Goal: Task Accomplishment & Management: Manage account settings

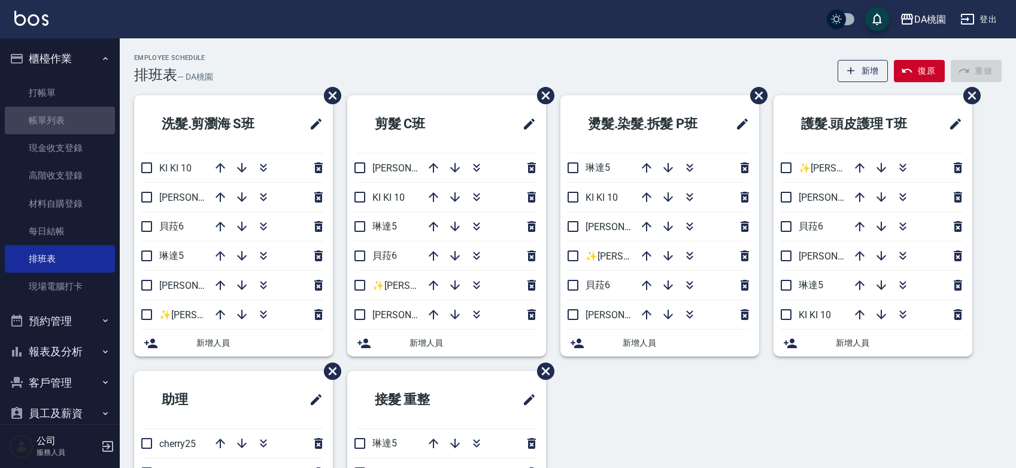
click at [62, 123] on link "帳單列表" at bounding box center [60, 121] width 110 height 28
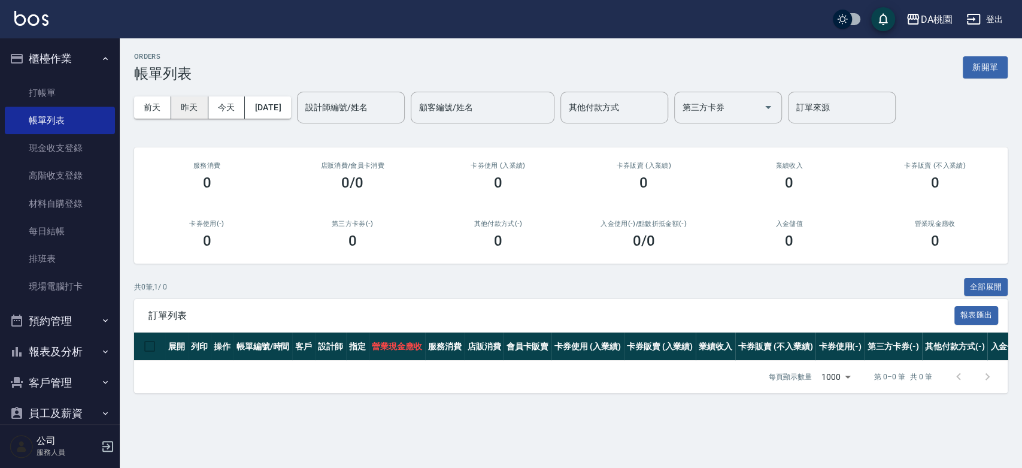
click at [192, 107] on button "昨天" at bounding box center [189, 107] width 37 height 22
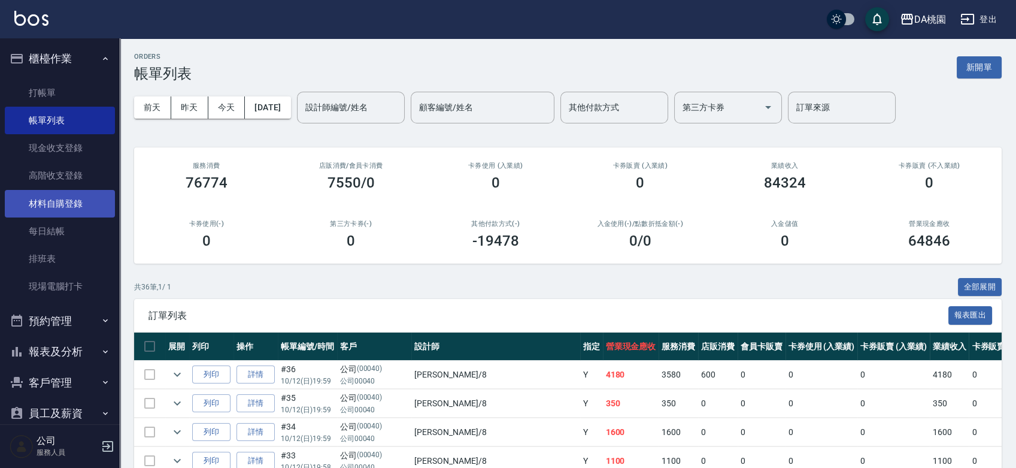
click at [68, 199] on link "材料自購登錄" at bounding box center [60, 204] width 110 height 28
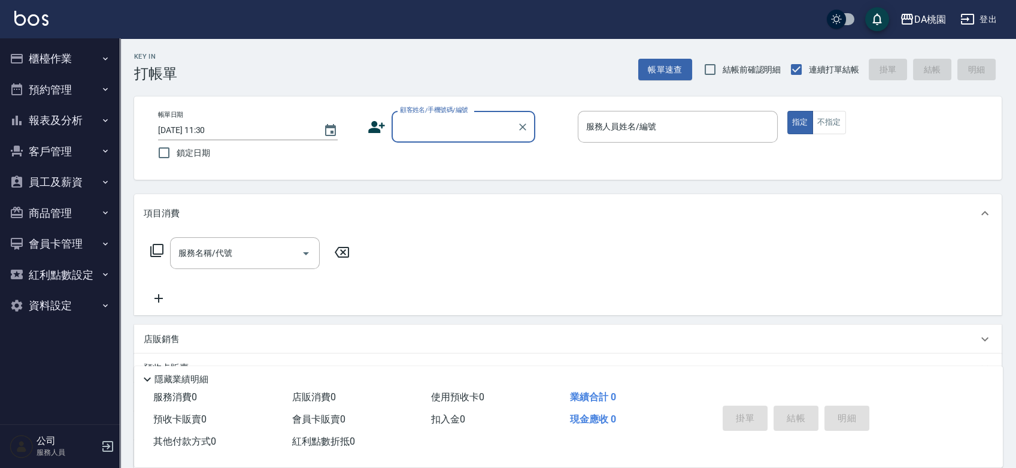
click at [62, 49] on button "櫃檯作業" at bounding box center [60, 58] width 110 height 31
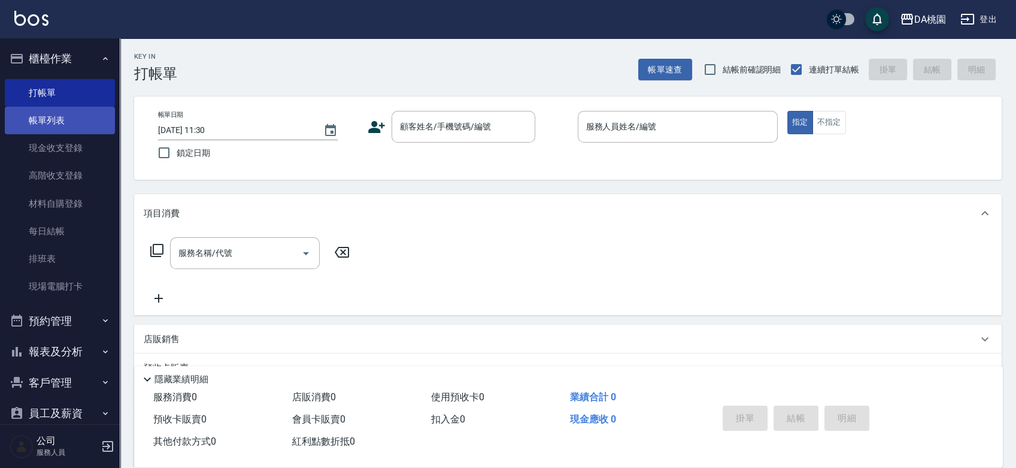
click at [50, 122] on link "帳單列表" at bounding box center [60, 121] width 110 height 28
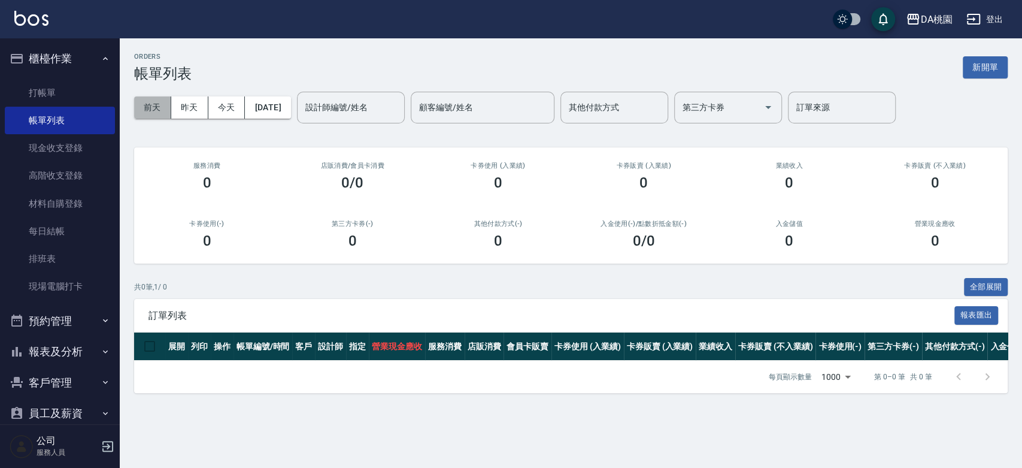
click at [159, 103] on button "前天" at bounding box center [152, 107] width 37 height 22
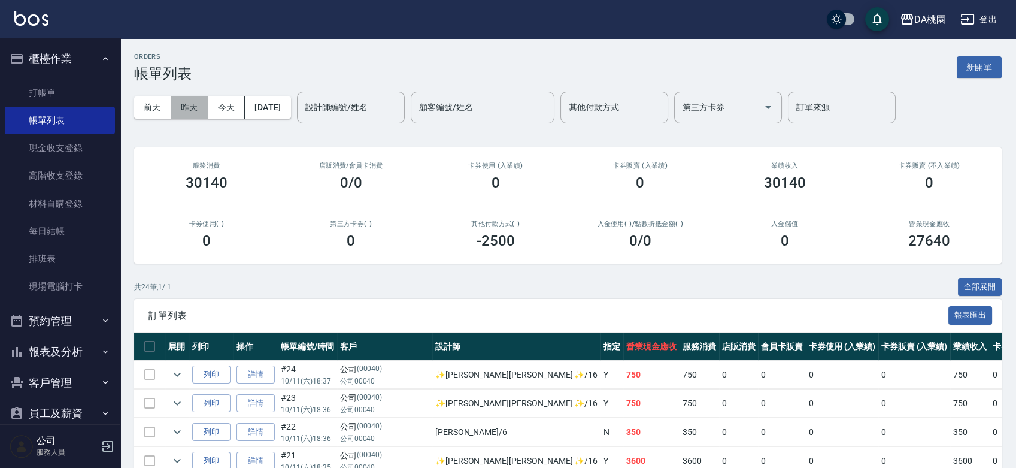
click at [202, 106] on button "昨天" at bounding box center [189, 107] width 37 height 22
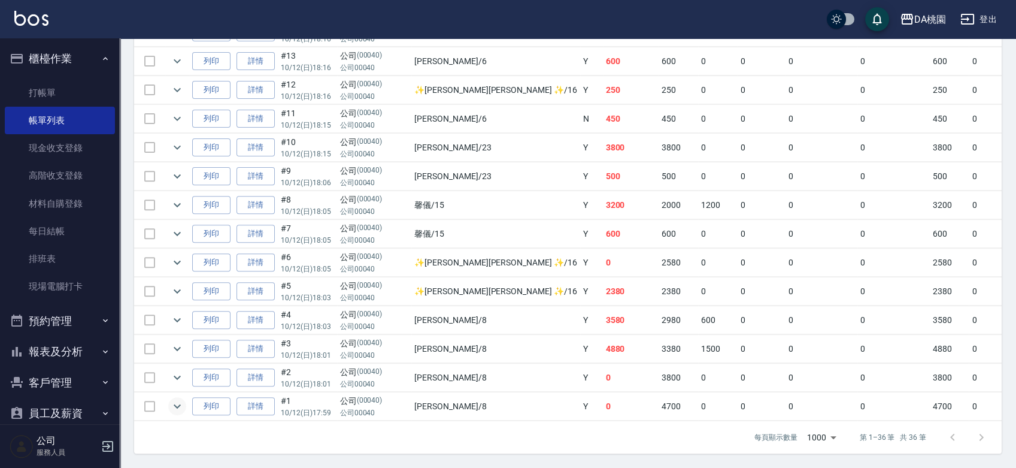
click at [180, 399] on icon "expand row" at bounding box center [177, 406] width 14 height 14
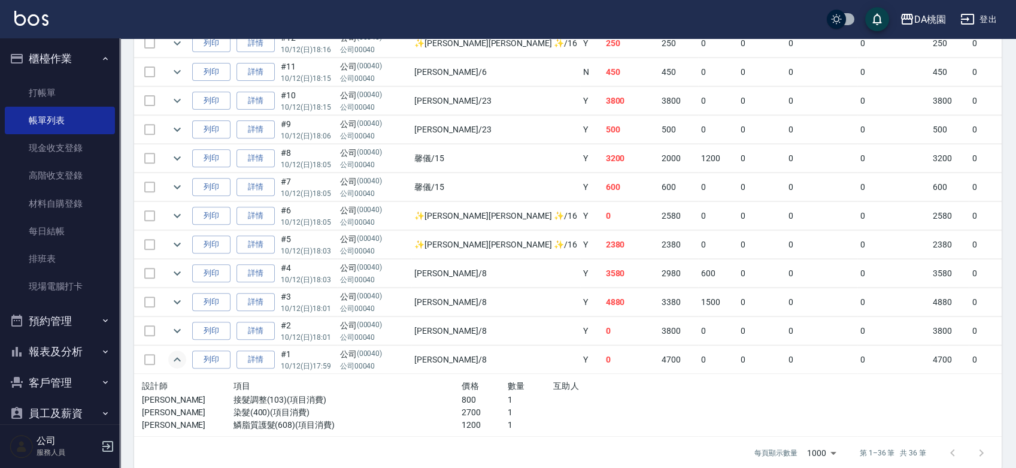
scroll to position [1041, 0]
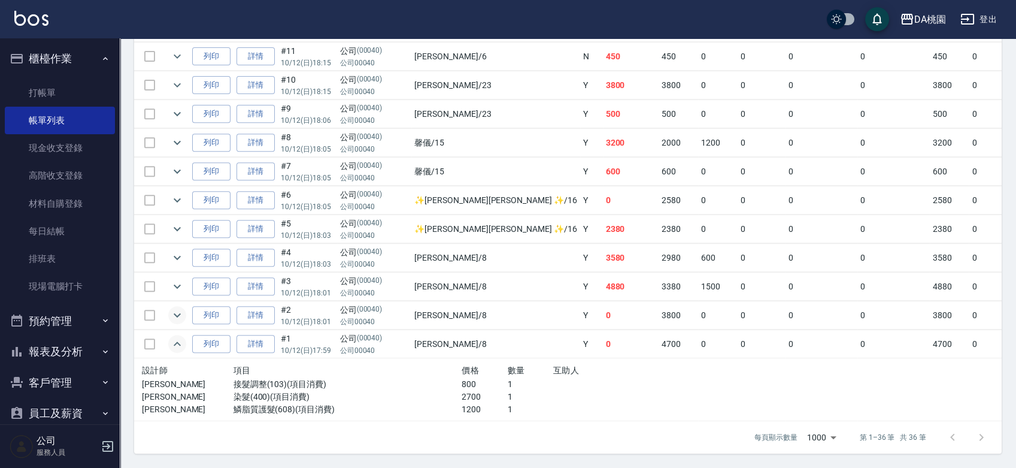
click at [179, 311] on icon "expand row" at bounding box center [177, 315] width 14 height 14
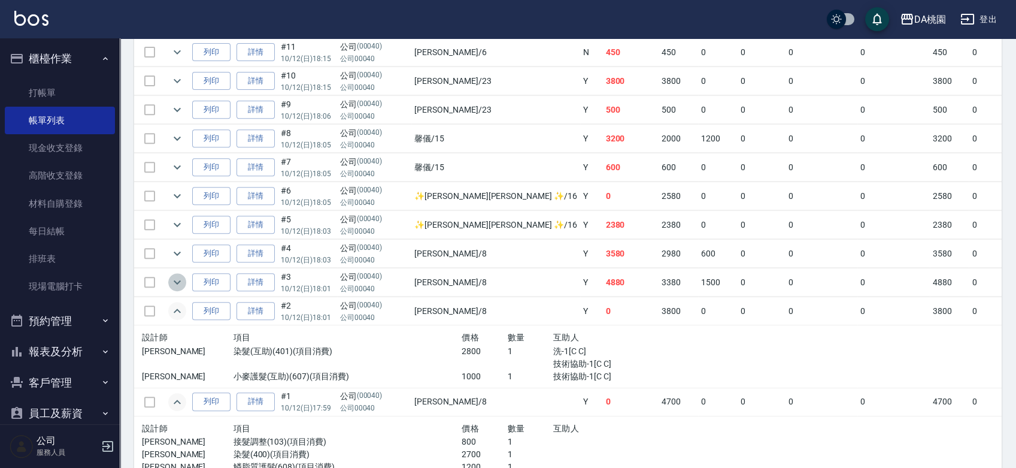
click at [177, 277] on icon "expand row" at bounding box center [177, 282] width 14 height 14
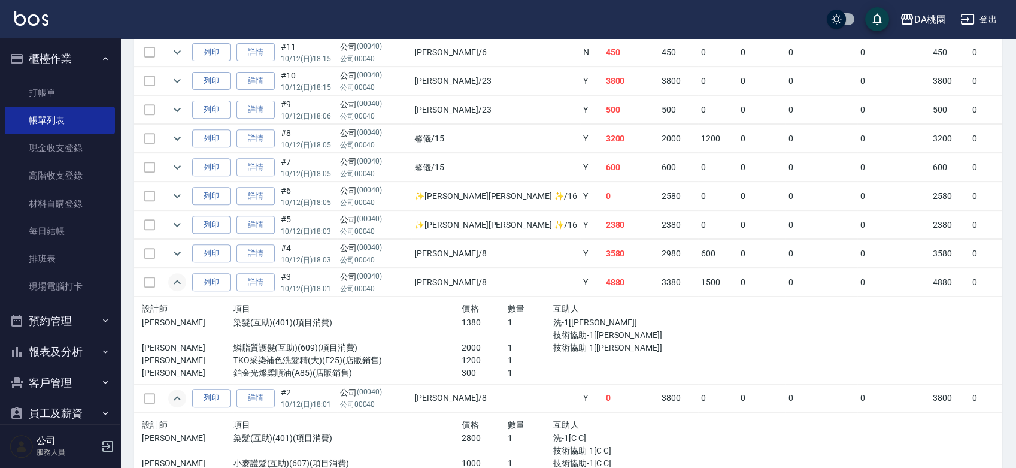
click at [177, 280] on icon "expand row" at bounding box center [177, 282] width 7 height 4
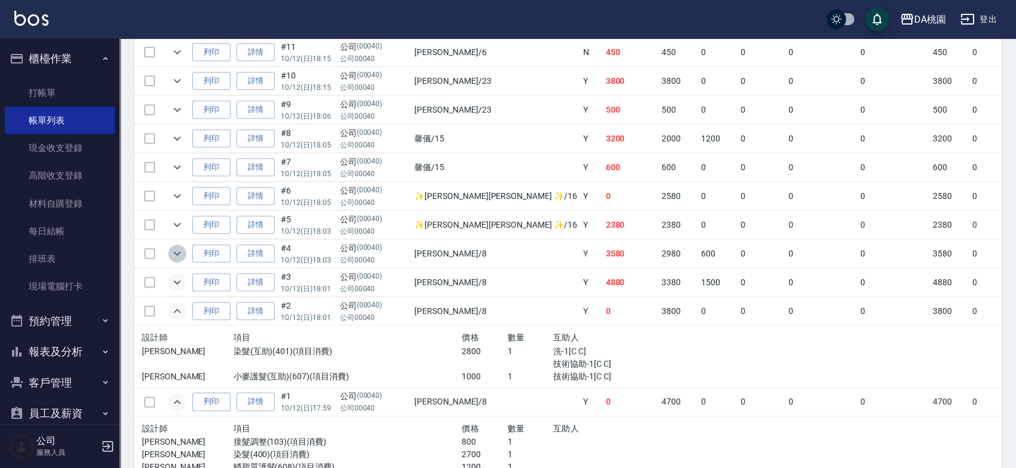
click at [173, 251] on icon "expand row" at bounding box center [177, 253] width 14 height 14
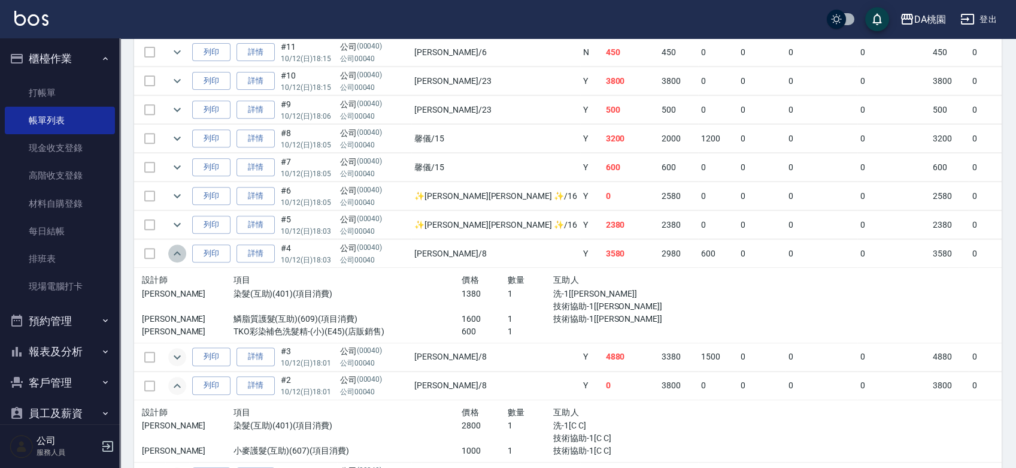
click at [173, 251] on icon "expand row" at bounding box center [177, 253] width 14 height 14
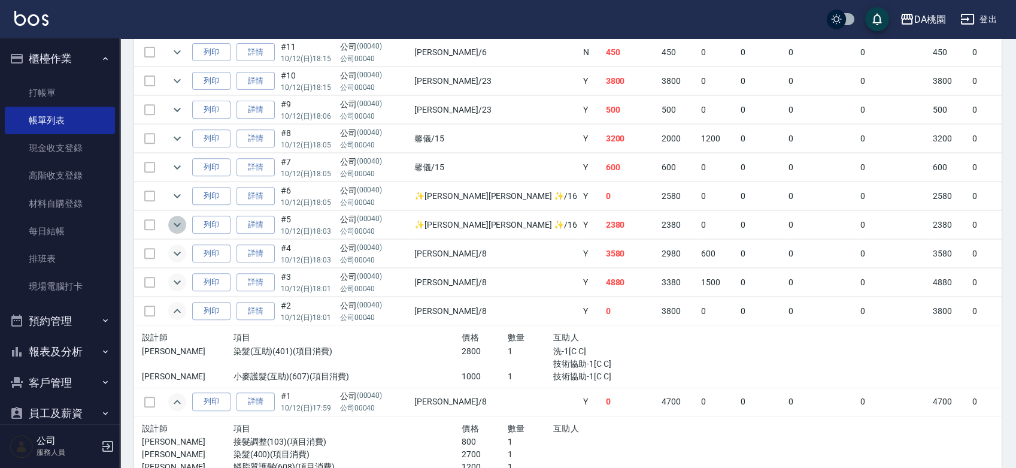
click at [175, 223] on icon "expand row" at bounding box center [177, 225] width 7 height 4
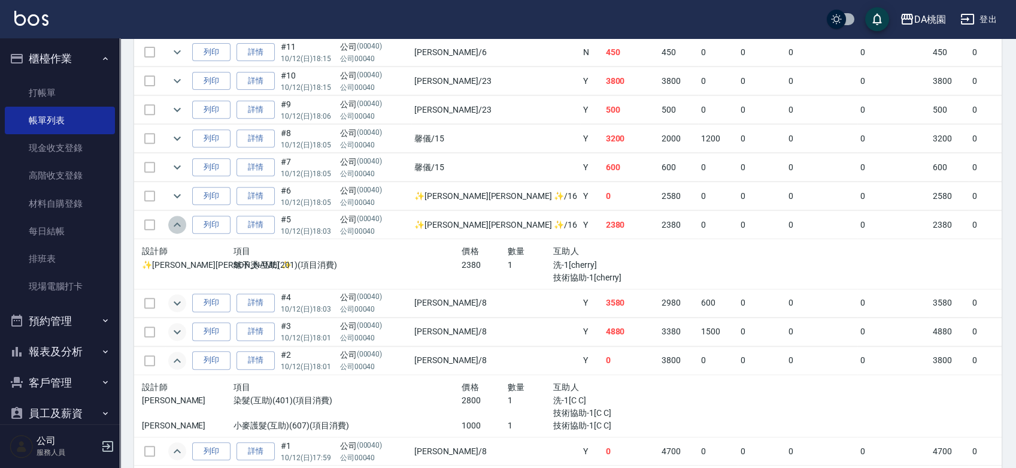
click at [175, 222] on icon "expand row" at bounding box center [177, 224] width 7 height 4
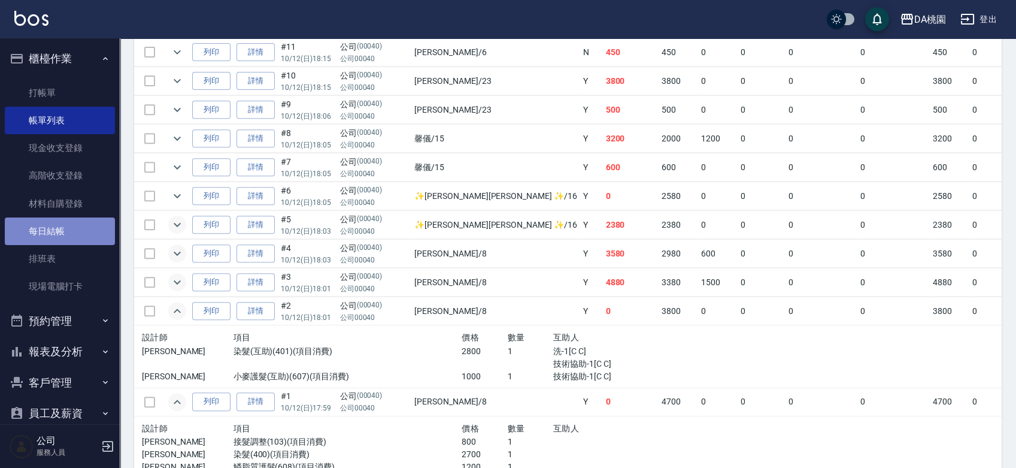
click at [74, 234] on link "每日結帳" at bounding box center [60, 231] width 110 height 28
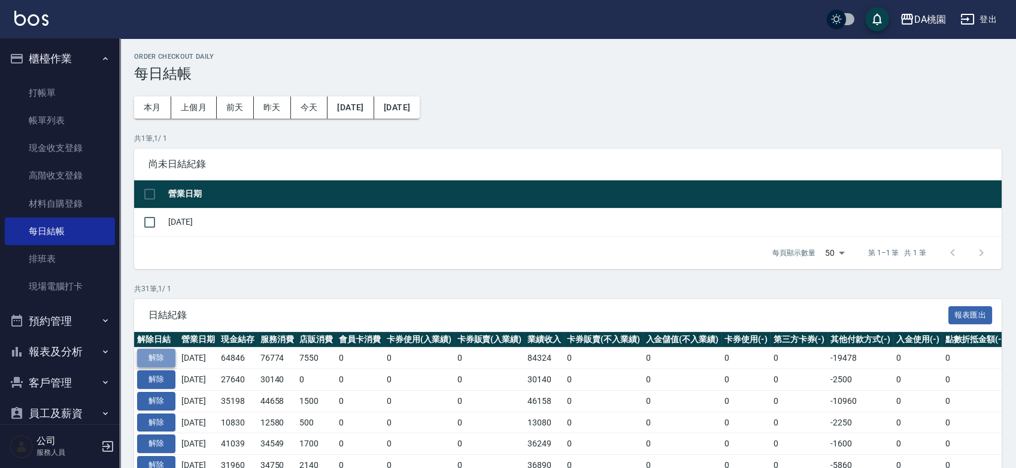
click at [161, 354] on button "解除" at bounding box center [156, 358] width 38 height 19
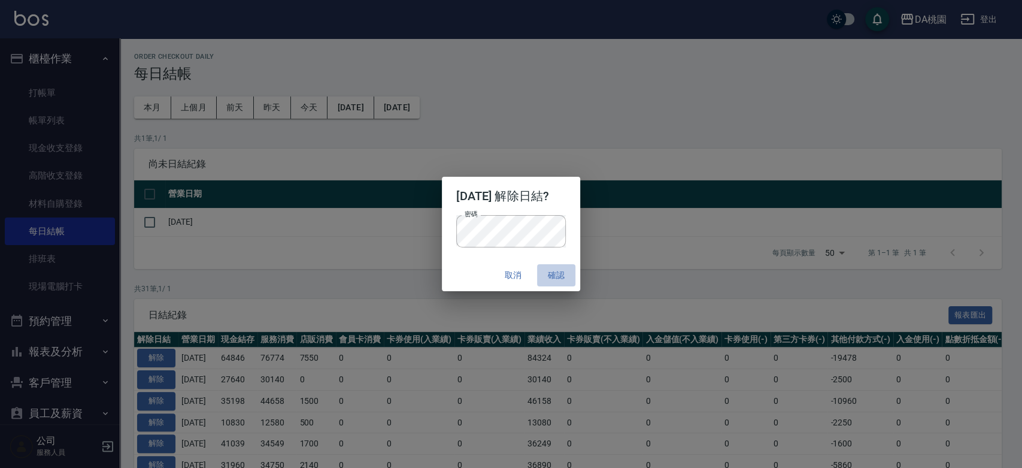
click at [571, 276] on button "確認" at bounding box center [556, 275] width 38 height 22
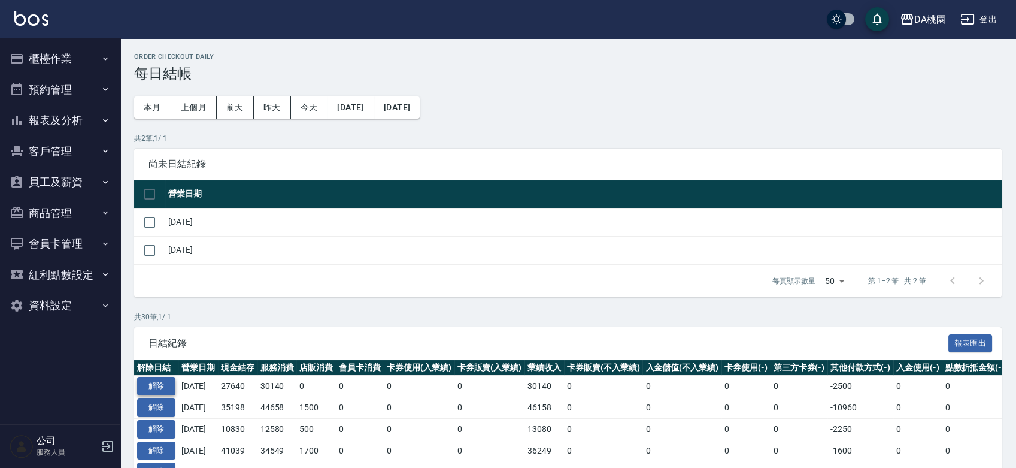
click at [158, 382] on button "解除" at bounding box center [156, 386] width 38 height 19
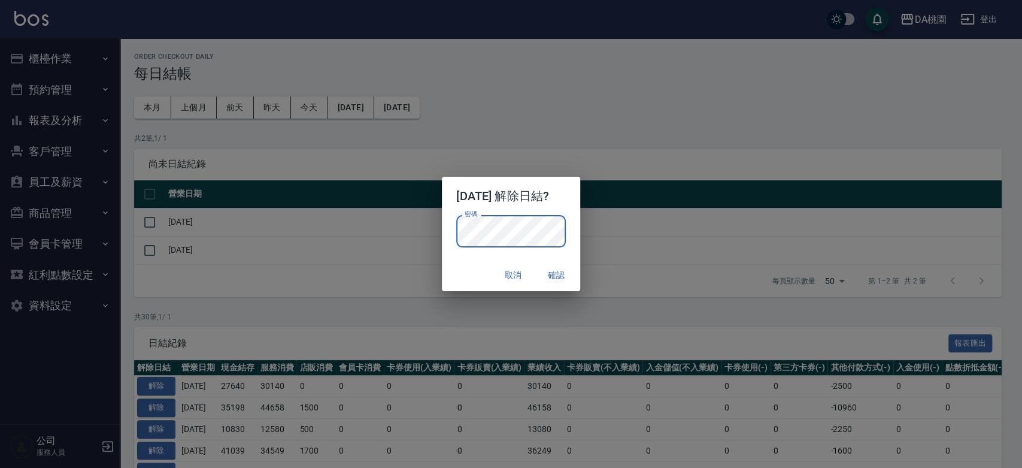
click at [565, 269] on button "確認" at bounding box center [556, 275] width 38 height 22
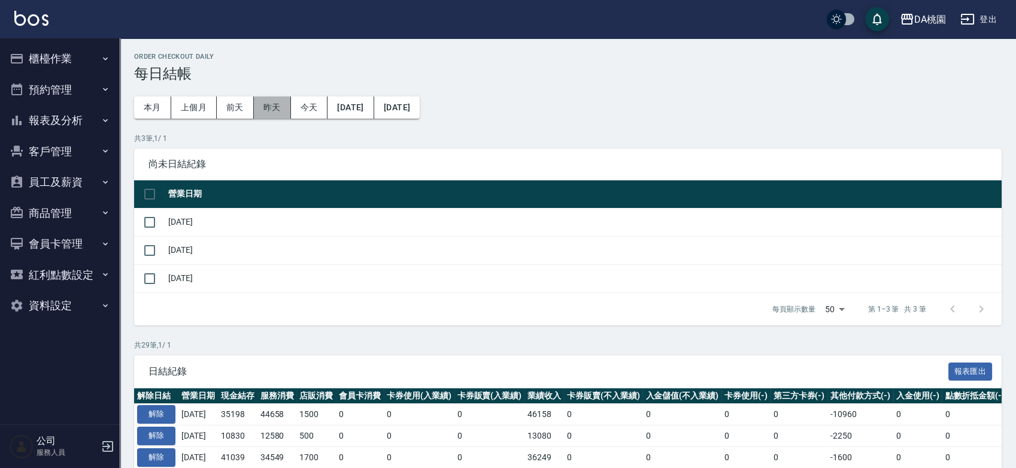
click at [257, 106] on button "昨天" at bounding box center [272, 107] width 37 height 22
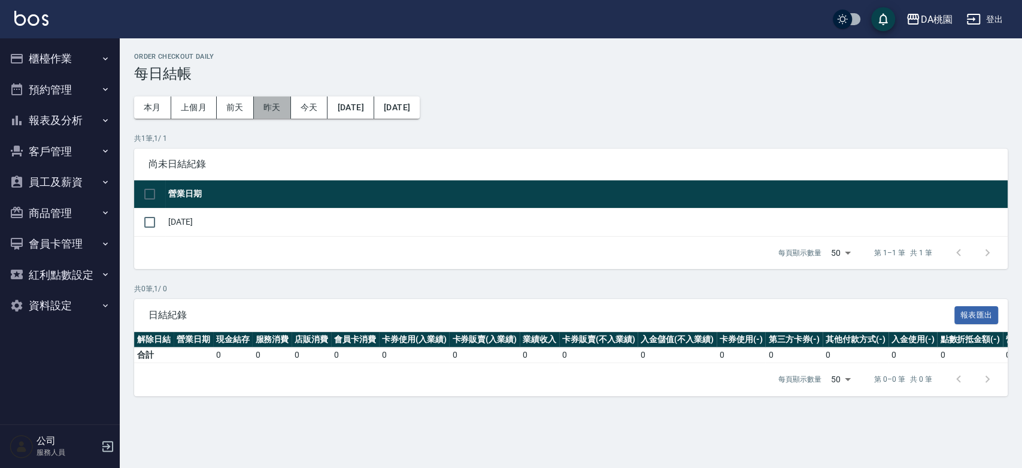
click at [270, 106] on button "昨天" at bounding box center [272, 107] width 37 height 22
click at [71, 59] on button "櫃檯作業" at bounding box center [60, 58] width 110 height 31
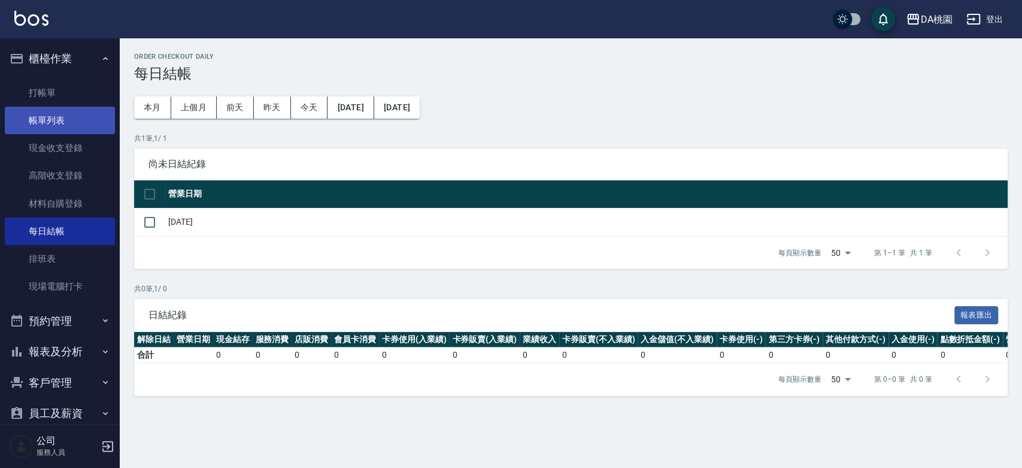
click at [59, 123] on link "帳單列表" at bounding box center [60, 121] width 110 height 28
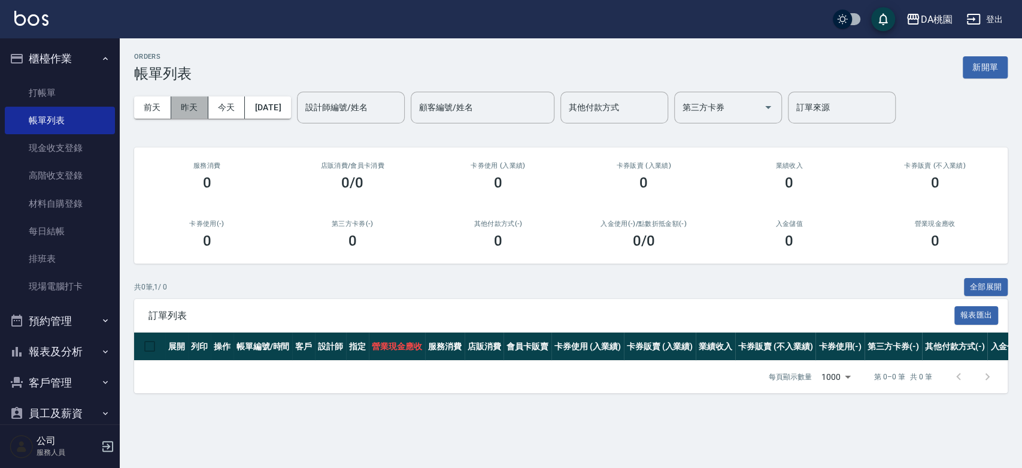
click at [187, 104] on button "昨天" at bounding box center [189, 107] width 37 height 22
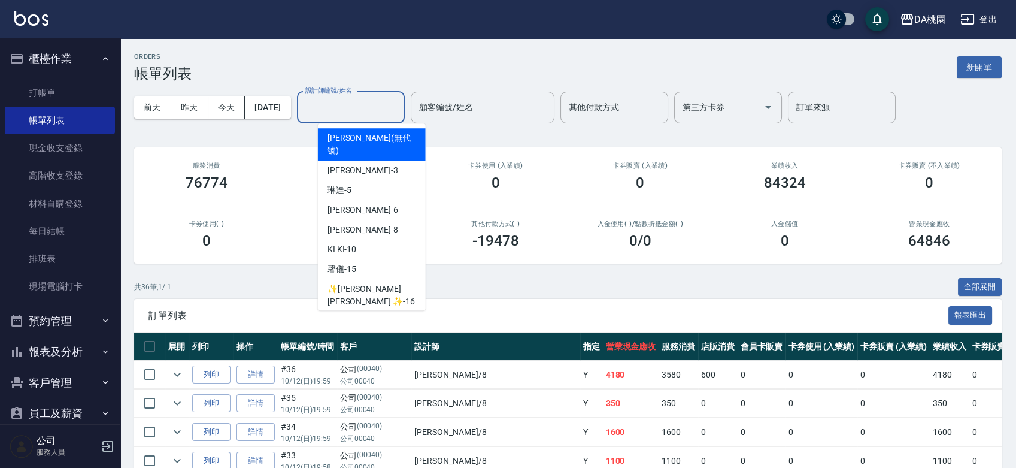
click at [354, 109] on input "設計師編號/姓名" at bounding box center [350, 107] width 97 height 21
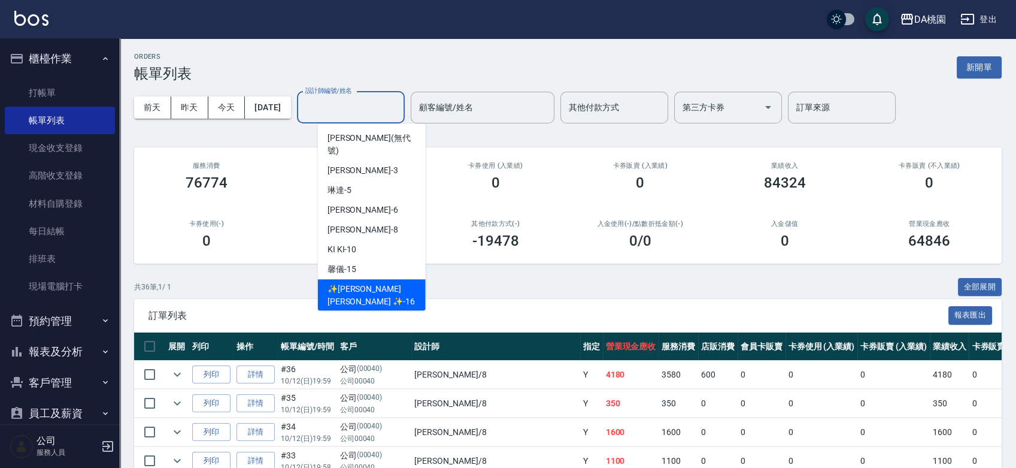
click at [358, 283] on span "✨[PERSON_NAME][PERSON_NAME] ✨ -16" at bounding box center [372, 295] width 89 height 25
type input "✨[PERSON_NAME][PERSON_NAME] ✨-16"
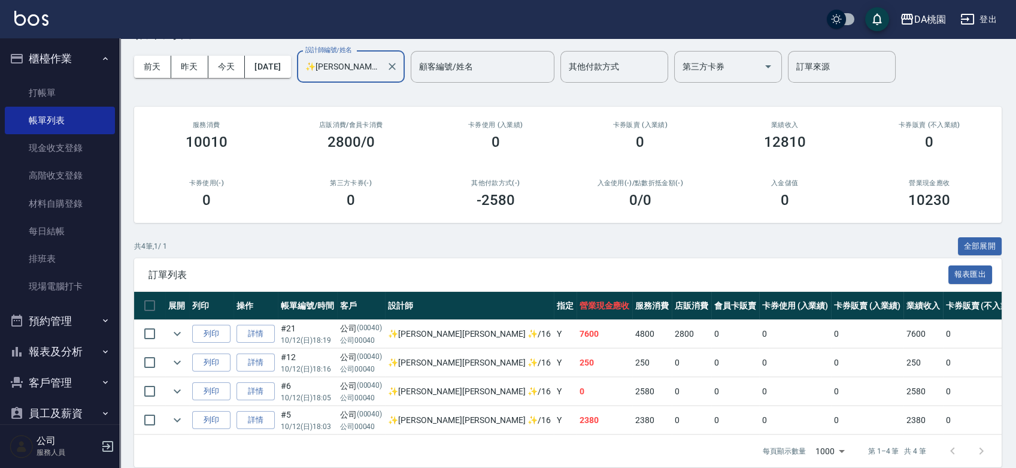
scroll to position [63, 0]
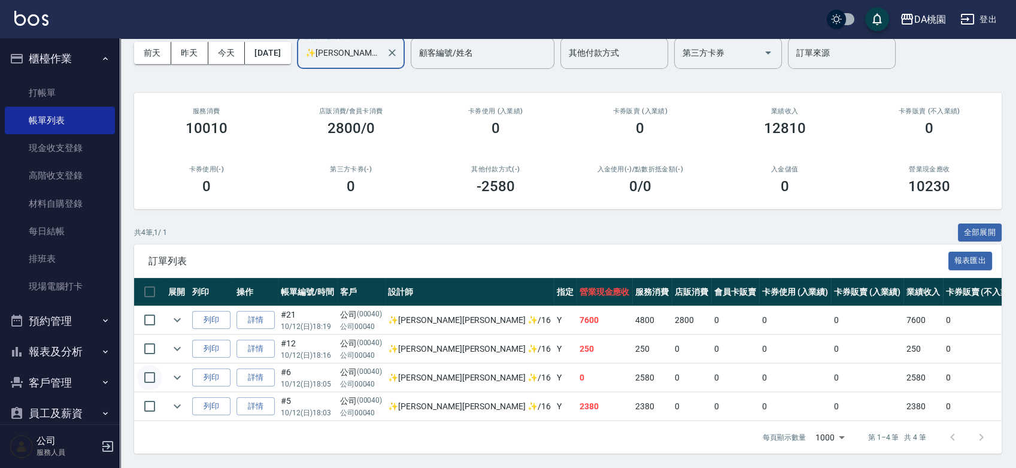
click at [153, 367] on input "checkbox" at bounding box center [149, 377] width 25 height 25
checkbox input "true"
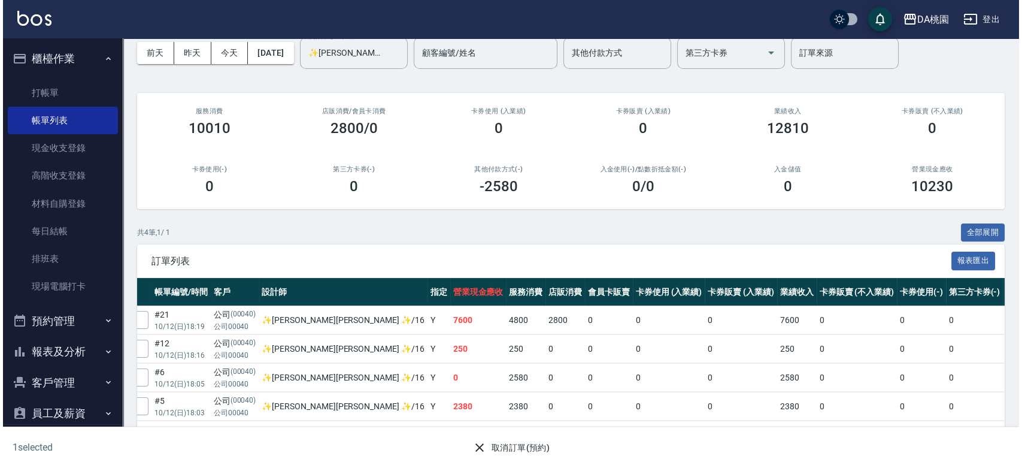
scroll to position [0, 0]
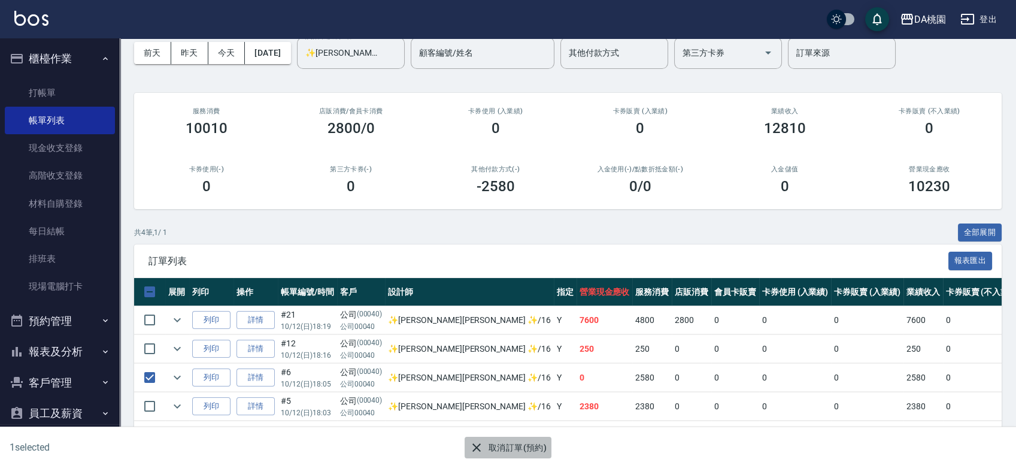
click at [528, 446] on button "取消訂單(預約)" at bounding box center [508, 448] width 87 height 22
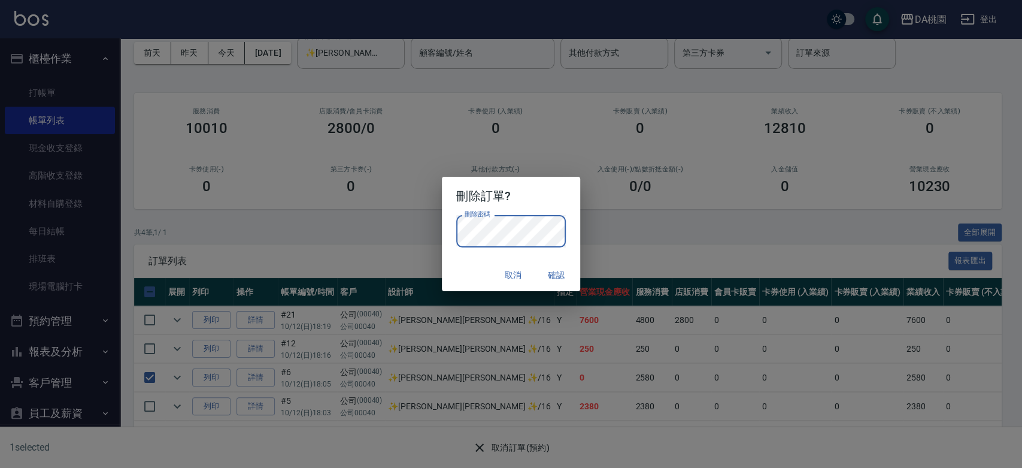
click at [555, 274] on button "確認" at bounding box center [556, 275] width 38 height 22
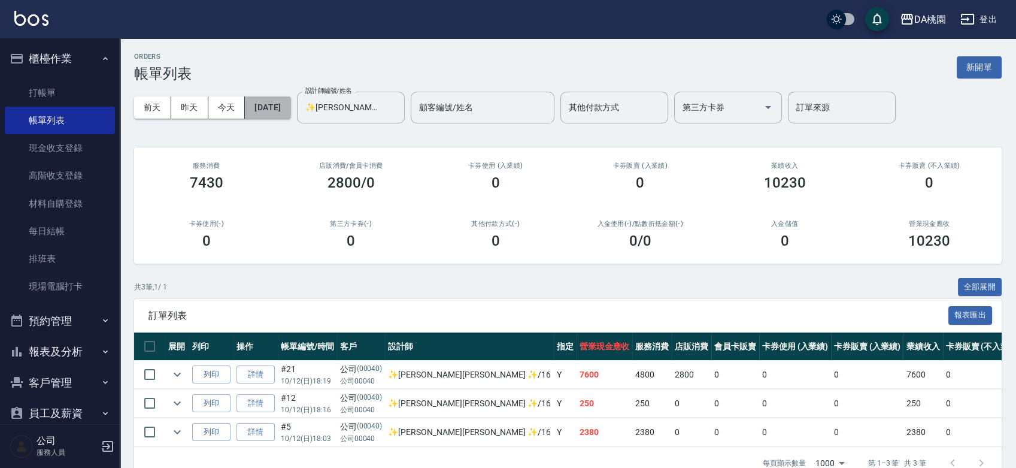
click at [287, 104] on button "2025/10/12" at bounding box center [268, 107] width 46 height 22
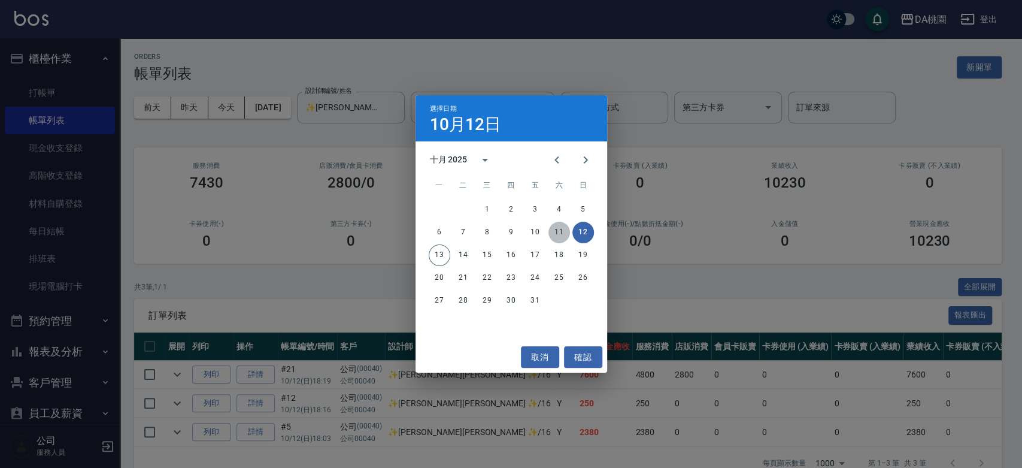
click at [555, 226] on button "11" at bounding box center [560, 233] width 22 height 22
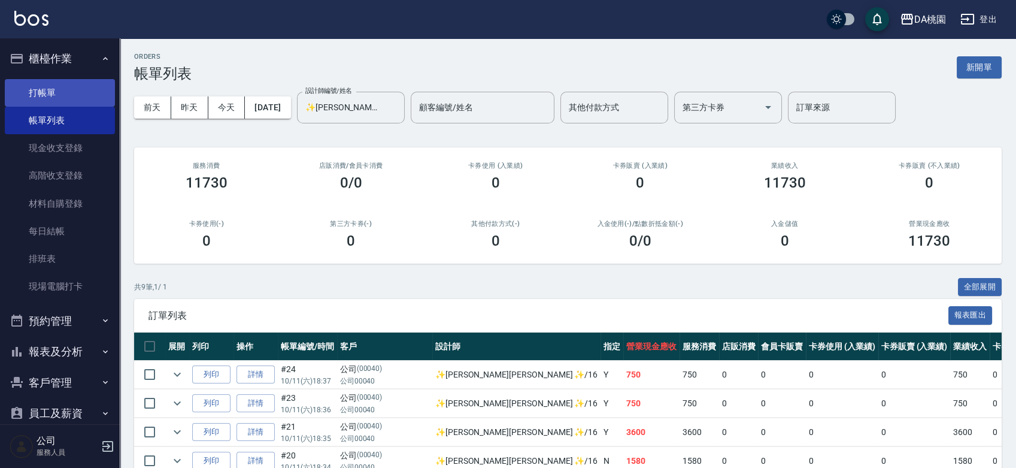
click at [57, 89] on link "打帳單" at bounding box center [60, 93] width 110 height 28
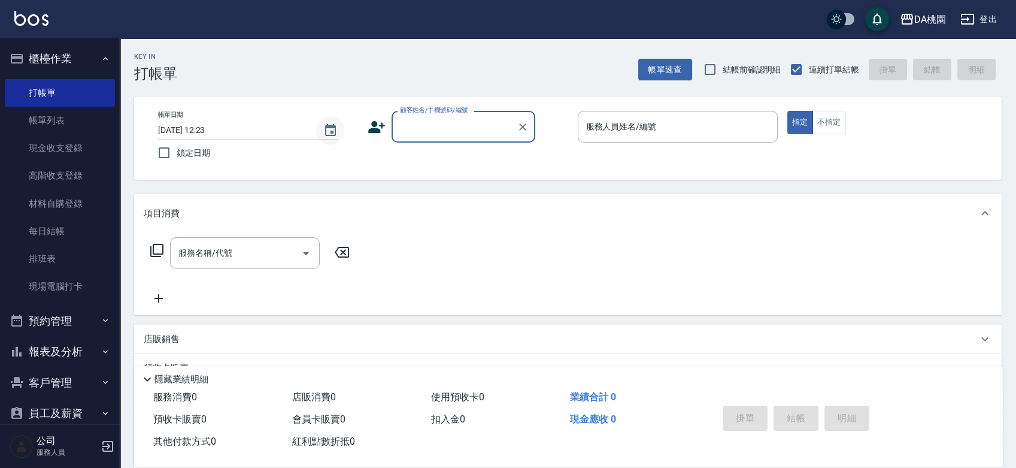
click at [327, 125] on icon "Choose date, selected date is 2025-10-13" at bounding box center [330, 130] width 11 height 12
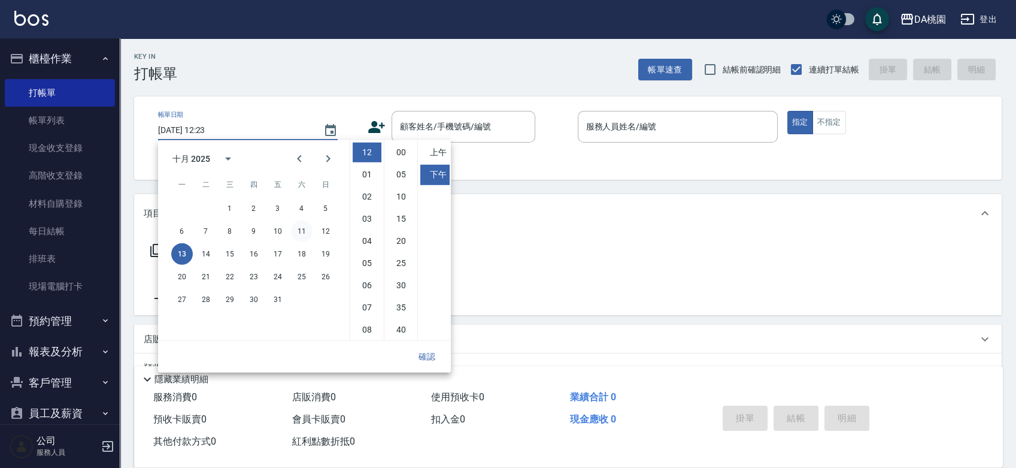
click at [299, 226] on button "11" at bounding box center [302, 231] width 22 height 22
click at [369, 308] on li "10" at bounding box center [367, 308] width 29 height 20
type input "2025/10/11 22:23"
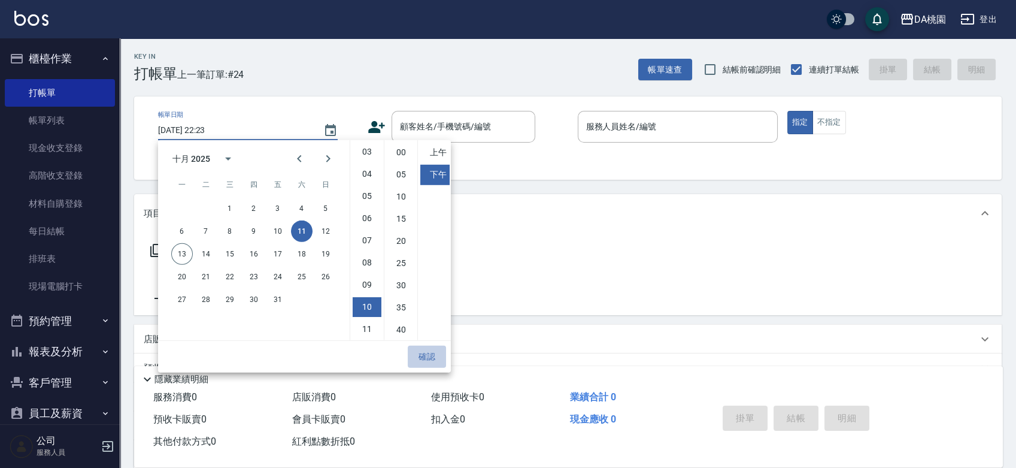
click at [427, 358] on button "確認" at bounding box center [427, 357] width 38 height 22
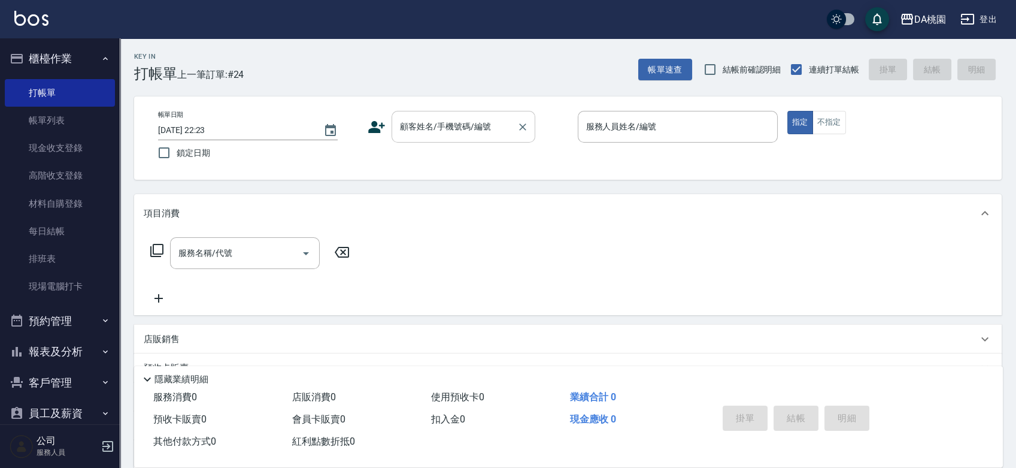
click at [465, 124] on input "顧客姓名/手機號碼/編號" at bounding box center [454, 126] width 115 height 21
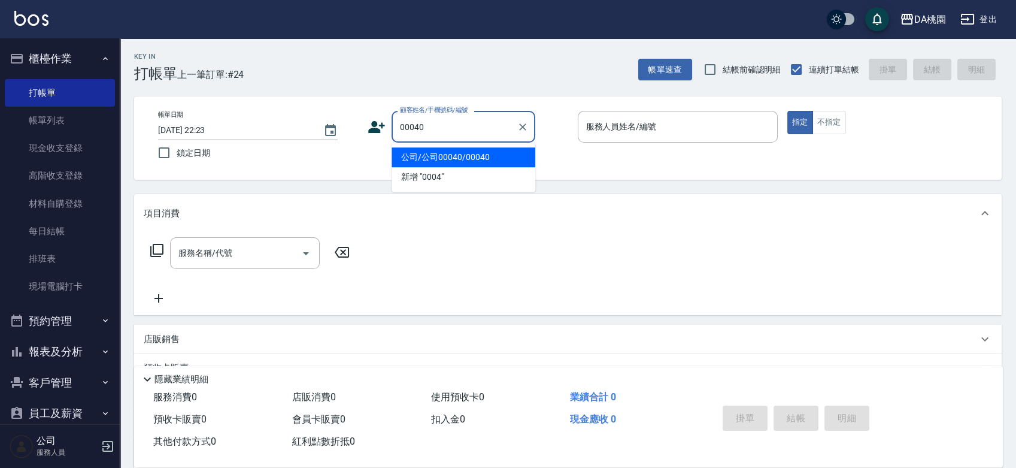
type input "公司/公司00040/00040"
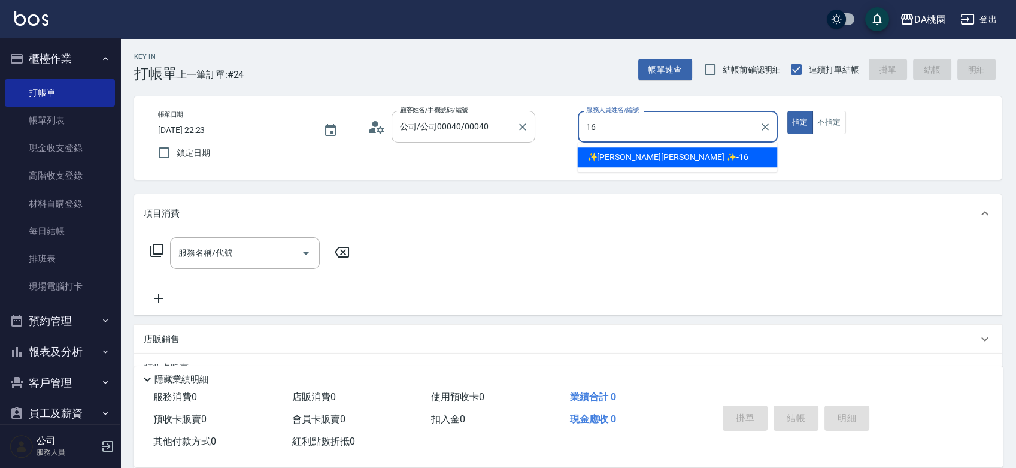
type input "✨GARY蓋瑞 ✨-16"
type button "true"
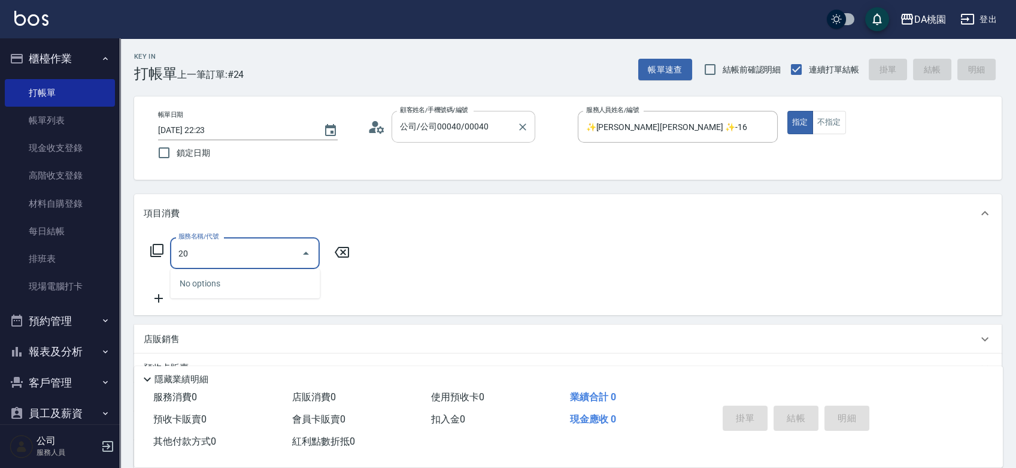
type input "201"
type input "150"
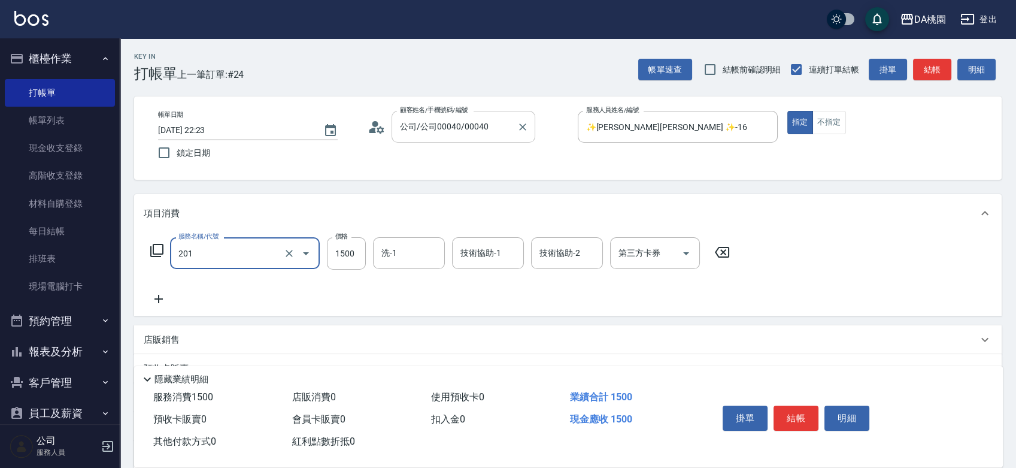
type input "離子燙-互助(201)"
type input "2"
type input "0"
type input "258"
type input "20"
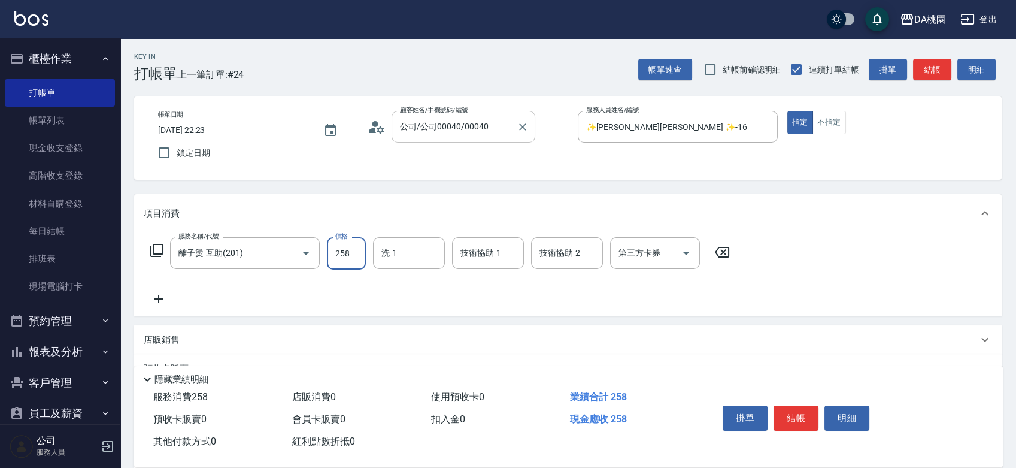
type input "2580"
type input "250"
type input "2580"
type input "cherry-25"
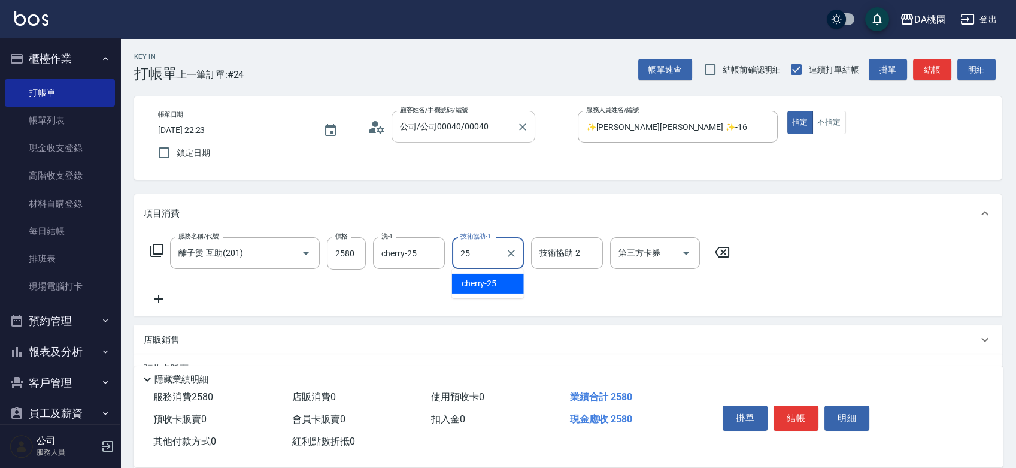
type input "cherry-25"
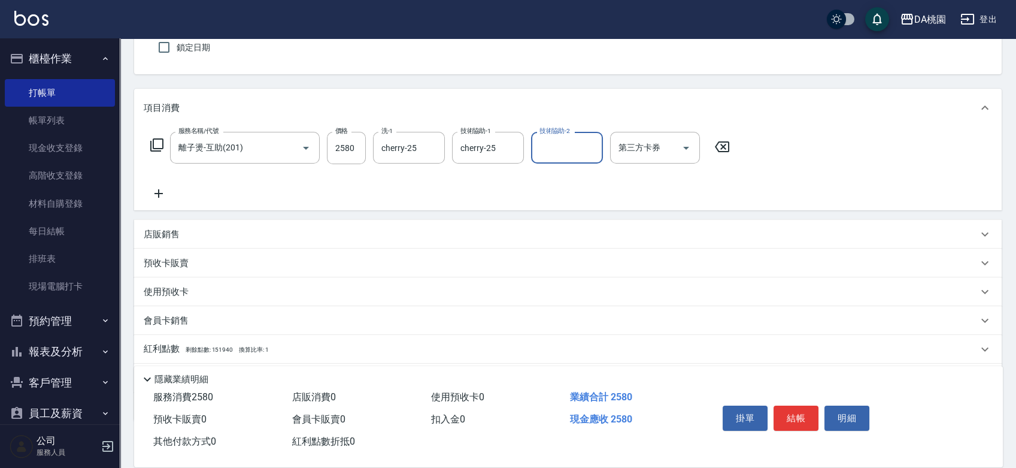
scroll to position [172, 0]
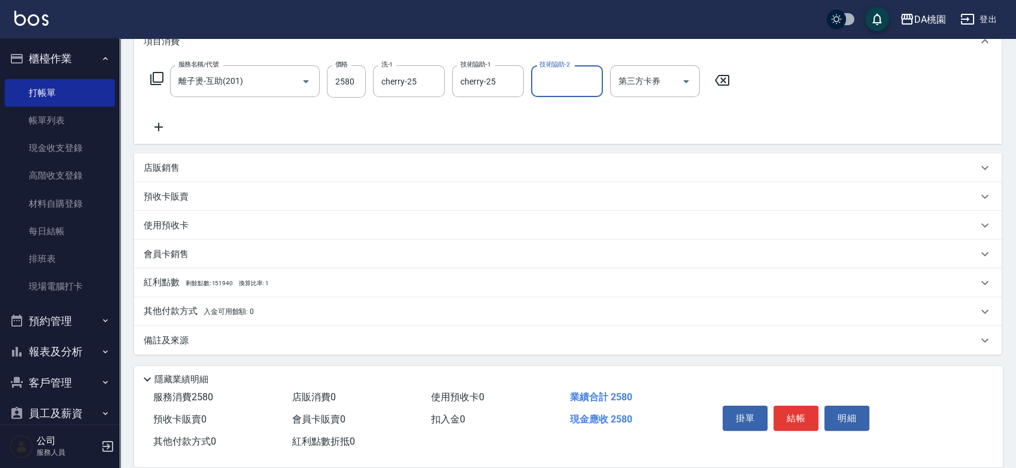
click at [328, 310] on div "其他付款方式 入金可用餘額: 0" at bounding box center [561, 311] width 834 height 13
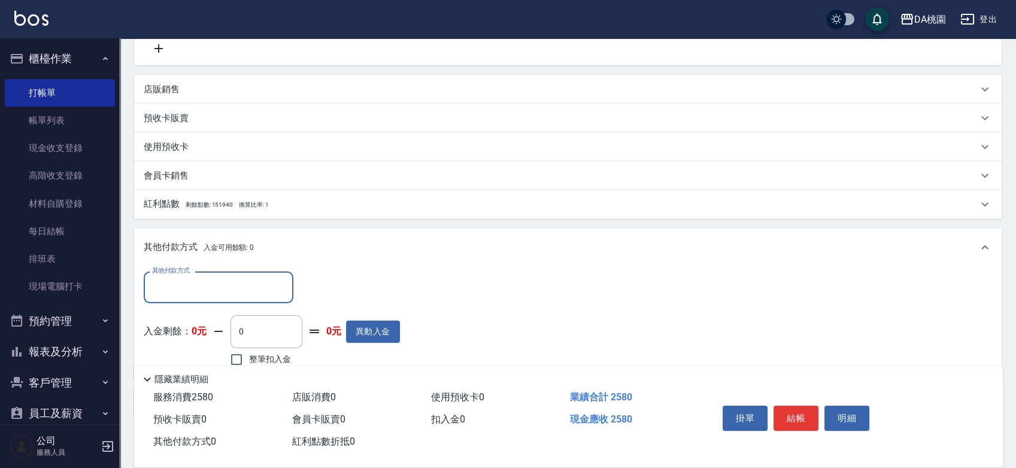
scroll to position [312, 0]
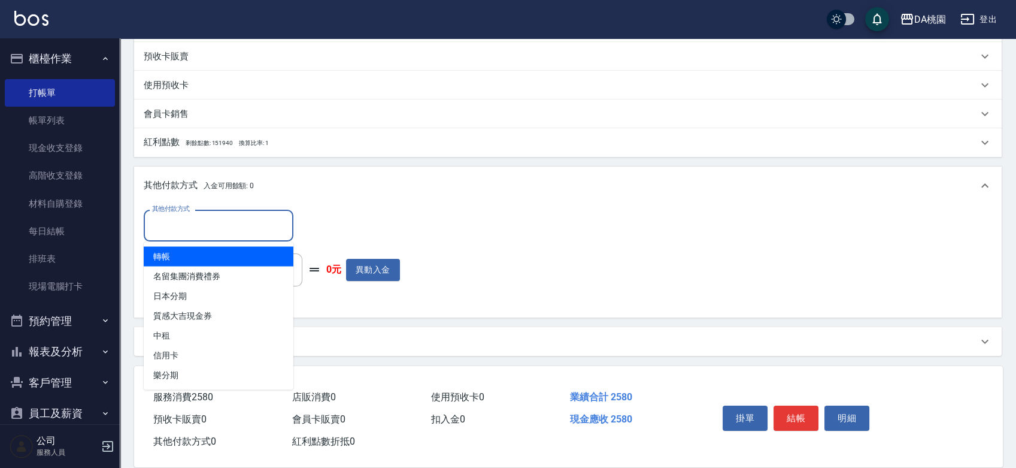
click at [231, 219] on input "其他付款方式" at bounding box center [218, 225] width 139 height 21
click at [211, 259] on span "轉帳" at bounding box center [219, 256] width 150 height 20
type input "轉帳"
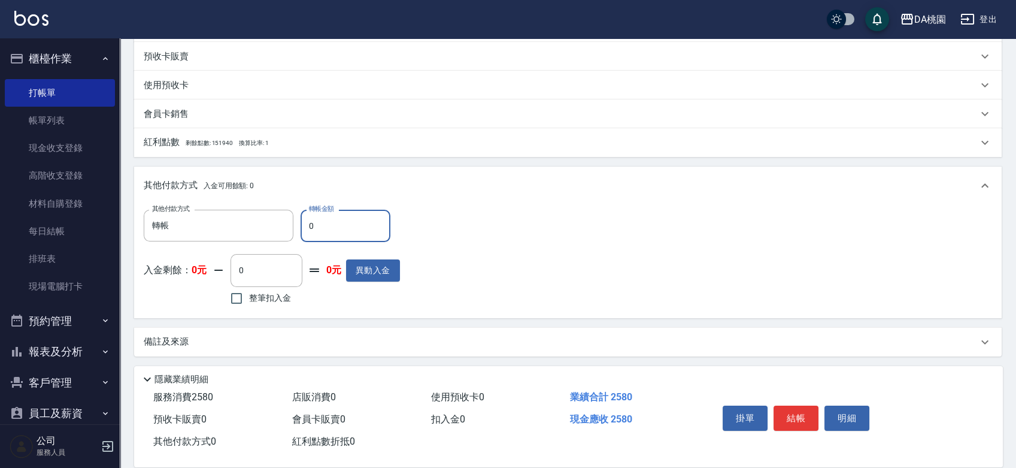
click at [306, 225] on input "0" at bounding box center [346, 226] width 90 height 32
type input "250"
type input "230"
type input "2580"
type input "0"
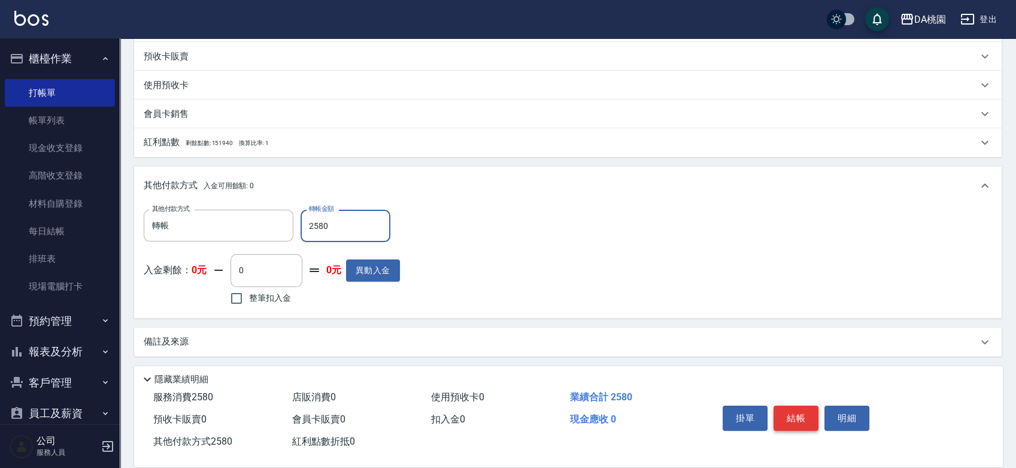
type input "2580"
click at [812, 420] on button "結帳" at bounding box center [796, 417] width 45 height 25
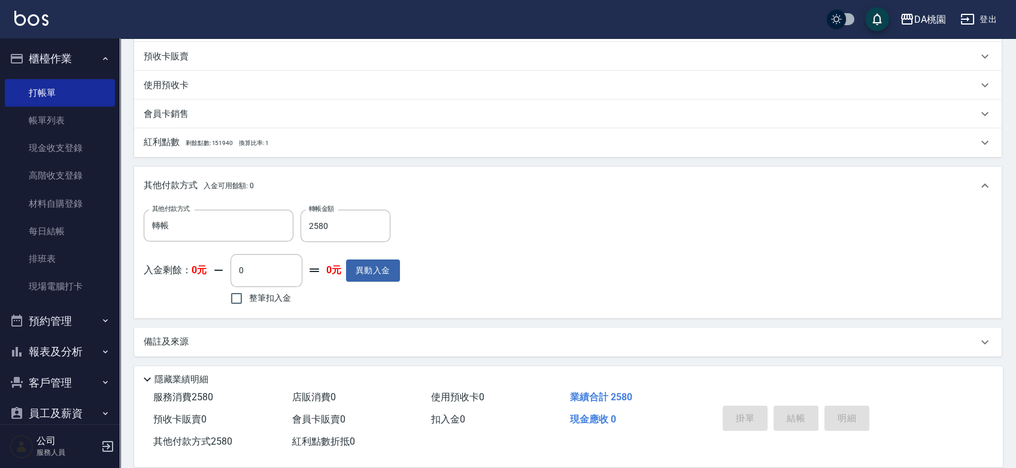
type input "2025/10/13 12:24"
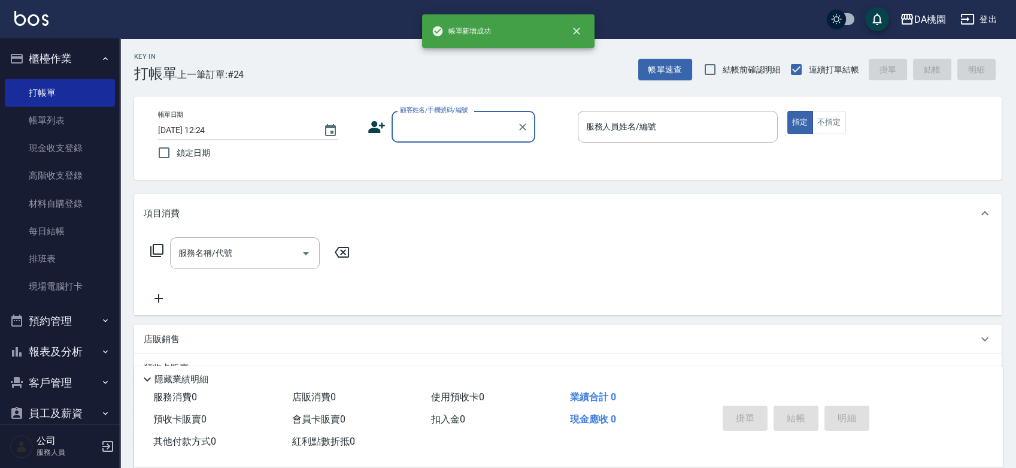
scroll to position [0, 0]
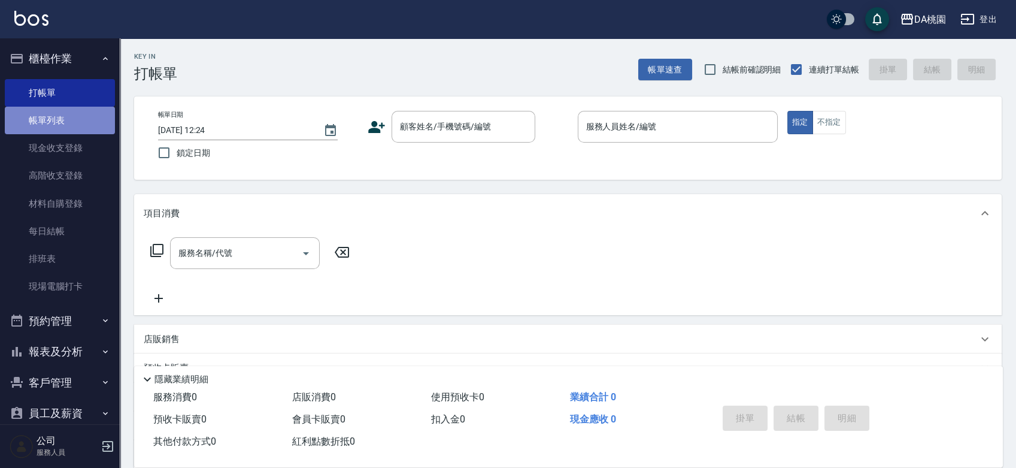
click at [68, 112] on link "帳單列表" at bounding box center [60, 121] width 110 height 28
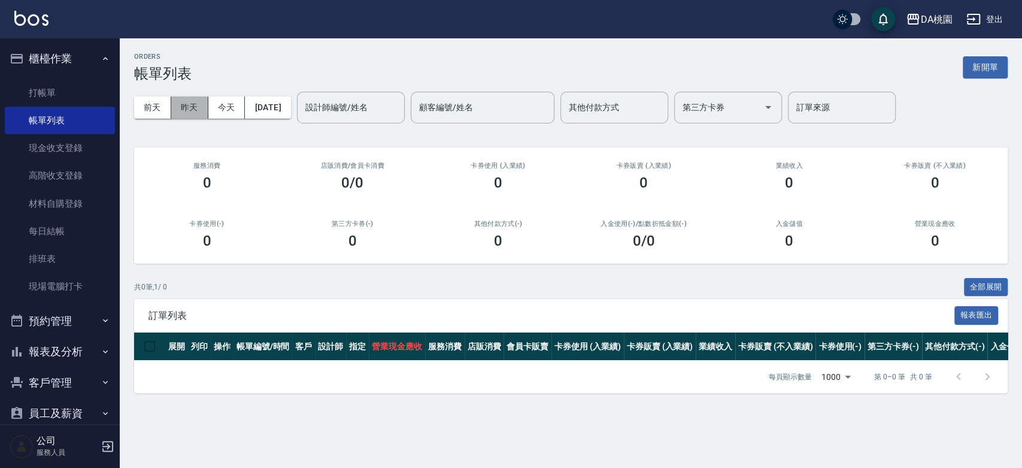
click at [183, 116] on button "昨天" at bounding box center [189, 107] width 37 height 22
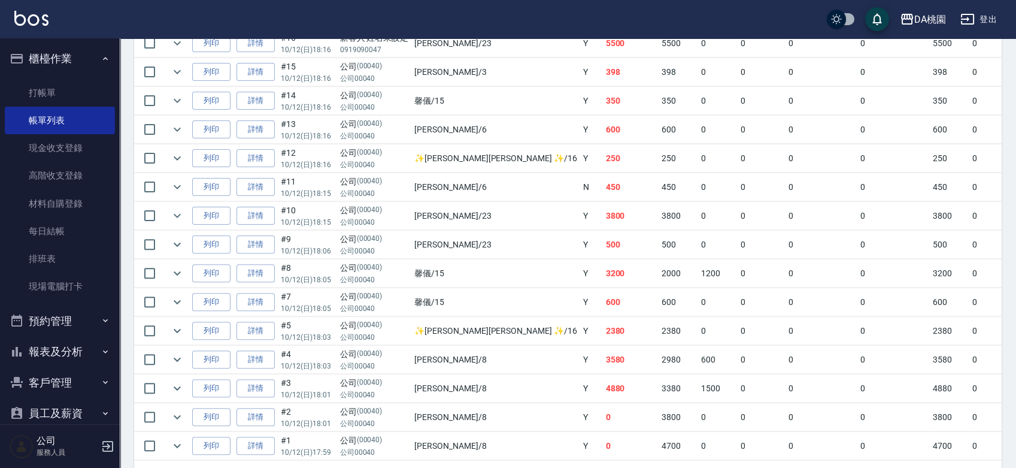
scroll to position [950, 0]
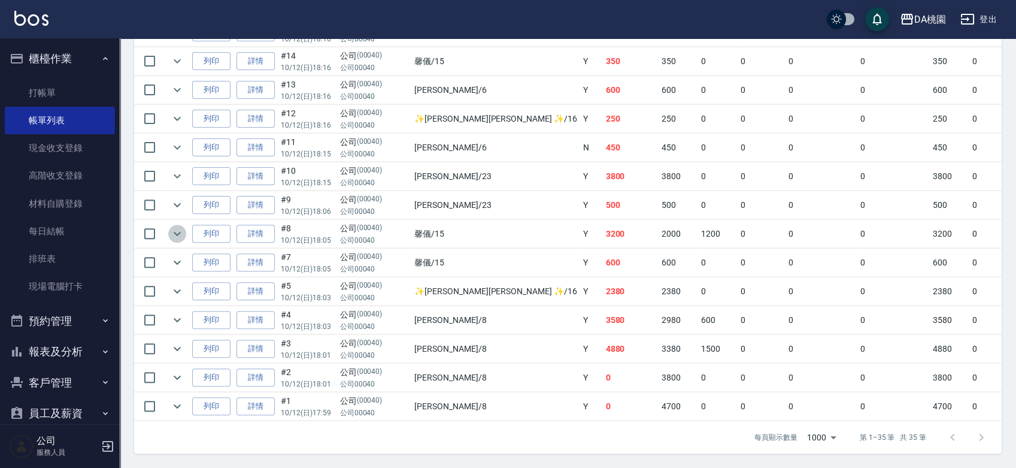
click at [180, 226] on icon "expand row" at bounding box center [177, 233] width 14 height 14
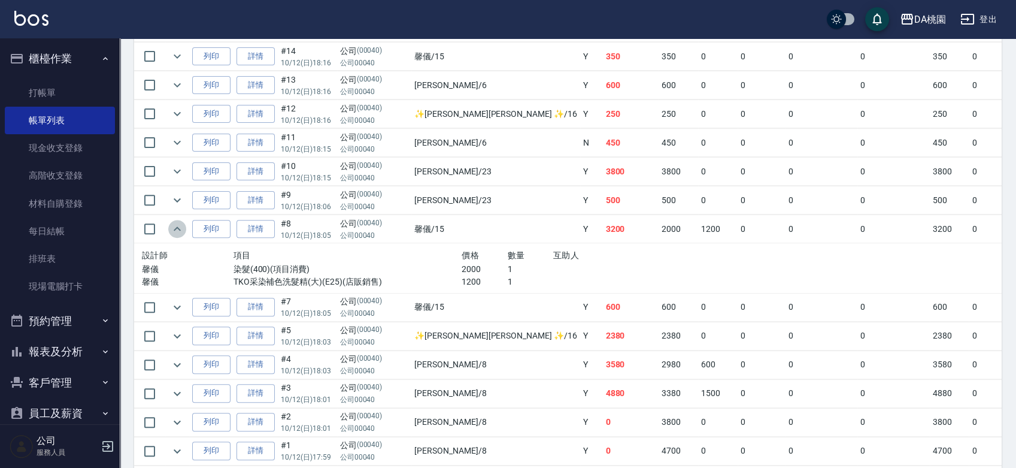
click at [180, 222] on icon "expand row" at bounding box center [177, 229] width 14 height 14
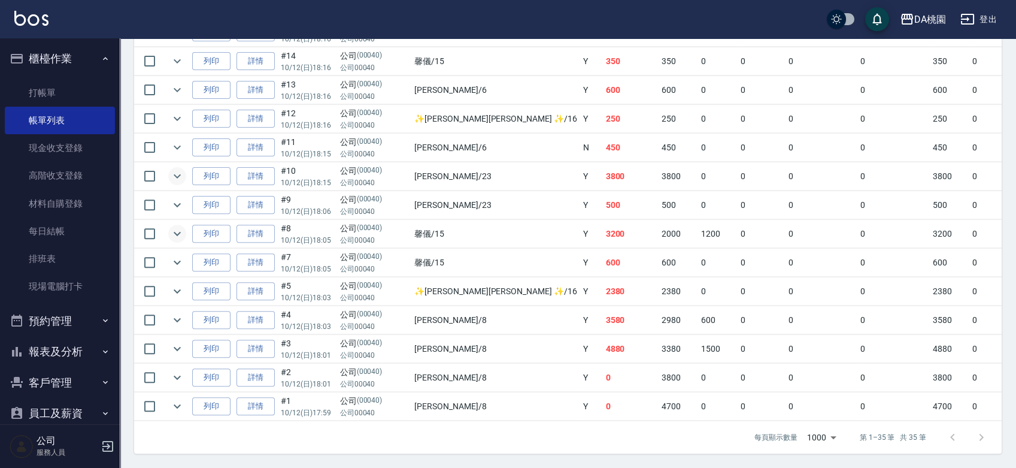
click at [180, 171] on icon "expand row" at bounding box center [177, 176] width 14 height 14
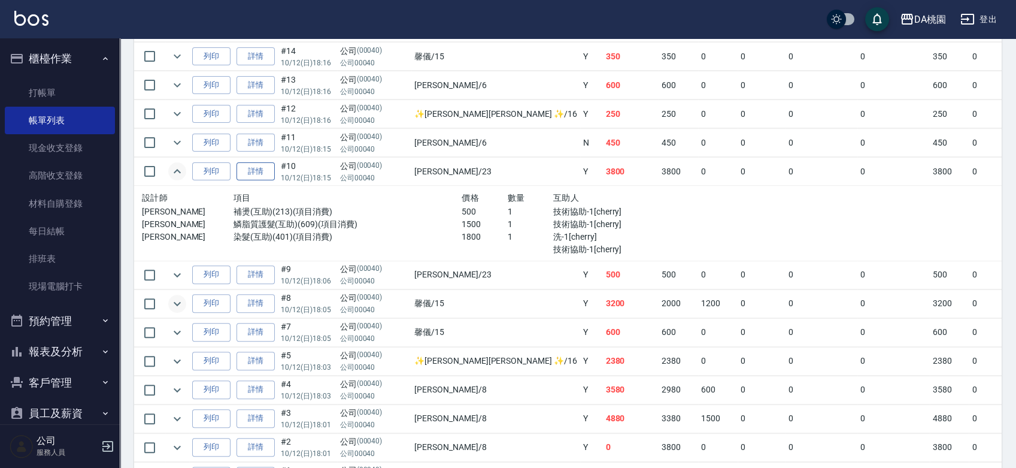
click at [273, 172] on link "詳情" at bounding box center [256, 171] width 38 height 19
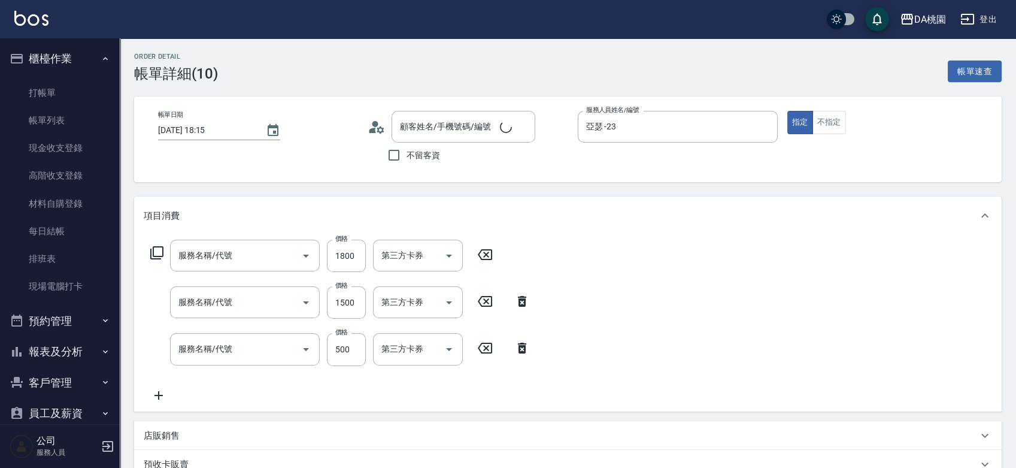
type input "2025/10/12 18:15"
type input "亞瑟 -23"
type input "380"
type input "公司/公司00040/00040"
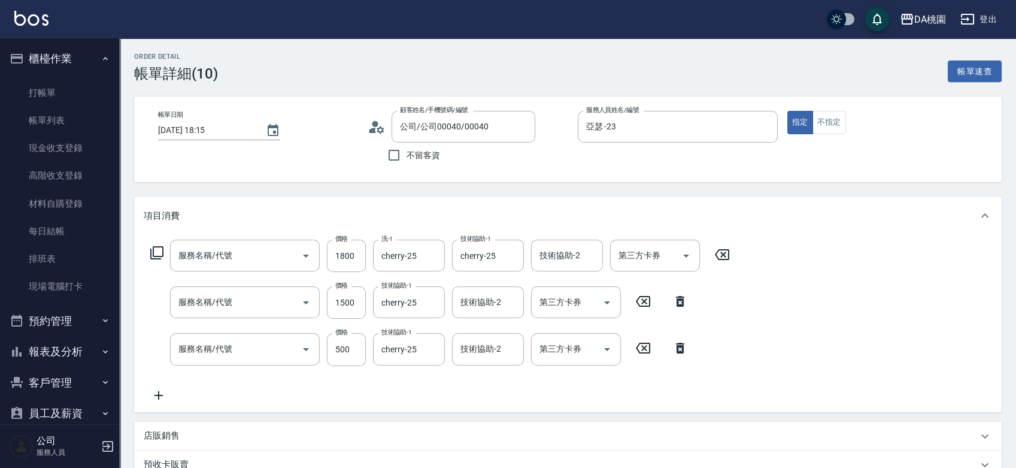
type input "染髮(互助)(401)"
type input "鱗脂質護髮(互助)(609)"
type input "補燙(互助)(213)"
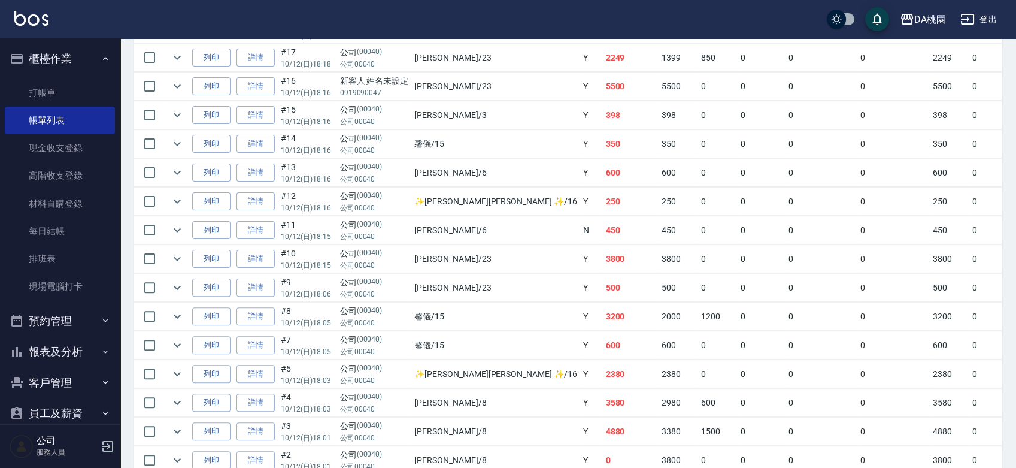
scroll to position [865, 0]
click at [174, 84] on icon "expand row" at bounding box center [177, 84] width 14 height 14
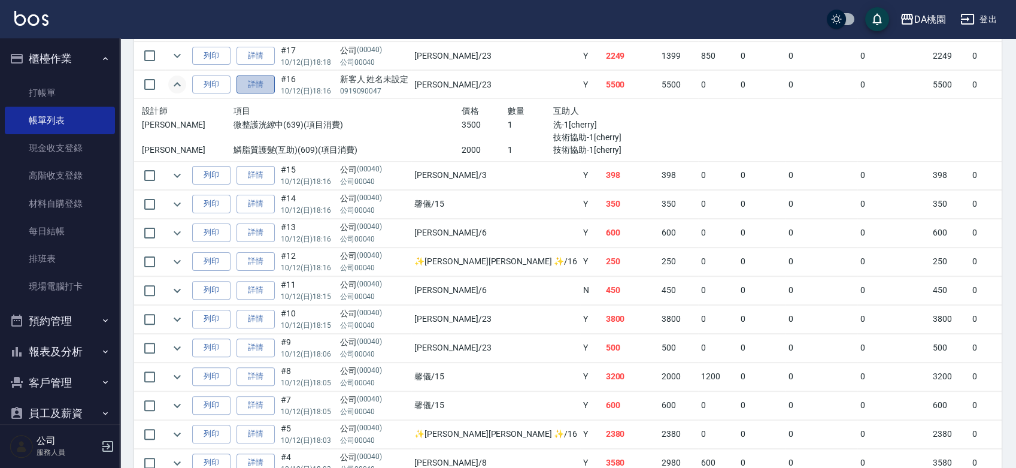
click at [265, 81] on link "詳情" at bounding box center [256, 84] width 38 height 19
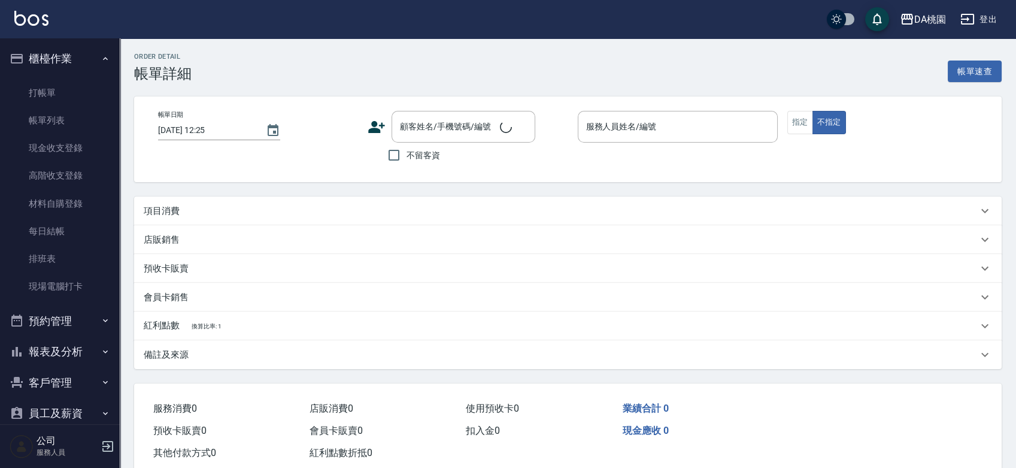
type input "2025/10/12 18:16"
type input "亞瑟 -23"
type input "550"
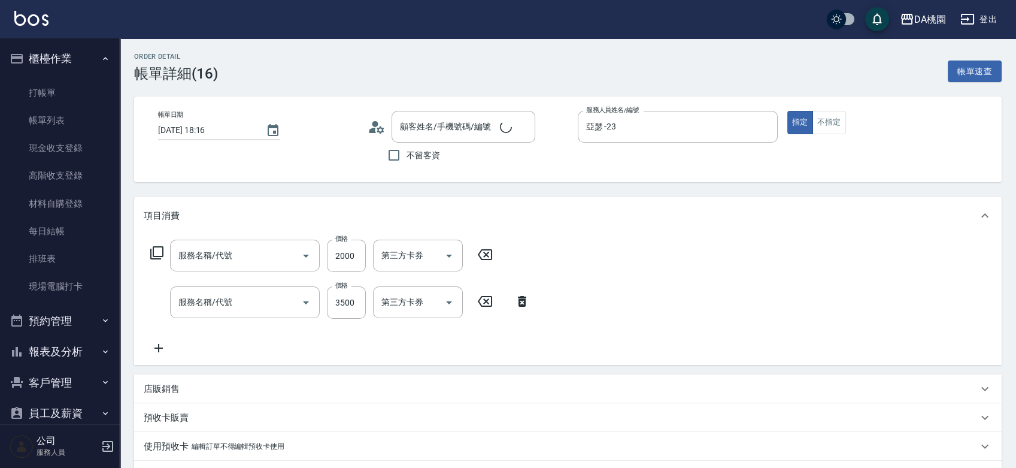
type input "新客人 姓名未設定/0919090047/null"
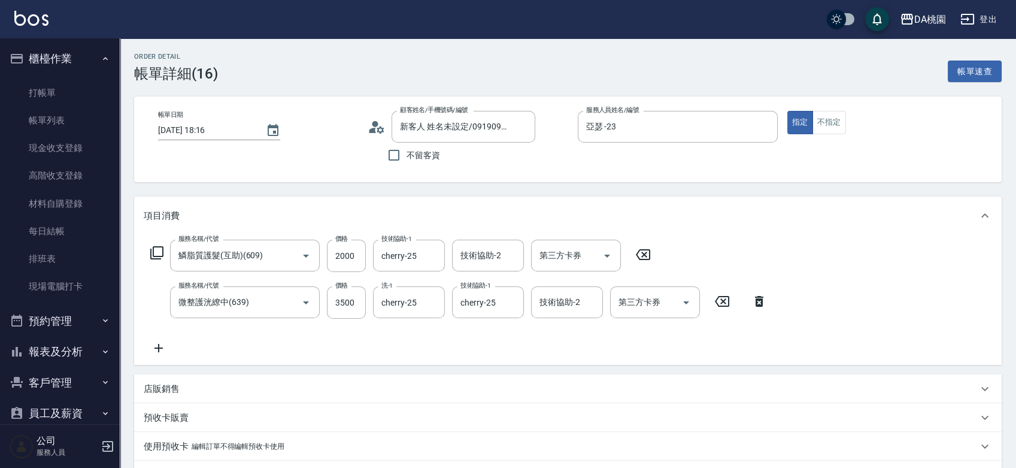
type input "鱗脂質護髮(互助)(609)"
type input "微整護洸繚中(639)"
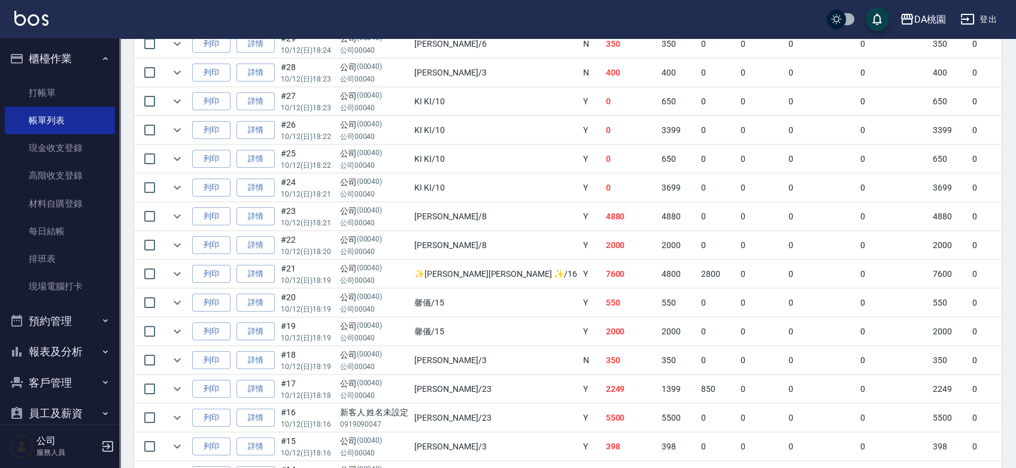
scroll to position [665, 0]
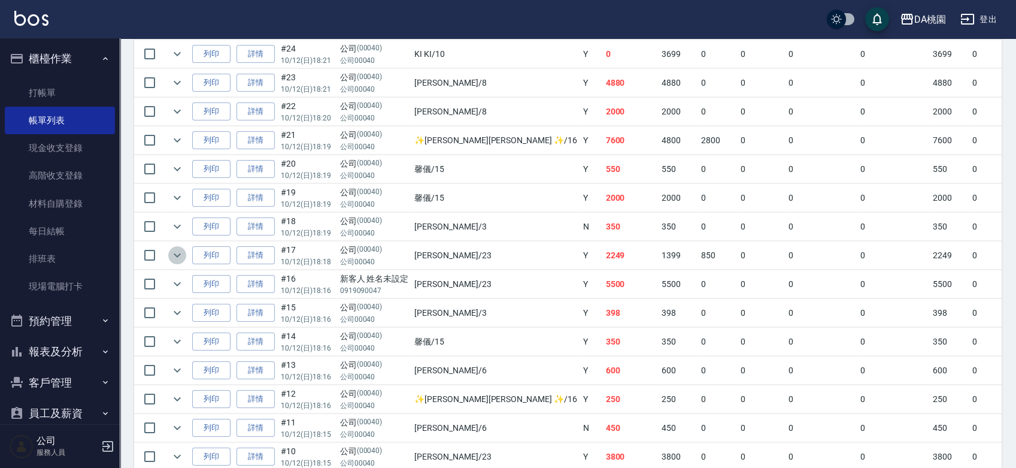
click at [177, 252] on icon "expand row" at bounding box center [177, 255] width 14 height 14
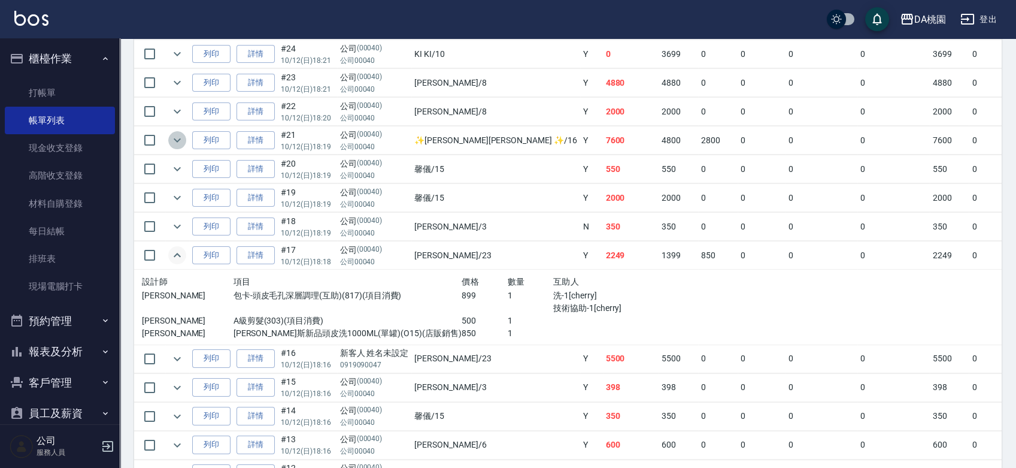
click at [172, 140] on icon "expand row" at bounding box center [177, 140] width 14 height 14
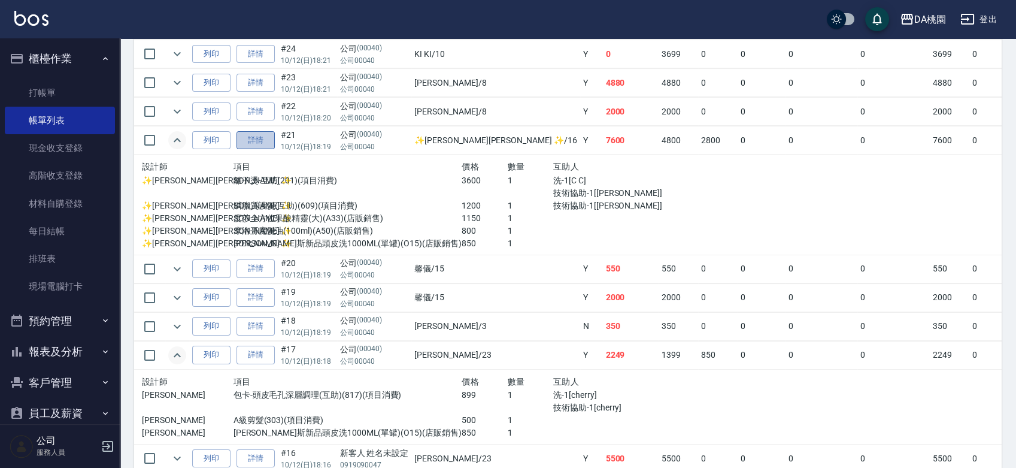
click at [257, 140] on link "詳情" at bounding box center [256, 140] width 38 height 19
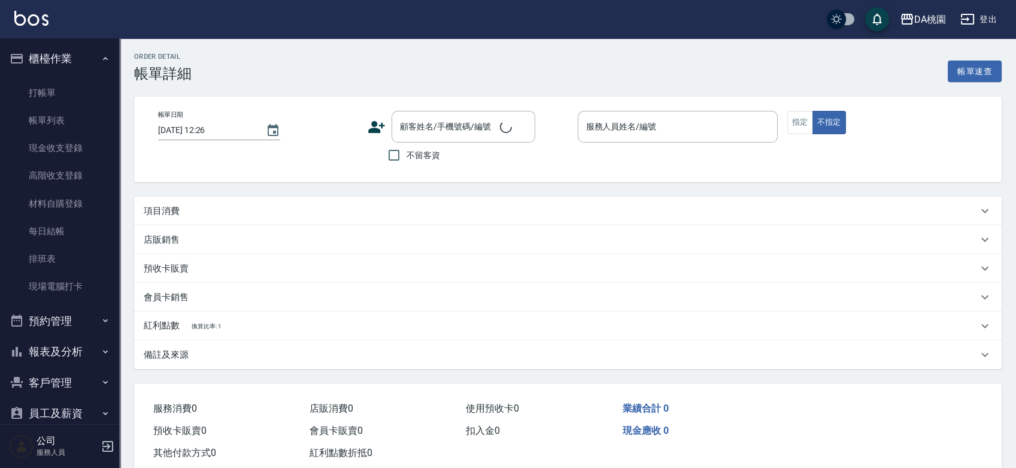
type input "2025/10/12 18:19"
type input "✨[PERSON_NAME][PERSON_NAME] ✨-16"
type input "760"
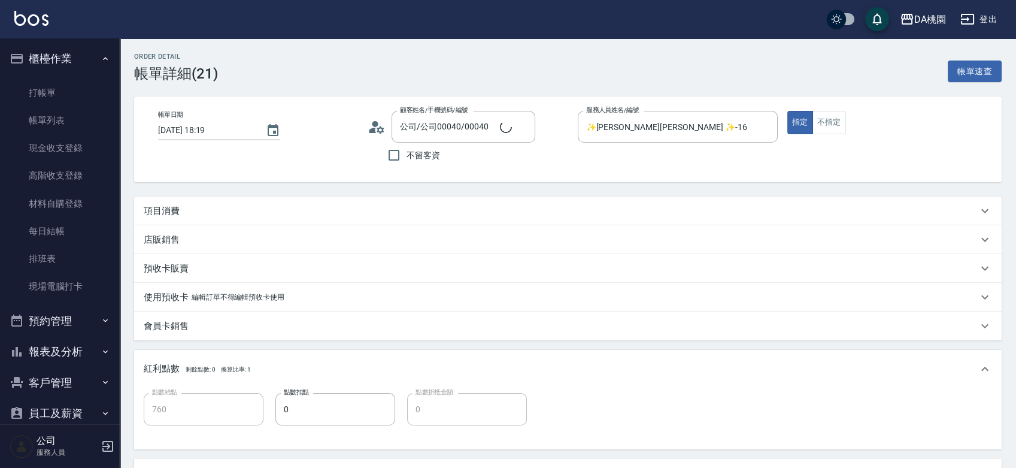
type input "公司/公司00040/00040"
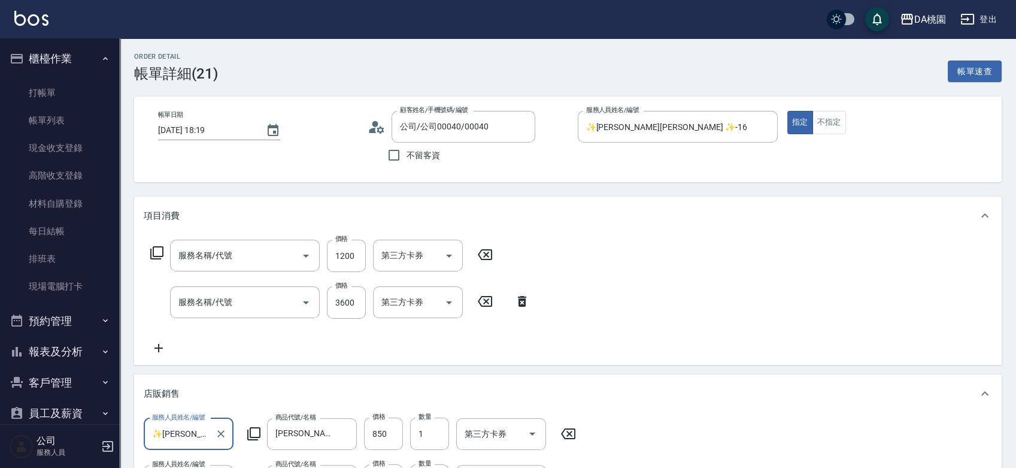
scroll to position [20, 0]
type input "鱗脂質護髮(互助)(609)"
type input "離子燙-互助(201)"
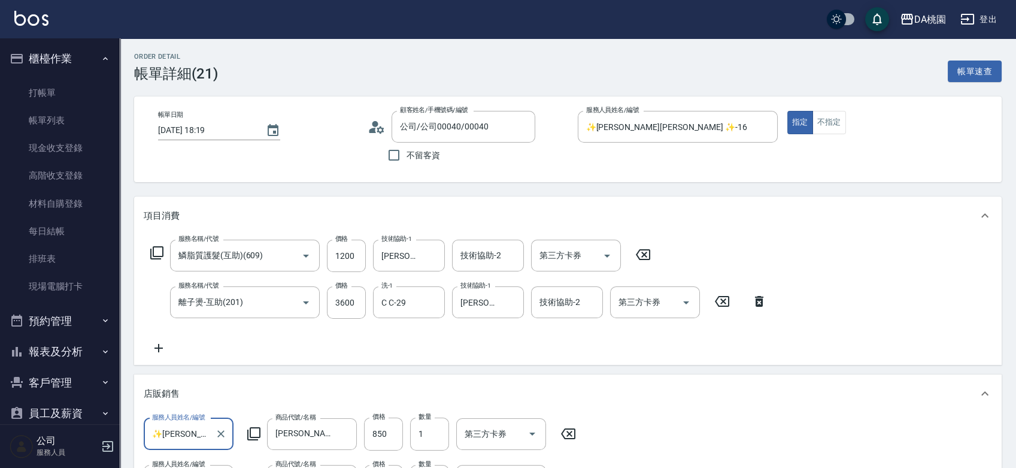
scroll to position [332, 0]
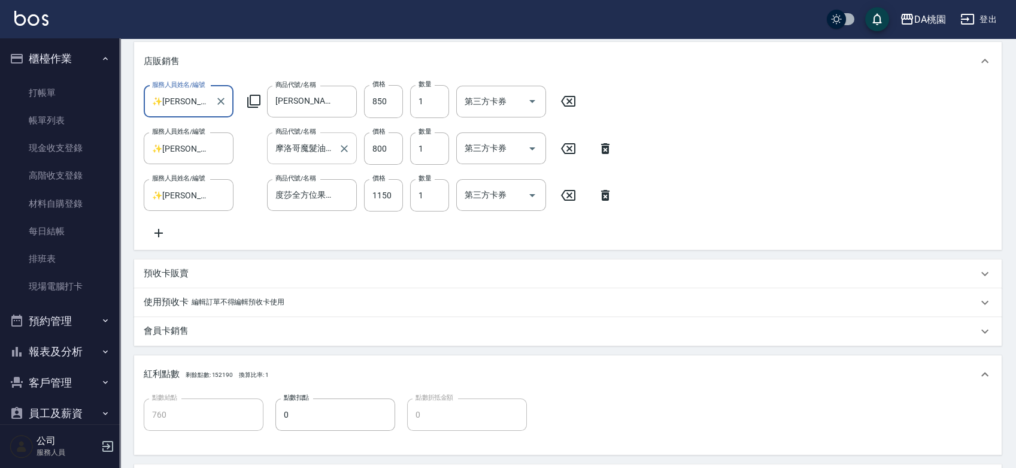
click at [330, 150] on input "摩洛哥魔髮油(100ml)" at bounding box center [303, 148] width 61 height 21
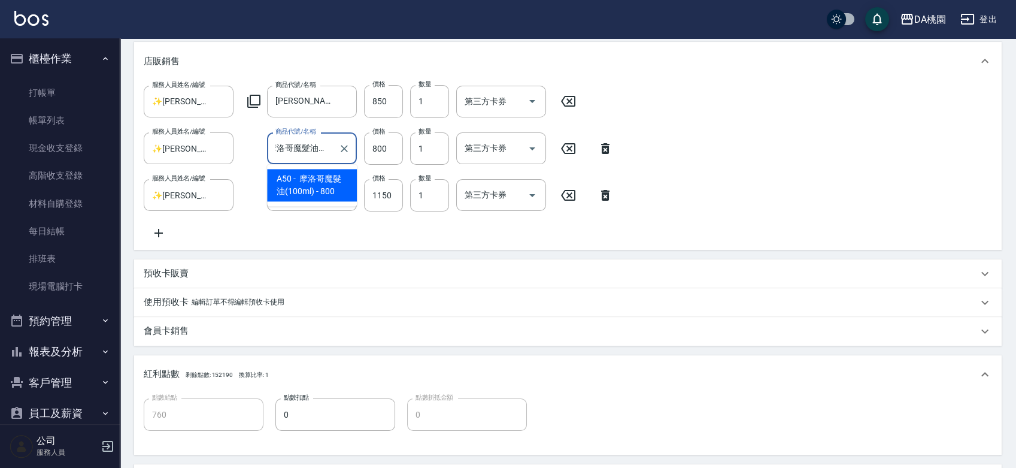
scroll to position [0, 0]
type input "摩"
type input "680"
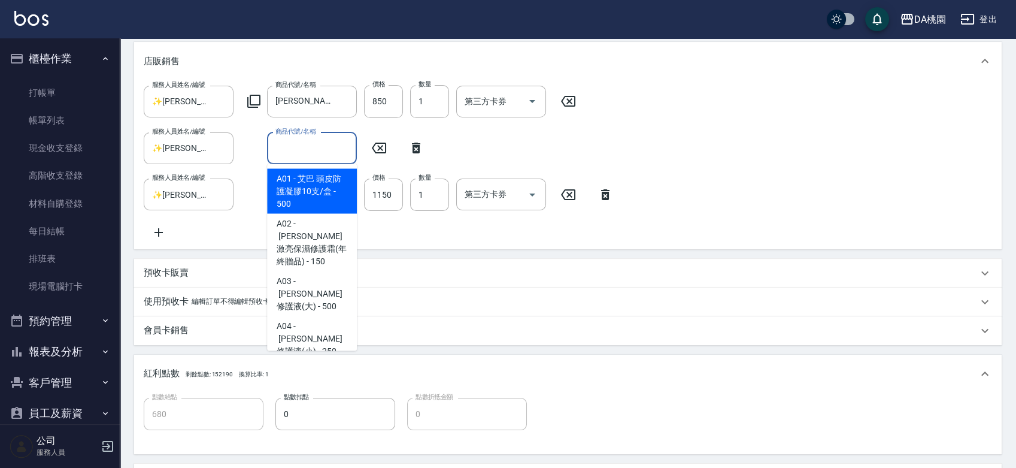
scroll to position [5, 0]
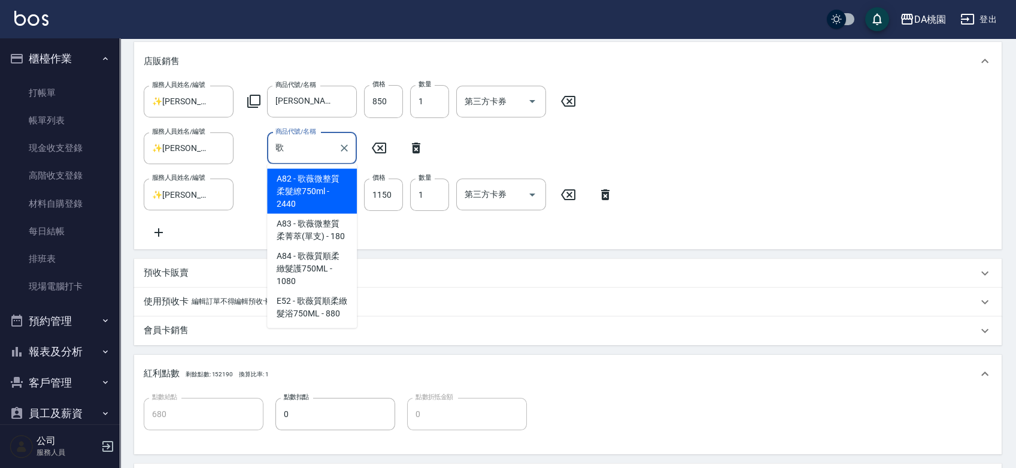
type input "哥"
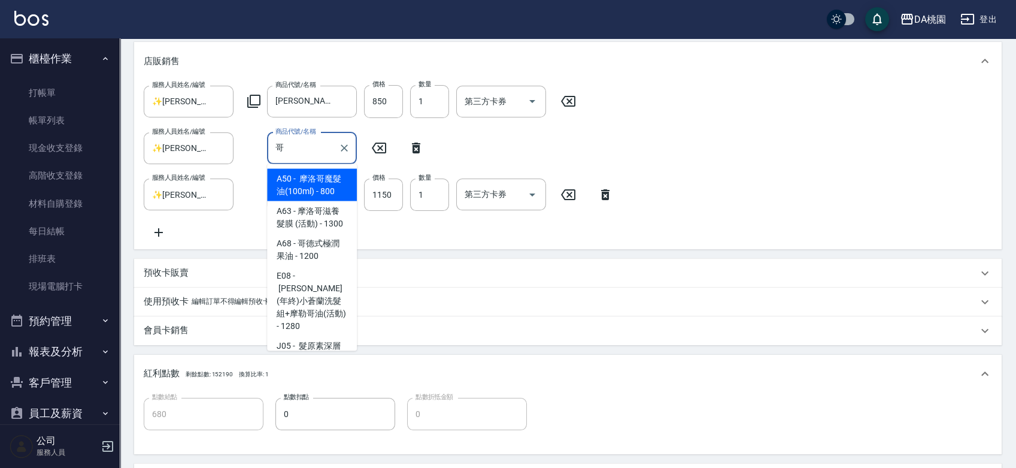
click at [315, 265] on span "A68 - 哥德式極潤果油 - 1200" at bounding box center [312, 249] width 90 height 32
type input "800"
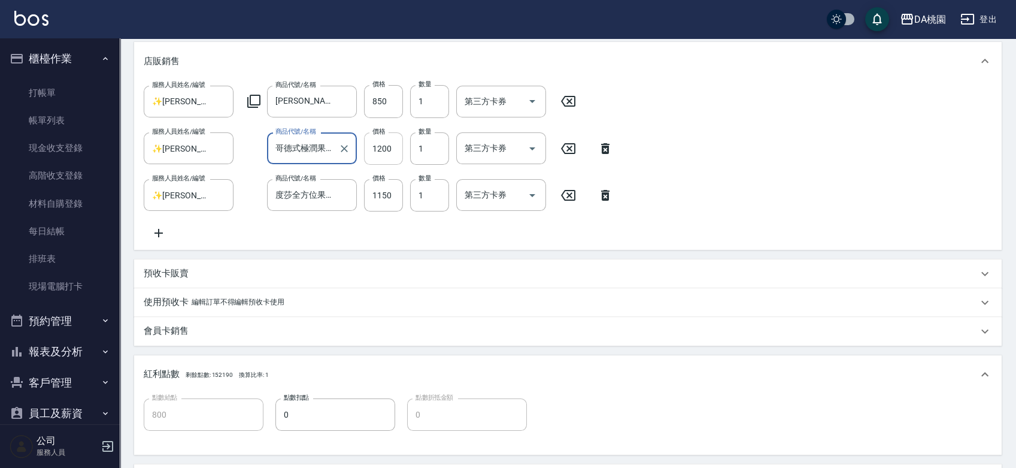
type input "哥德式極潤果油"
click at [389, 149] on input "1200" at bounding box center [383, 148] width 39 height 32
type input "8"
type input "680"
type input "800"
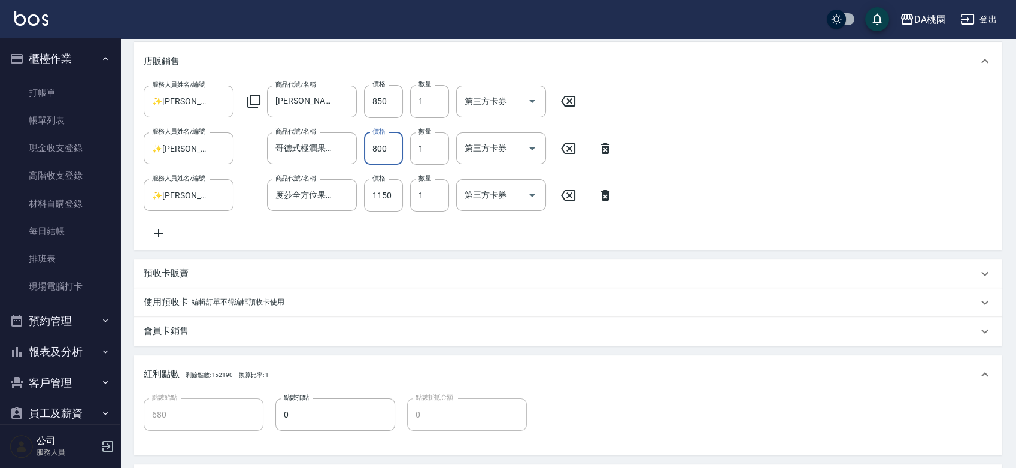
type input "760"
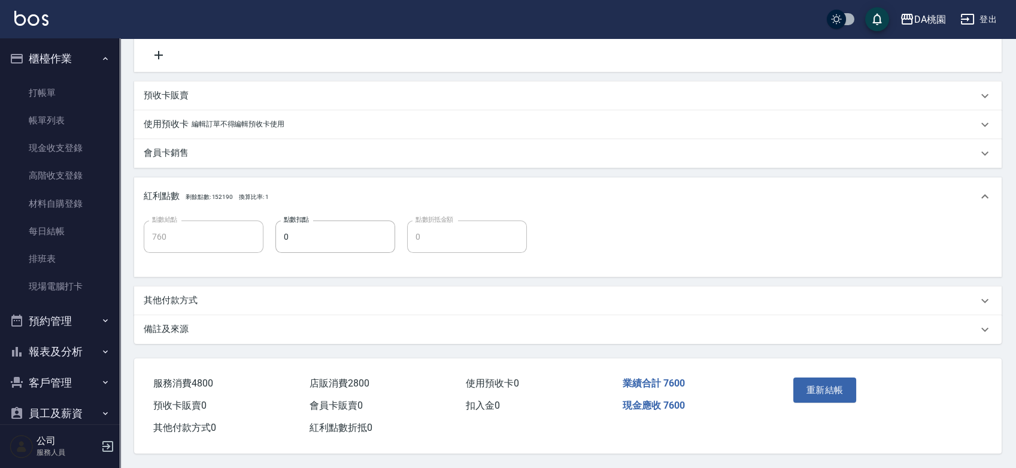
scroll to position [523, 0]
type input "800"
click at [824, 382] on button "重新結帳" at bounding box center [825, 389] width 63 height 25
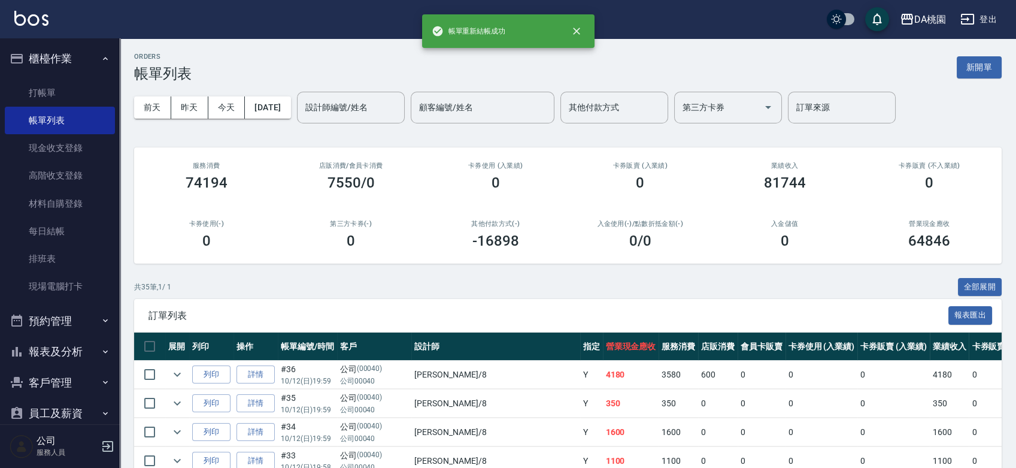
scroll to position [532, 0]
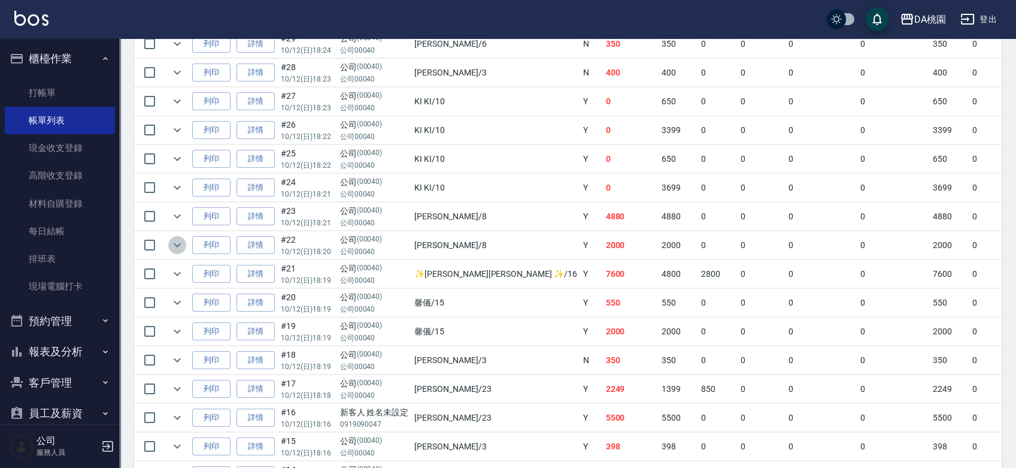
click at [180, 242] on icon "expand row" at bounding box center [177, 245] width 14 height 14
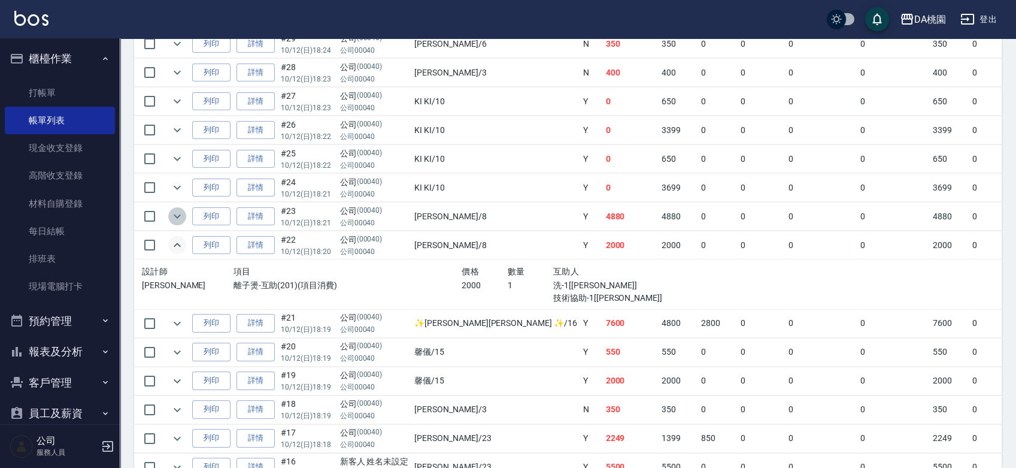
click at [183, 211] on icon "expand row" at bounding box center [177, 216] width 14 height 14
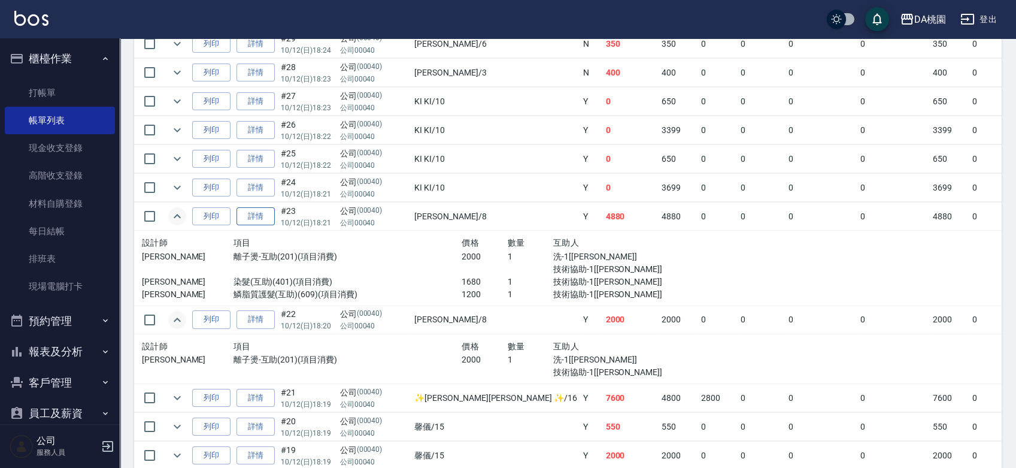
click at [253, 218] on link "詳情" at bounding box center [256, 216] width 38 height 19
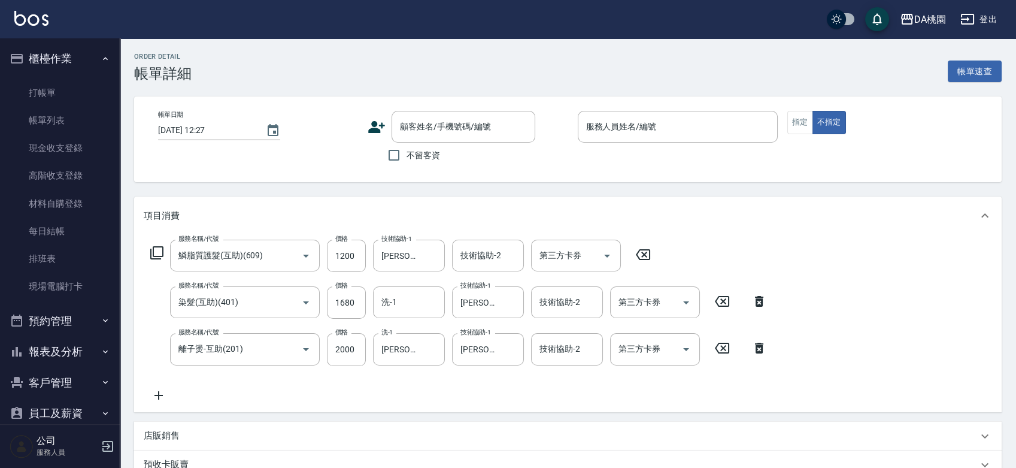
type input "2025/10/12 18:21"
type input "[PERSON_NAME]-8"
type input "480"
type input "鱗脂質護髮(互助)(609)"
type input "染髮(互助)(401)"
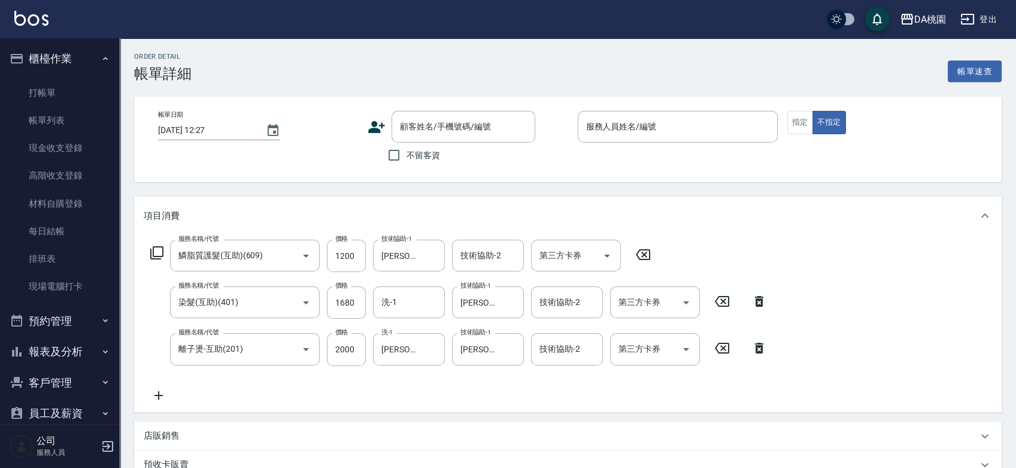
type input "離子燙-互助(201)"
type input "公司/公司00040/00040"
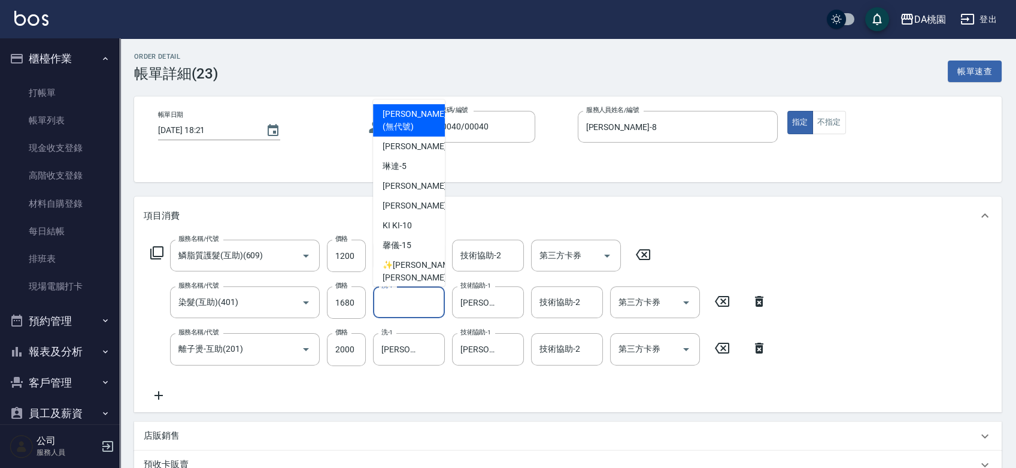
click at [416, 301] on input "洗-1" at bounding box center [409, 302] width 61 height 21
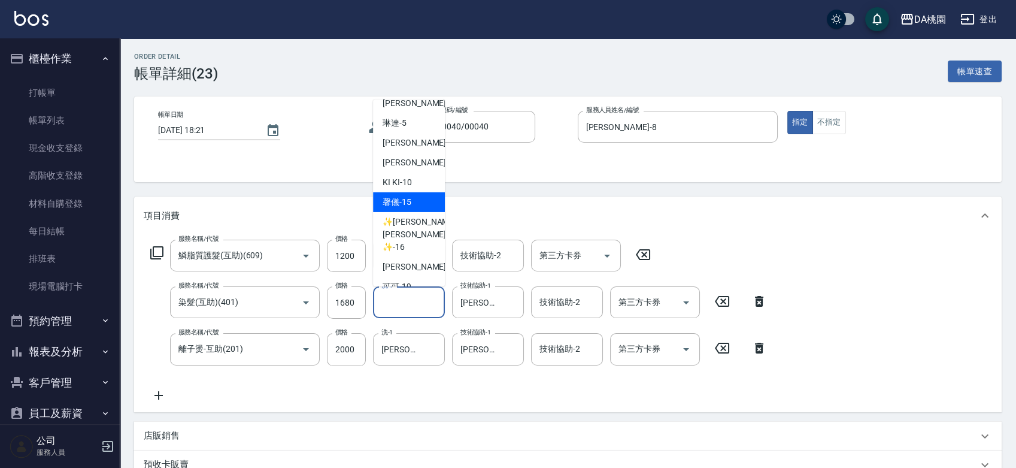
scroll to position [66, 0]
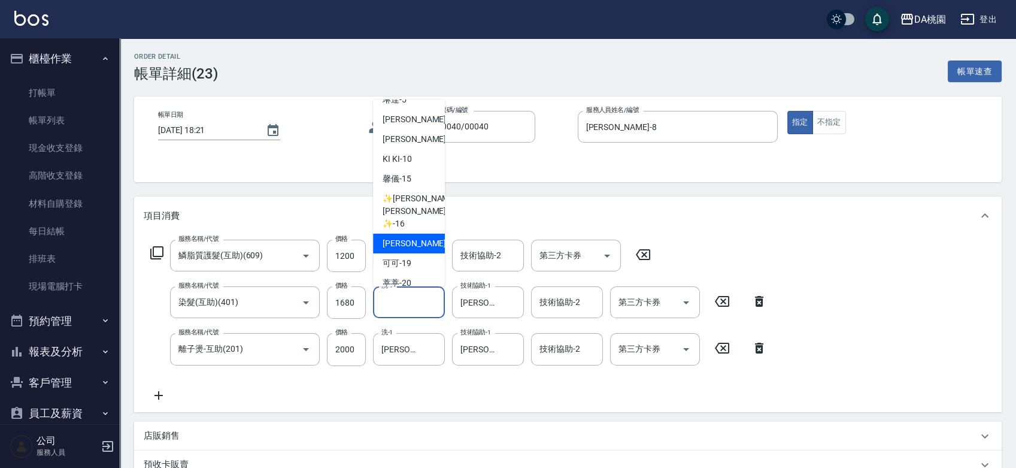
click at [405, 237] on span "小妤 -18" at bounding box center [420, 243] width 75 height 13
type input "小妤-18"
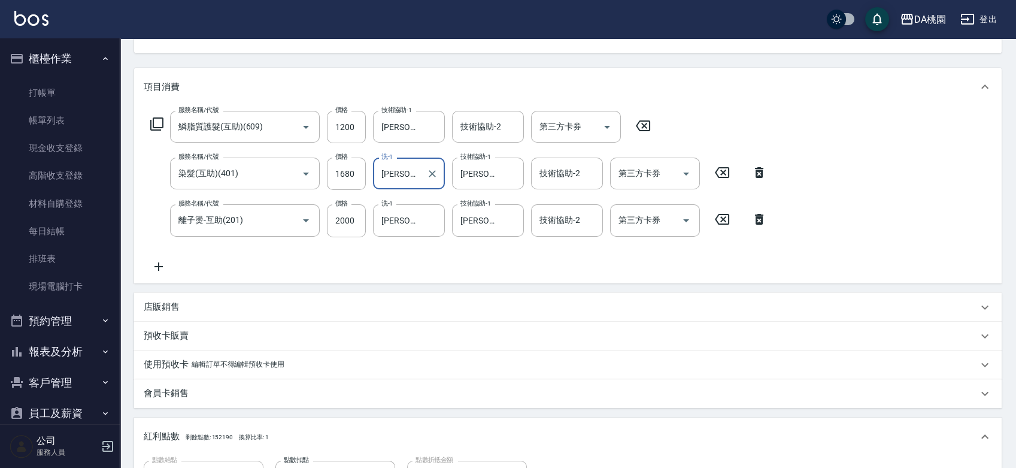
scroll to position [372, 0]
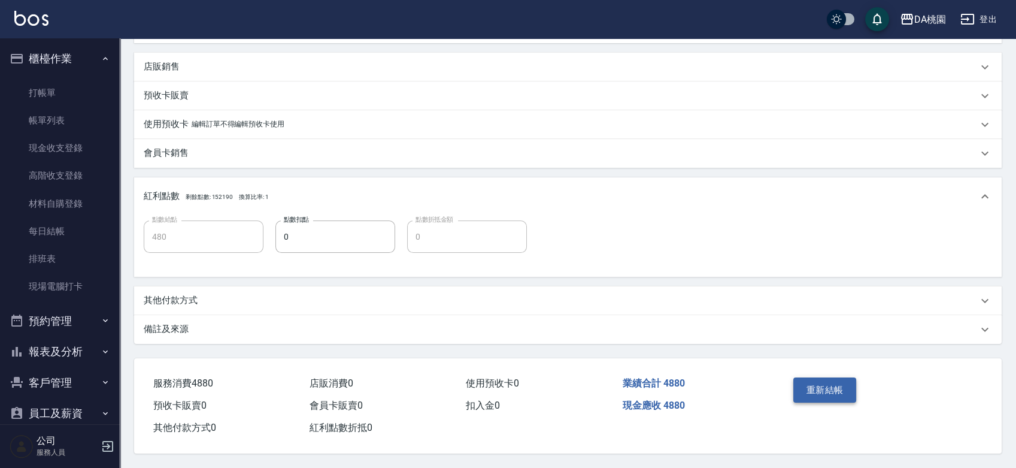
click at [833, 382] on button "重新結帳" at bounding box center [825, 389] width 63 height 25
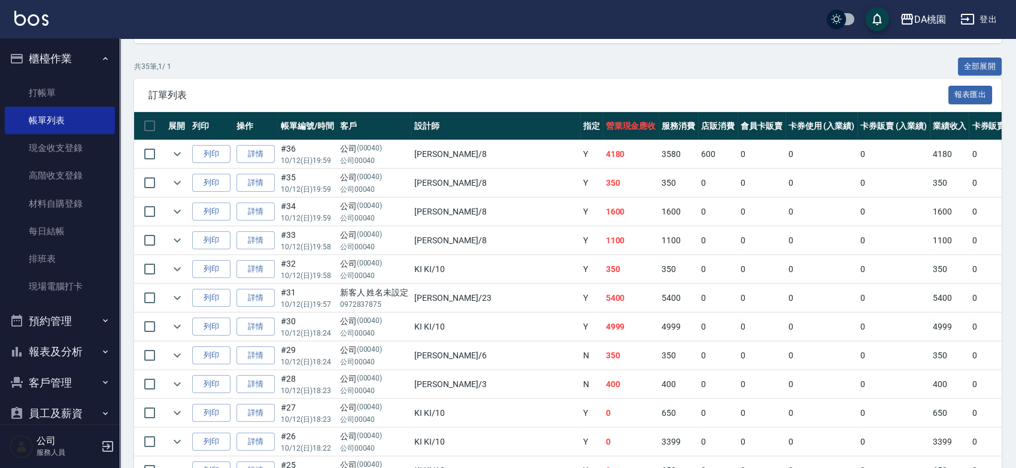
scroll to position [399, 0]
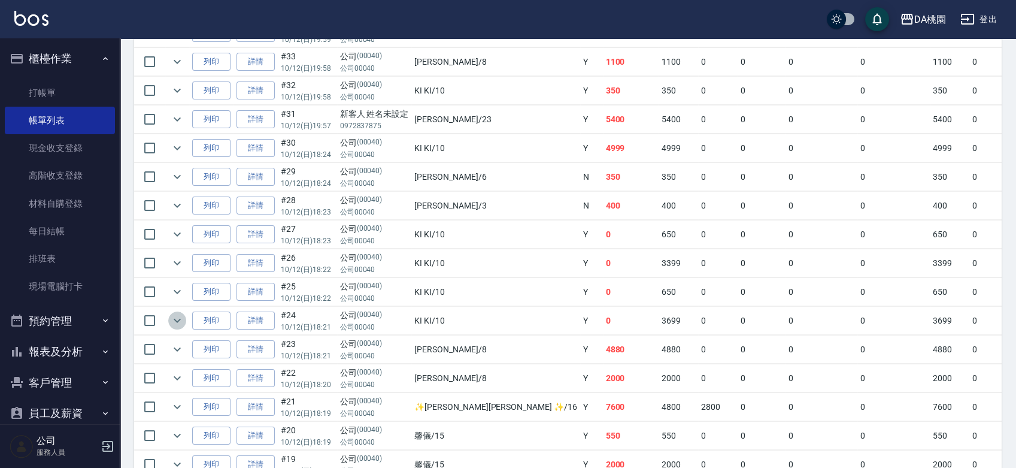
click at [181, 321] on icon "expand row" at bounding box center [177, 320] width 14 height 14
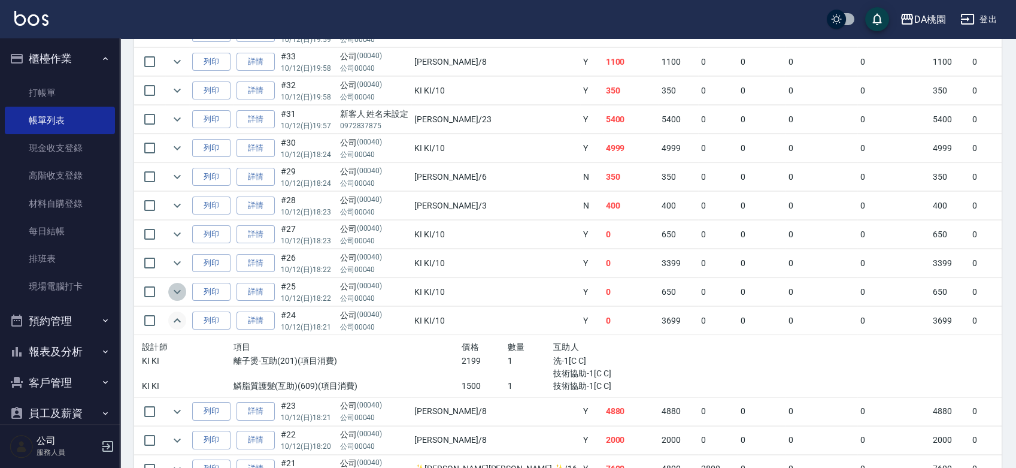
click at [174, 289] on icon "expand row" at bounding box center [177, 291] width 14 height 14
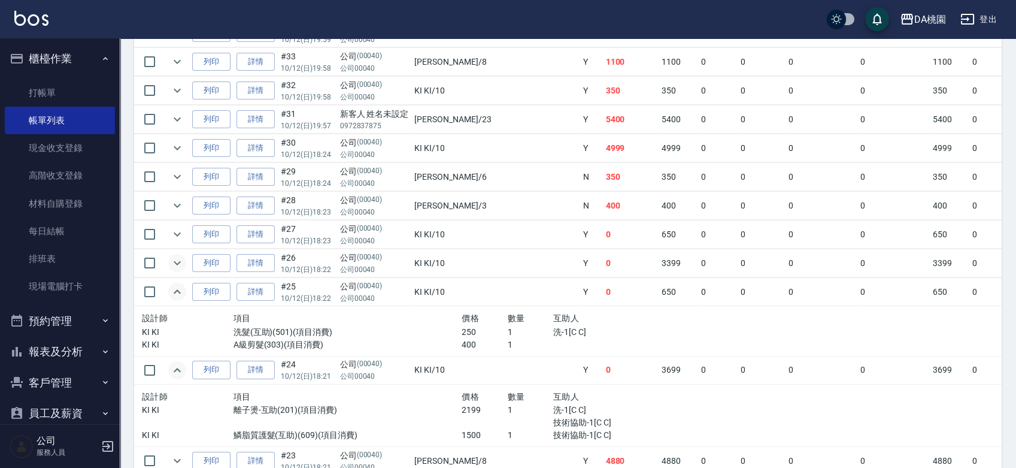
click at [175, 256] on icon "expand row" at bounding box center [177, 263] width 14 height 14
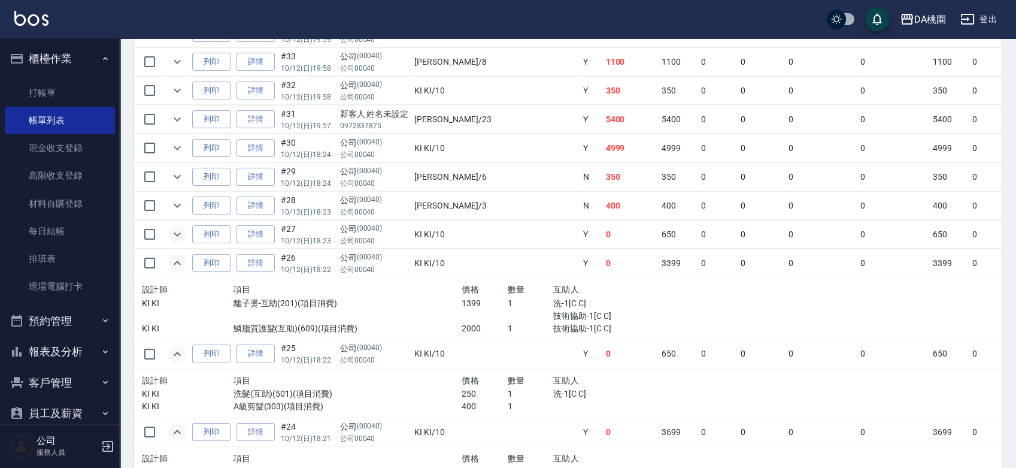
click at [177, 234] on icon "expand row" at bounding box center [177, 234] width 7 height 4
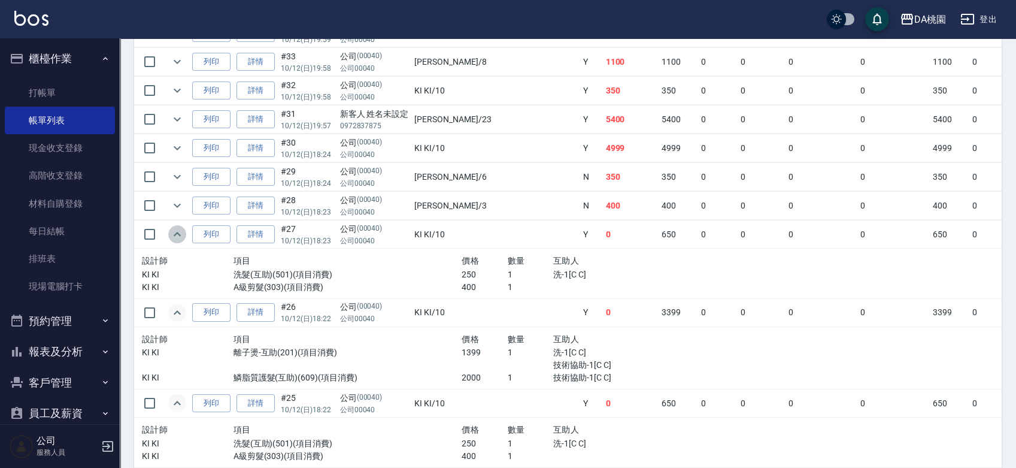
click at [175, 229] on icon "expand row" at bounding box center [177, 234] width 14 height 14
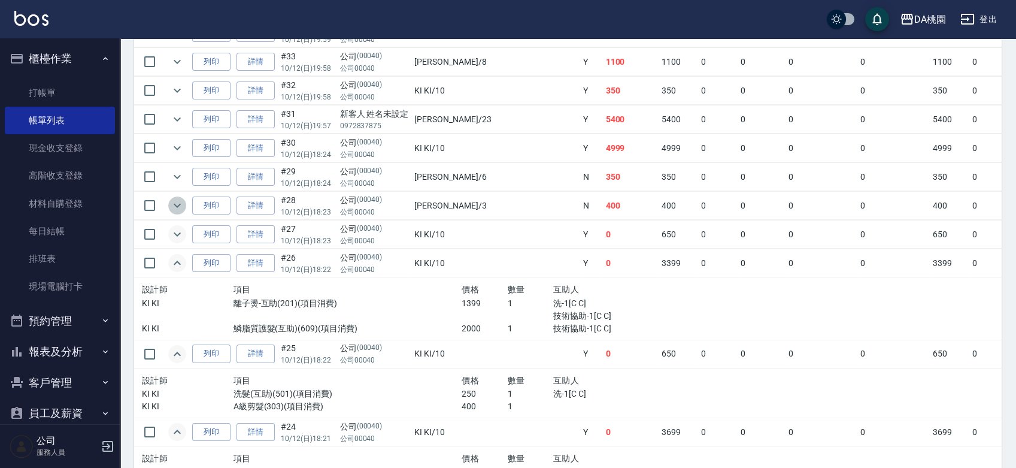
click at [176, 205] on icon "expand row" at bounding box center [177, 205] width 14 height 14
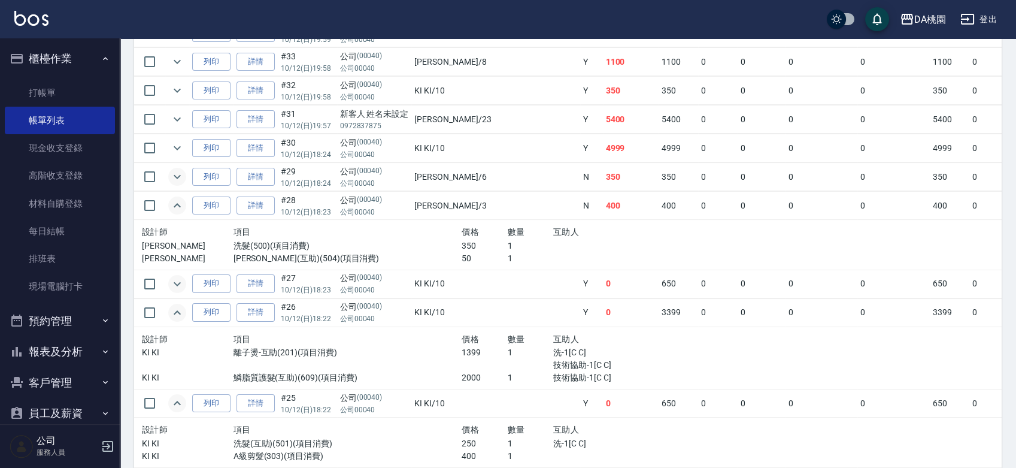
click at [179, 178] on icon "expand row" at bounding box center [177, 176] width 14 height 14
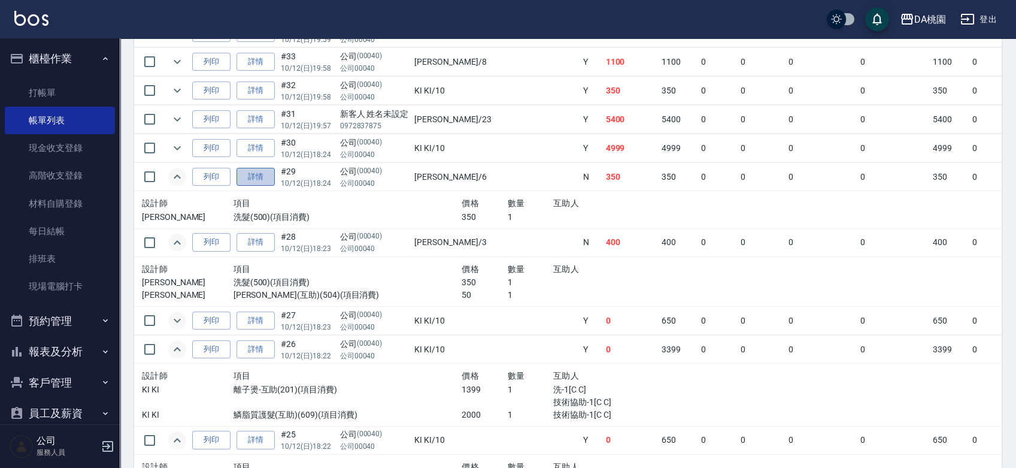
click at [262, 177] on link "詳情" at bounding box center [256, 177] width 38 height 19
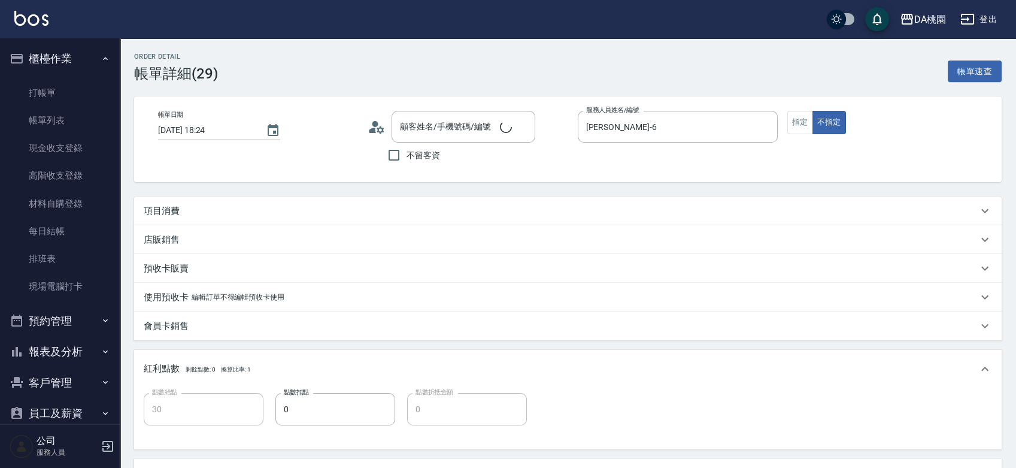
type input "2025/10/12 18:24"
type input "貝菈-6"
type input "30"
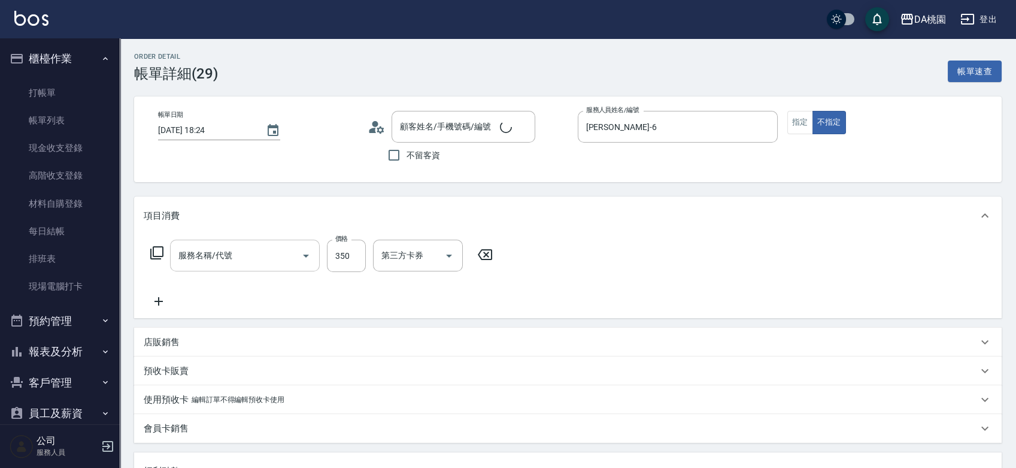
type input "公司/公司00040/00040"
type input "洗髮(500)"
click at [156, 296] on icon at bounding box center [159, 301] width 30 height 14
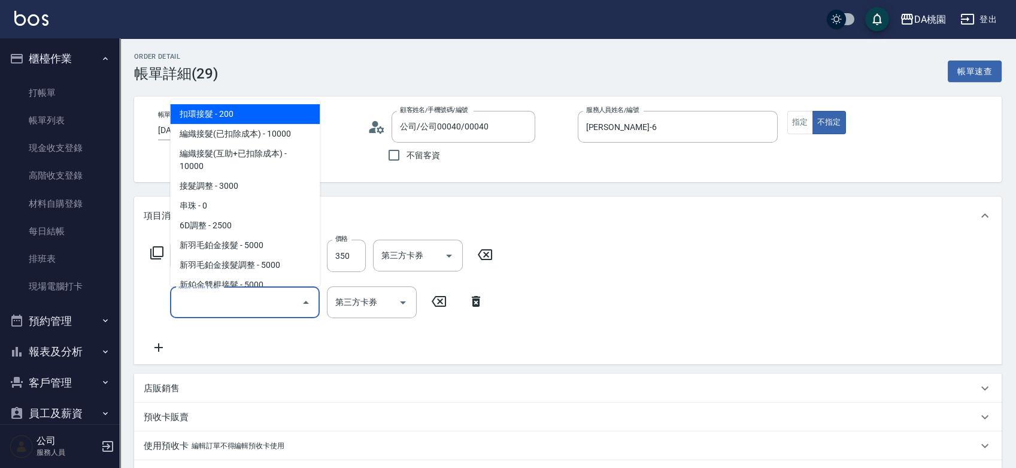
click at [214, 301] on input "服務名稱/代號" at bounding box center [235, 302] width 121 height 21
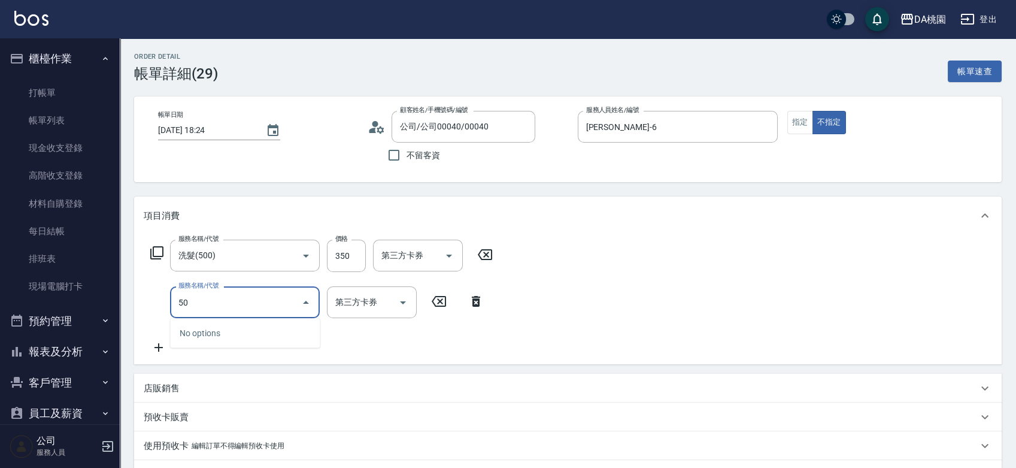
type input "502"
type input "40"
type input "精油-快速修護髮(502)"
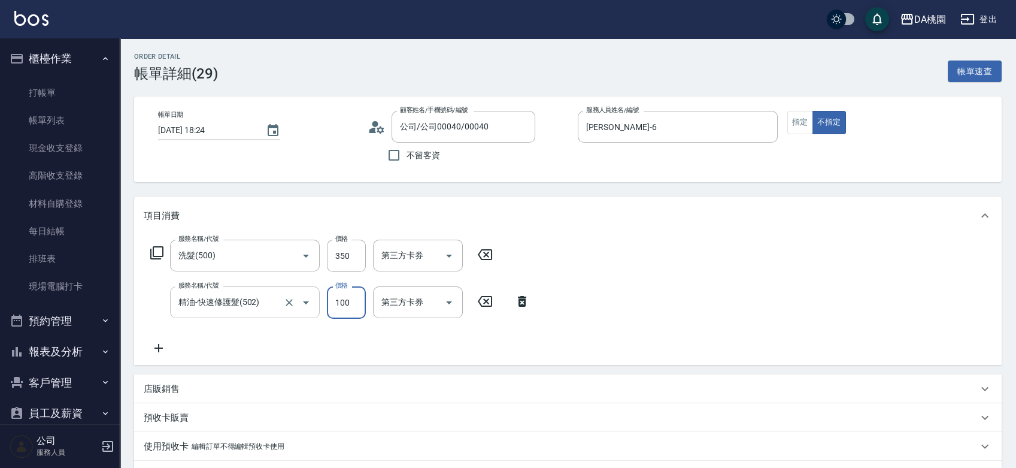
type input "3"
type input "30"
type input "60"
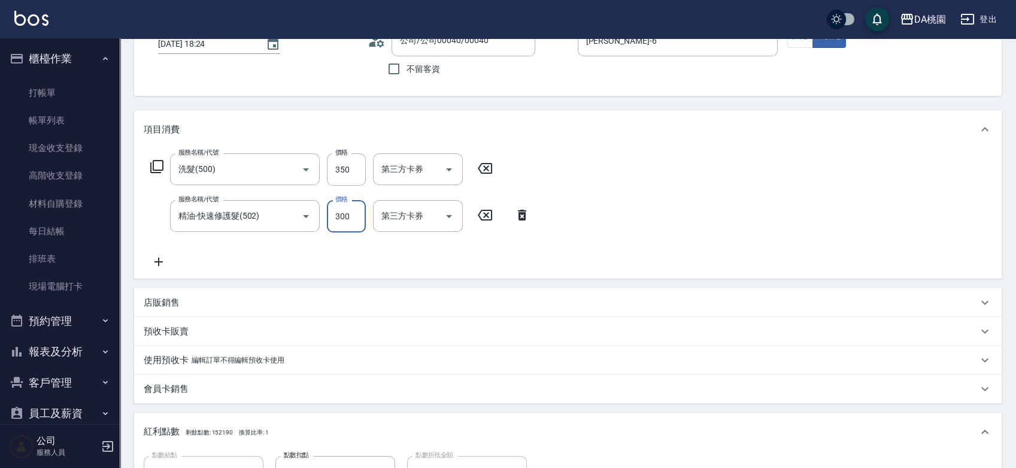
scroll to position [325, 0]
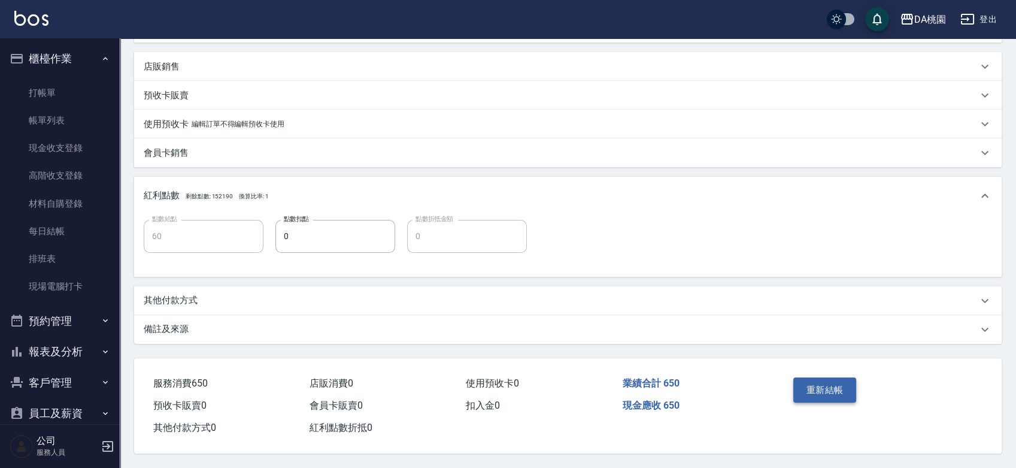
type input "300"
click at [835, 387] on button "重新結帳" at bounding box center [825, 389] width 63 height 25
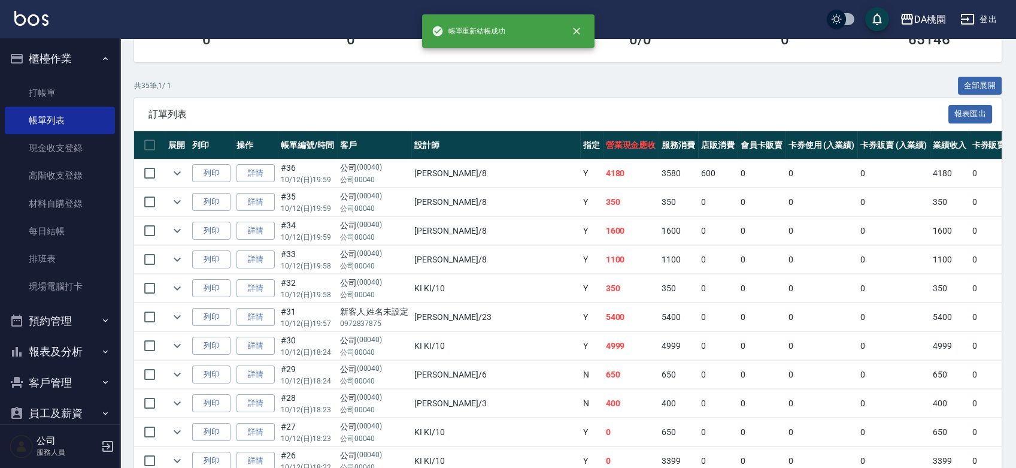
scroll to position [332, 0]
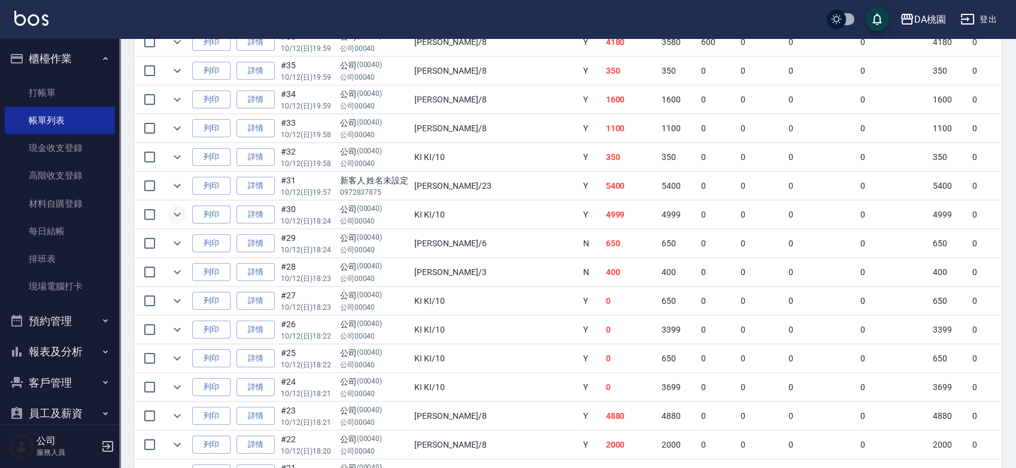
click at [180, 216] on icon "expand row" at bounding box center [177, 214] width 14 height 14
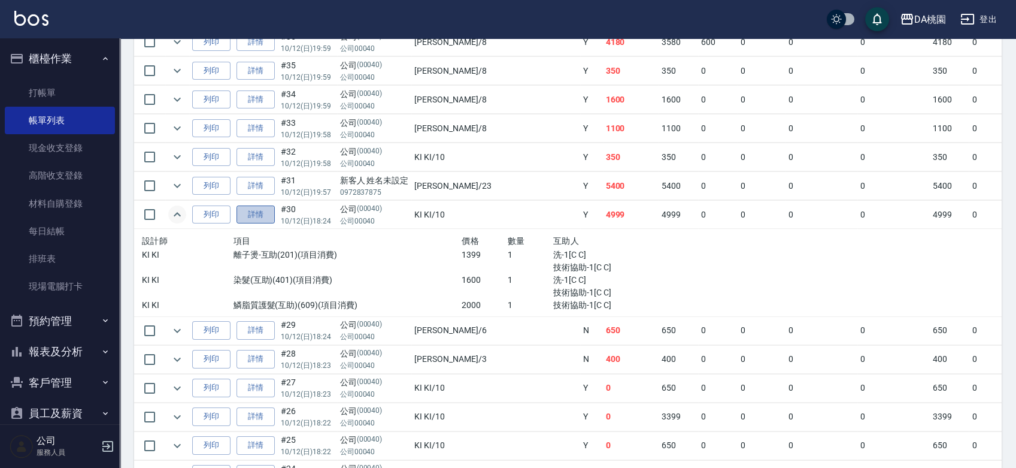
click at [268, 212] on link "詳情" at bounding box center [256, 214] width 38 height 19
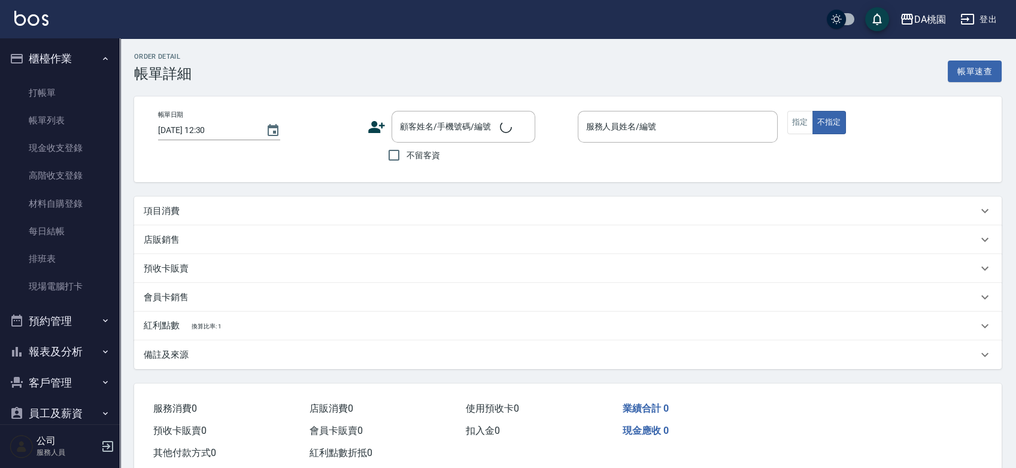
type input "2025/10/12 18:24"
type input "KI KI -10"
type input "490"
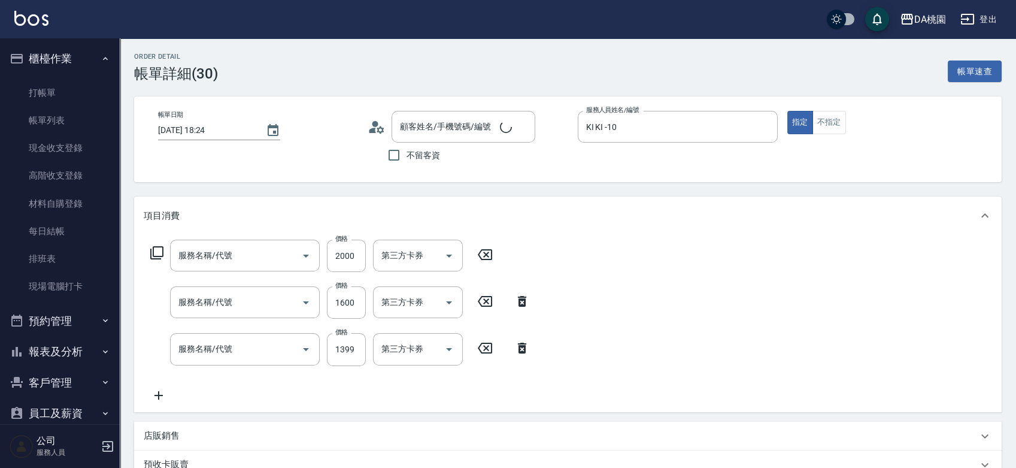
type input "公司/公司00040/00040"
type input "鱗脂質護髮(互助)(609)"
type input "染髮(互助)(401)"
type input "離子燙-互助(201)"
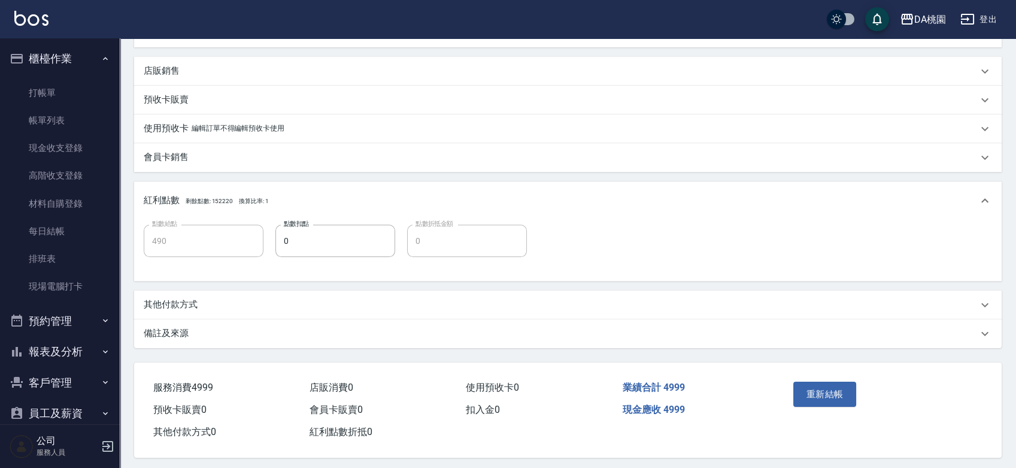
scroll to position [372, 0]
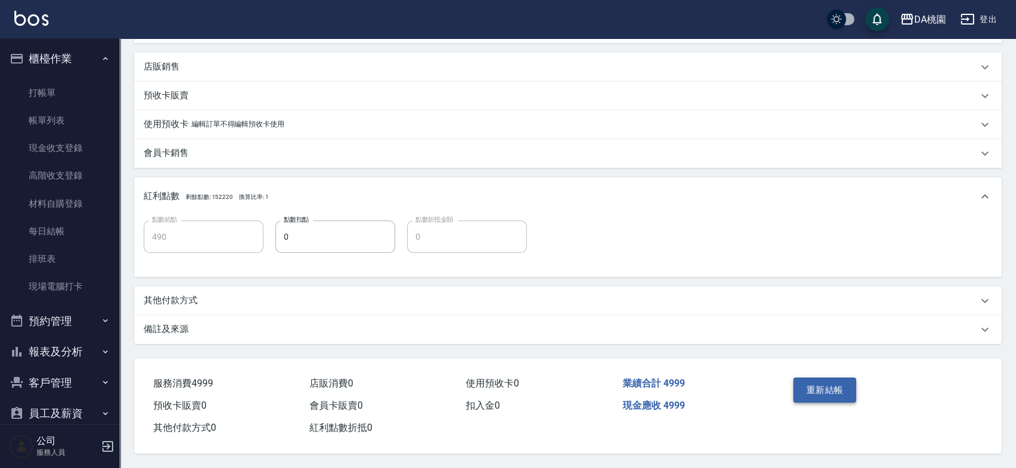
click at [825, 382] on button "重新結帳" at bounding box center [825, 389] width 63 height 25
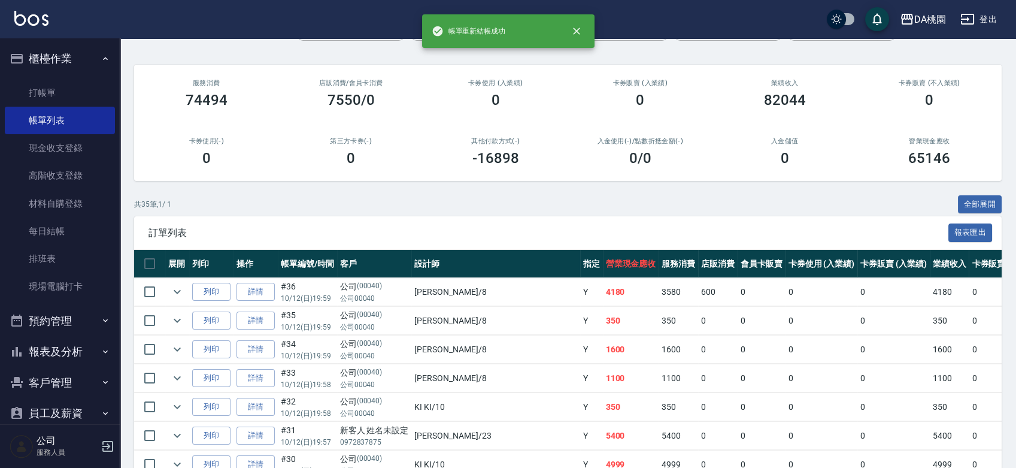
scroll to position [332, 0]
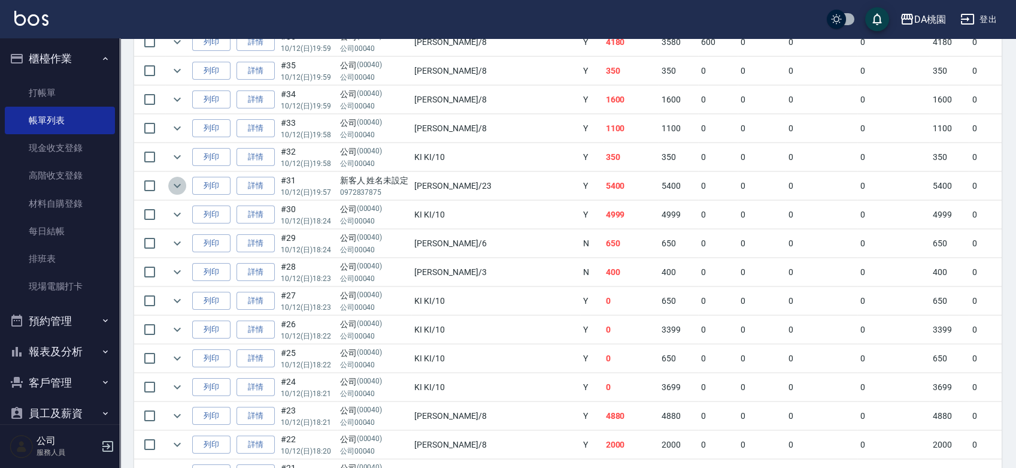
click at [175, 186] on icon "expand row" at bounding box center [177, 185] width 14 height 14
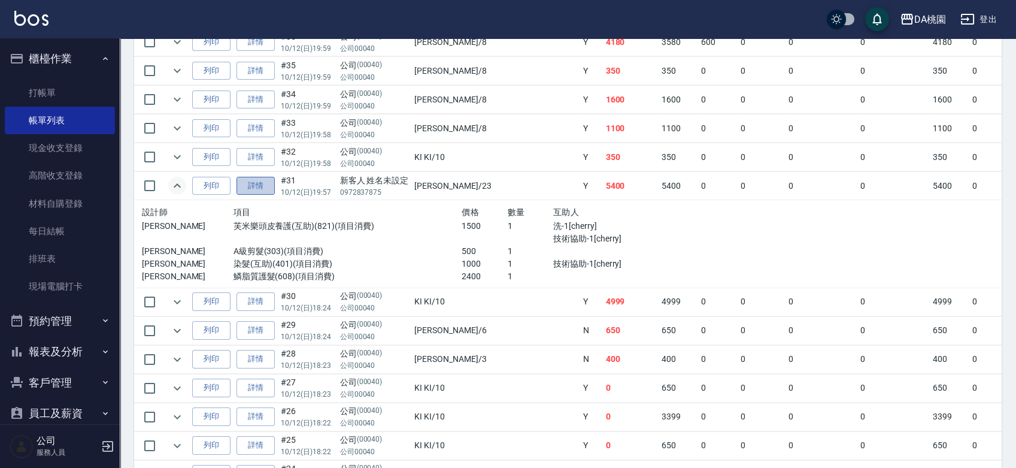
click at [252, 185] on link "詳情" at bounding box center [256, 186] width 38 height 19
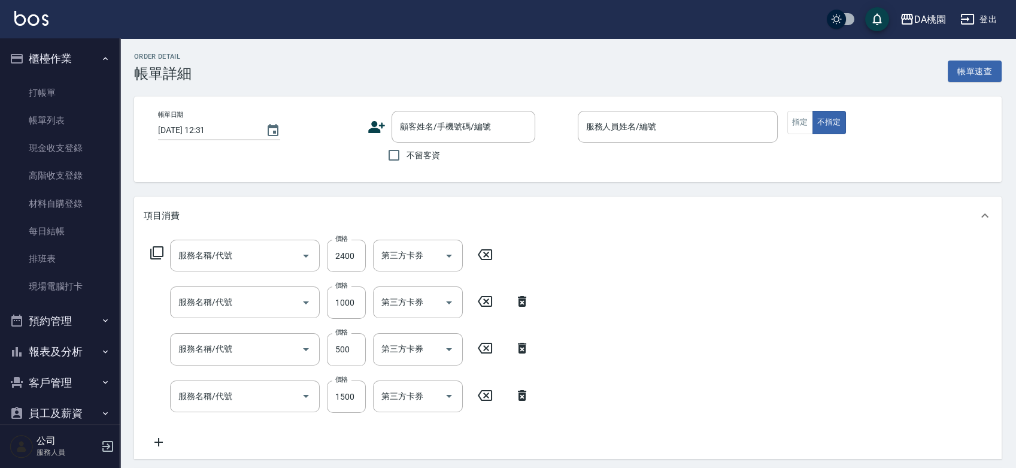
type input "2025/10/12 19:57"
type input "亞瑟 -23"
type input "540"
type input "鱗脂質護髮(608)"
type input "染髮(互助)(401)"
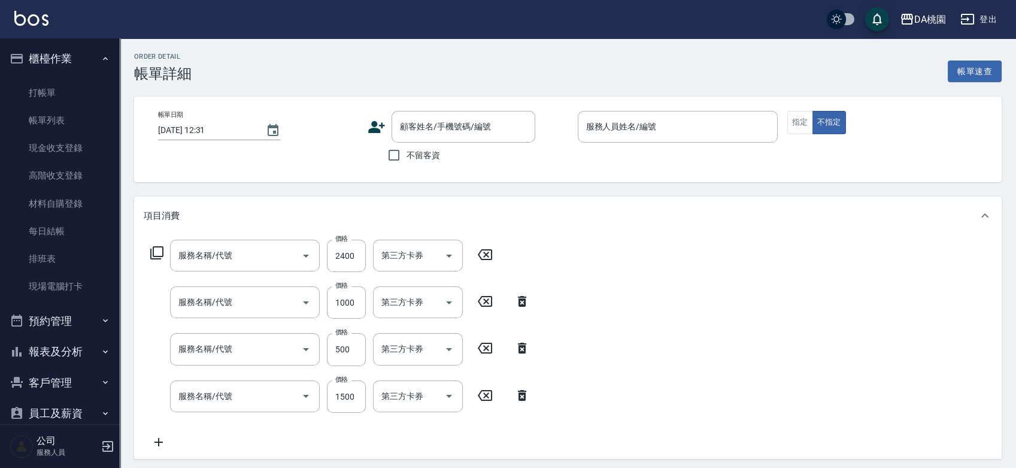
type input "A級剪髮(303)"
type input "芙米樂頭皮養護(互助)(821)"
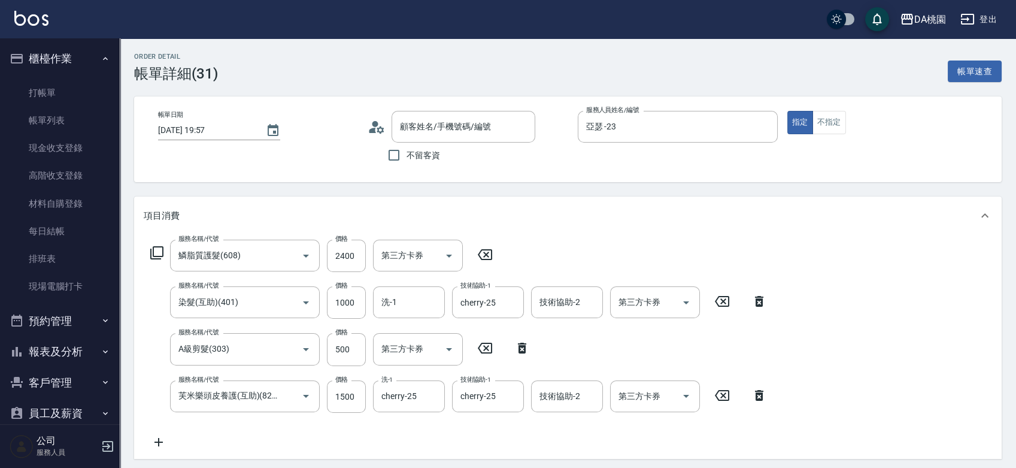
type input "新客人 姓名未設定/0972837875/null"
drag, startPoint x: 481, startPoint y: 250, endPoint x: 410, endPoint y: 249, distance: 70.7
click at [480, 251] on icon at bounding box center [485, 254] width 14 height 11
type input "300"
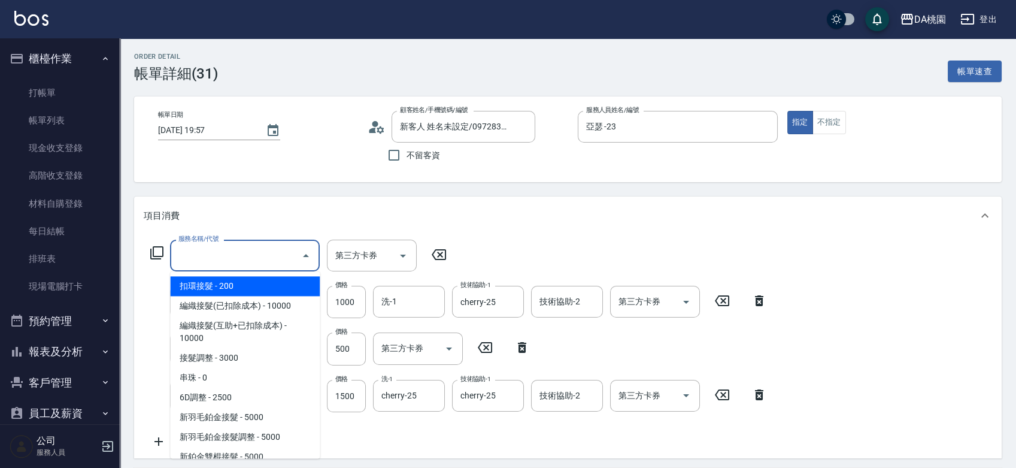
click at [248, 261] on input "服務名稱/代號" at bounding box center [235, 255] width 121 height 21
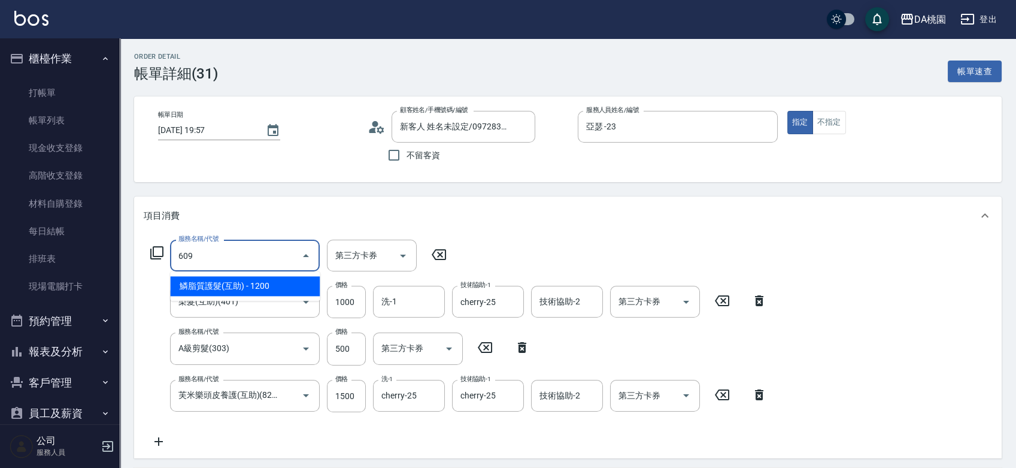
type input "609"
type input "420"
type input "鱗脂質護髮(互助)(609)"
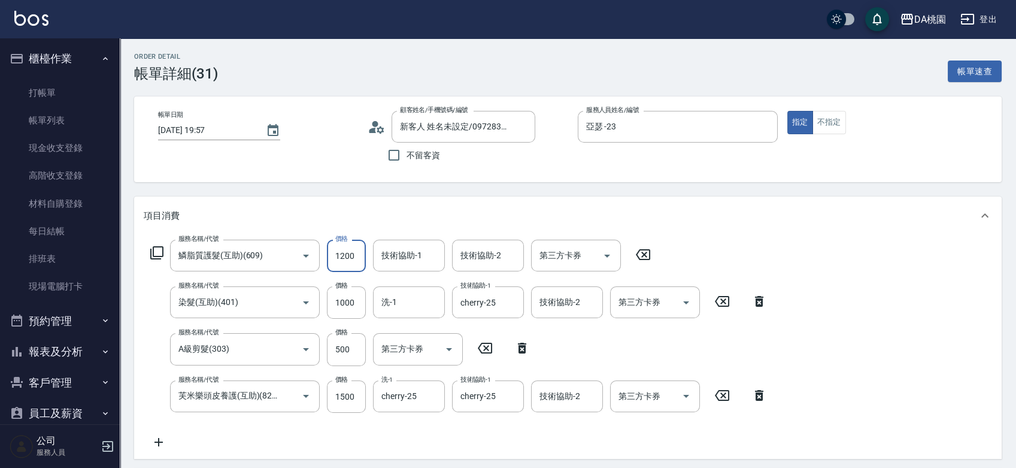
click at [356, 253] on input "1200" at bounding box center [346, 256] width 39 height 32
type input "2"
type input "300"
type input "240"
type input "320"
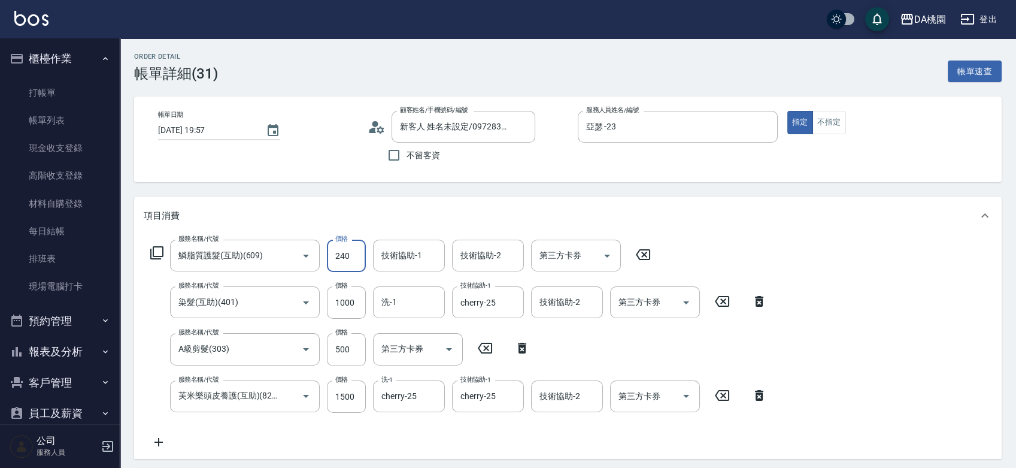
type input "2400"
type input "540"
type input "2400"
type input "cherry-25"
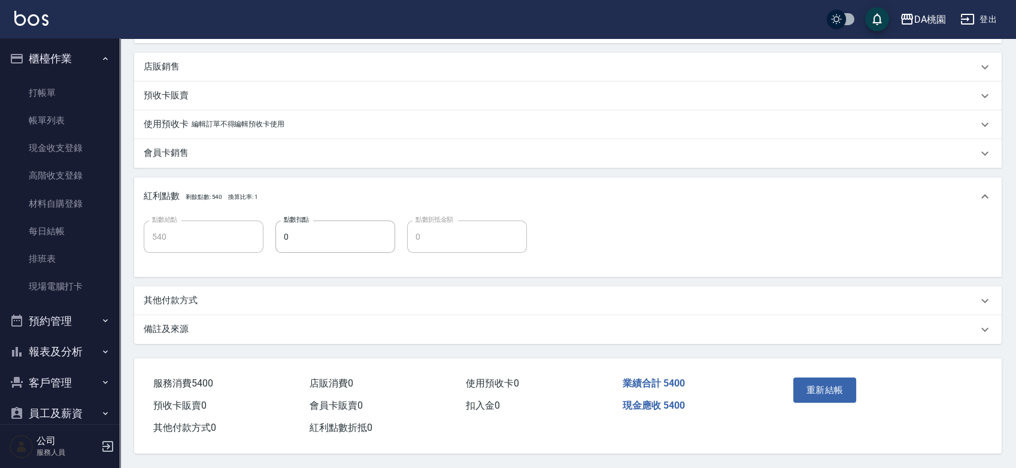
scroll to position [419, 0]
click at [808, 387] on button "重新結帳" at bounding box center [825, 389] width 63 height 25
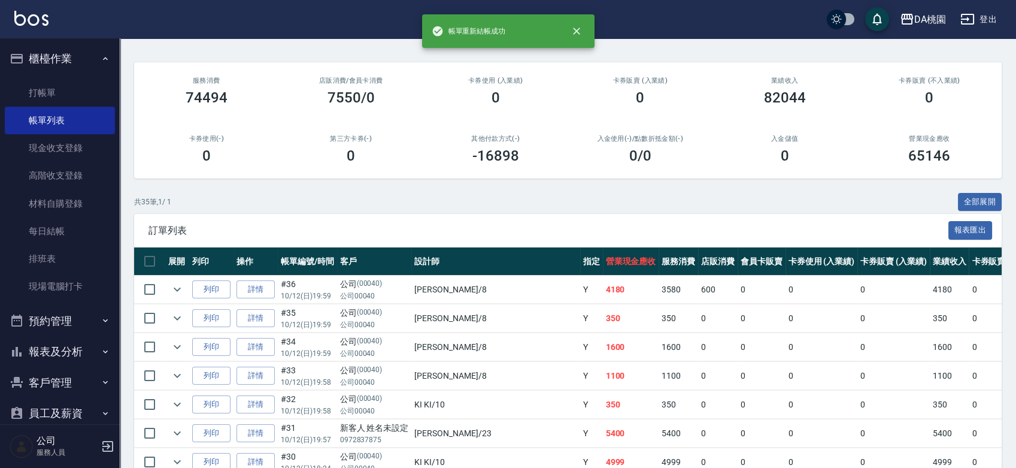
scroll to position [266, 0]
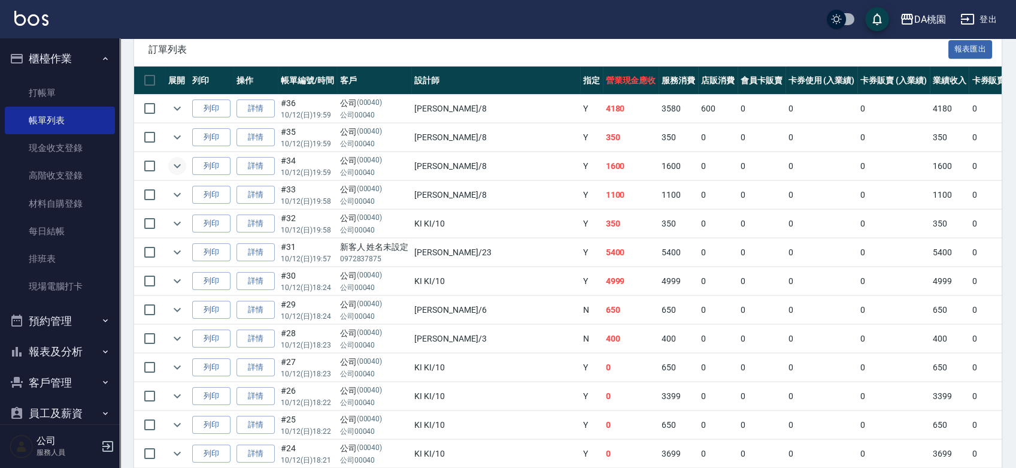
click at [180, 168] on icon "expand row" at bounding box center [177, 166] width 14 height 14
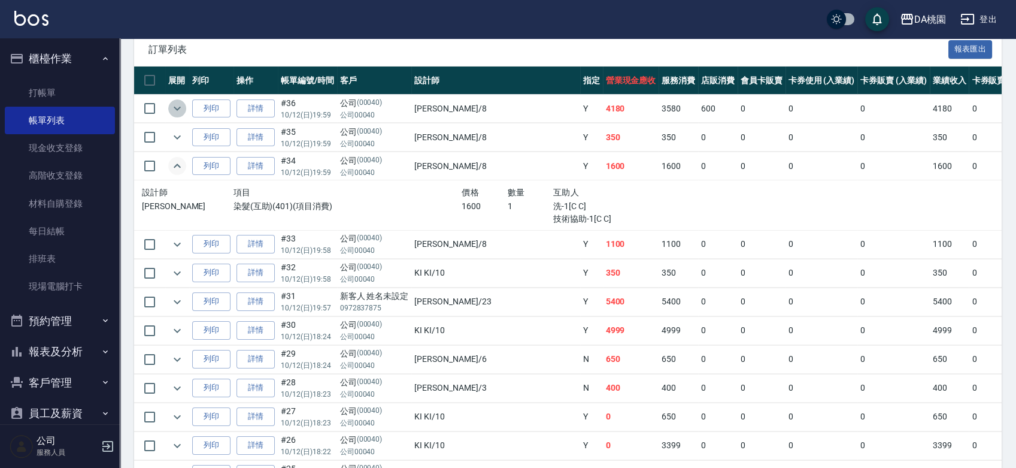
click at [180, 109] on icon "expand row" at bounding box center [177, 108] width 14 height 14
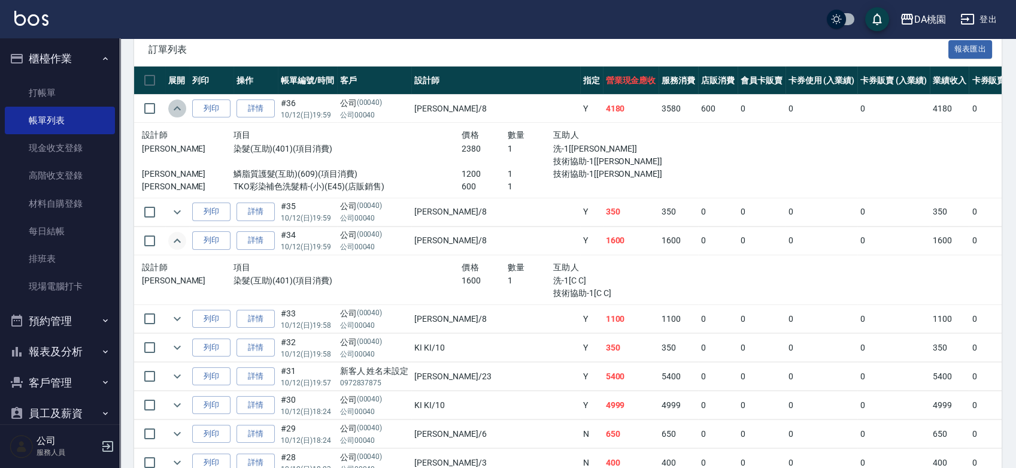
click at [174, 105] on icon "expand row" at bounding box center [177, 108] width 14 height 14
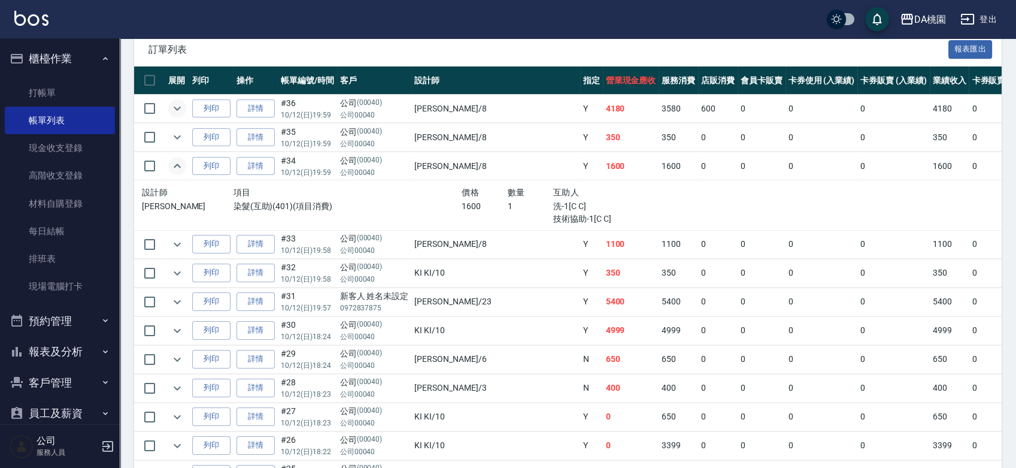
click at [186, 161] on td at bounding box center [177, 166] width 24 height 28
click at [177, 162] on icon "expand row" at bounding box center [177, 166] width 14 height 14
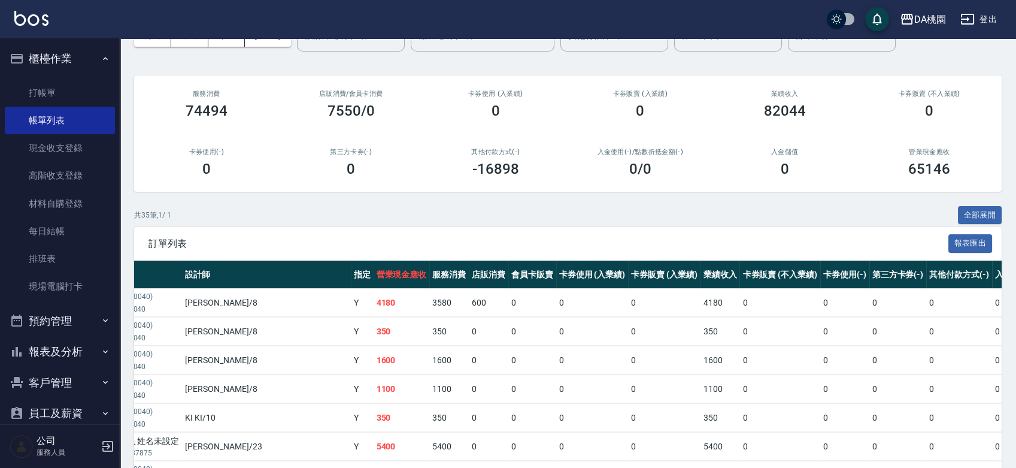
scroll to position [0, 0]
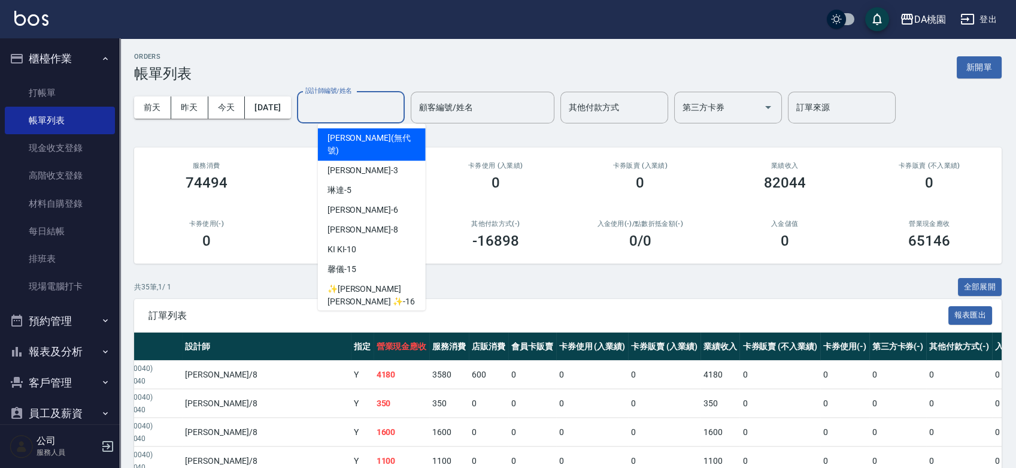
click at [363, 105] on input "設計師編號/姓名" at bounding box center [350, 107] width 97 height 21
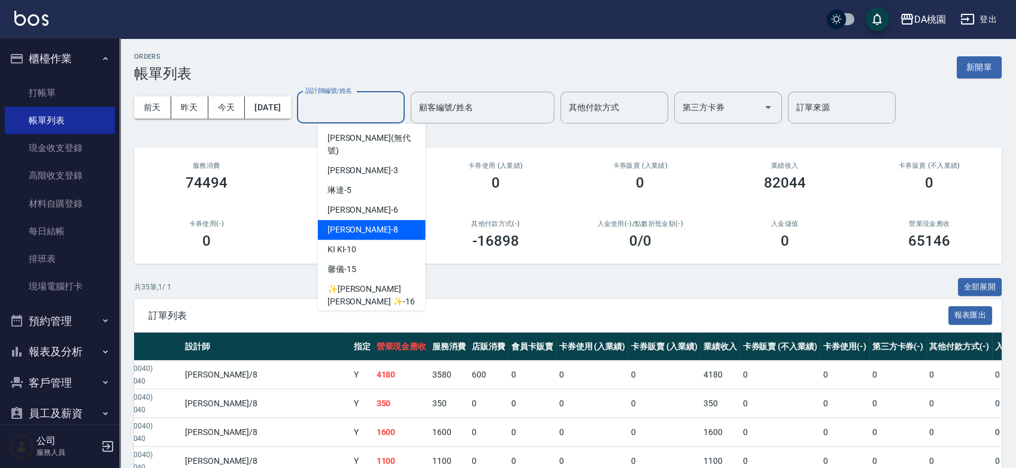
click at [359, 220] on div "桑妮 -8" at bounding box center [372, 230] width 108 height 20
type input "[PERSON_NAME]-8"
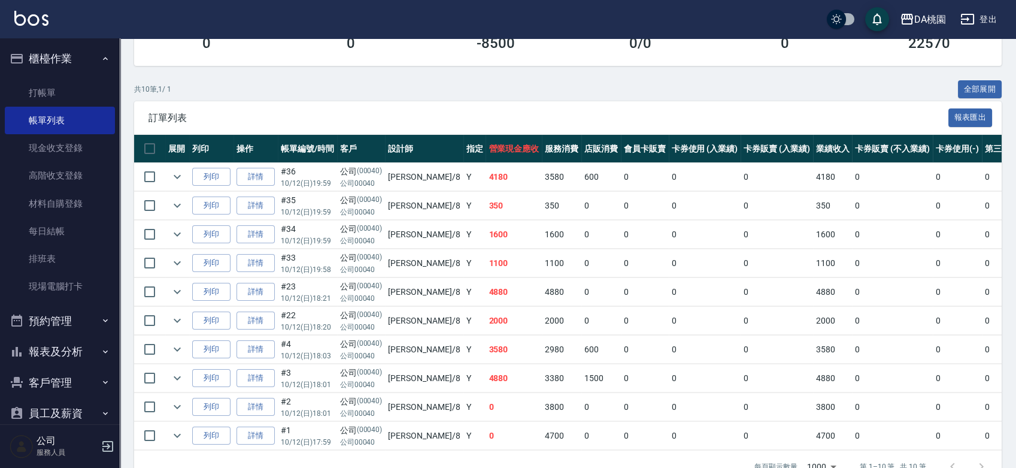
scroll to position [199, 0]
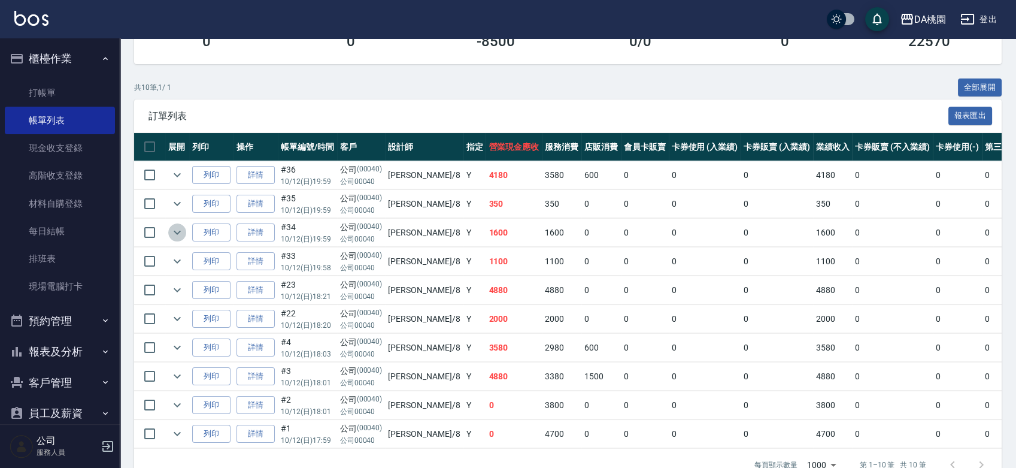
click at [182, 234] on icon "expand row" at bounding box center [177, 232] width 14 height 14
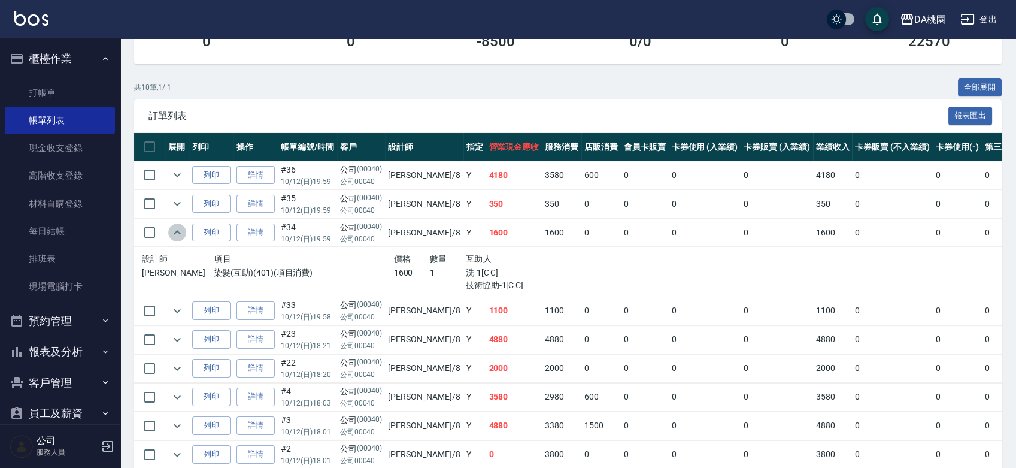
click at [182, 234] on icon "expand row" at bounding box center [177, 232] width 14 height 14
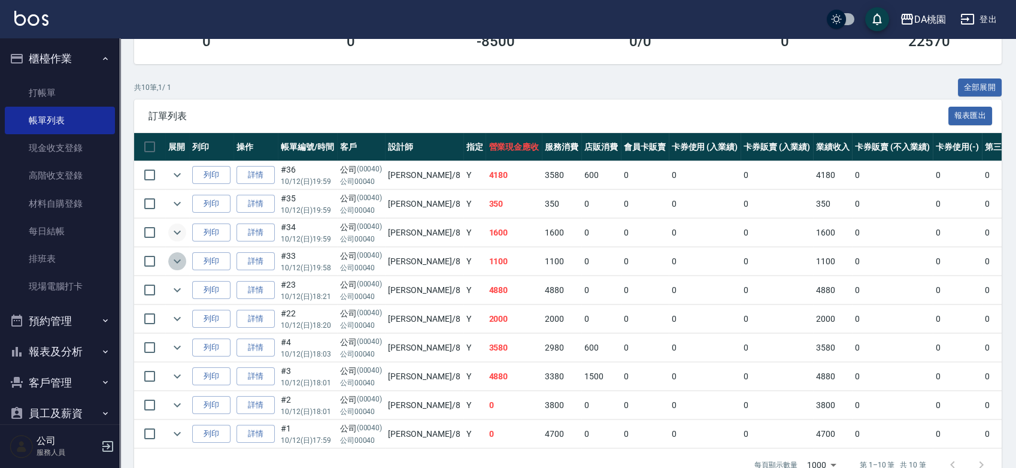
click at [181, 260] on icon "expand row" at bounding box center [177, 261] width 14 height 14
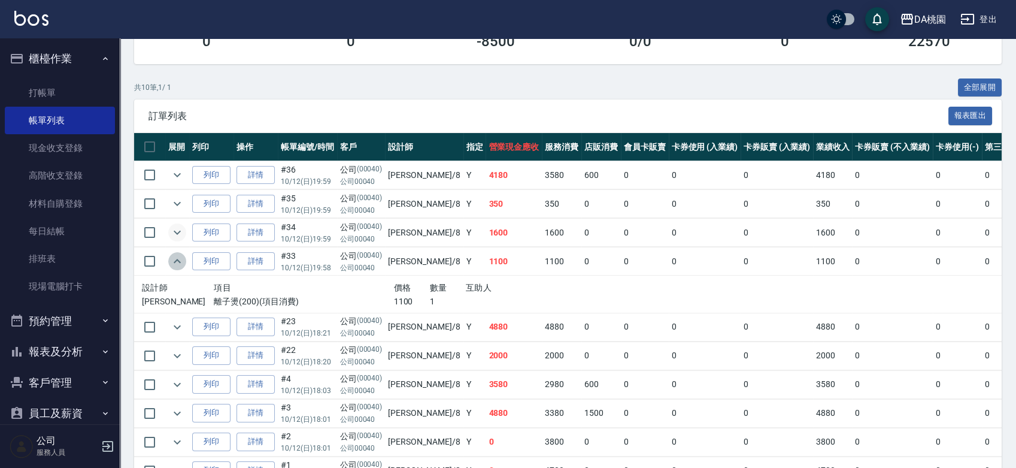
click at [181, 260] on icon "expand row" at bounding box center [177, 261] width 14 height 14
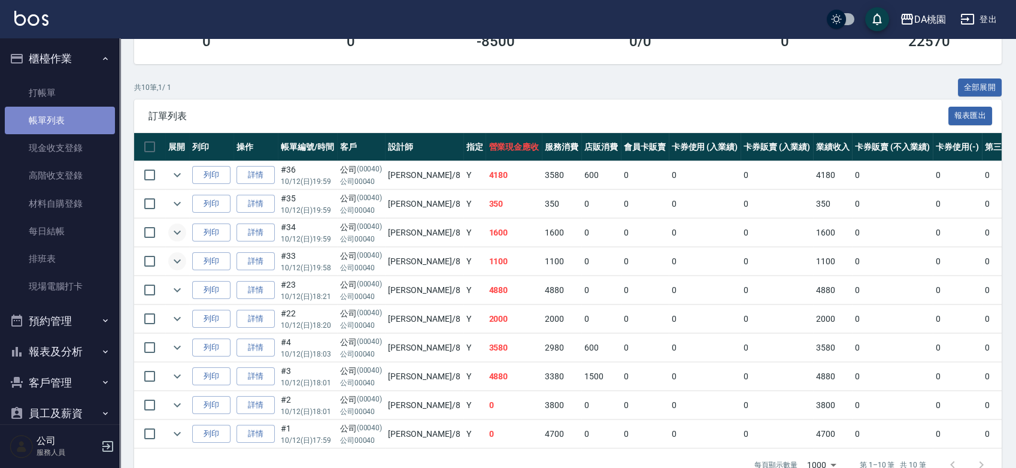
click at [62, 108] on link "帳單列表" at bounding box center [60, 121] width 110 height 28
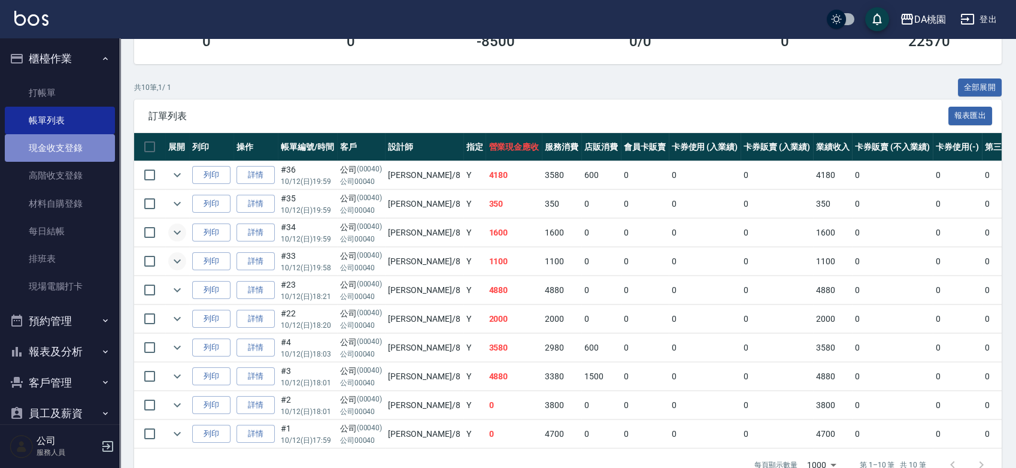
click at [63, 142] on link "現金收支登錄" at bounding box center [60, 148] width 110 height 28
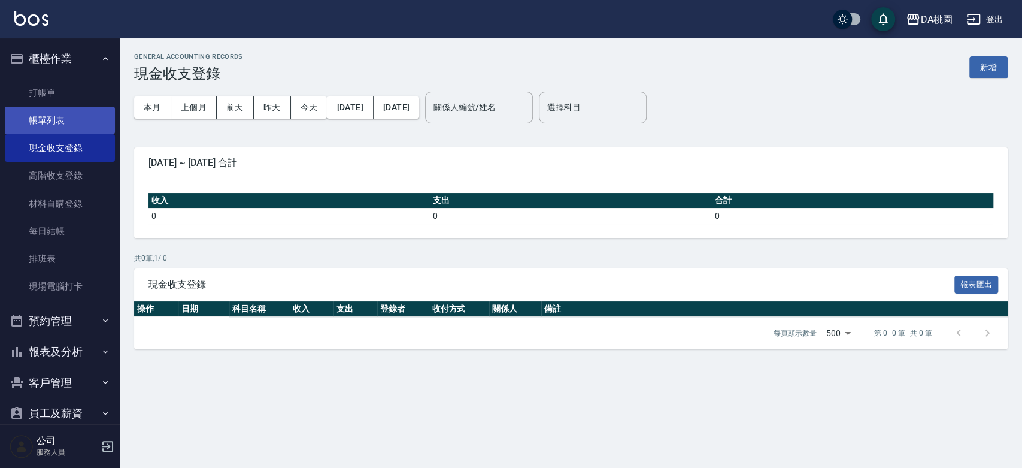
click at [62, 123] on link "帳單列表" at bounding box center [60, 121] width 110 height 28
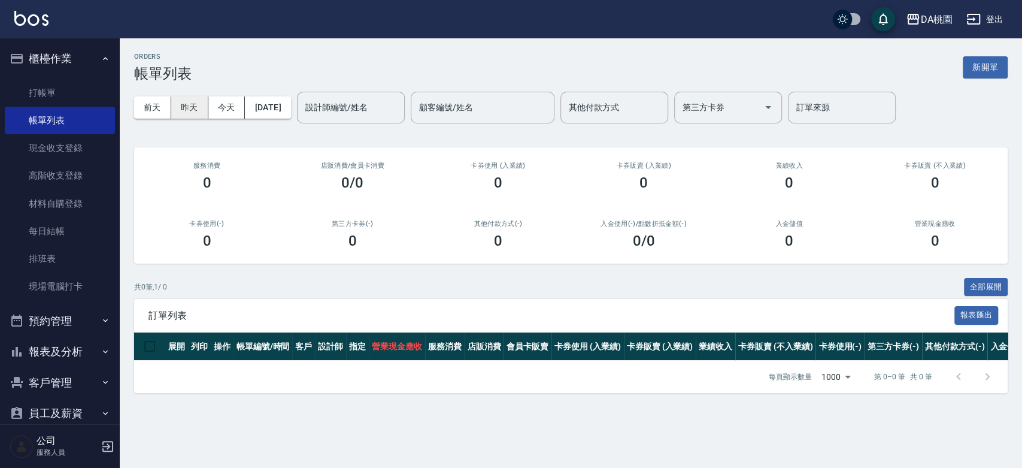
click at [195, 111] on button "昨天" at bounding box center [189, 107] width 37 height 22
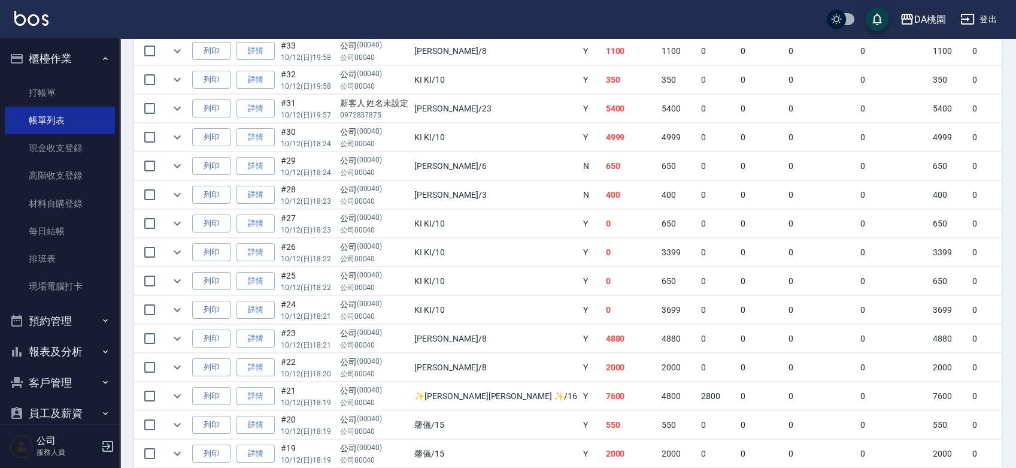
scroll to position [332, 0]
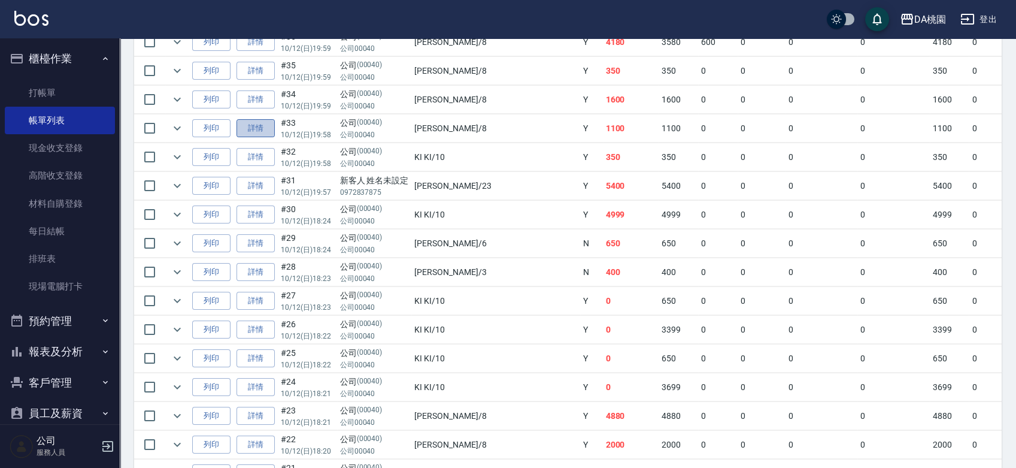
click at [266, 128] on link "詳情" at bounding box center [256, 128] width 38 height 19
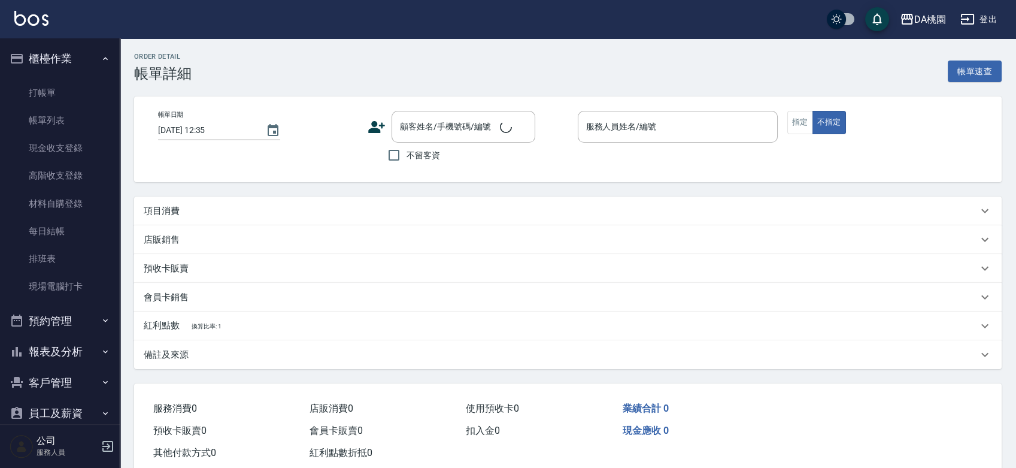
type input "2025/10/12 19:58"
type input "[PERSON_NAME]-8"
type input "110"
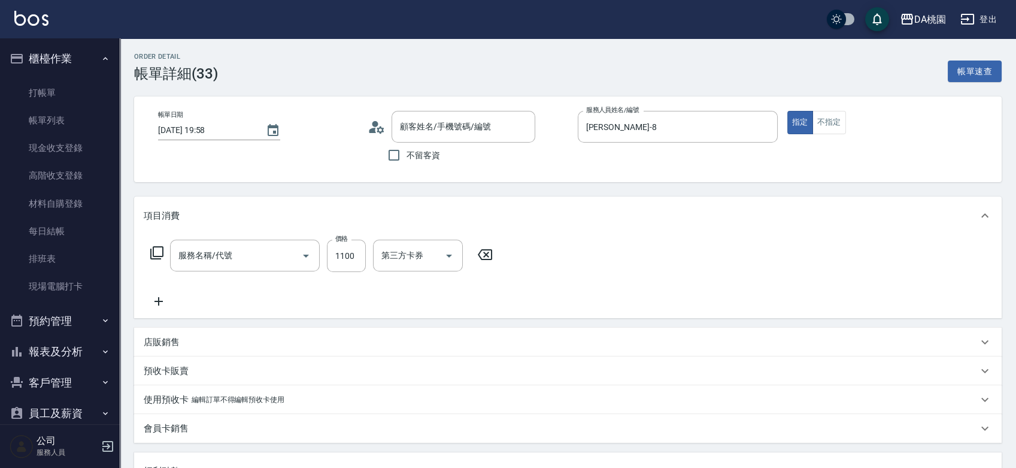
type input "公司/公司00040/00040"
type input "離子燙(200)"
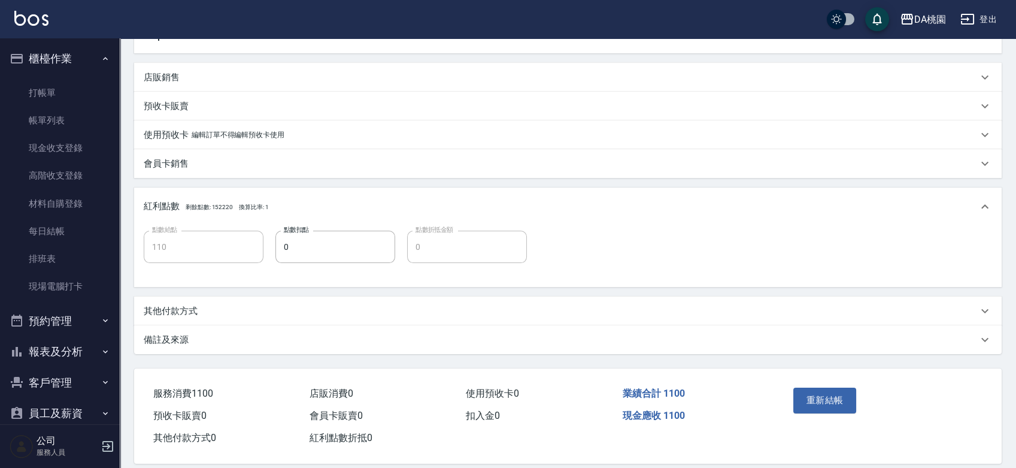
scroll to position [278, 0]
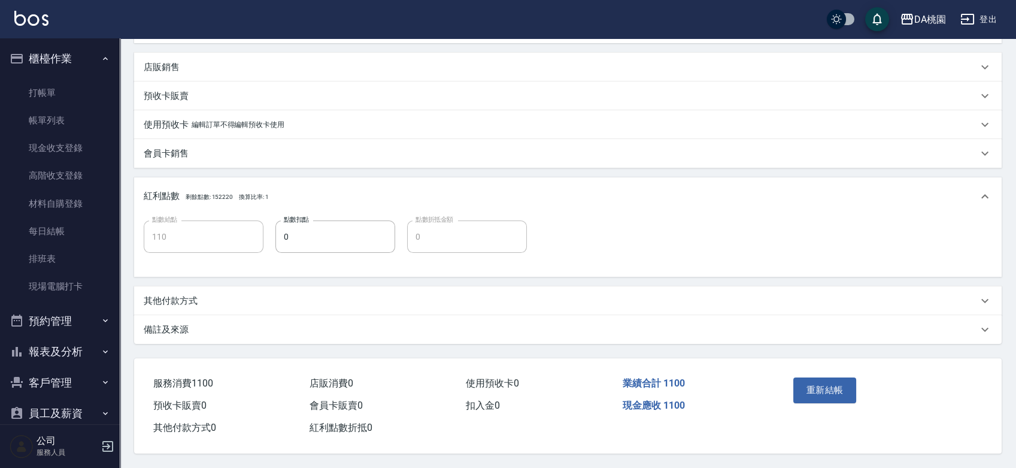
click at [325, 295] on div "其他付款方式" at bounding box center [561, 301] width 834 height 13
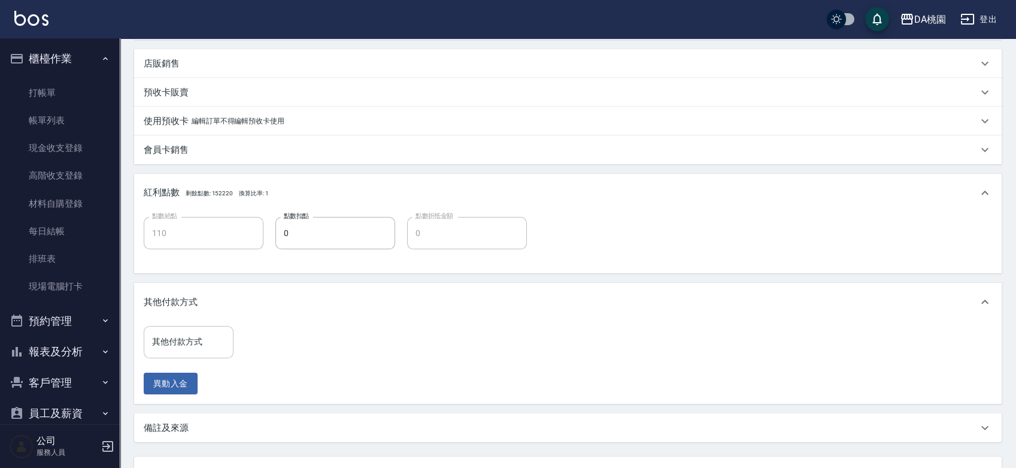
click at [178, 346] on input "其他付款方式" at bounding box center [188, 341] width 79 height 21
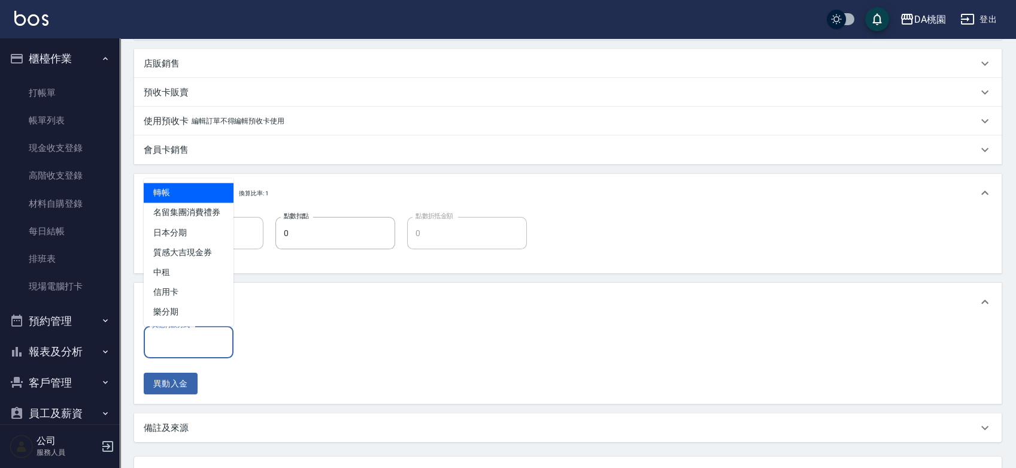
click at [204, 191] on span "轉帳" at bounding box center [189, 193] width 90 height 20
type input "轉帳"
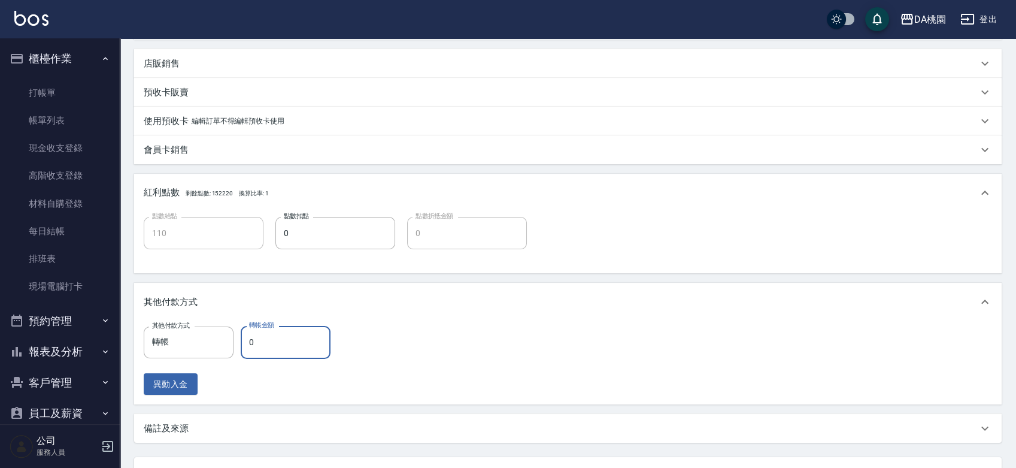
click at [247, 339] on input "0" at bounding box center [286, 342] width 90 height 32
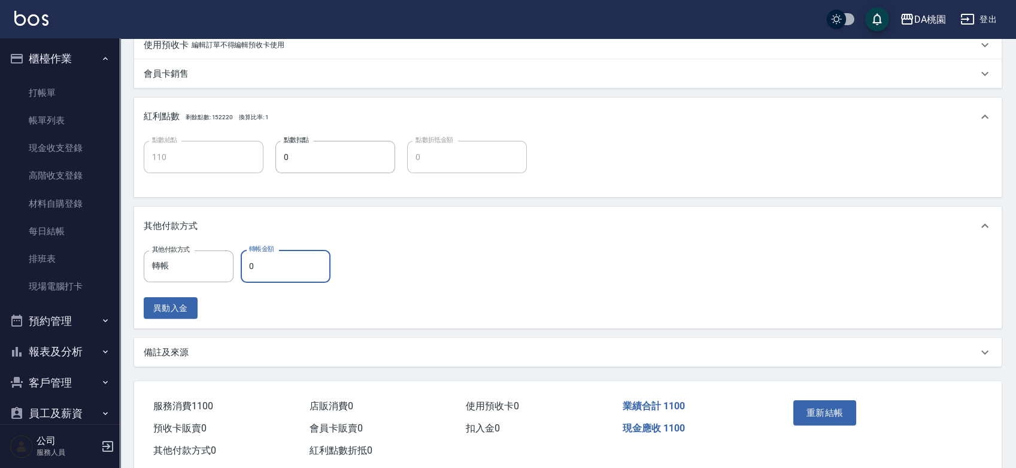
scroll to position [0, 0]
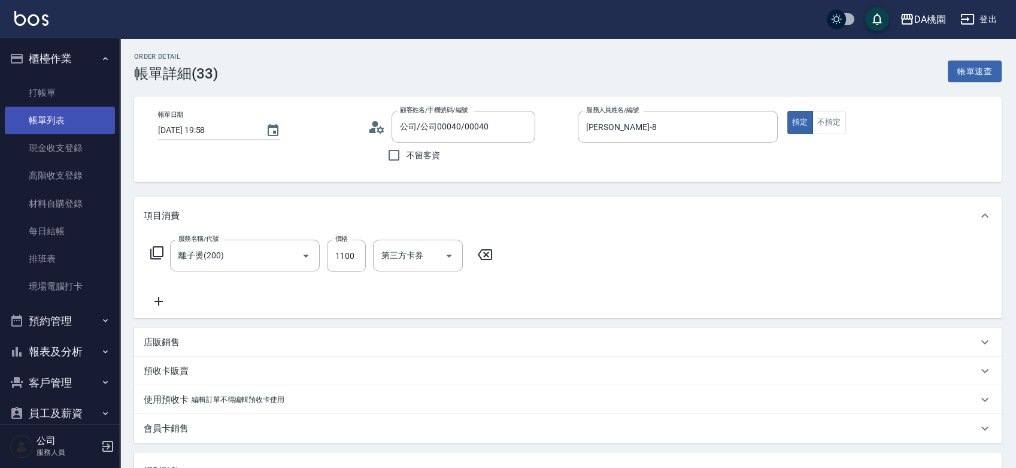
click at [68, 123] on link "帳單列表" at bounding box center [60, 121] width 110 height 28
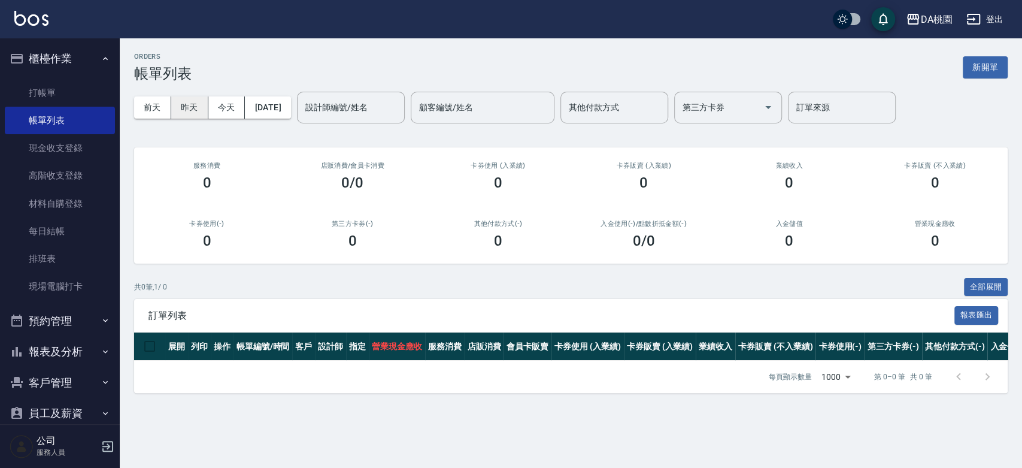
click at [192, 102] on button "昨天" at bounding box center [189, 107] width 37 height 22
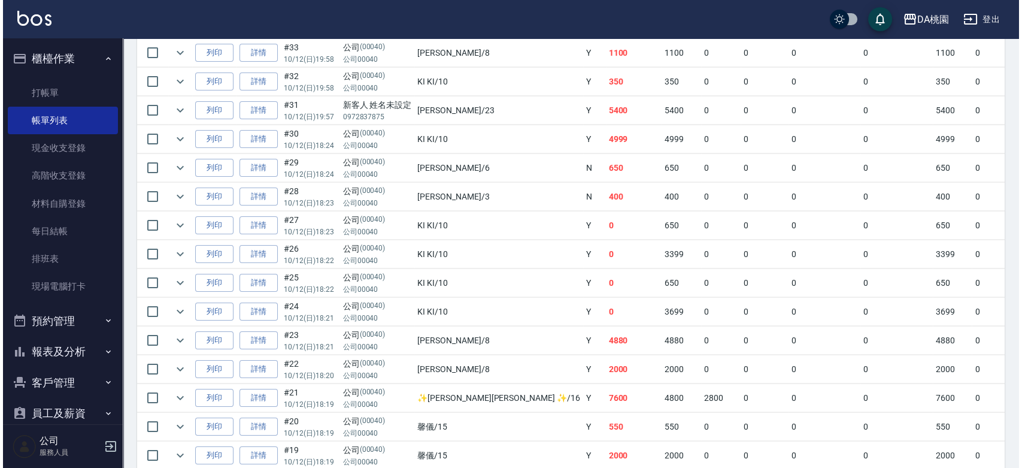
scroll to position [332, 0]
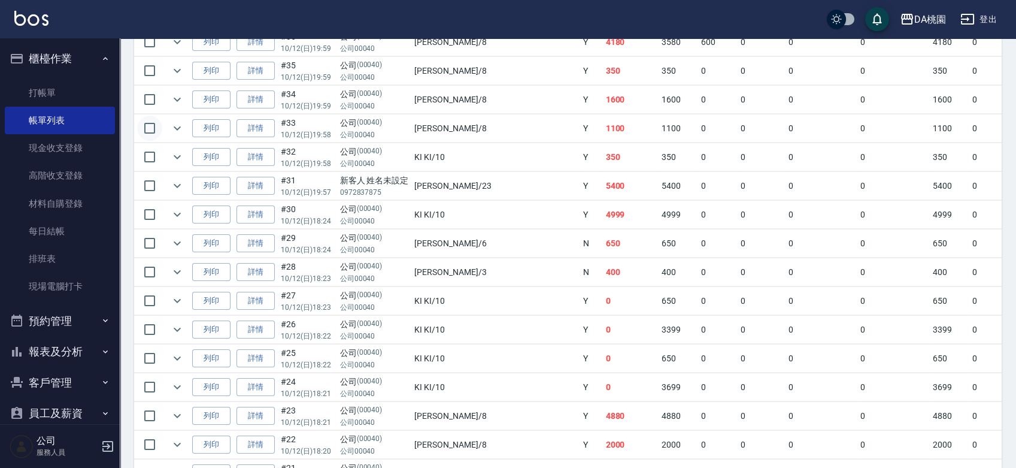
click at [149, 128] on input "checkbox" at bounding box center [149, 128] width 25 height 25
checkbox input "true"
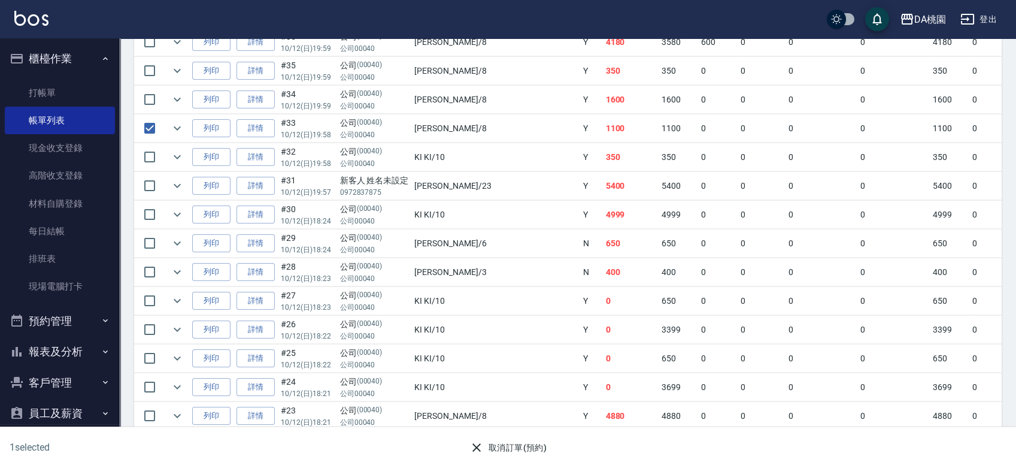
click at [532, 440] on button "取消訂單(預約)" at bounding box center [508, 448] width 87 height 22
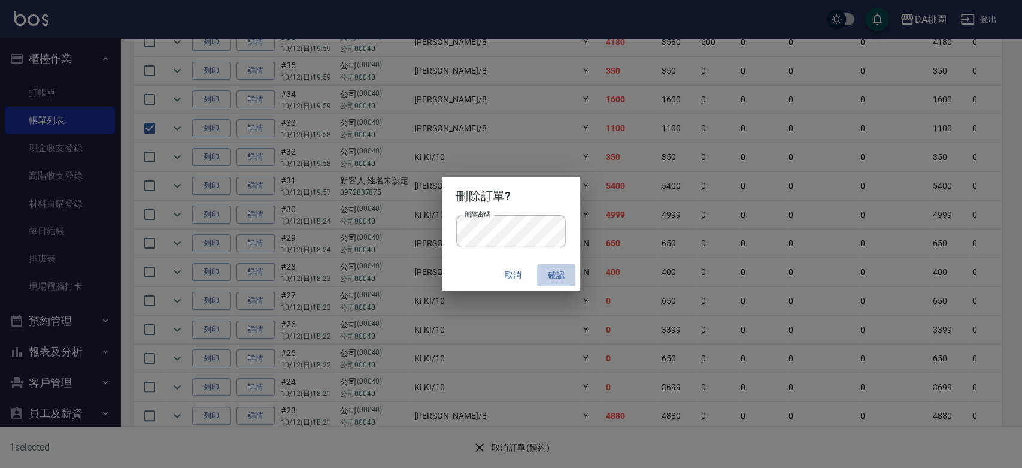
click at [556, 277] on button "確認" at bounding box center [556, 275] width 38 height 22
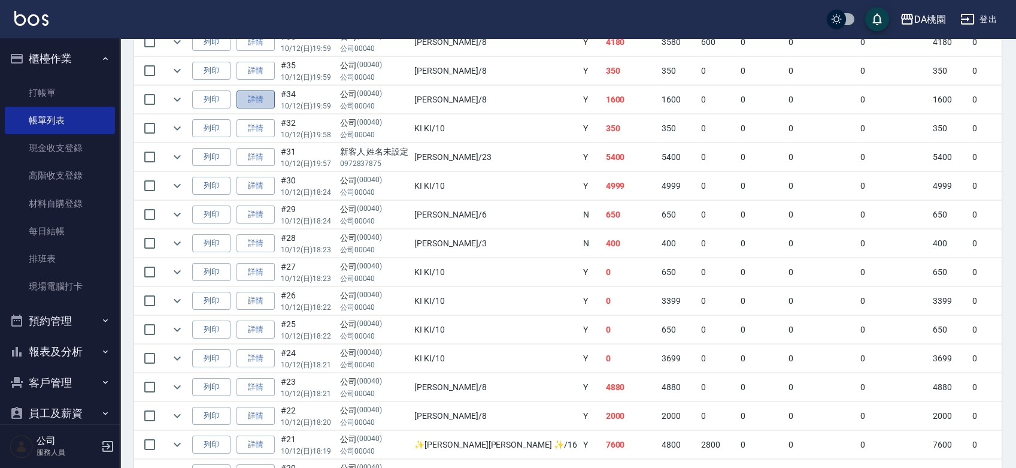
click at [252, 95] on link "詳情" at bounding box center [256, 99] width 38 height 19
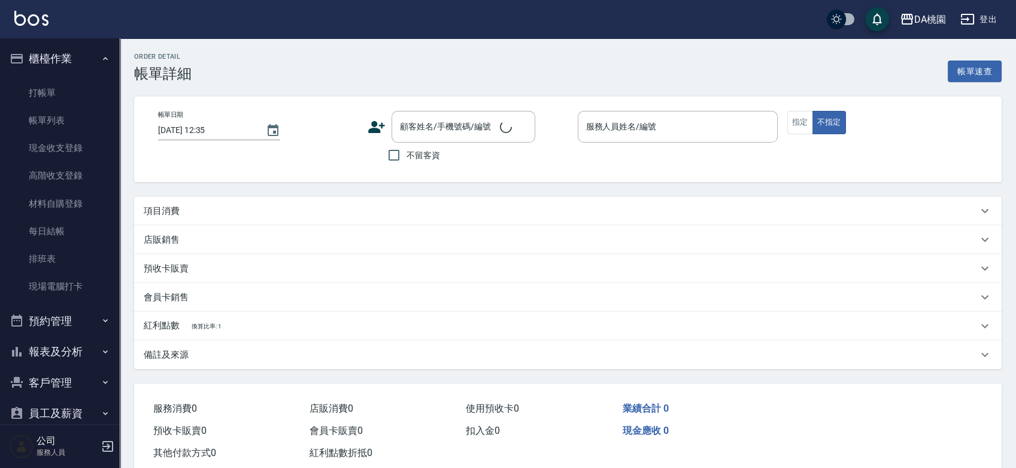
type input "2025/10/12 19:59"
type input "[PERSON_NAME]-8"
type input "160"
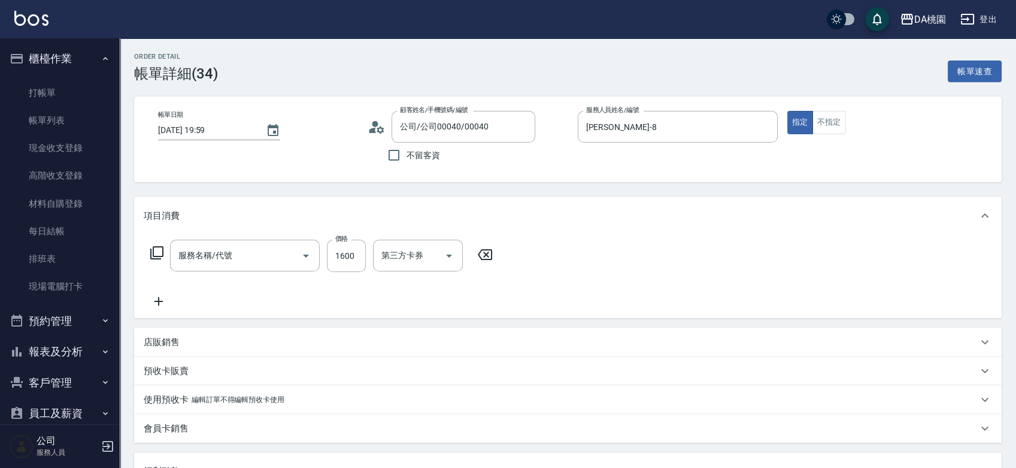
type input "公司/公司00040/00040"
type input "染髮(互助)(401)"
click at [162, 298] on icon at bounding box center [159, 301] width 30 height 14
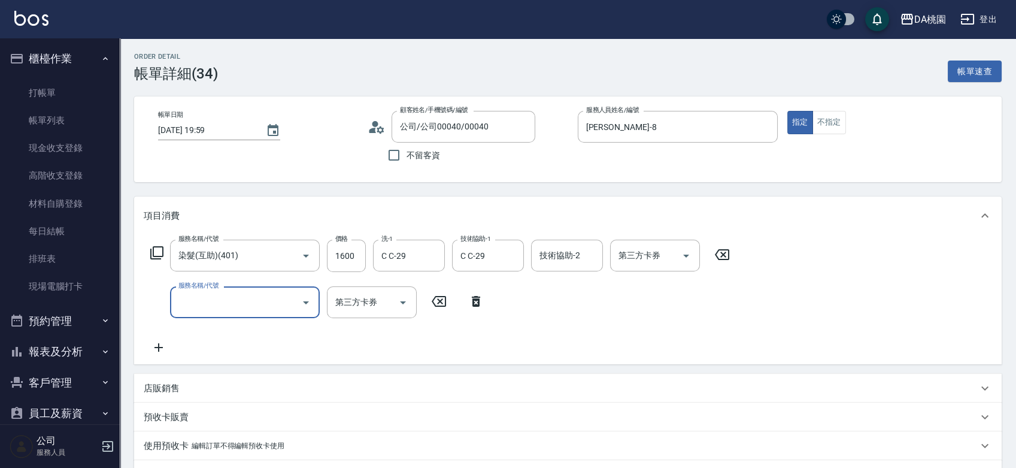
click at [273, 310] on input "服務名稱/代號" at bounding box center [235, 302] width 121 height 21
type input "200"
type input "310"
type input "離子燙(200)"
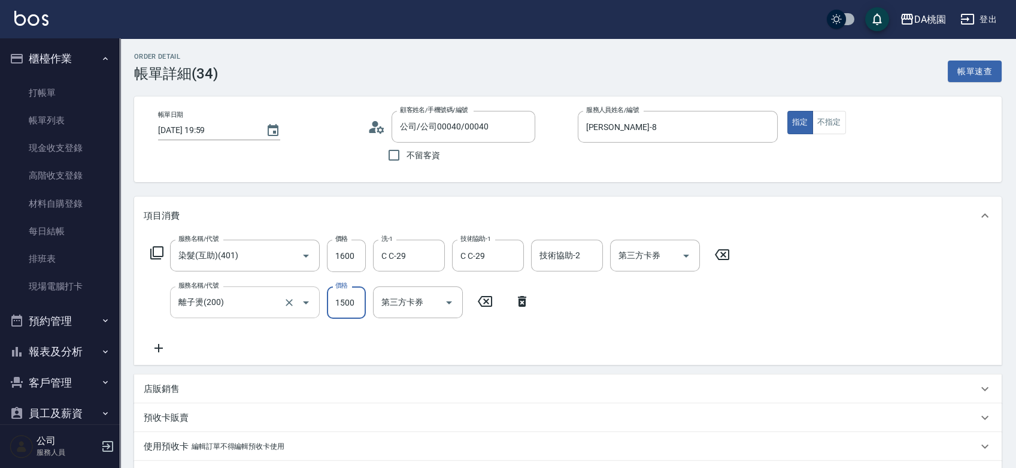
type input "1"
type input "160"
type input "110"
type input "170"
type input "1100"
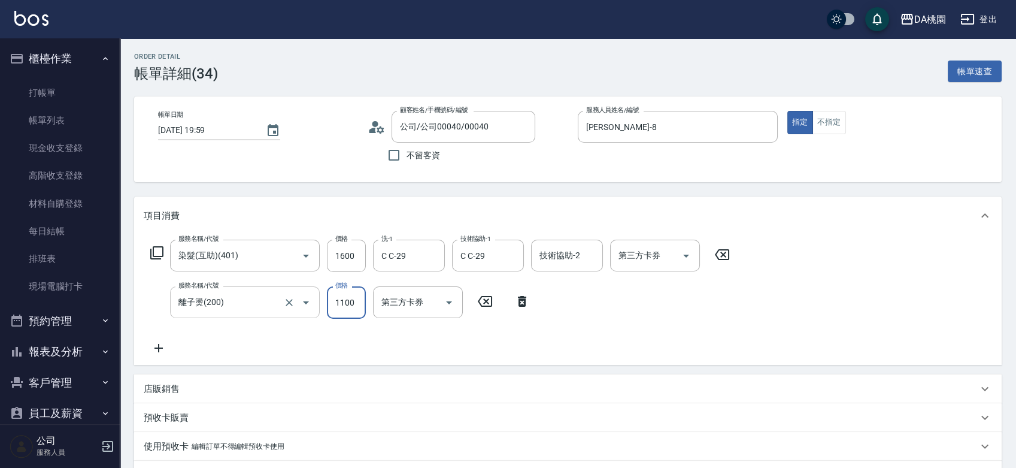
type input "270"
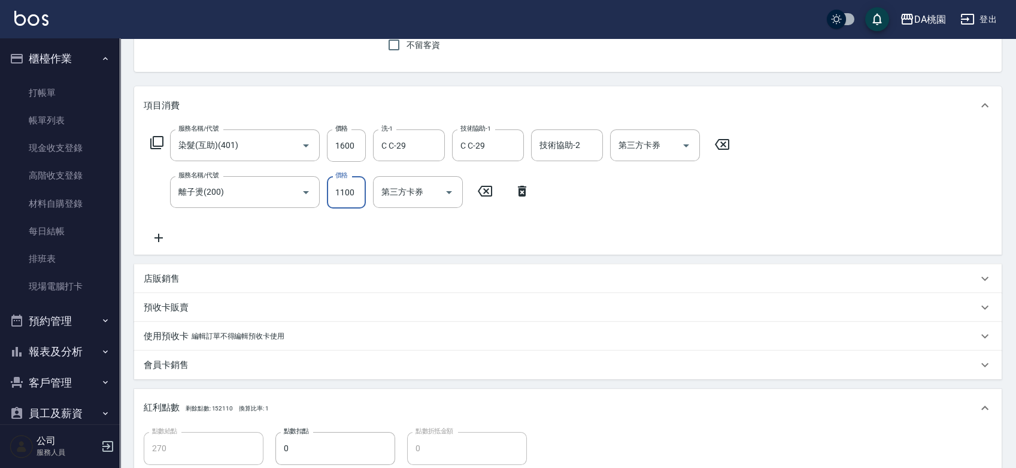
scroll to position [325, 0]
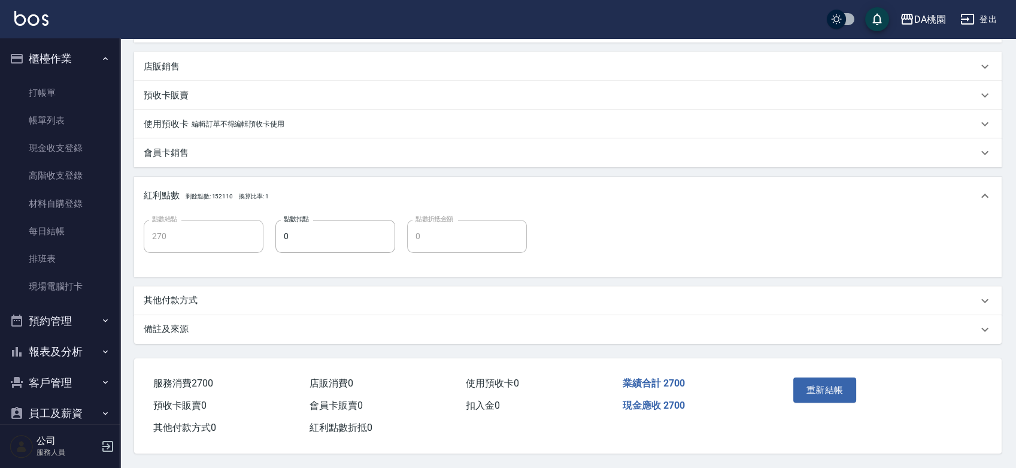
type input "1100"
click at [226, 295] on div "其他付款方式" at bounding box center [561, 300] width 834 height 13
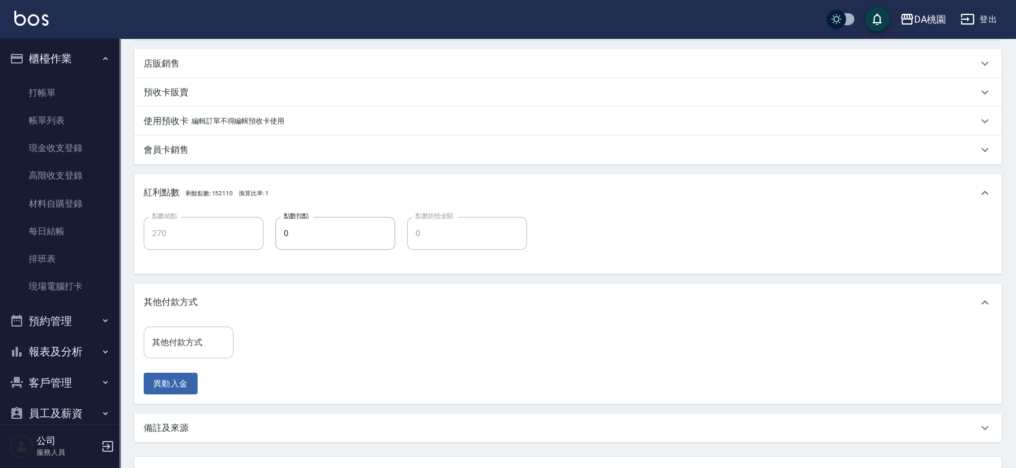
click at [191, 344] on input "其他付款方式" at bounding box center [188, 342] width 79 height 21
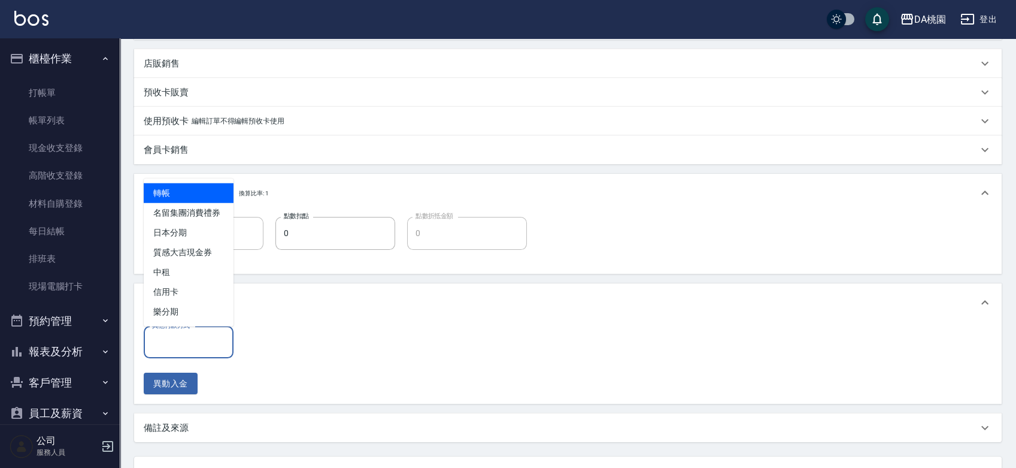
click at [205, 187] on span "轉帳" at bounding box center [189, 193] width 90 height 20
type input "轉帳"
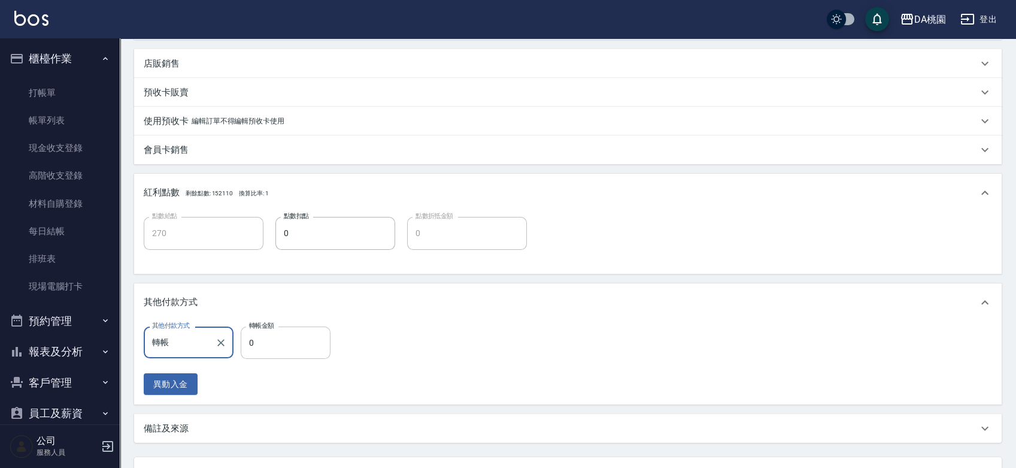
click at [247, 342] on input "0" at bounding box center [286, 342] width 90 height 32
type input "2"
type input "260"
type input "270"
type input "240"
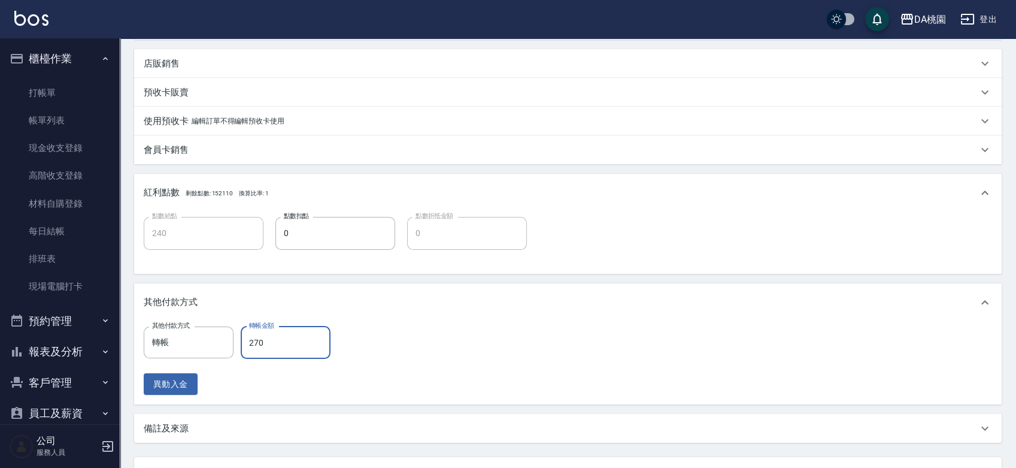
type input "2700"
type input "0"
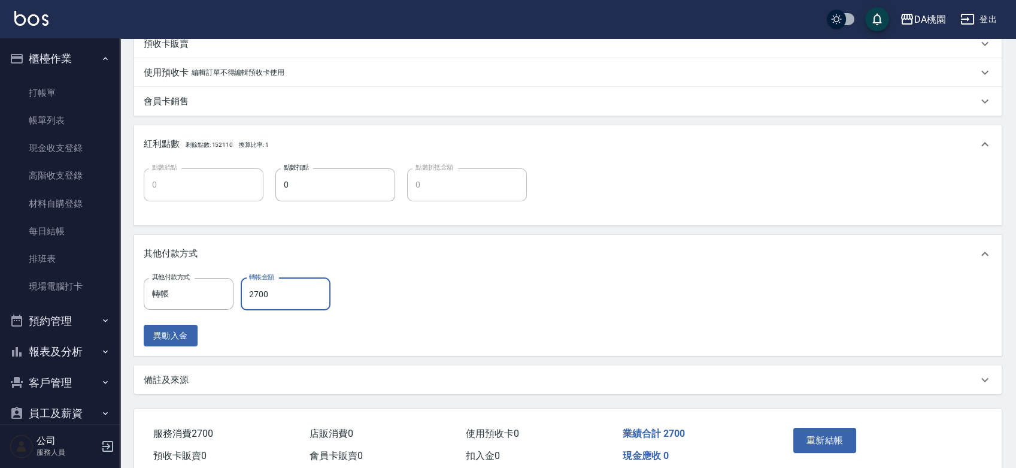
scroll to position [427, 0]
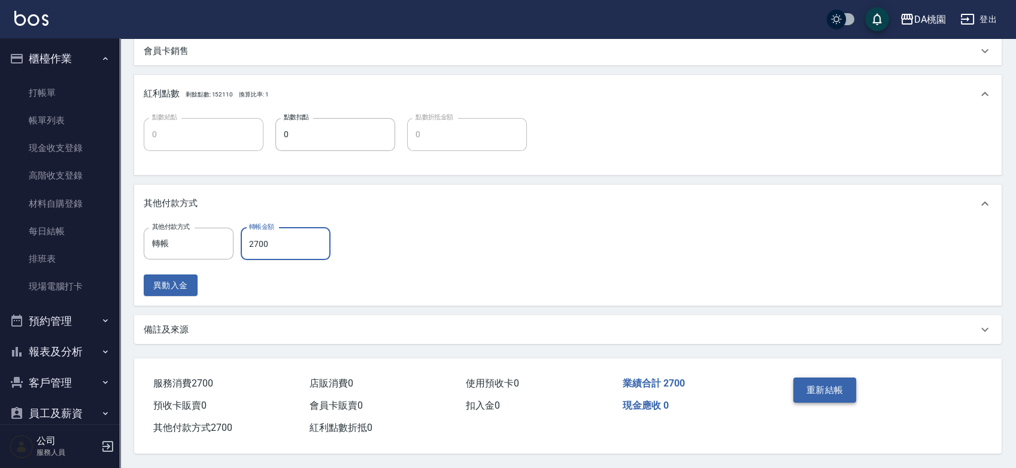
type input "2700"
click at [819, 390] on button "重新結帳" at bounding box center [825, 389] width 63 height 25
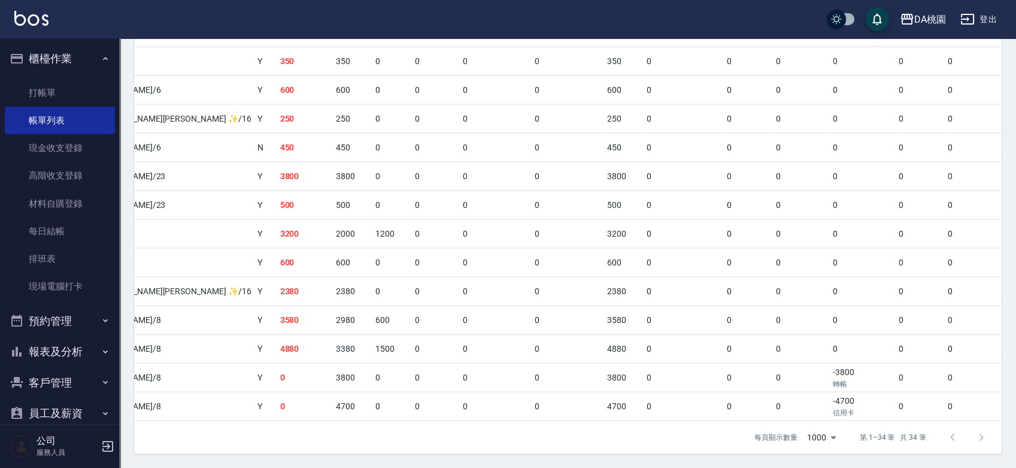
scroll to position [922, 0]
click at [52, 232] on link "每日結帳" at bounding box center [60, 231] width 110 height 28
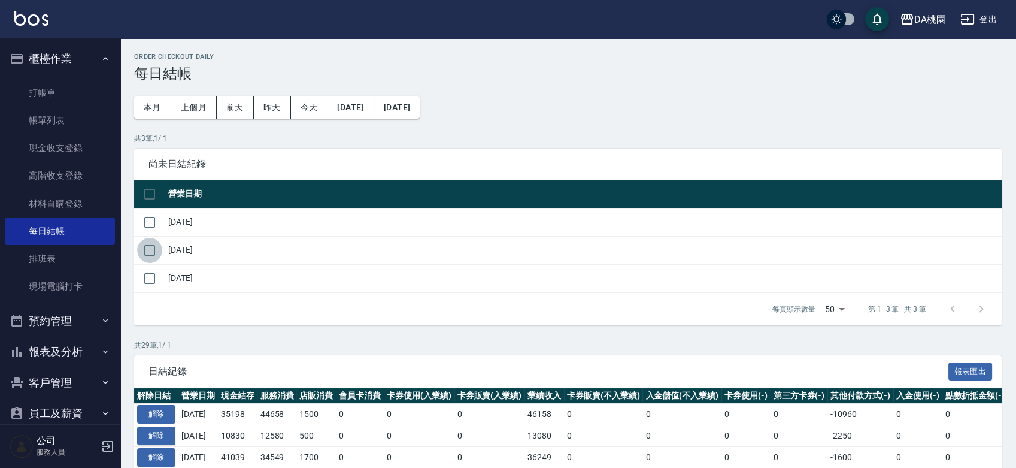
click at [153, 251] on input "checkbox" at bounding box center [149, 250] width 25 height 25
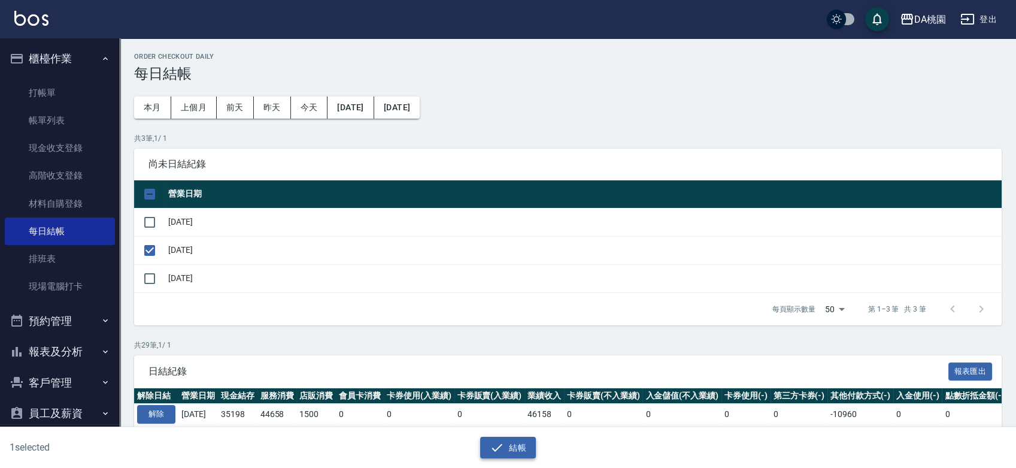
click at [502, 449] on icon "button" at bounding box center [497, 447] width 14 height 14
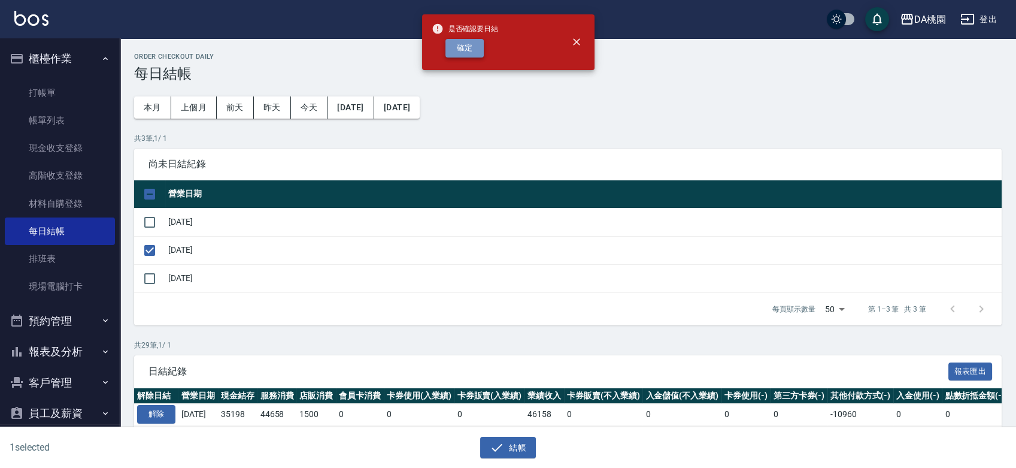
click at [452, 50] on button "確定" at bounding box center [465, 48] width 38 height 19
checkbox input "false"
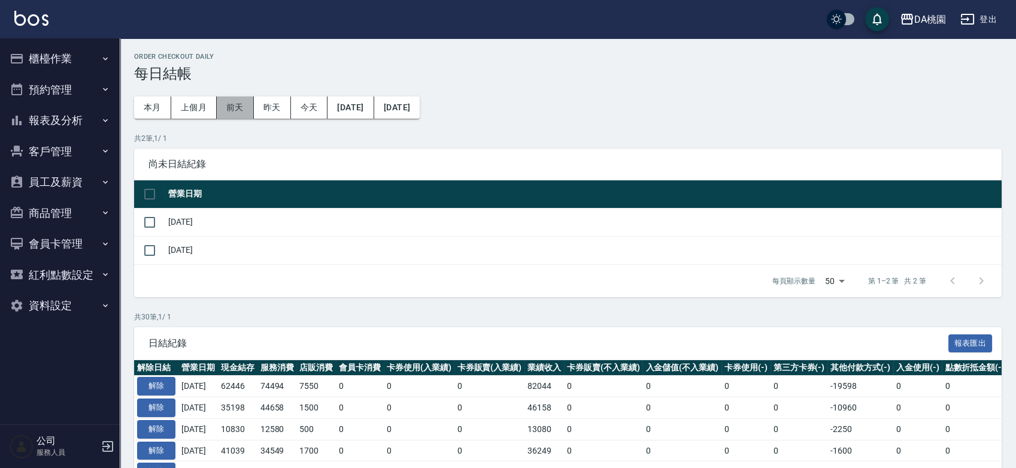
click at [235, 116] on button "前天" at bounding box center [235, 107] width 37 height 22
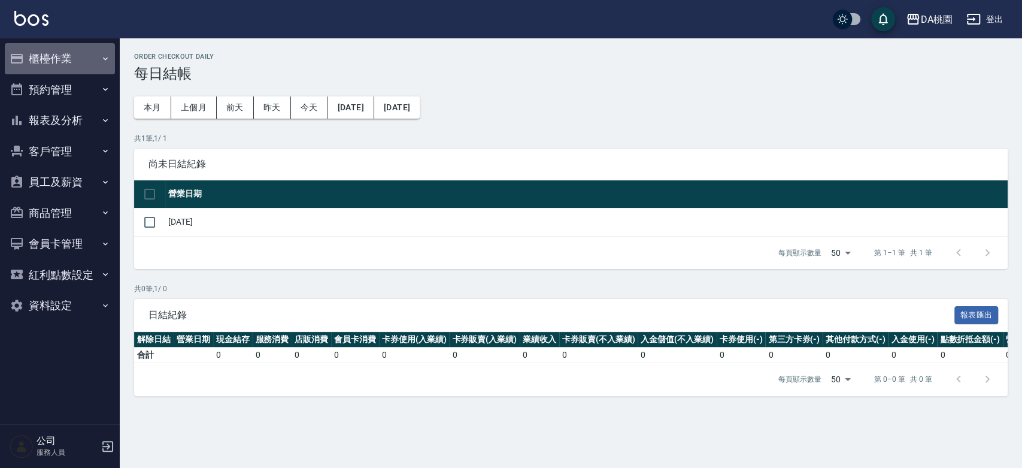
click at [59, 59] on button "櫃檯作業" at bounding box center [60, 58] width 110 height 31
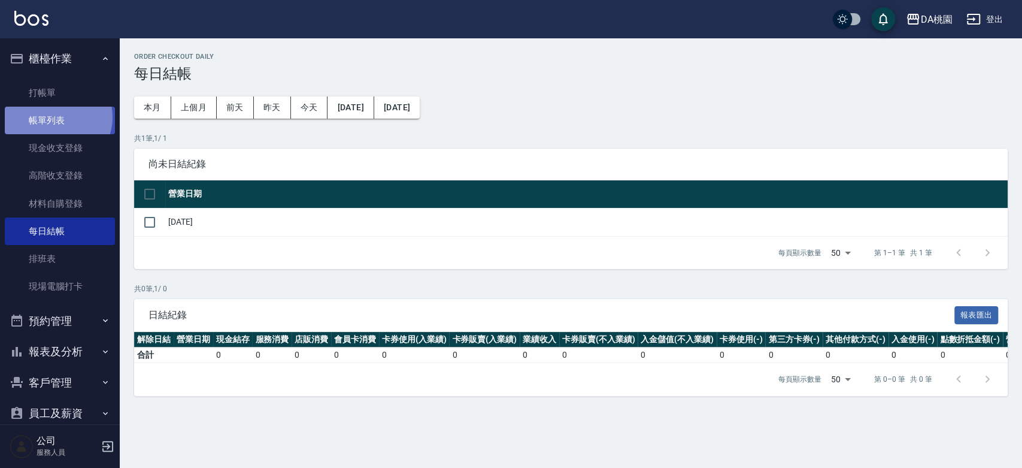
click at [55, 119] on link "帳單列表" at bounding box center [60, 121] width 110 height 28
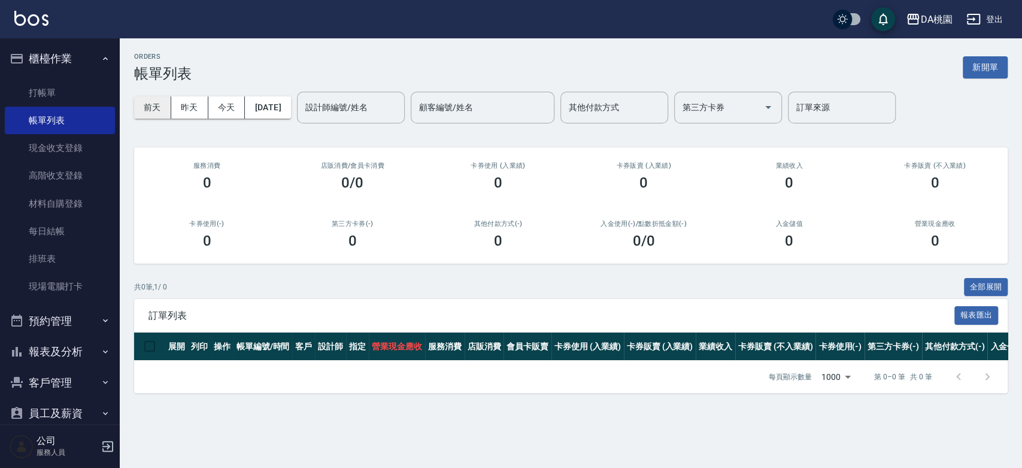
click at [162, 104] on button "前天" at bounding box center [152, 107] width 37 height 22
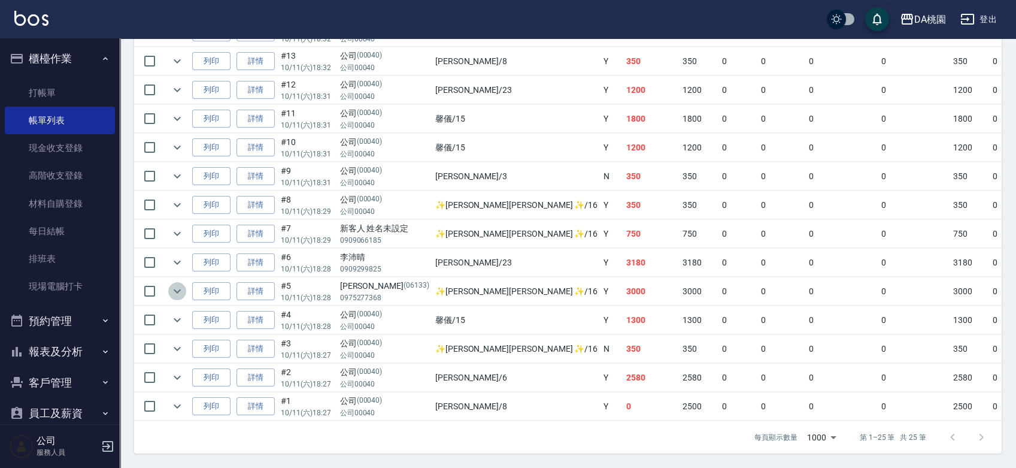
click at [182, 284] on icon "expand row" at bounding box center [177, 291] width 14 height 14
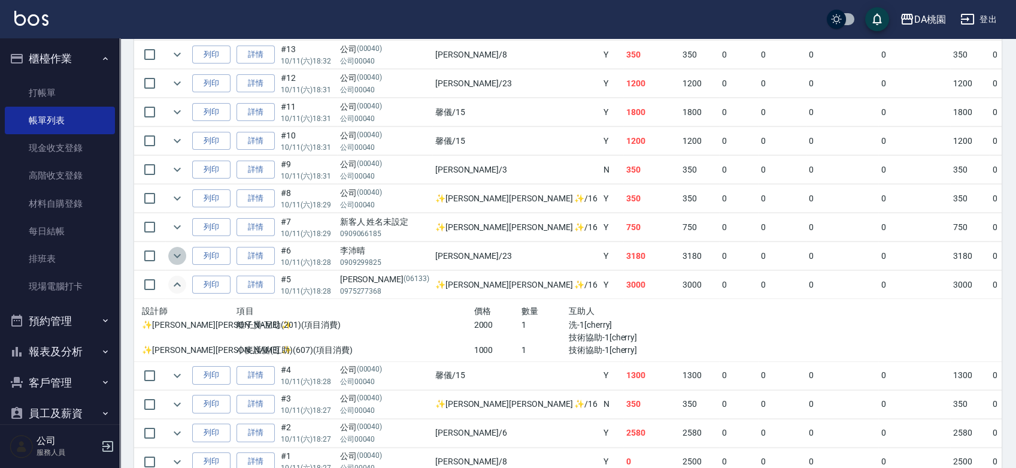
click at [180, 253] on icon "expand row" at bounding box center [177, 256] width 14 height 14
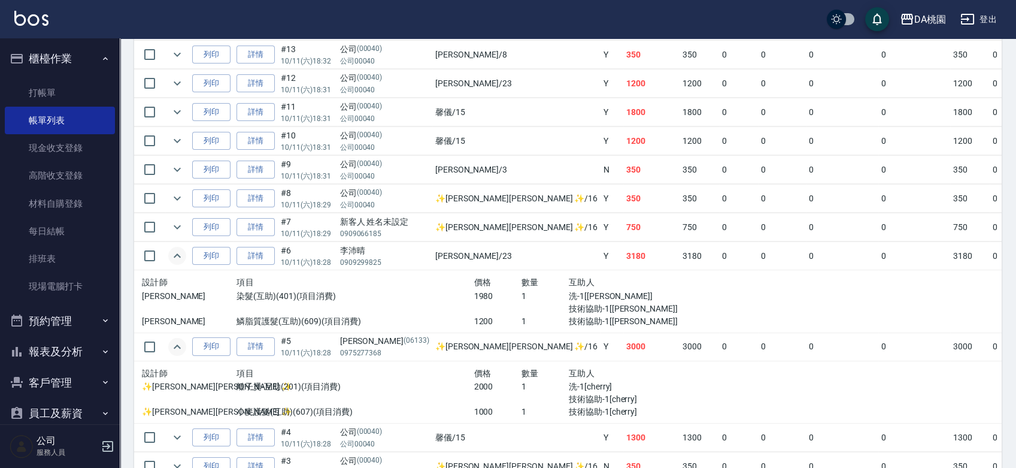
click at [180, 253] on icon "expand row" at bounding box center [177, 256] width 14 height 14
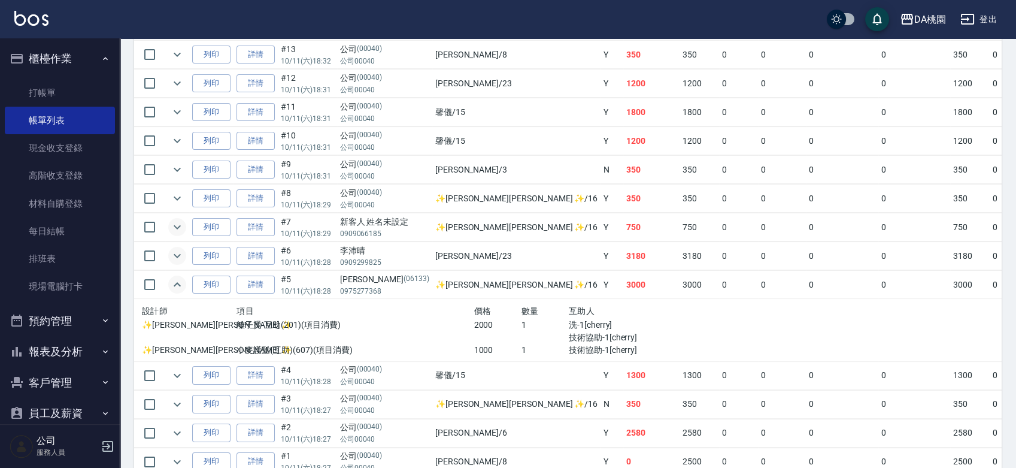
click at [177, 225] on icon "expand row" at bounding box center [177, 227] width 7 height 4
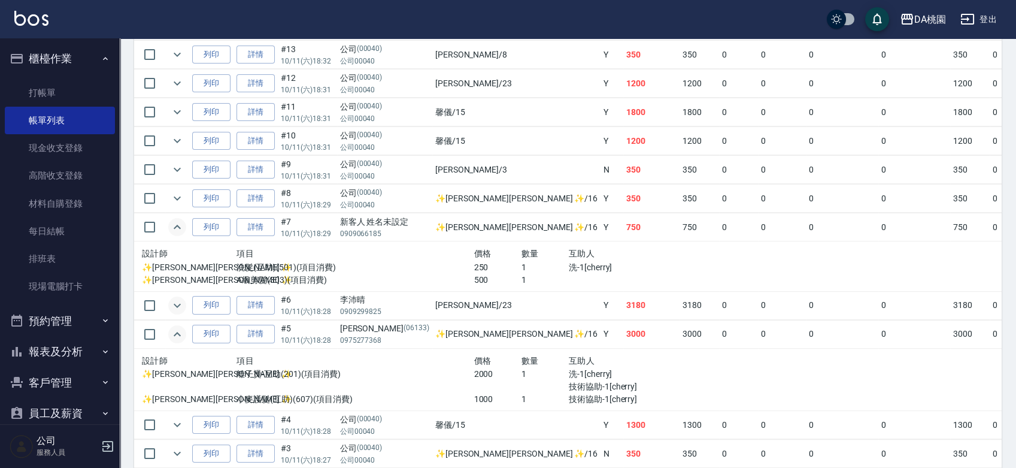
click at [177, 225] on icon "expand row" at bounding box center [177, 227] width 14 height 14
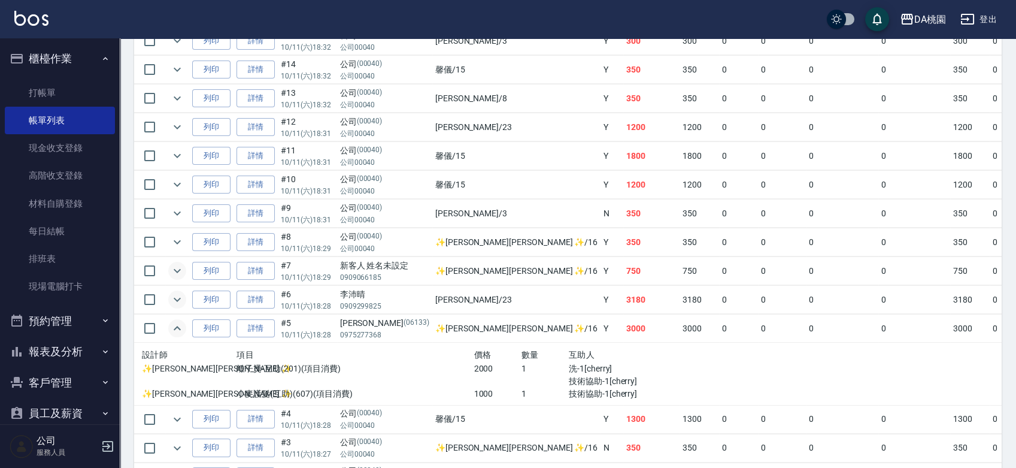
scroll to position [598, 0]
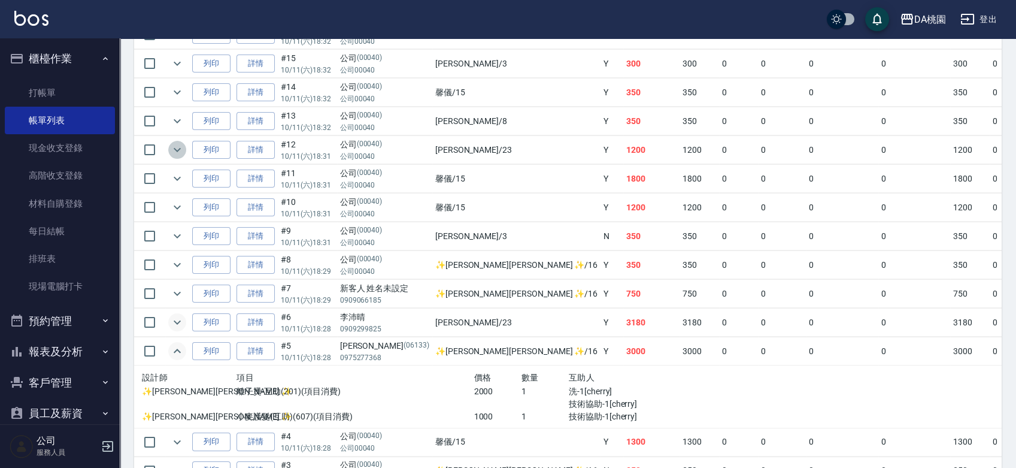
click at [178, 148] on icon "expand row" at bounding box center [177, 150] width 7 height 4
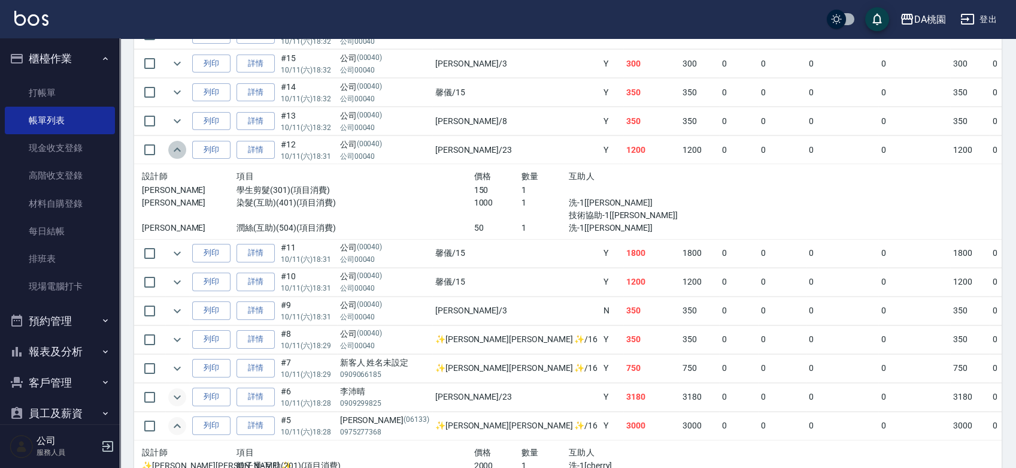
click at [178, 147] on icon "expand row" at bounding box center [177, 149] width 7 height 4
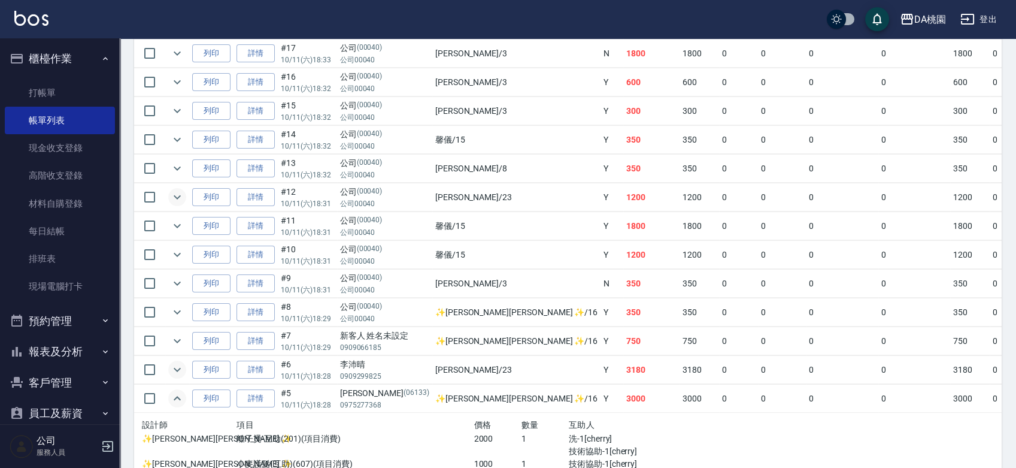
scroll to position [532, 0]
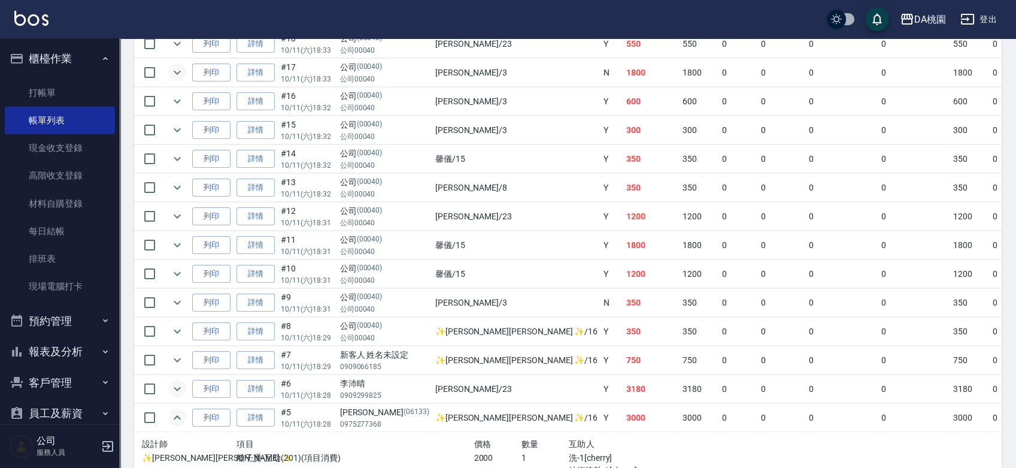
click at [169, 71] on button "expand row" at bounding box center [177, 72] width 18 height 18
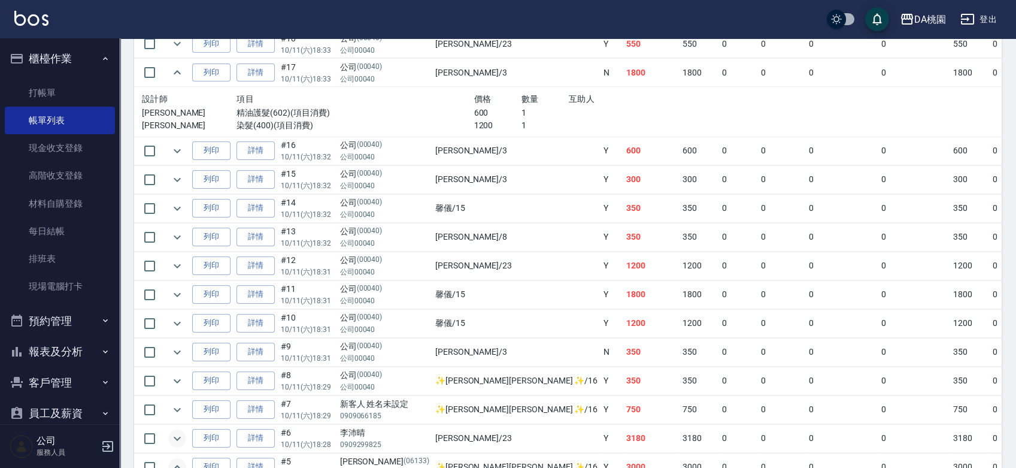
scroll to position [465, 0]
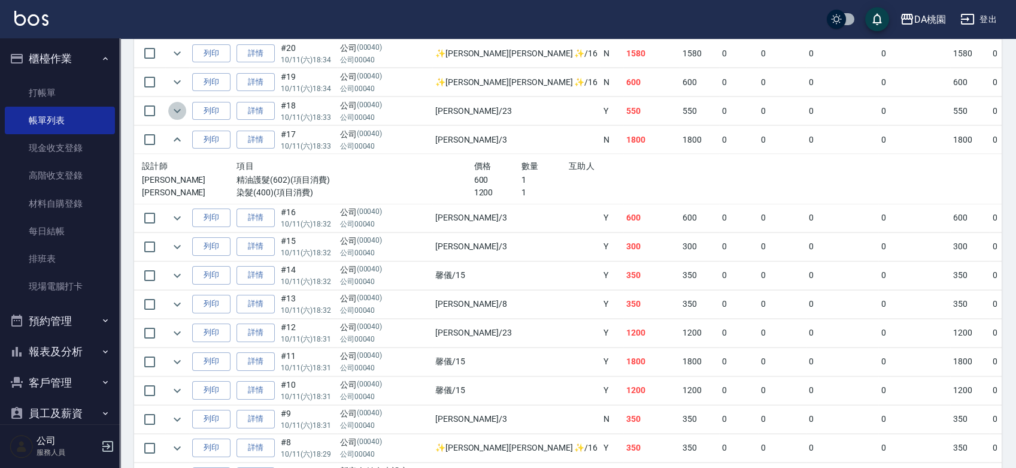
click at [182, 108] on icon "expand row" at bounding box center [177, 111] width 14 height 14
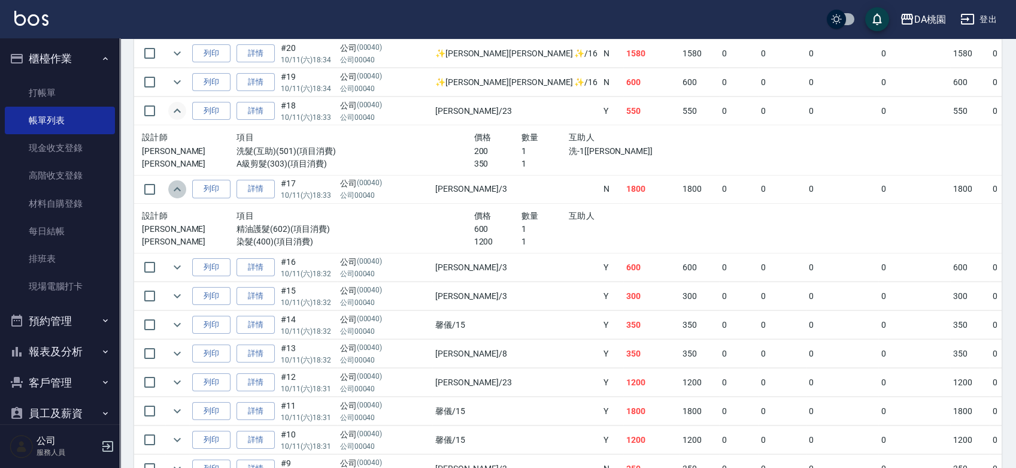
click at [174, 186] on icon "expand row" at bounding box center [177, 189] width 14 height 14
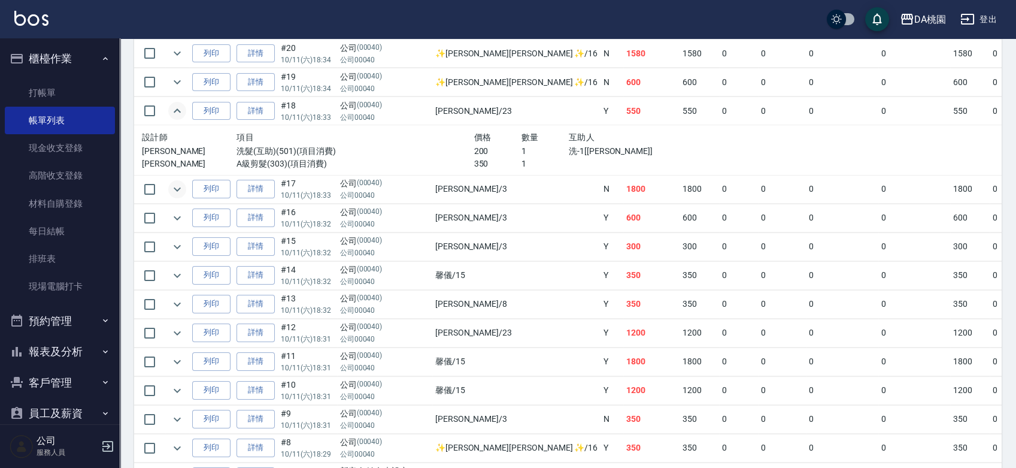
scroll to position [398, 0]
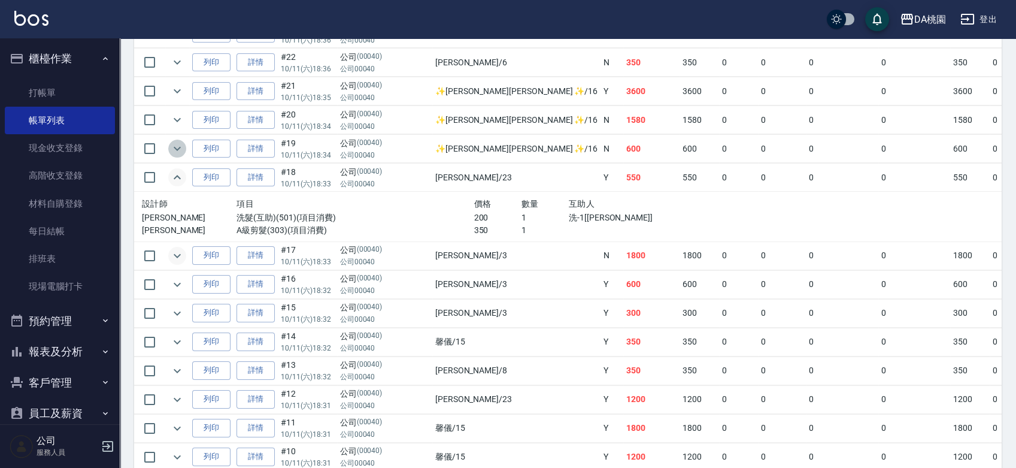
click at [184, 151] on button "expand row" at bounding box center [177, 149] width 18 height 18
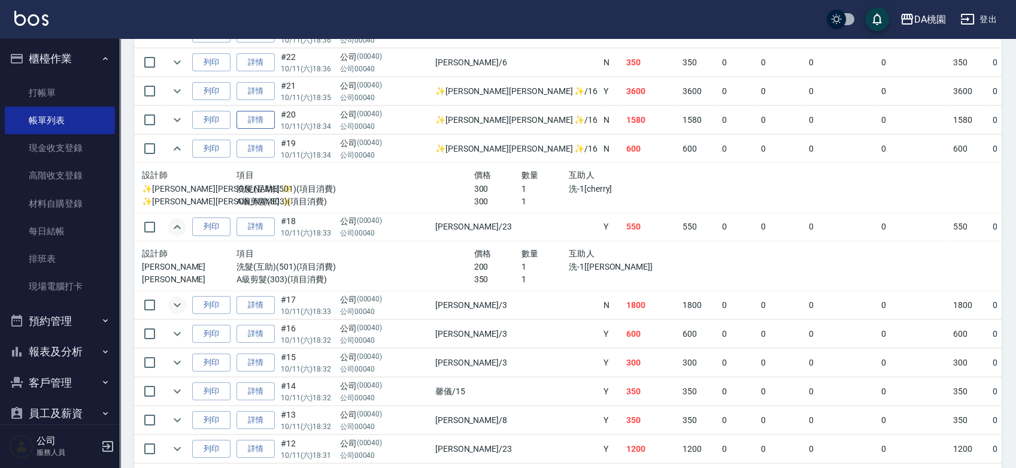
click at [250, 122] on link "詳情" at bounding box center [256, 120] width 38 height 19
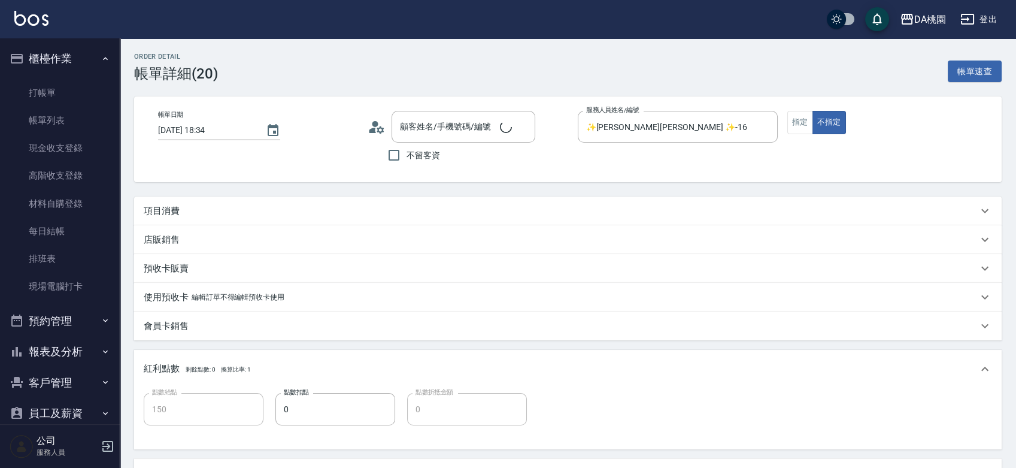
type input "2025/10/11 18:34"
type input "✨GARY蓋瑞 ✨-16"
type input "150"
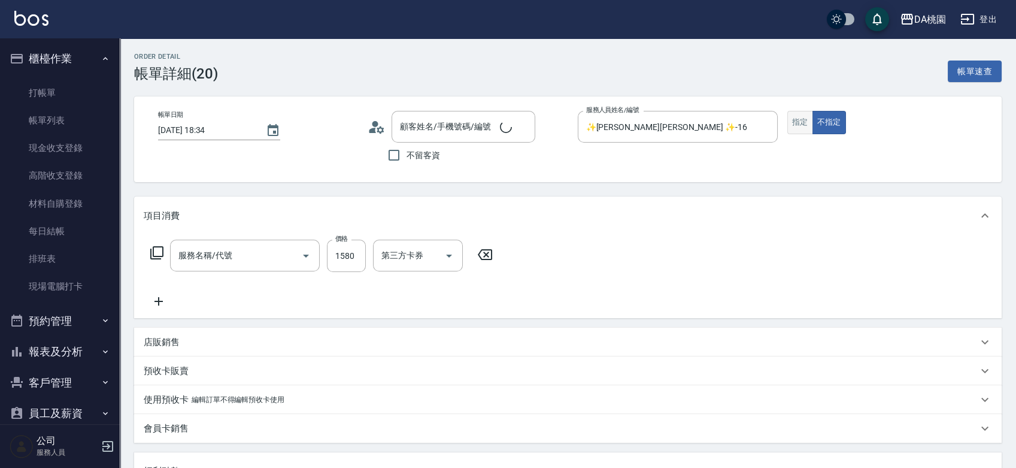
click at [800, 121] on button "指定" at bounding box center [801, 122] width 26 height 23
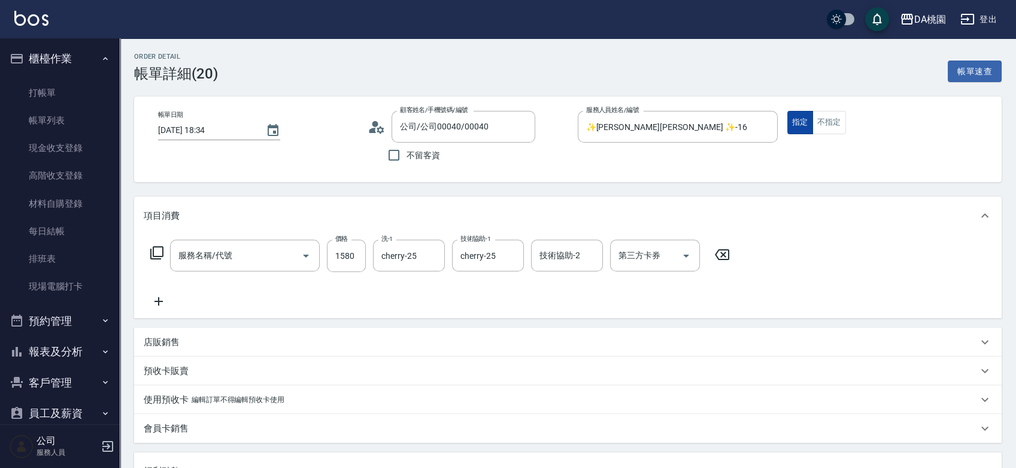
type input "公司/公司00040/00040"
type input "染髮(互助)(401)"
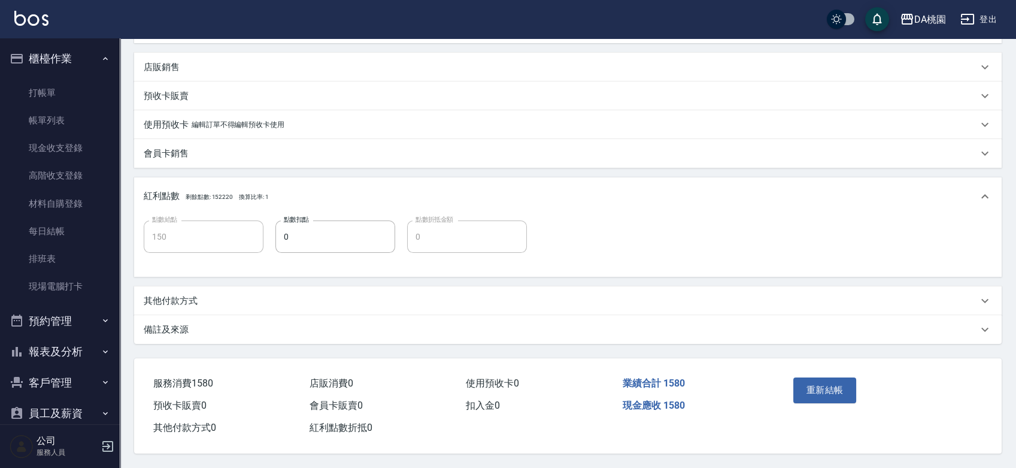
scroll to position [278, 0]
click at [822, 386] on button "重新結帳" at bounding box center [825, 389] width 63 height 25
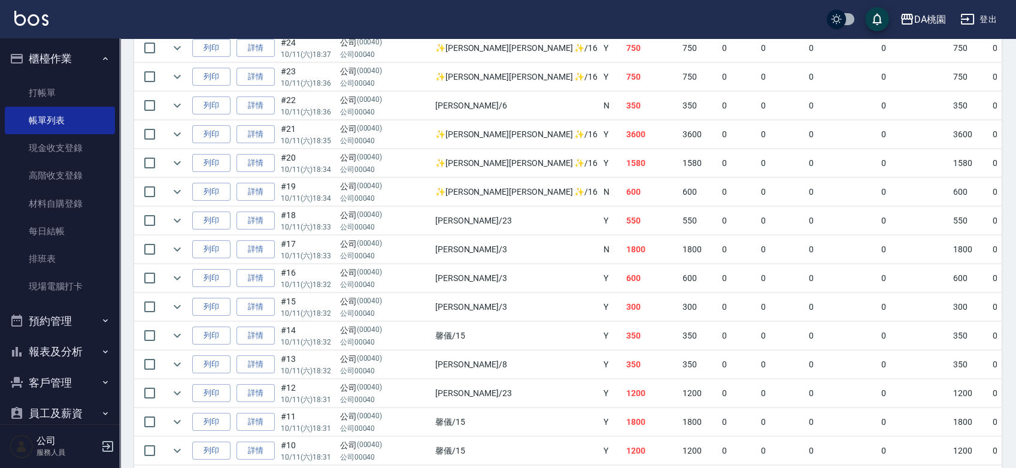
scroll to position [332, 0]
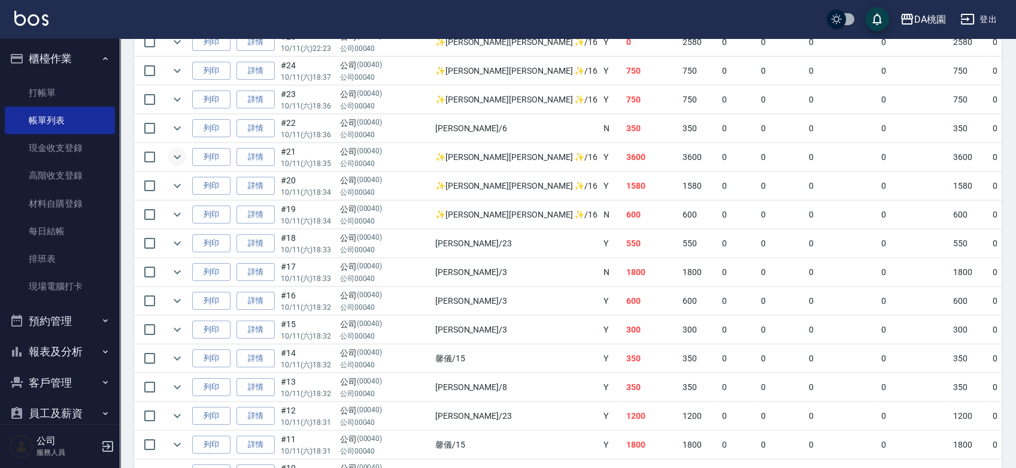
click at [172, 154] on icon "expand row" at bounding box center [177, 157] width 14 height 14
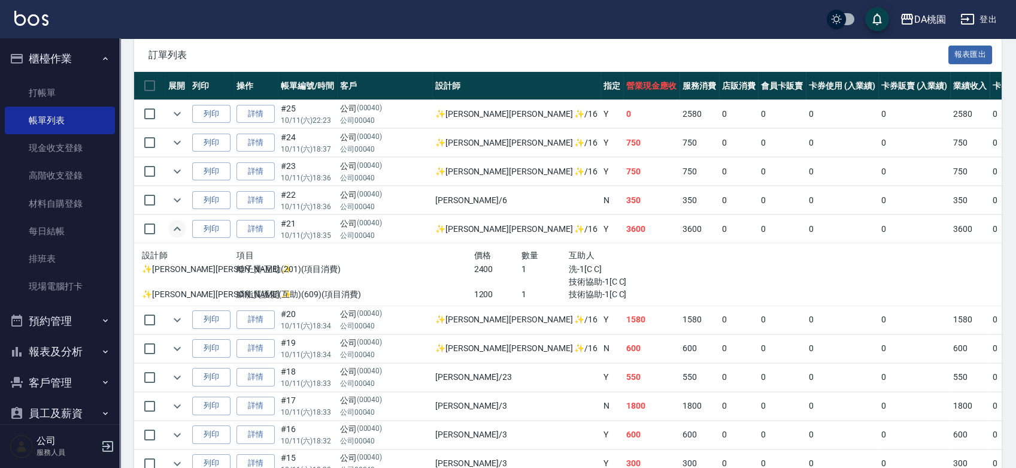
scroll to position [0, 0]
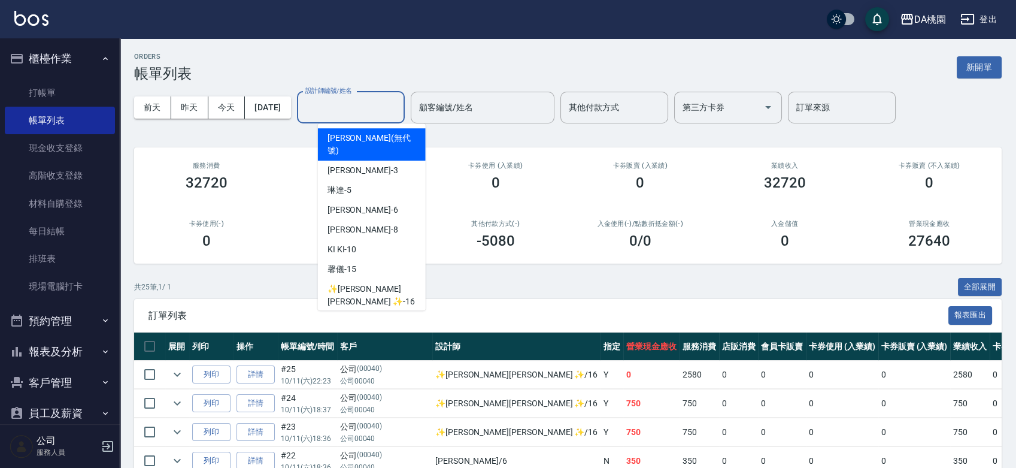
click at [362, 109] on input "設計師編號/姓名" at bounding box center [350, 107] width 97 height 21
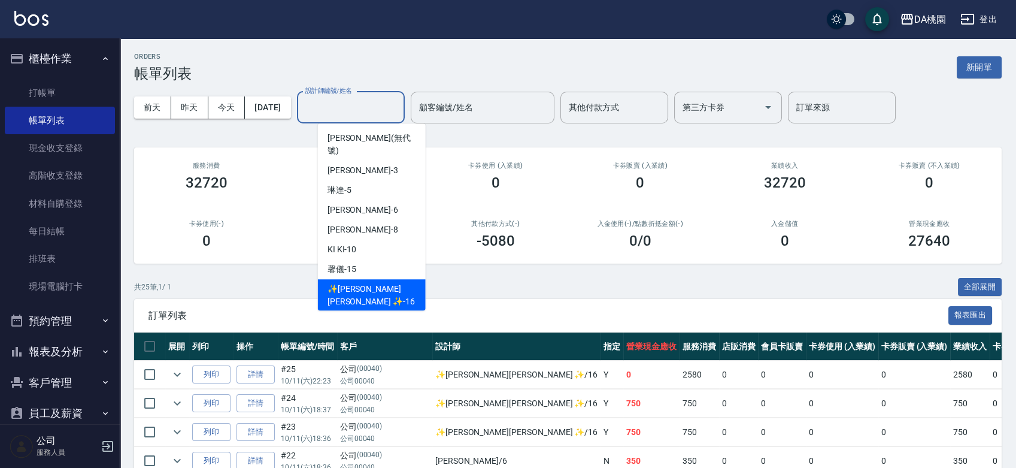
click at [382, 283] on span "✨GARY蓋瑞 ✨ -16" at bounding box center [372, 295] width 89 height 25
type input "✨GARY蓋瑞 ✨-16"
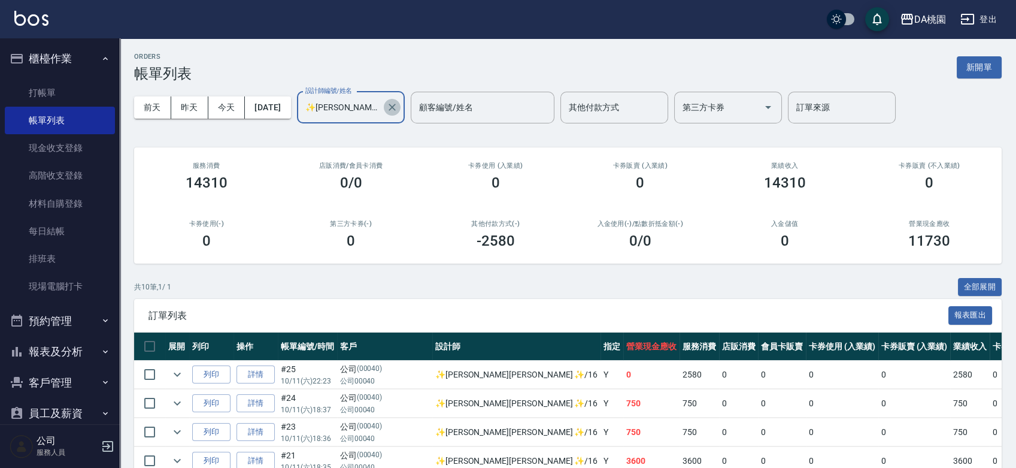
click at [398, 106] on icon "Clear" at bounding box center [392, 107] width 12 height 12
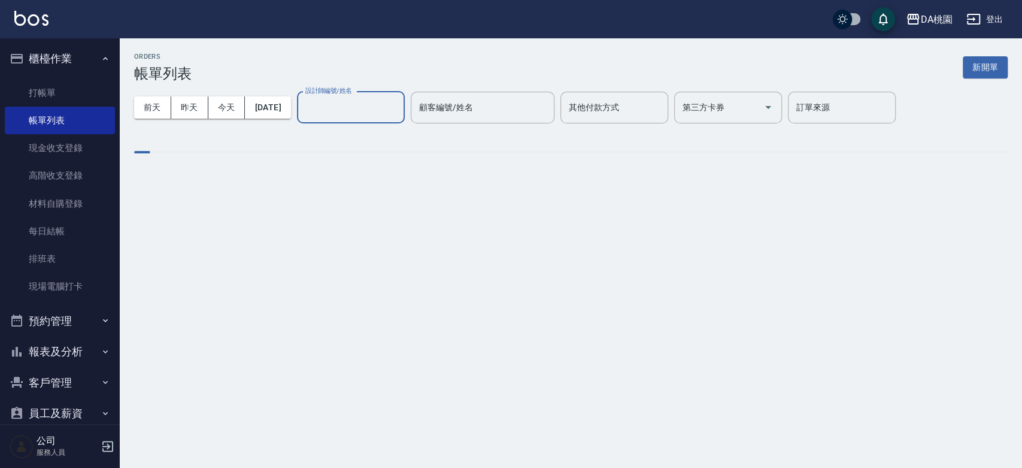
click at [364, 108] on input "設計師編號/姓名" at bounding box center [350, 107] width 97 height 21
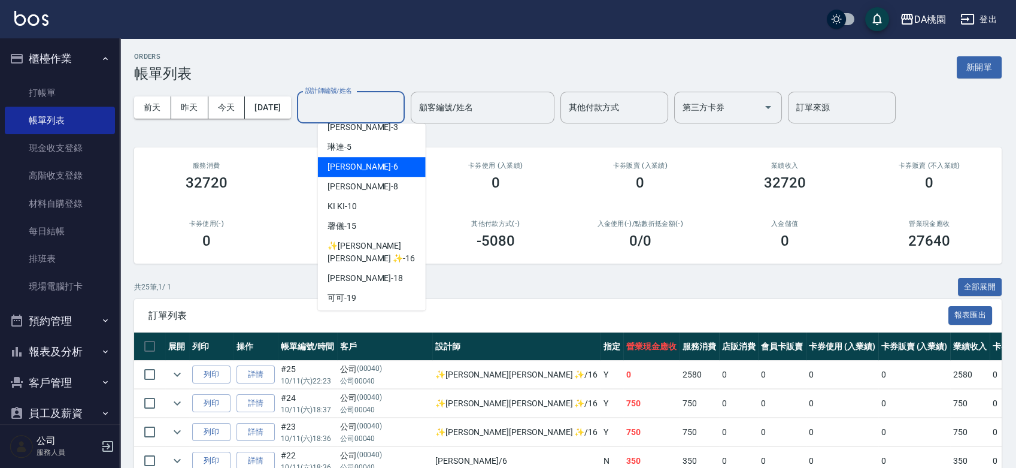
scroll to position [66, 0]
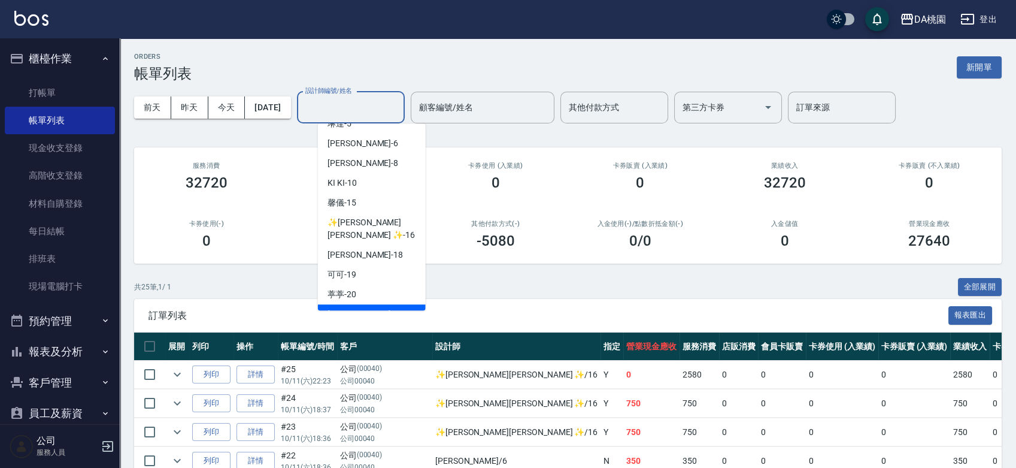
click at [351, 308] on span "亞瑟 -23" at bounding box center [365, 314] width 75 height 13
type input "亞瑟 -23"
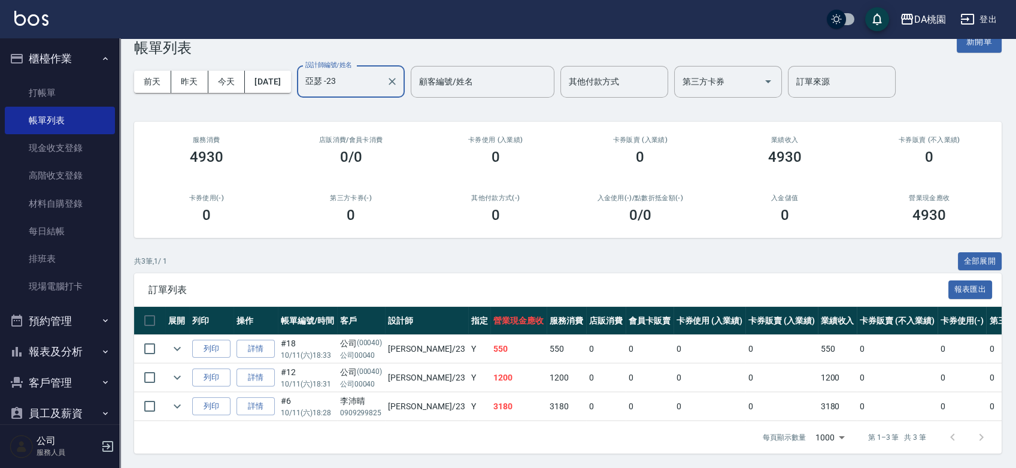
scroll to position [0, 0]
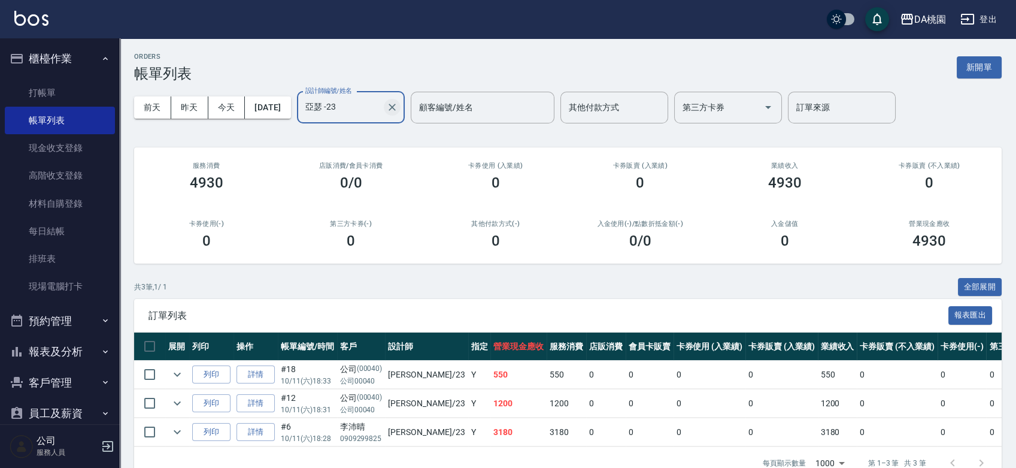
click at [398, 109] on icon "Clear" at bounding box center [392, 107] width 12 height 12
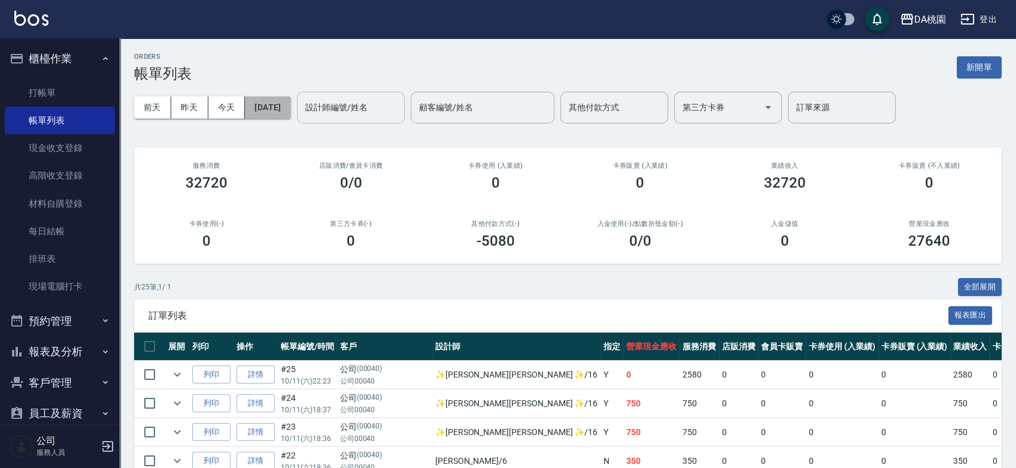
click at [286, 105] on button "[DATE]" at bounding box center [268, 107] width 46 height 22
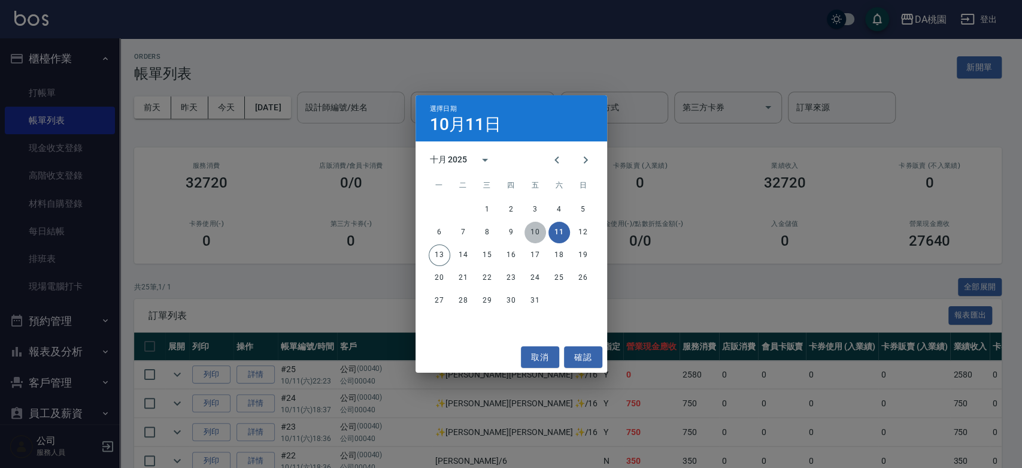
click at [541, 229] on button "10" at bounding box center [536, 233] width 22 height 22
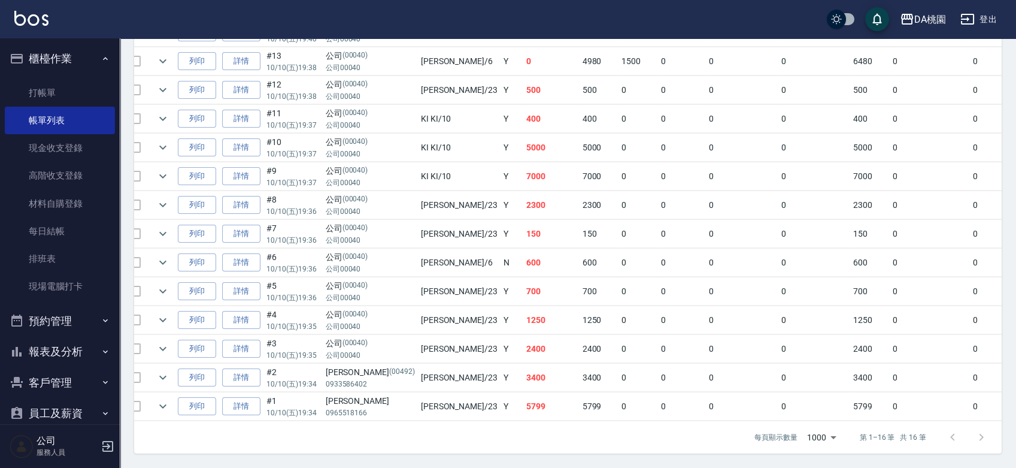
scroll to position [0, 14]
click at [164, 399] on icon "expand row" at bounding box center [163, 406] width 14 height 14
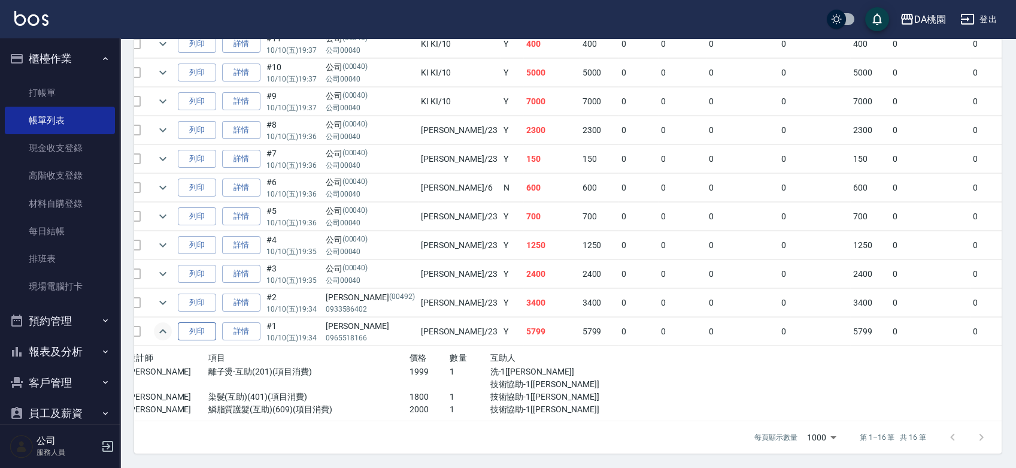
scroll to position [482, 0]
click at [160, 325] on icon "expand row" at bounding box center [163, 331] width 14 height 14
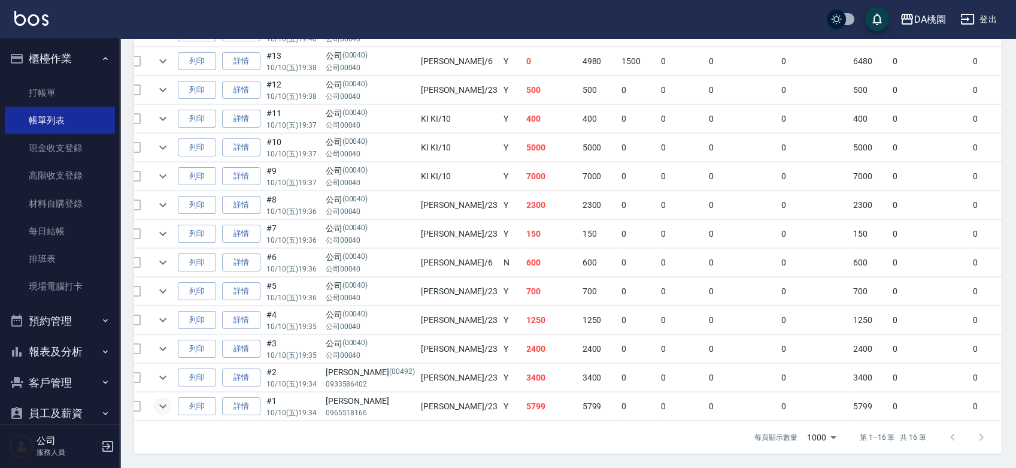
scroll to position [407, 0]
click at [169, 313] on icon "expand row" at bounding box center [163, 320] width 14 height 14
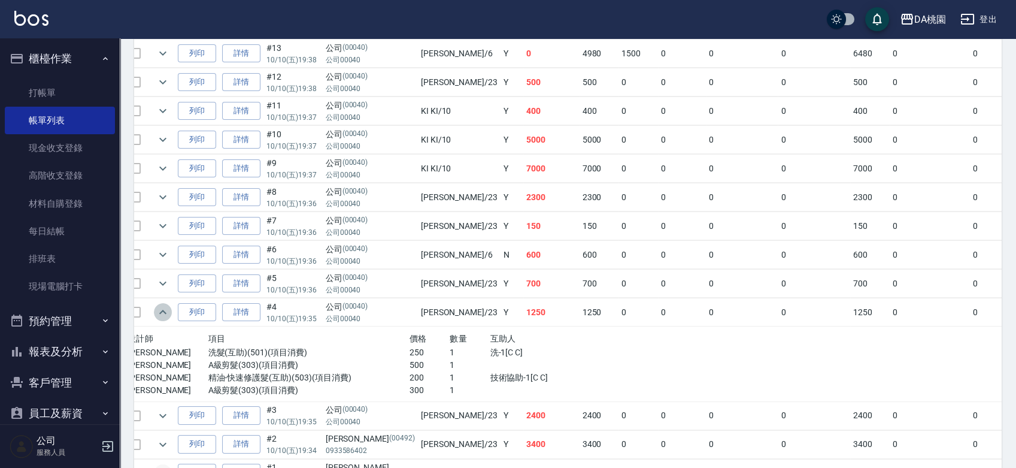
click at [168, 308] on icon "expand row" at bounding box center [163, 312] width 14 height 14
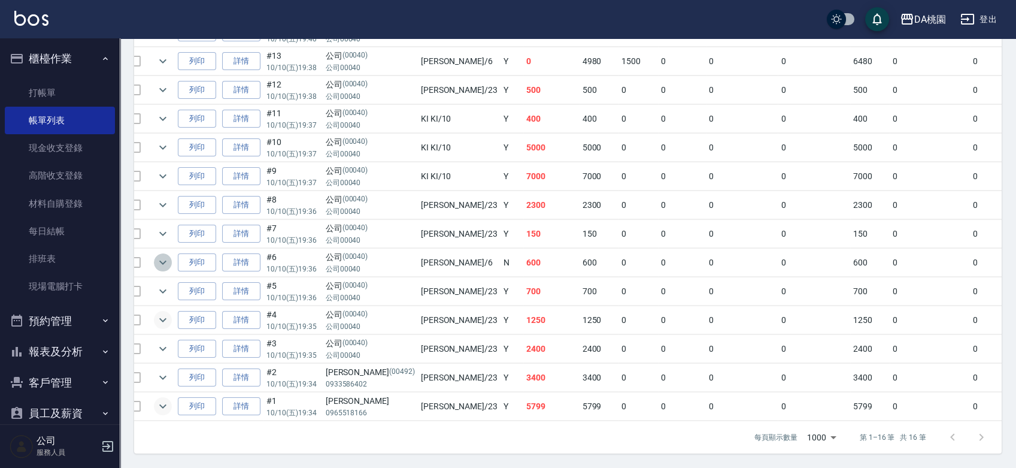
click at [157, 255] on icon "expand row" at bounding box center [163, 262] width 14 height 14
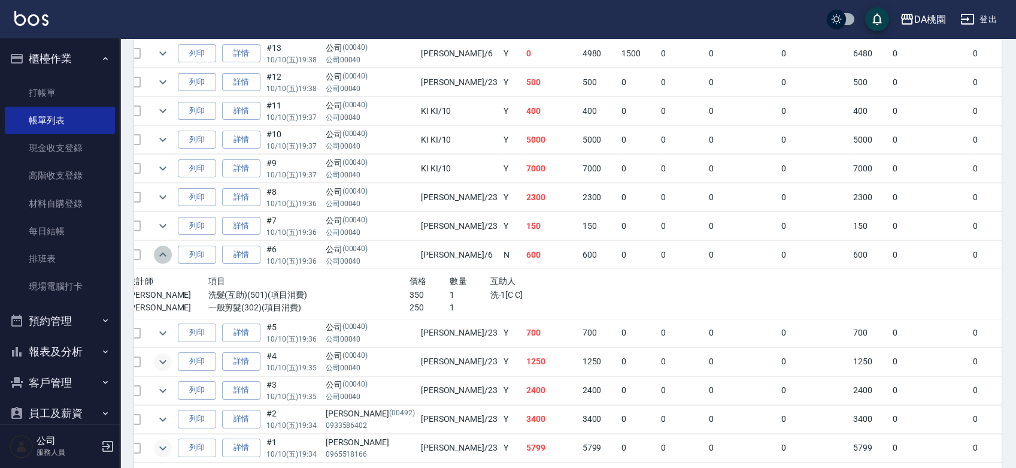
click at [164, 258] on icon "expand row" at bounding box center [163, 254] width 14 height 14
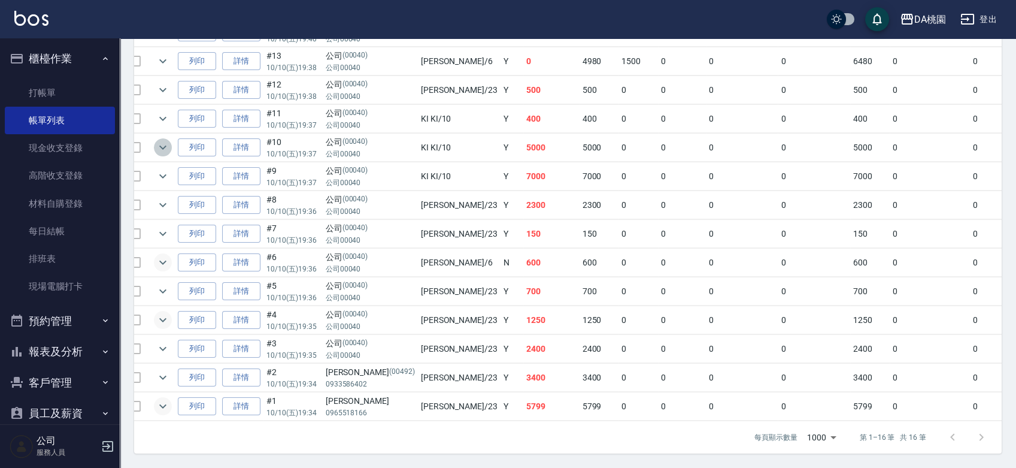
click at [168, 140] on icon "expand row" at bounding box center [163, 147] width 14 height 14
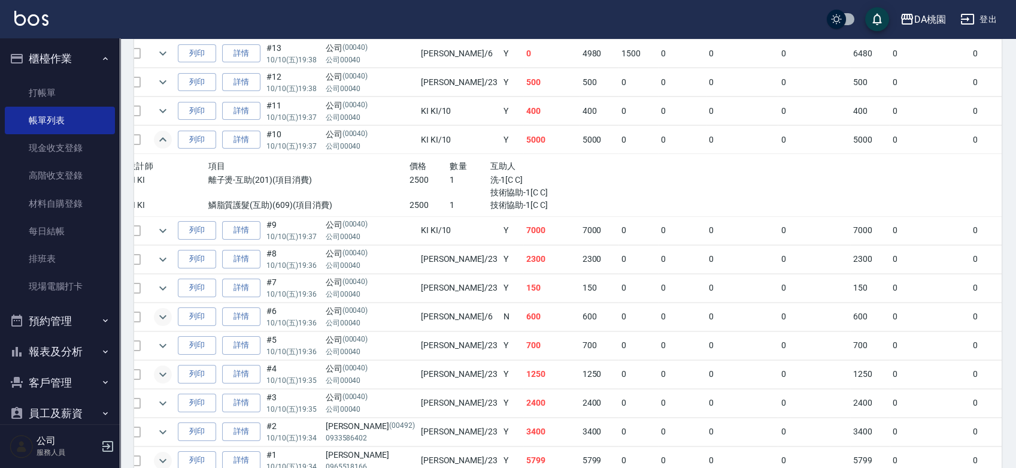
click at [168, 140] on icon "expand row" at bounding box center [163, 139] width 14 height 14
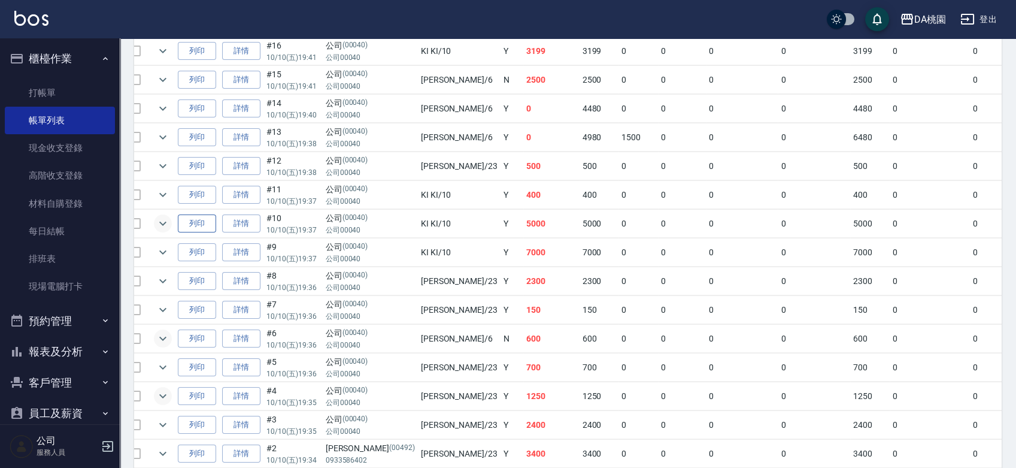
scroll to position [274, 0]
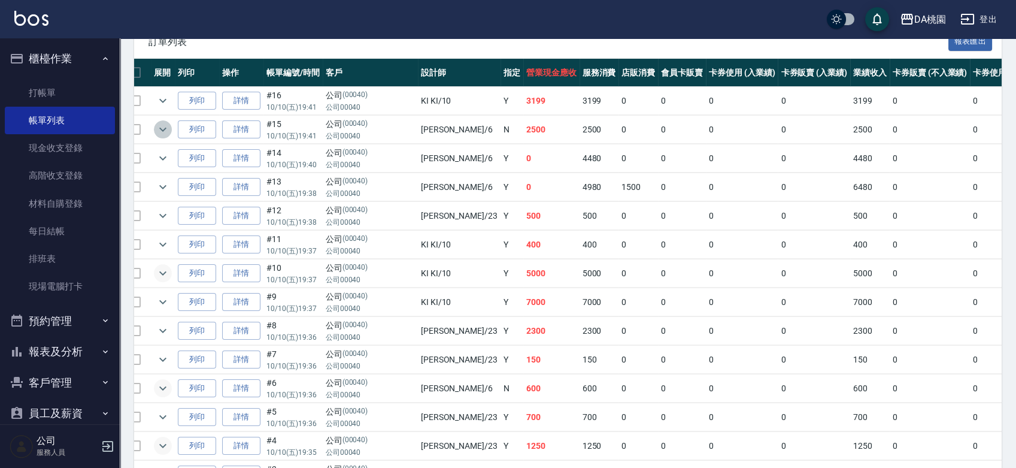
click at [165, 130] on icon "expand row" at bounding box center [163, 129] width 14 height 14
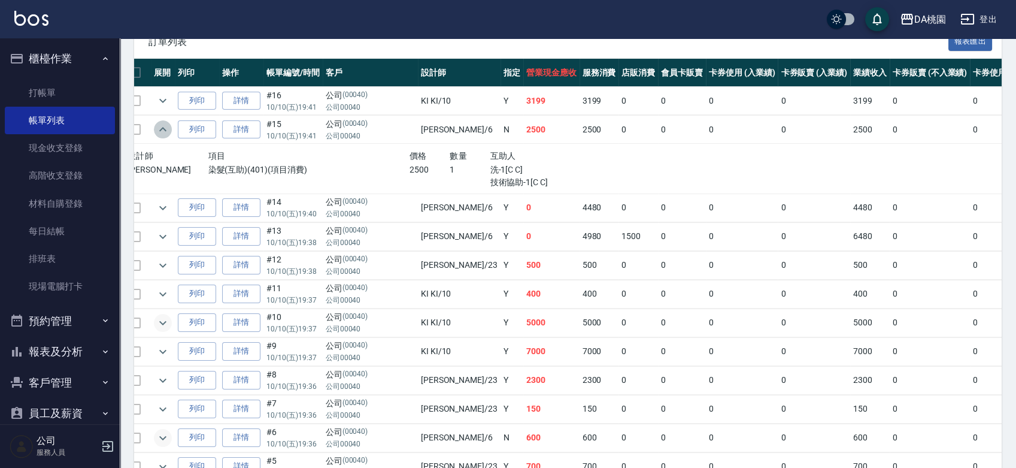
click at [165, 130] on icon "expand row" at bounding box center [162, 129] width 7 height 4
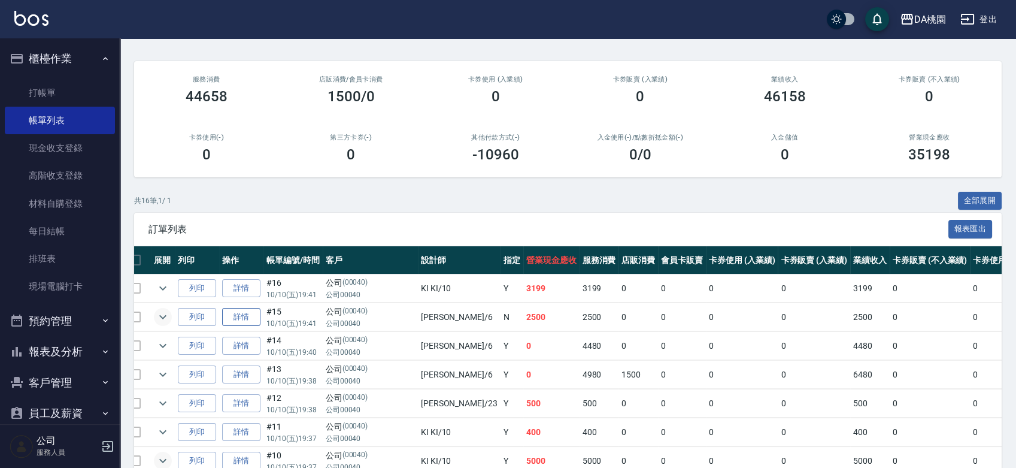
scroll to position [0, 0]
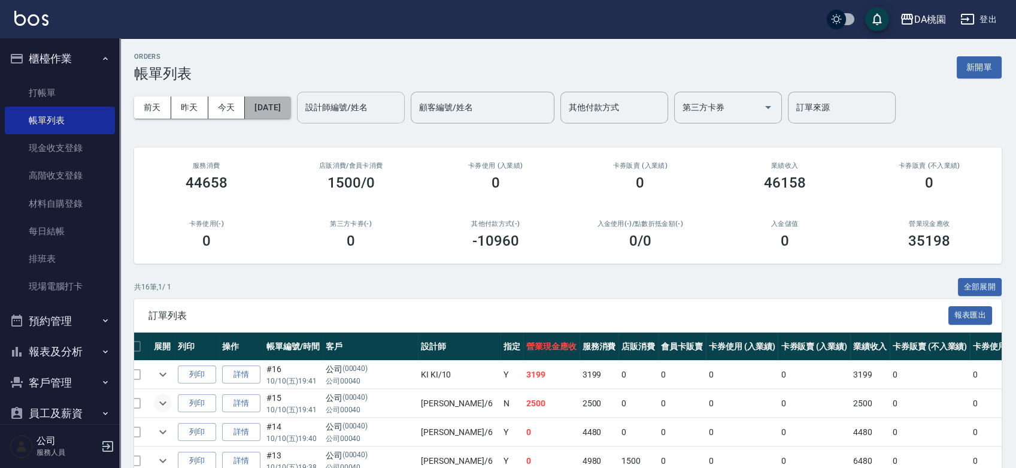
click at [278, 104] on button "[DATE]" at bounding box center [268, 107] width 46 height 22
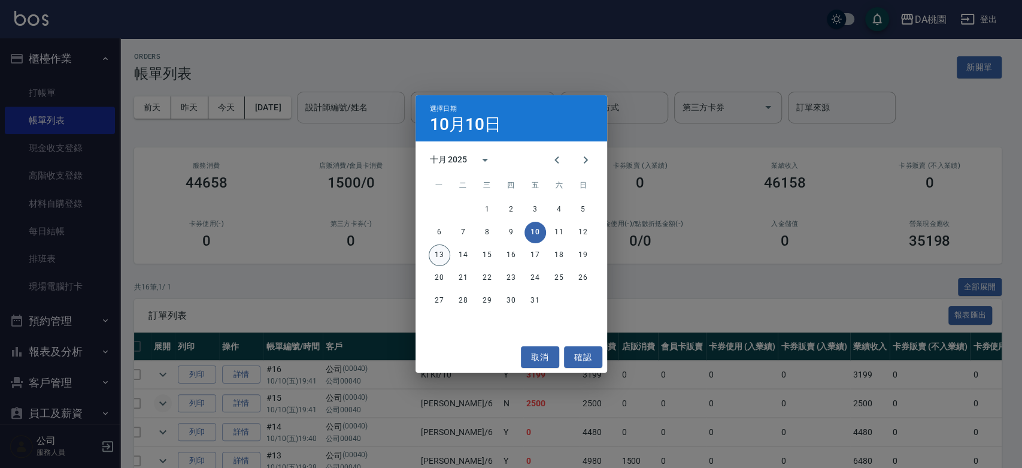
click at [436, 255] on button "13" at bounding box center [440, 255] width 22 height 22
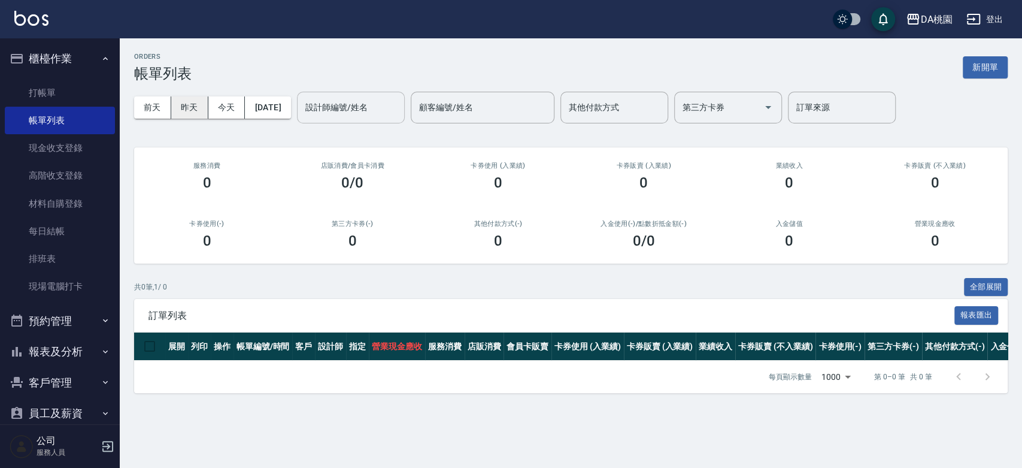
click at [196, 115] on button "昨天" at bounding box center [189, 107] width 37 height 22
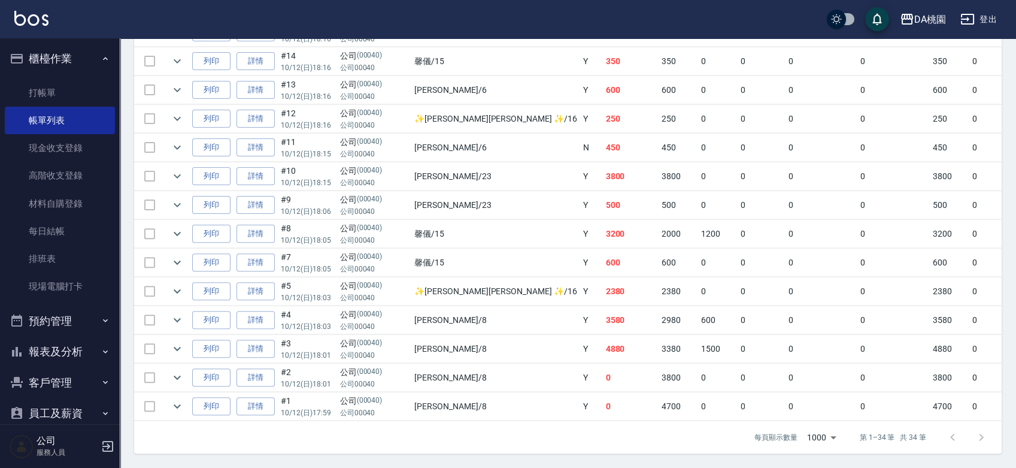
click at [149, 368] on td at bounding box center [149, 378] width 31 height 28
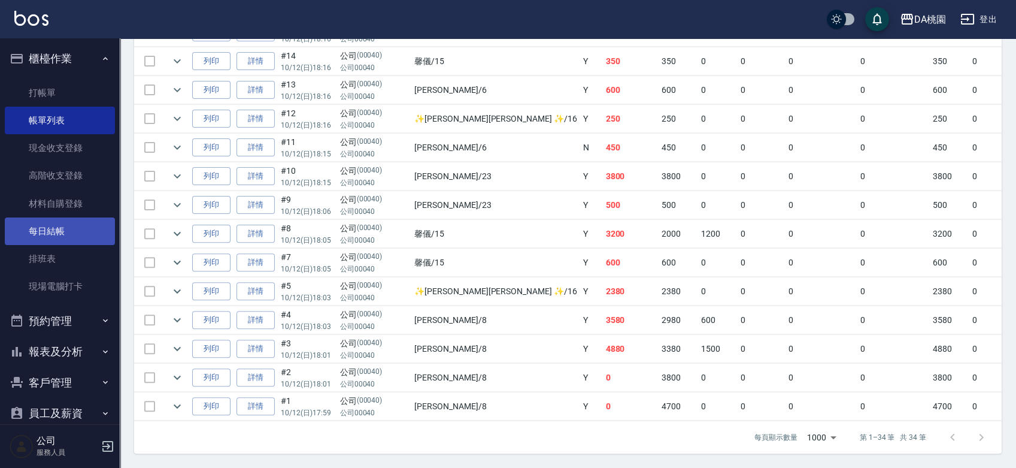
click at [88, 231] on link "每日結帳" at bounding box center [60, 231] width 110 height 28
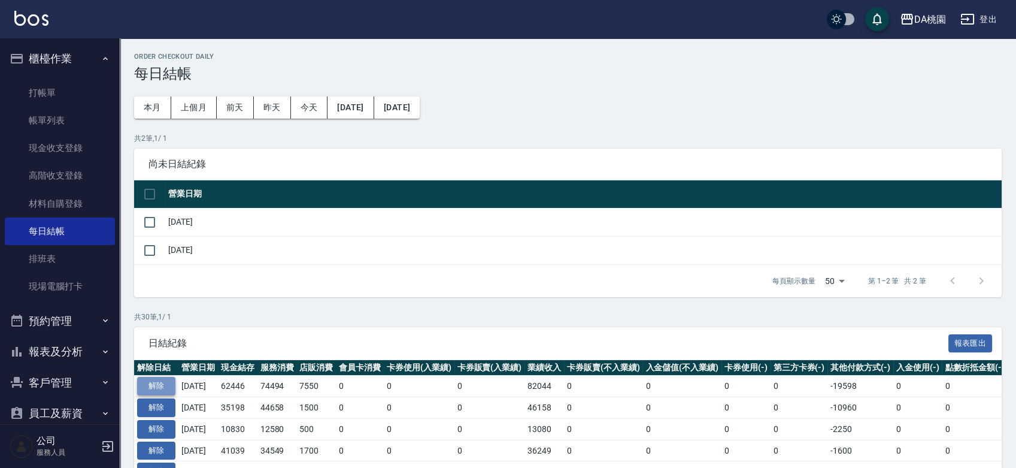
click at [166, 385] on button "解除" at bounding box center [156, 386] width 38 height 19
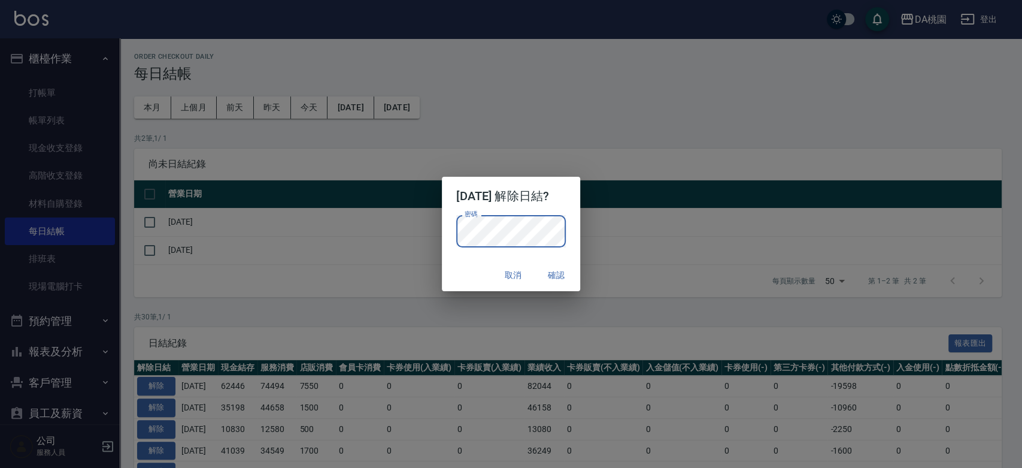
click at [565, 283] on button "確認" at bounding box center [556, 275] width 38 height 22
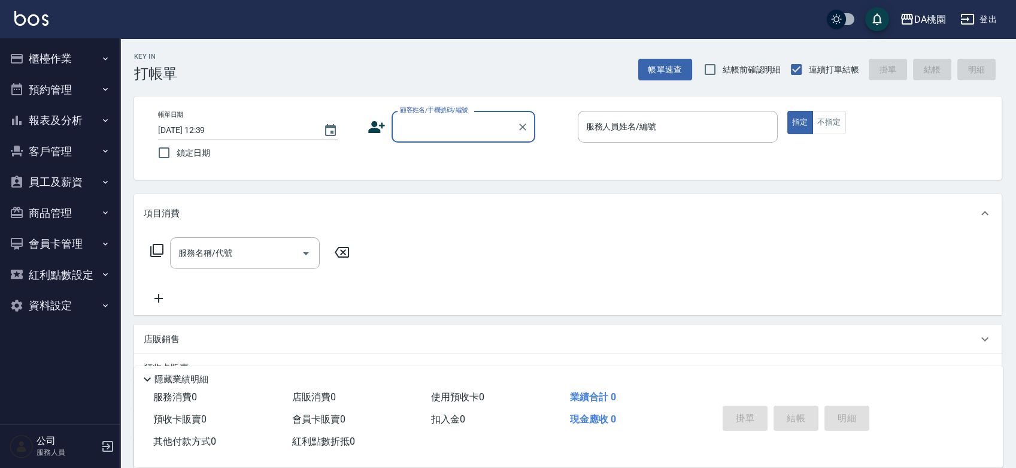
click at [74, 55] on button "櫃檯作業" at bounding box center [60, 58] width 110 height 31
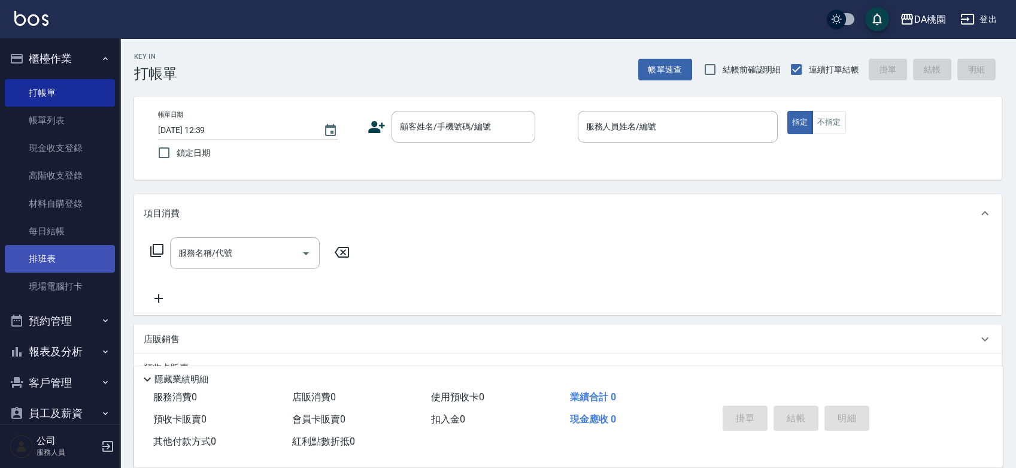
click at [48, 261] on link "排班表" at bounding box center [60, 259] width 110 height 28
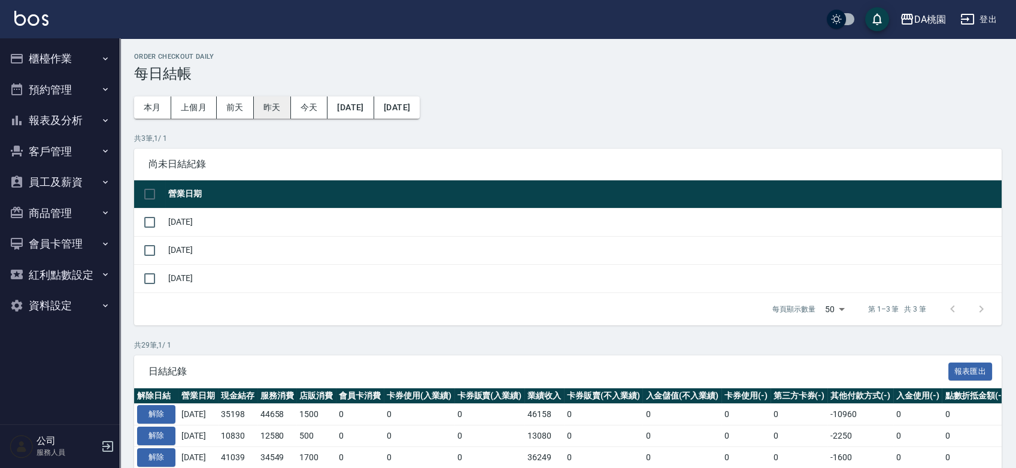
click at [273, 115] on button "昨天" at bounding box center [272, 107] width 37 height 22
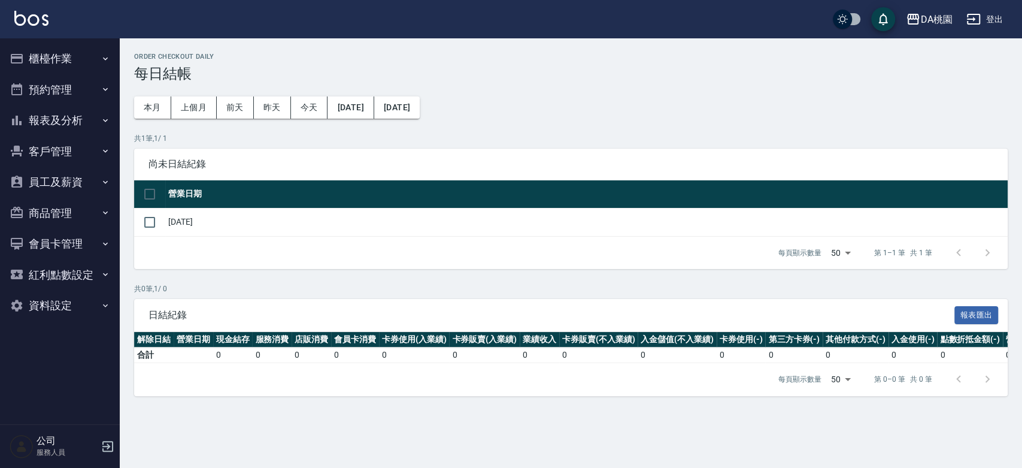
click at [46, 54] on button "櫃檯作業" at bounding box center [60, 58] width 110 height 31
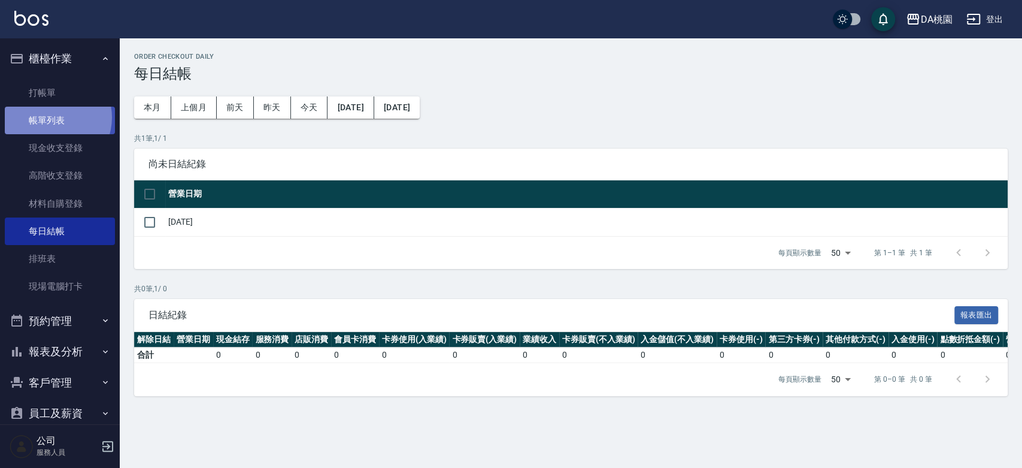
click at [51, 117] on link "帳單列表" at bounding box center [60, 121] width 110 height 28
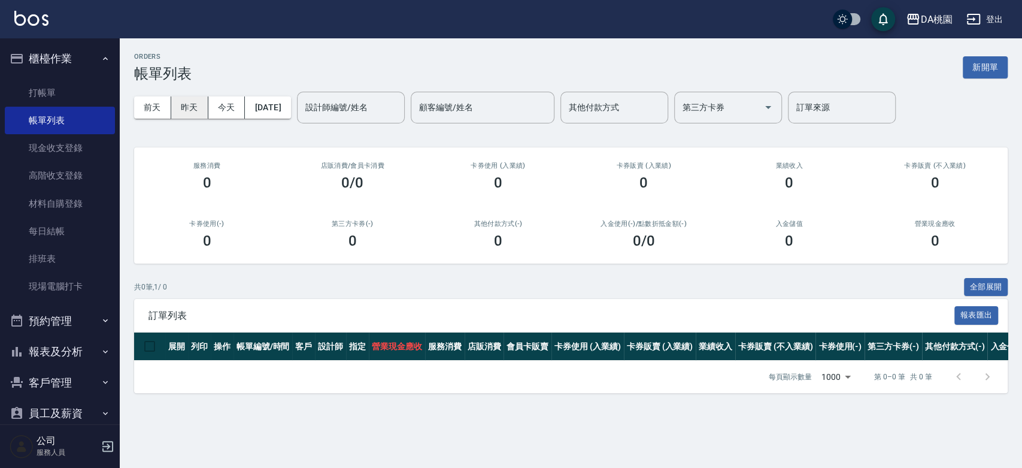
click at [183, 102] on button "昨天" at bounding box center [189, 107] width 37 height 22
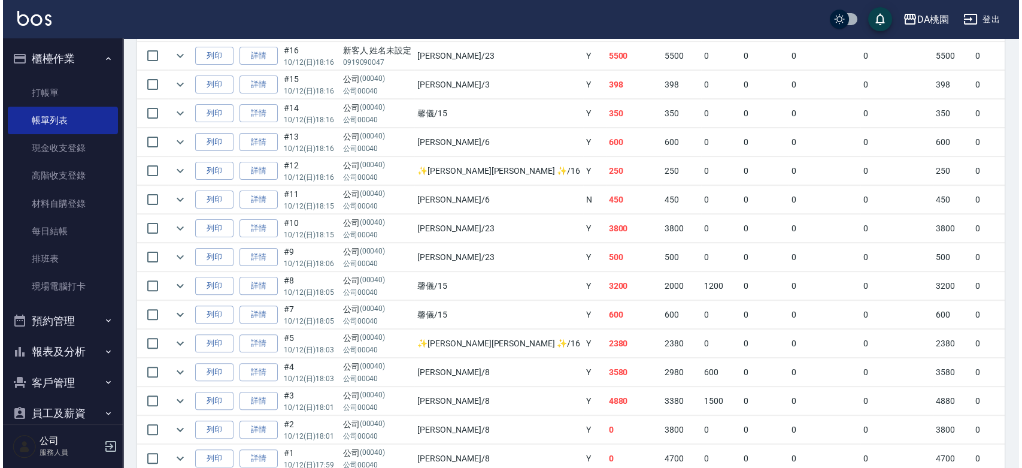
scroll to position [922, 0]
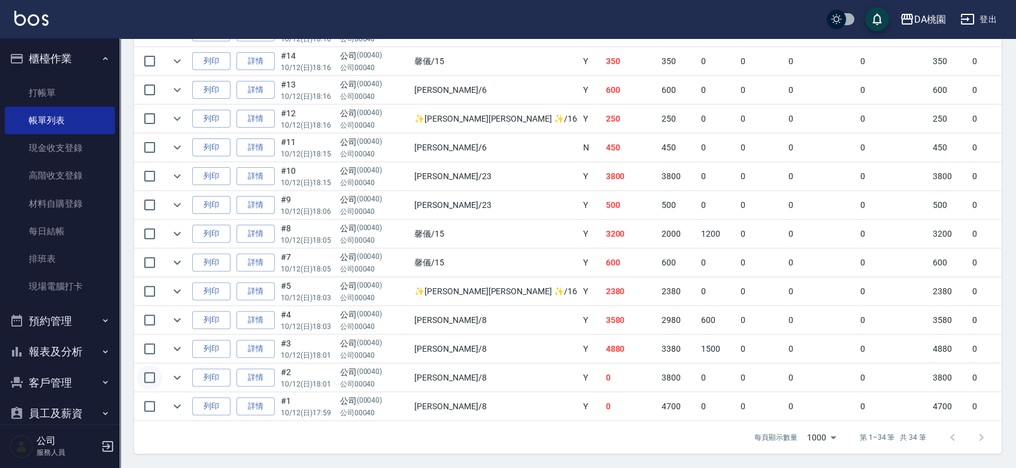
click at [150, 365] on input "checkbox" at bounding box center [149, 377] width 25 height 25
checkbox input "true"
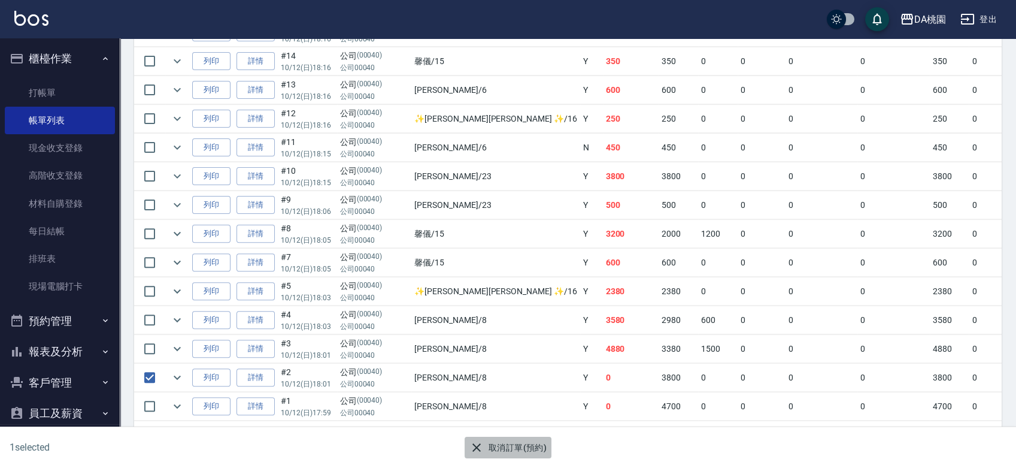
click at [537, 447] on button "取消訂單(預約)" at bounding box center [508, 448] width 87 height 22
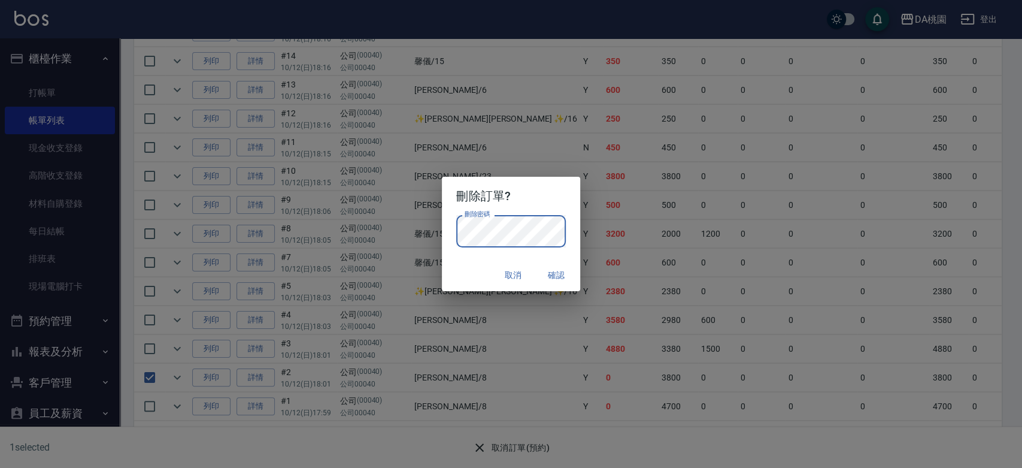
click at [561, 276] on button "確認" at bounding box center [556, 275] width 38 height 22
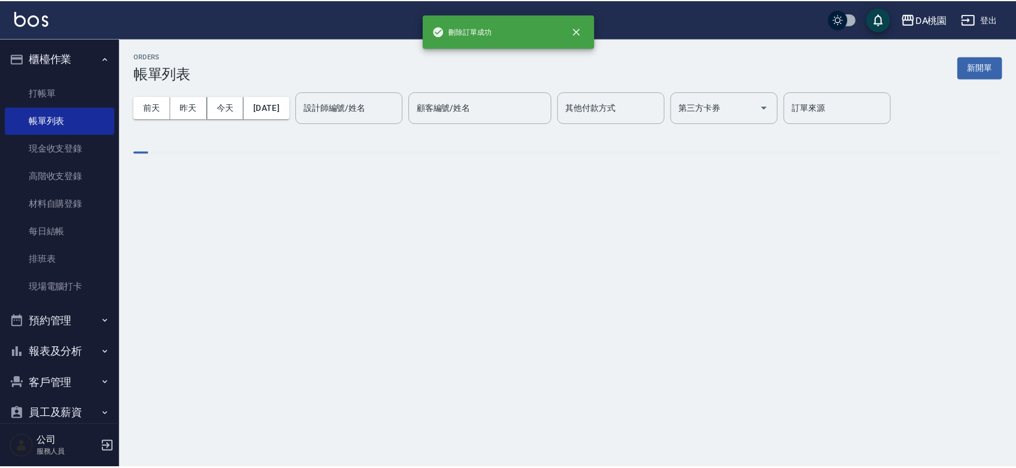
scroll to position [0, 0]
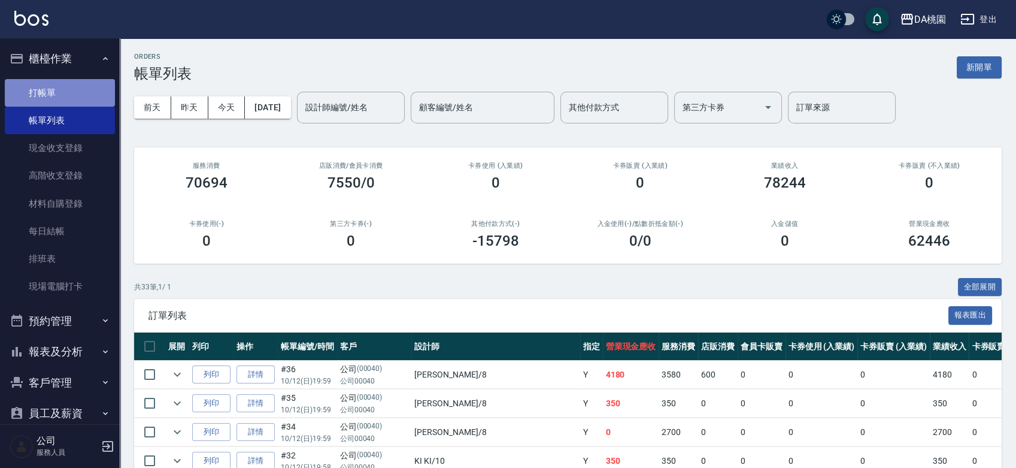
click at [64, 84] on link "打帳單" at bounding box center [60, 93] width 110 height 28
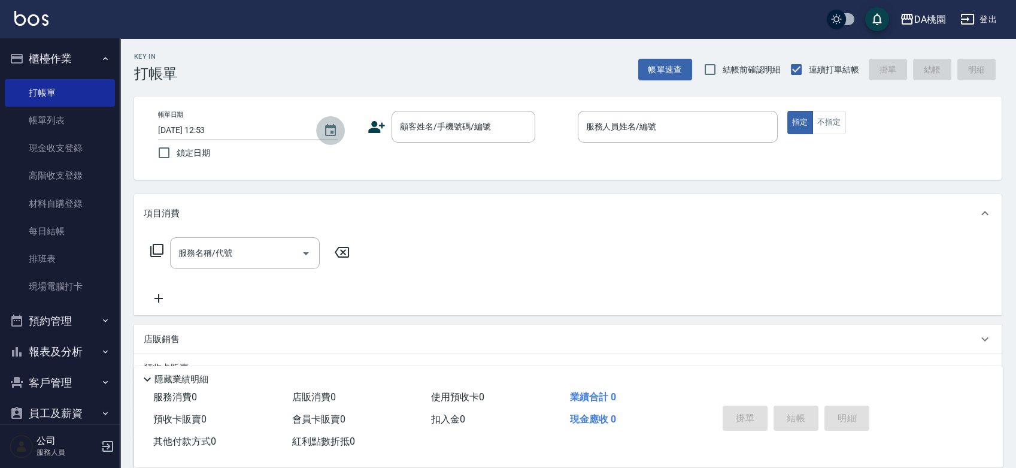
click at [326, 129] on icon "Choose date, selected date is 2025-10-13" at bounding box center [330, 130] width 11 height 12
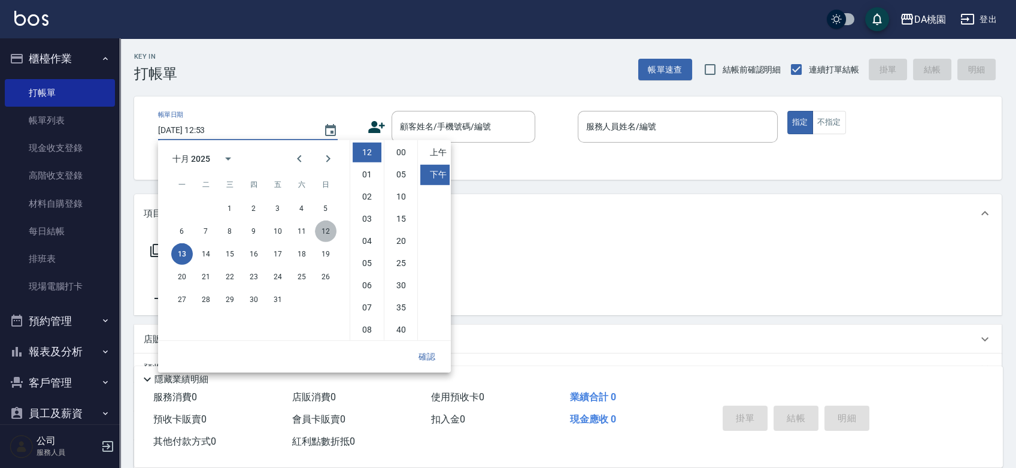
click at [324, 230] on button "12" at bounding box center [326, 231] width 22 height 22
click at [428, 358] on button "確認" at bounding box center [427, 357] width 38 height 22
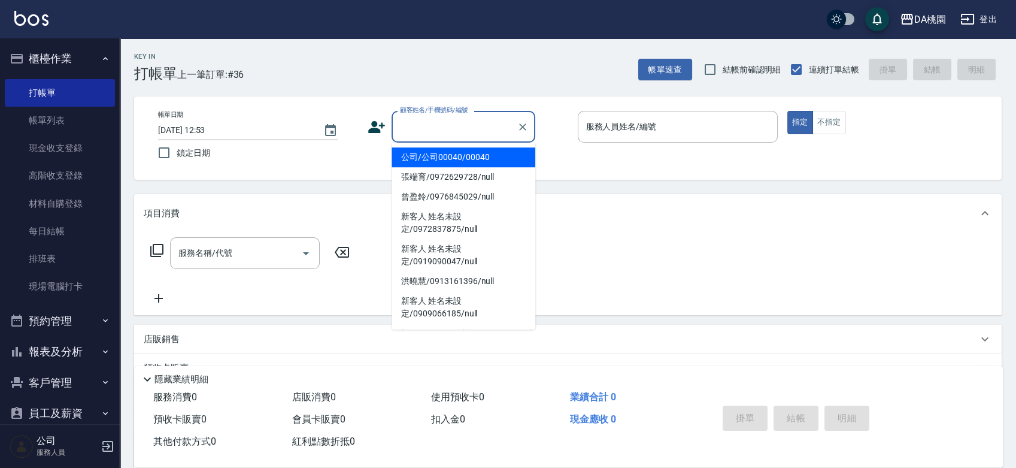
click at [459, 131] on input "顧客姓名/手機號碼/編號" at bounding box center [454, 126] width 115 height 21
click at [331, 128] on icon "Choose date, selected date is 2025-10-12" at bounding box center [330, 130] width 11 height 12
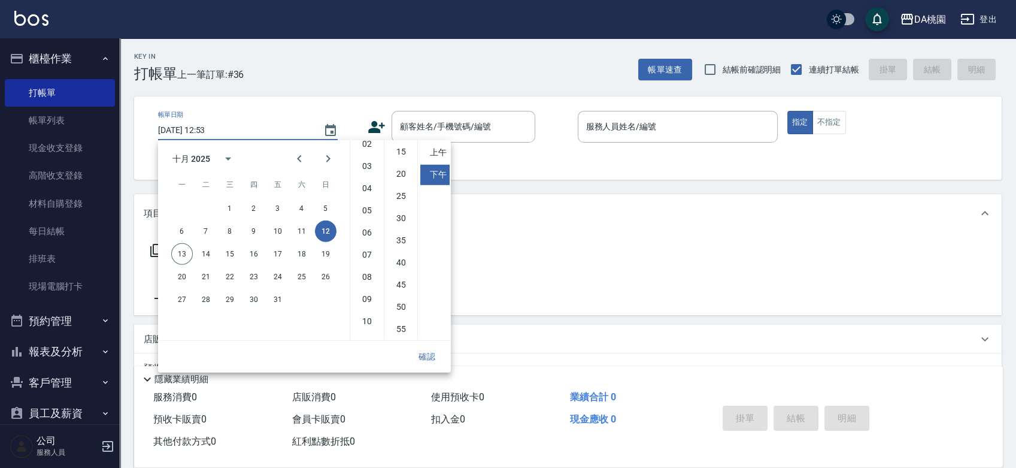
scroll to position [54, 0]
click at [370, 299] on li "09" at bounding box center [367, 298] width 29 height 20
type input "[DATE] 21:53"
click at [425, 363] on button "確認" at bounding box center [427, 357] width 38 height 22
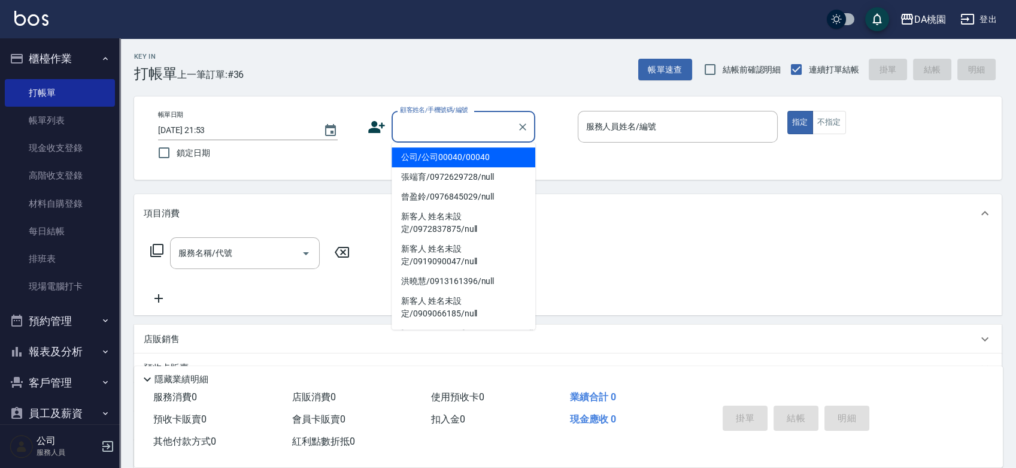
click at [488, 132] on input "顧客姓名/手機號碼/編號" at bounding box center [454, 126] width 115 height 21
click at [489, 157] on li "公司/公司00040/00040" at bounding box center [464, 157] width 144 height 20
type input "公司/公司00040/00040"
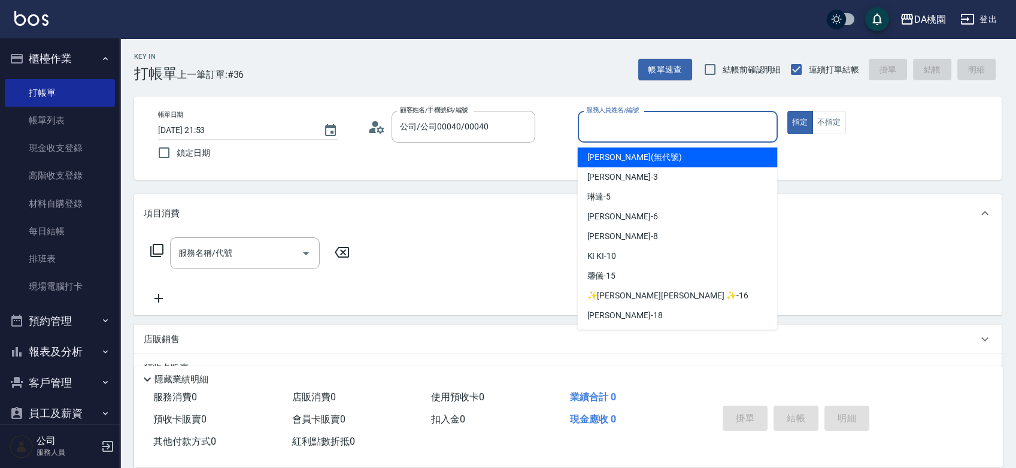
click at [628, 130] on input "服務人員姓名/編號" at bounding box center [677, 126] width 189 height 21
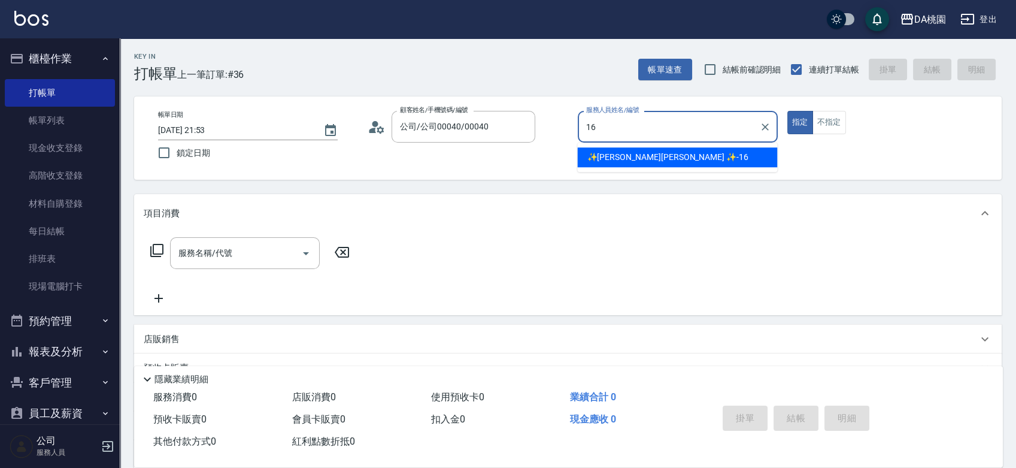
type input "✨GARY蓋瑞 ✨-16"
type button "true"
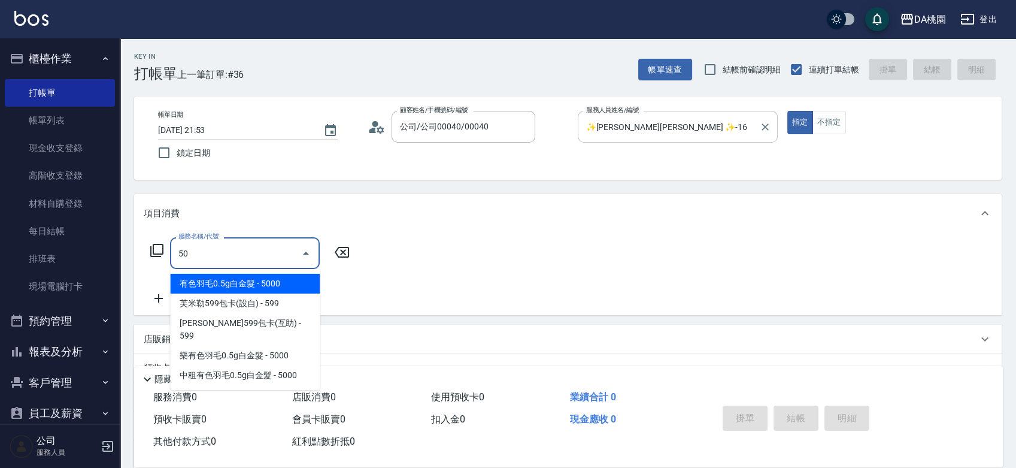
type input "501"
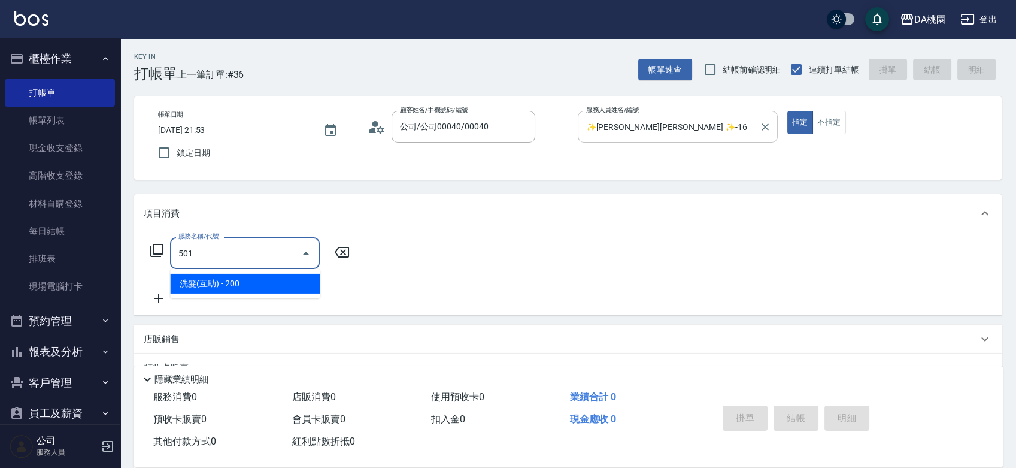
type input "20"
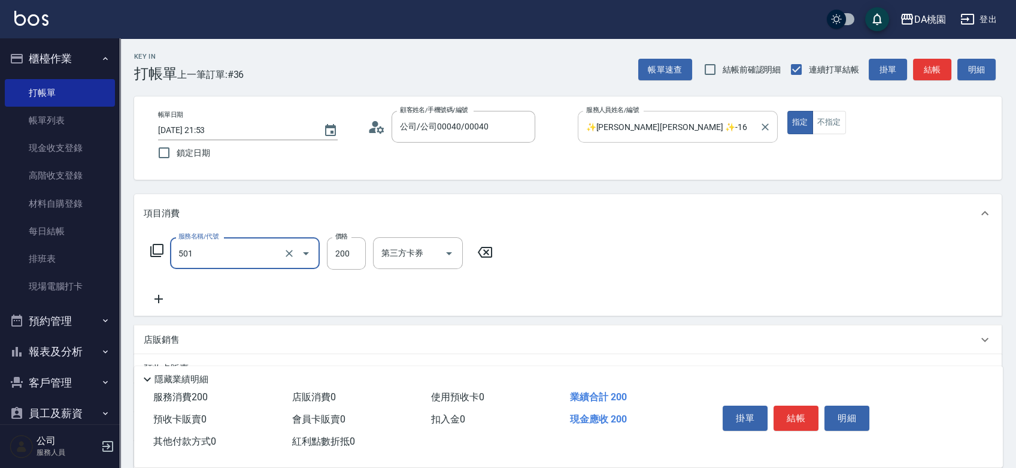
type input "洗髮(互助)(501)"
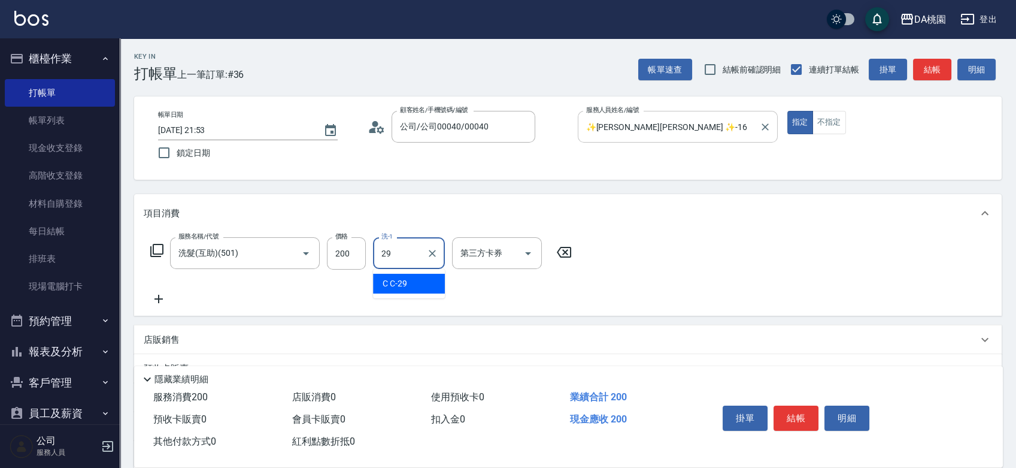
type input "C C-29"
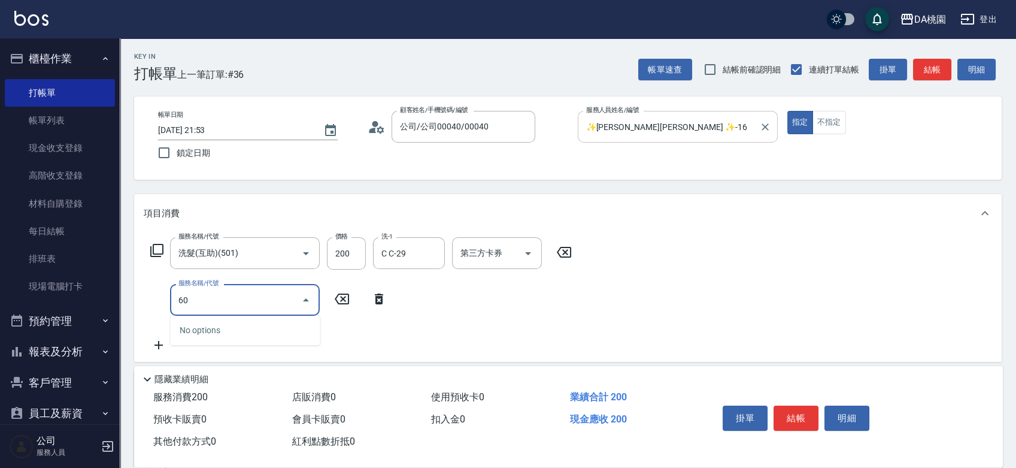
type input "608"
type input "140"
type input "鱗脂質護髮(608)"
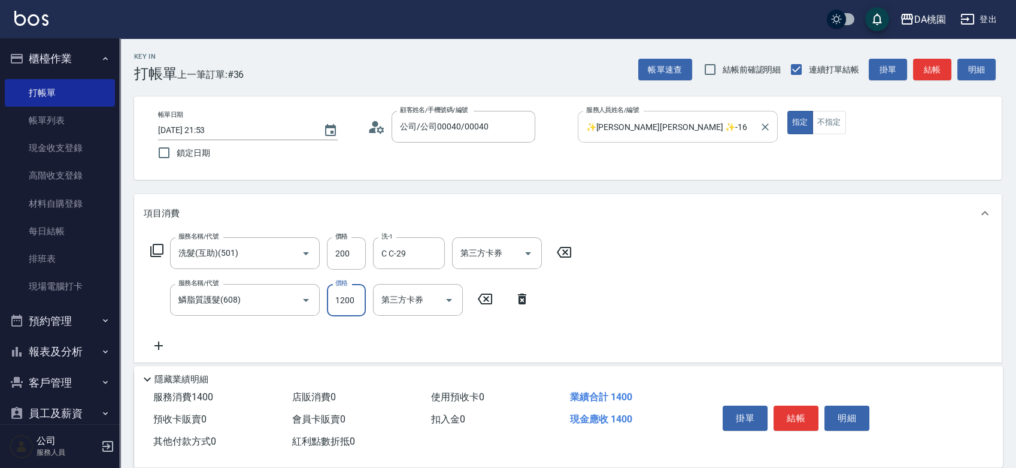
type input "1"
type input "20"
type input "130"
type input "30"
type input "1300"
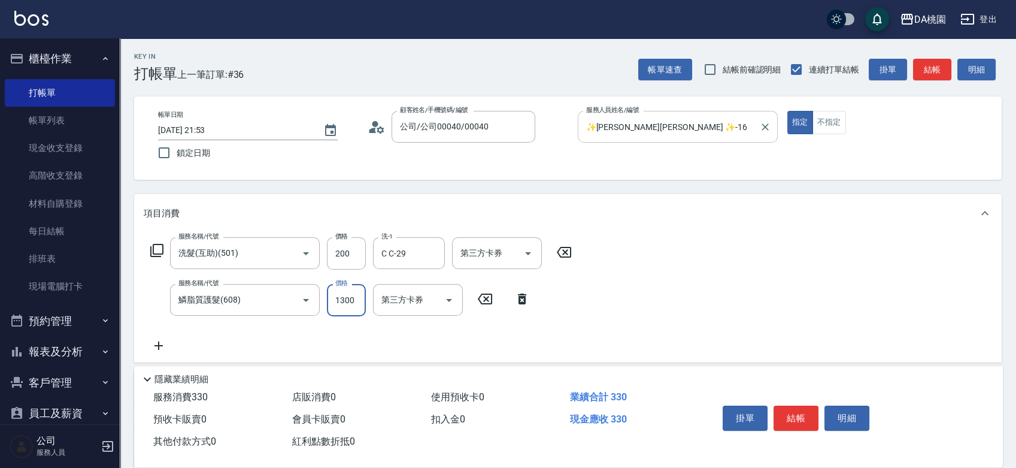
type input "150"
type input "1300"
type input "200"
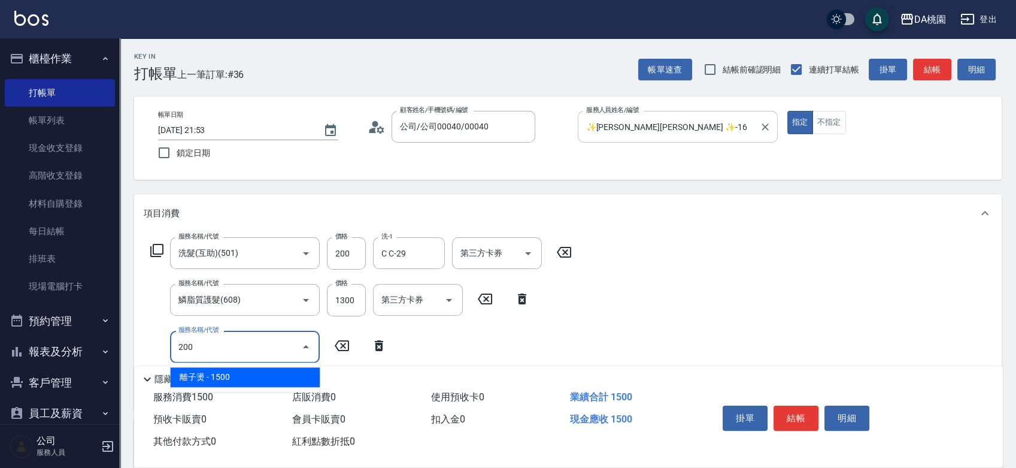
type input "300"
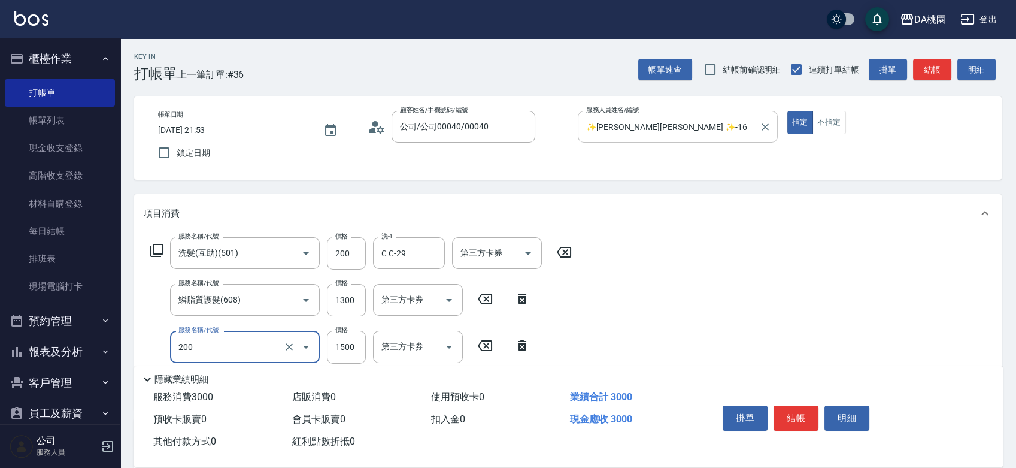
type input "離子燙(200)"
type input "1"
type input "150"
type input "139"
type input "160"
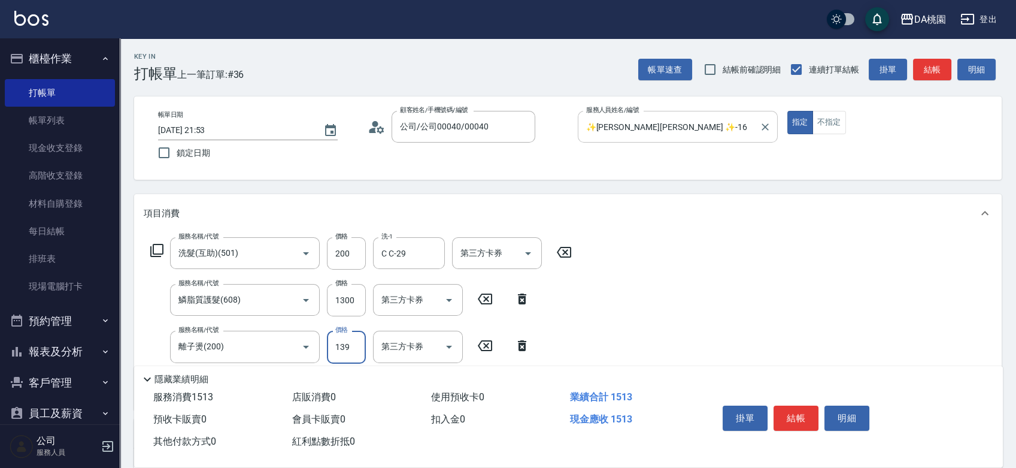
type input "1399"
type input "280"
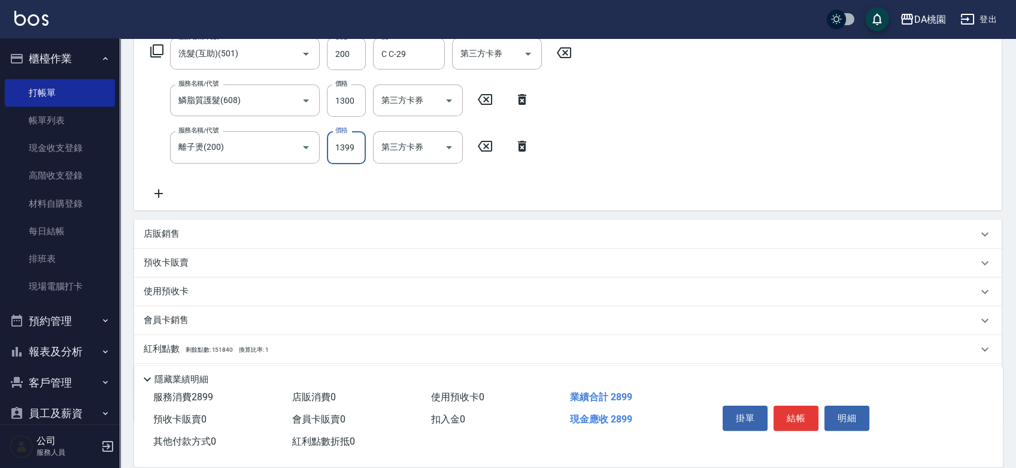
scroll to position [265, 0]
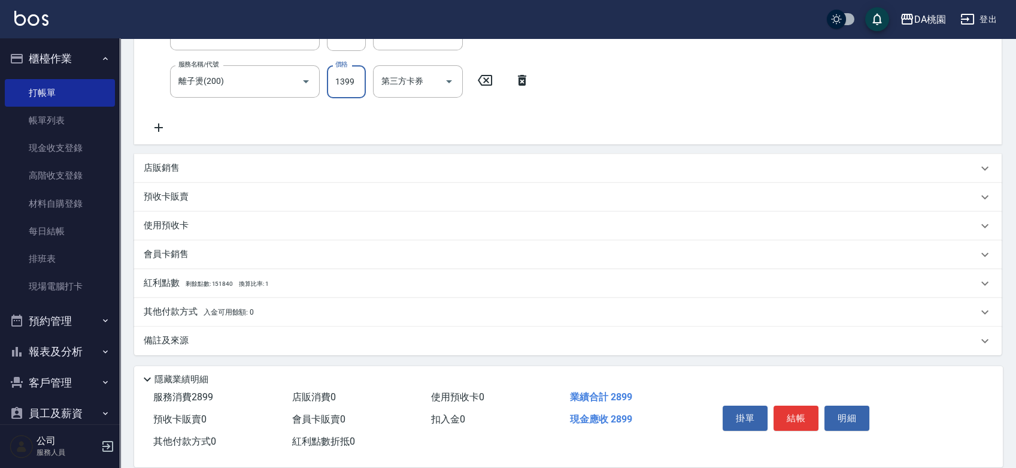
type input "1399"
click at [320, 308] on div "其他付款方式 入金可用餘額: 0" at bounding box center [561, 311] width 834 height 13
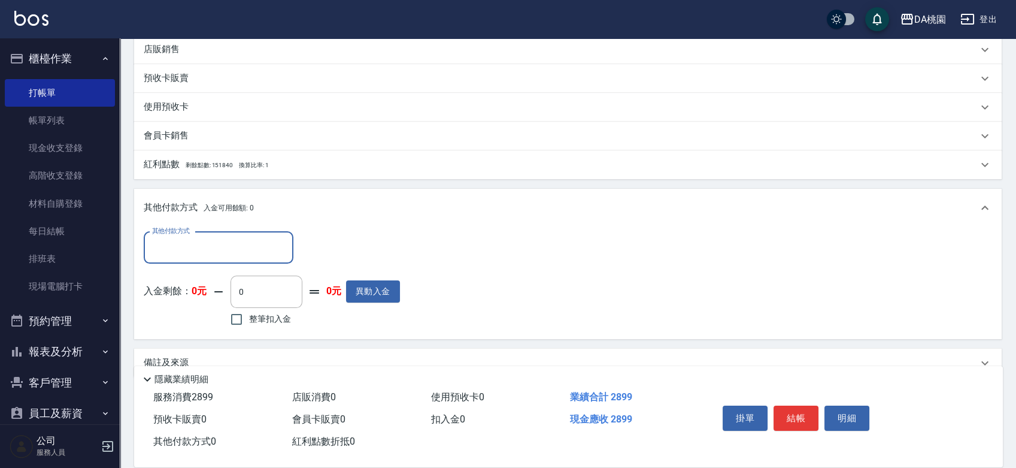
scroll to position [406, 0]
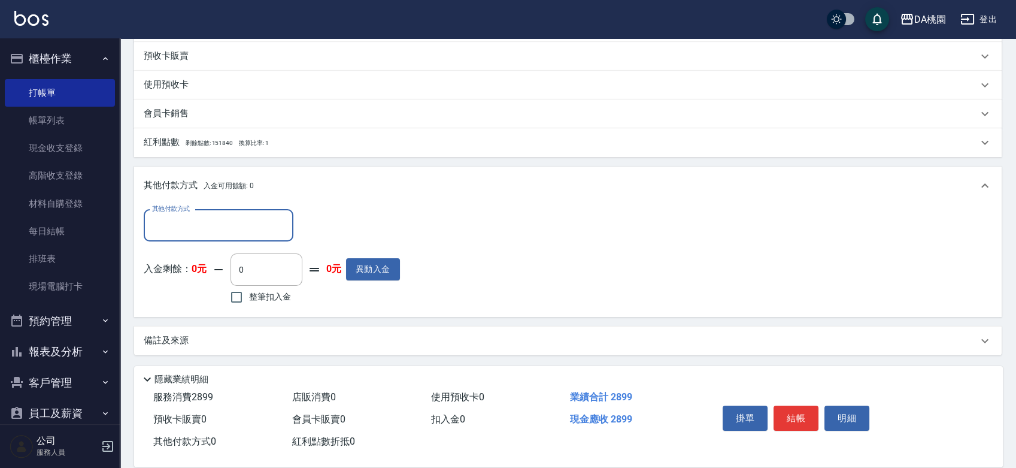
click at [224, 229] on input "其他付款方式" at bounding box center [218, 225] width 139 height 21
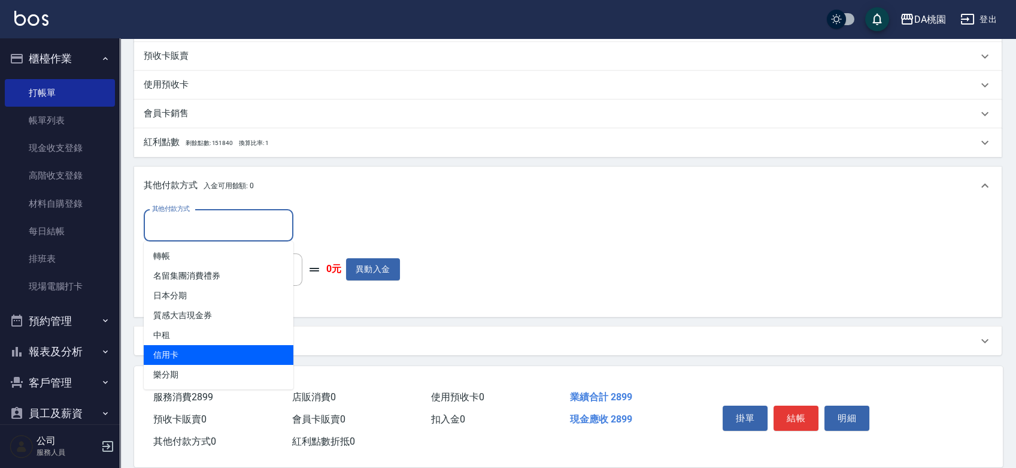
click at [189, 349] on span "信用卡" at bounding box center [219, 355] width 150 height 20
type input "信用卡"
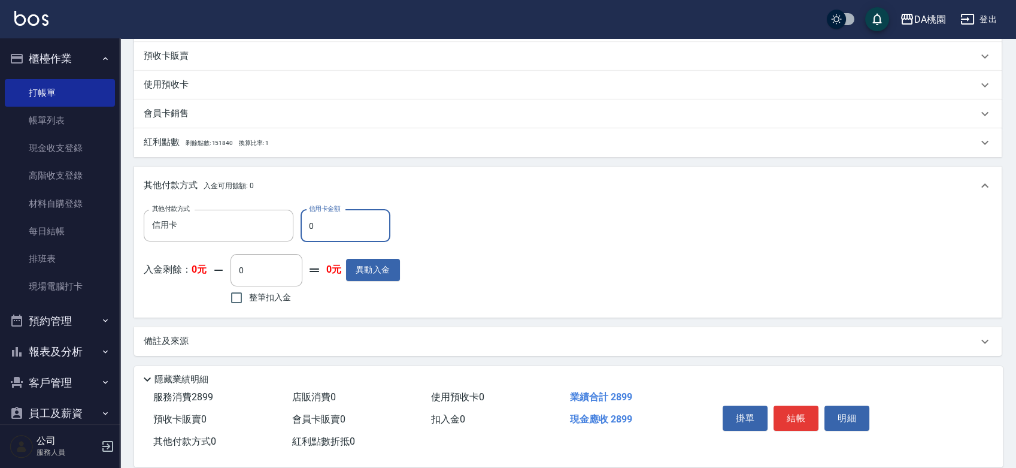
click at [301, 223] on input "0" at bounding box center [346, 226] width 90 height 32
type input "280"
type input "260"
type input "2890"
type input "0"
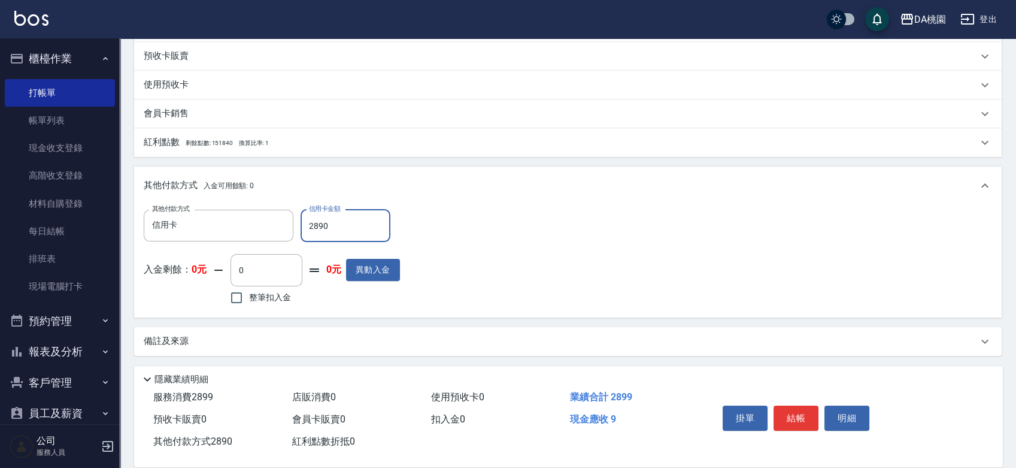
type input "289"
type input "260"
type input "2899"
type input "0"
type input "2899"
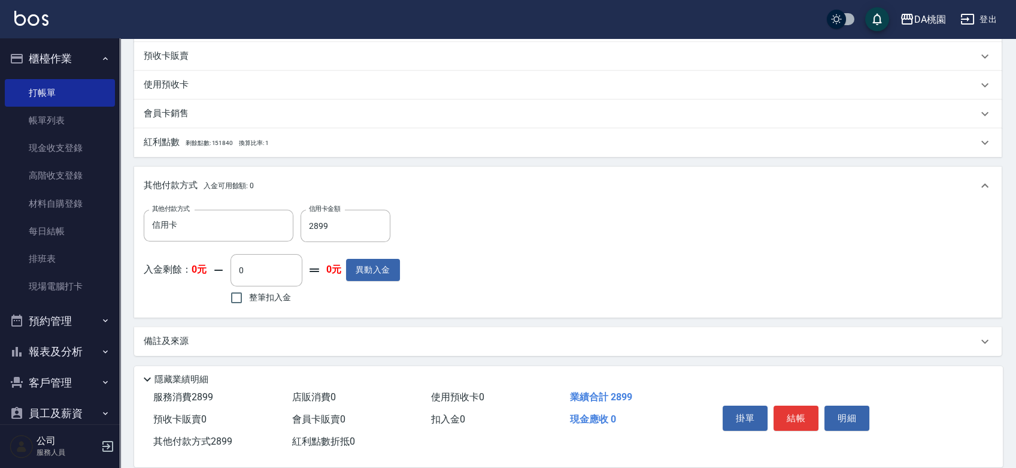
click at [803, 401] on div "掛單 結帳 明細" at bounding box center [796, 420] width 156 height 38
click at [801, 411] on button "結帳" at bounding box center [796, 417] width 45 height 25
type input "2025/10/13 12:54"
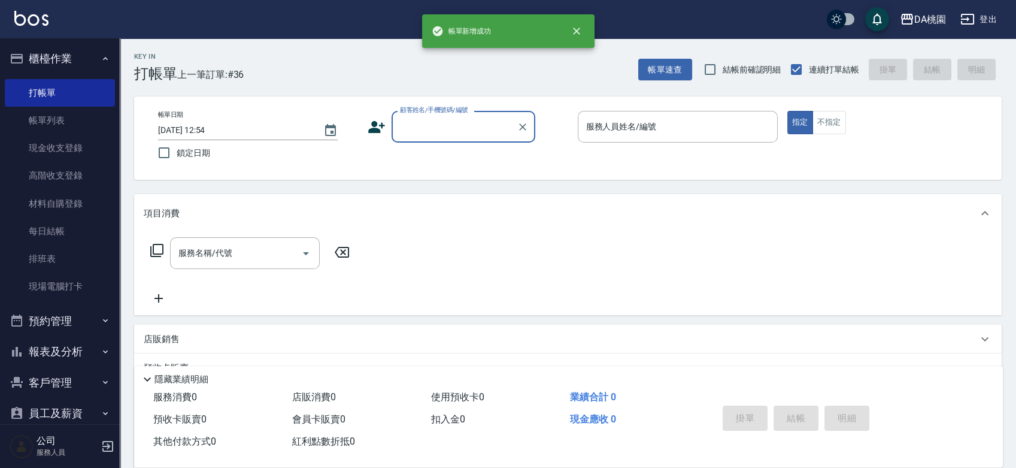
scroll to position [0, 0]
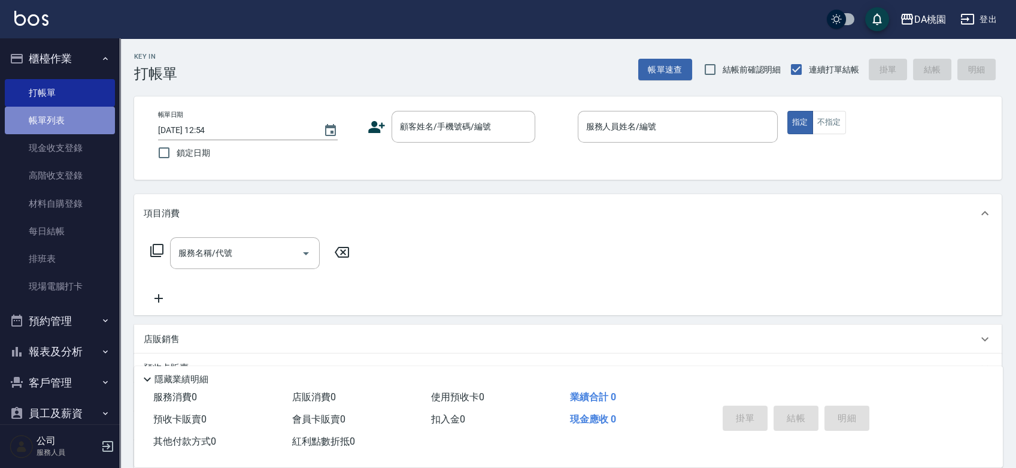
click at [90, 122] on link "帳單列表" at bounding box center [60, 121] width 110 height 28
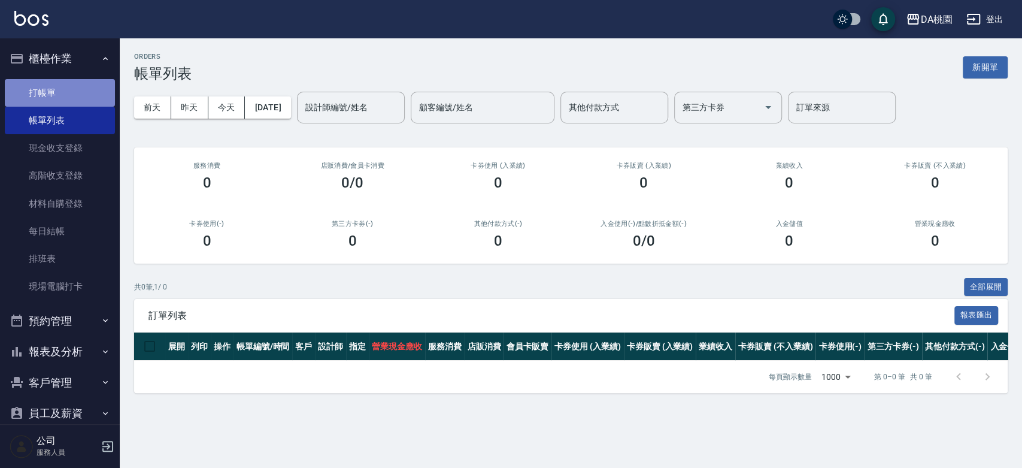
click at [66, 95] on link "打帳單" at bounding box center [60, 93] width 110 height 28
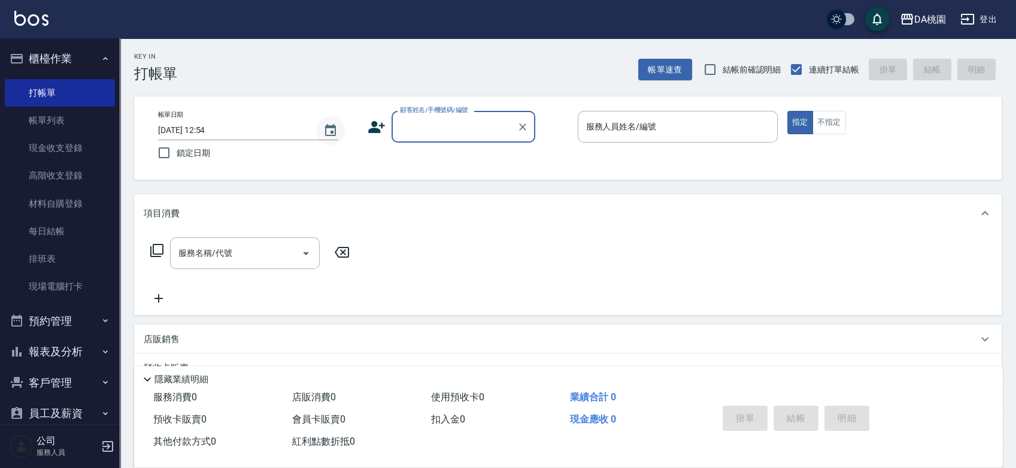
click at [334, 129] on icon "Choose date, selected date is 2025-10-13" at bounding box center [330, 130] width 14 height 14
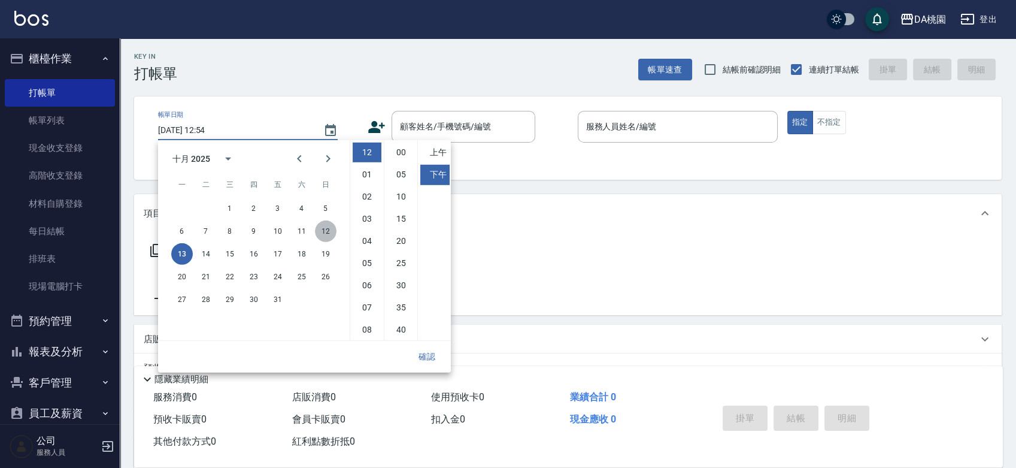
click at [323, 227] on button "12" at bounding box center [326, 231] width 22 height 22
click at [371, 307] on li "10" at bounding box center [367, 307] width 29 height 20
drag, startPoint x: 388, startPoint y: 320, endPoint x: 399, endPoint y: 328, distance: 13.3
click at [388, 321] on li "55" at bounding box center [401, 329] width 29 height 20
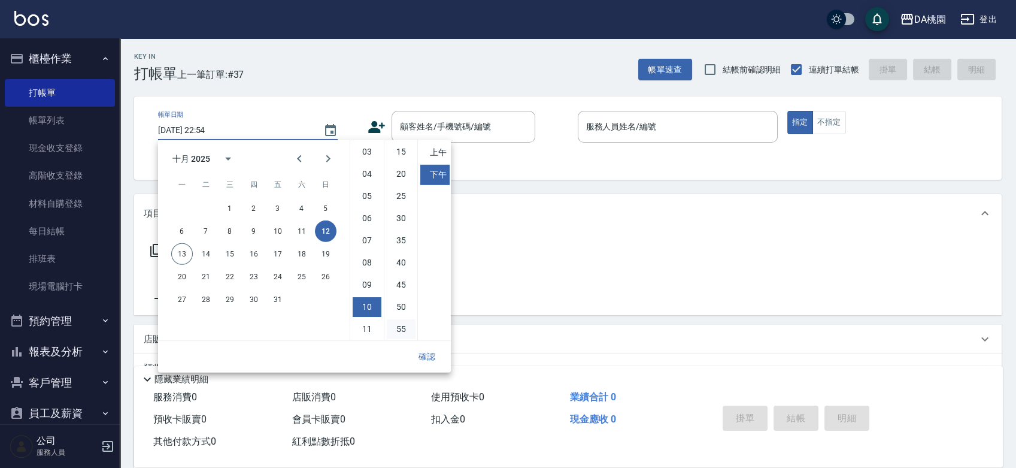
type input "2025/10/12 22:55"
click at [399, 328] on li "55" at bounding box center [401, 329] width 29 height 20
click at [422, 353] on button "確認" at bounding box center [427, 357] width 38 height 22
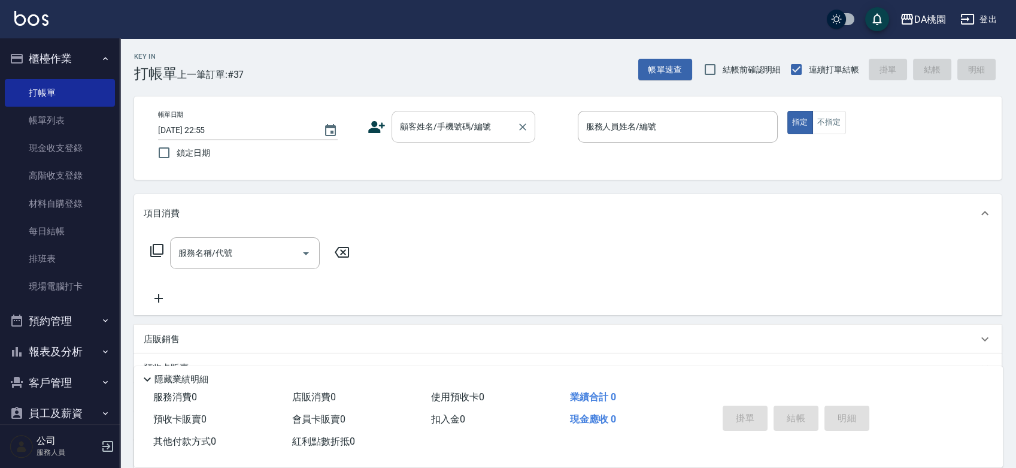
click at [432, 120] on input "顧客姓名/手機號碼/編號" at bounding box center [454, 126] width 115 height 21
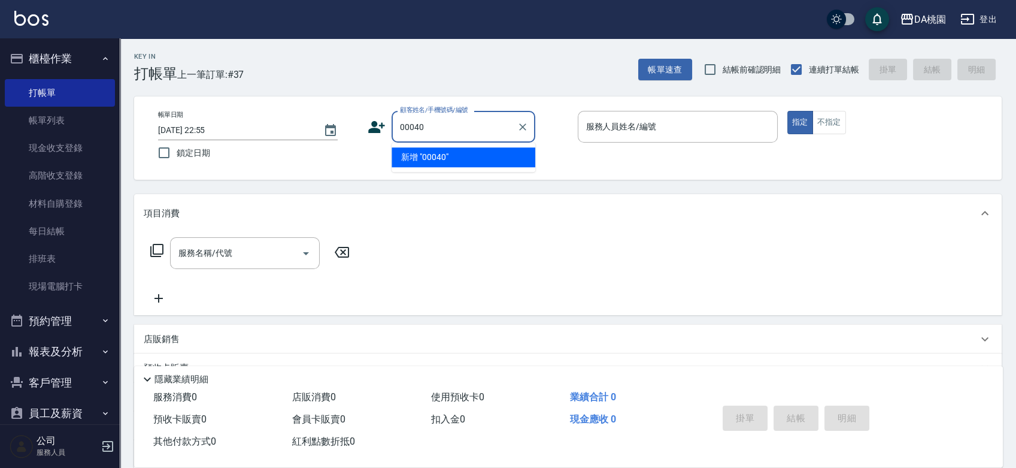
type input "00040"
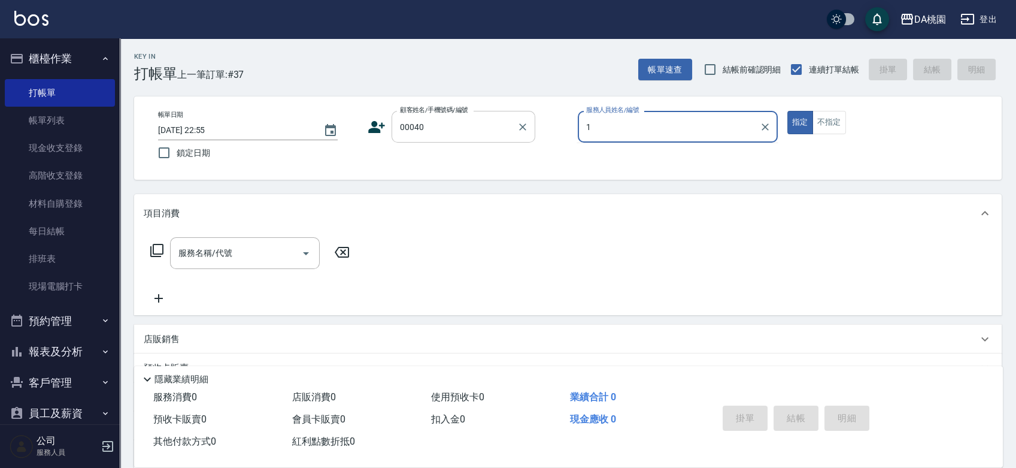
type input "16"
type input "公司/公司00040/00040"
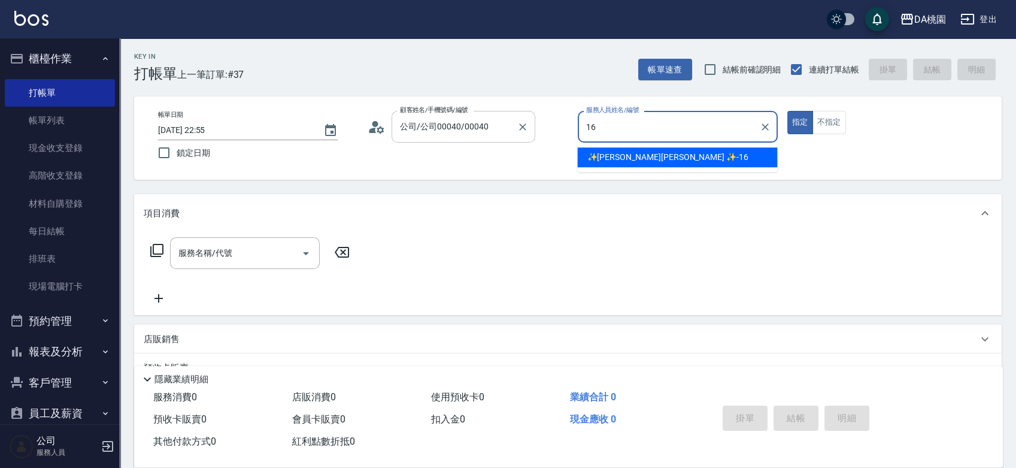
type input "✨GARY蓋瑞 ✨-16"
type button "true"
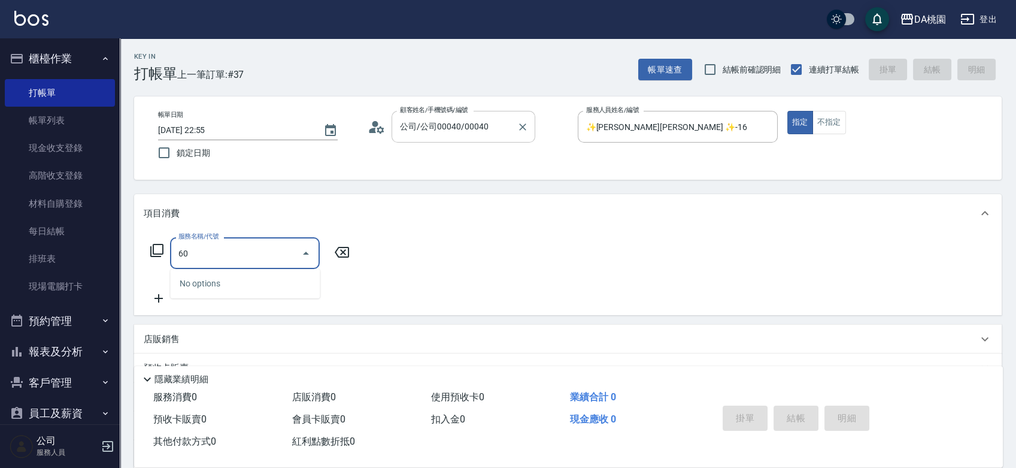
type input "605"
type input "80"
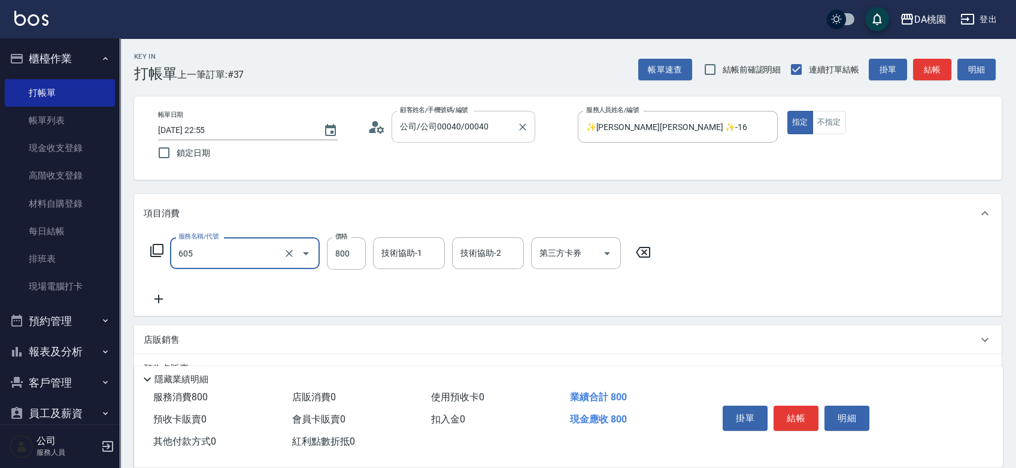
type input "炫色護髮(互助)(605)"
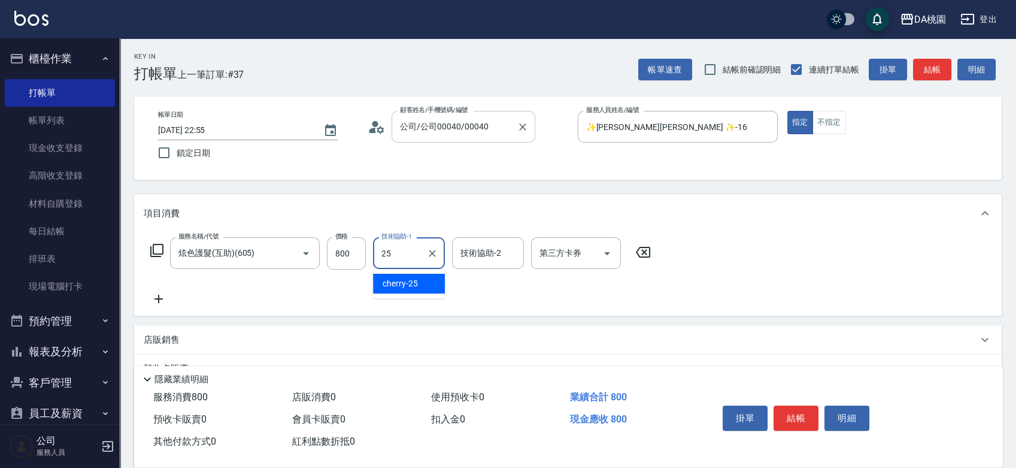
type input "cherry-25"
click at [645, 249] on icon at bounding box center [643, 252] width 30 height 14
type input "0"
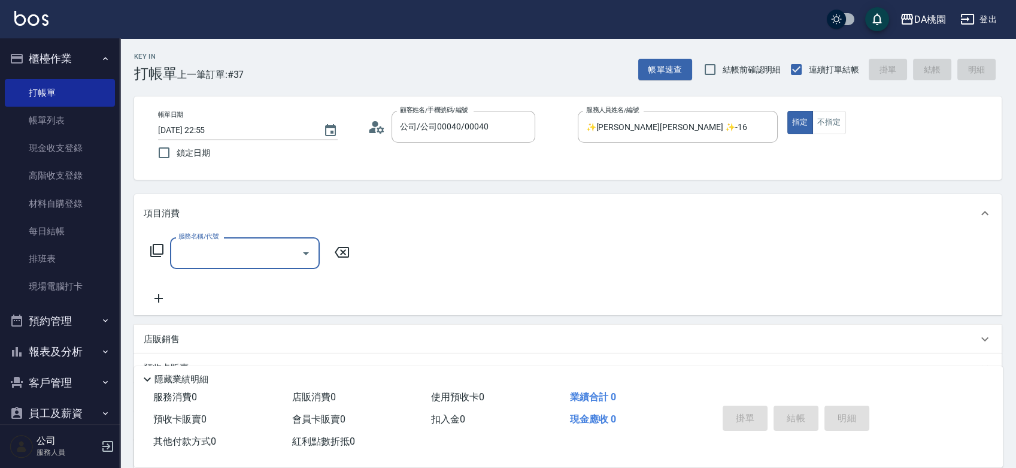
click at [270, 250] on input "服務名稱/代號" at bounding box center [235, 253] width 121 height 21
type input "604"
type input "80"
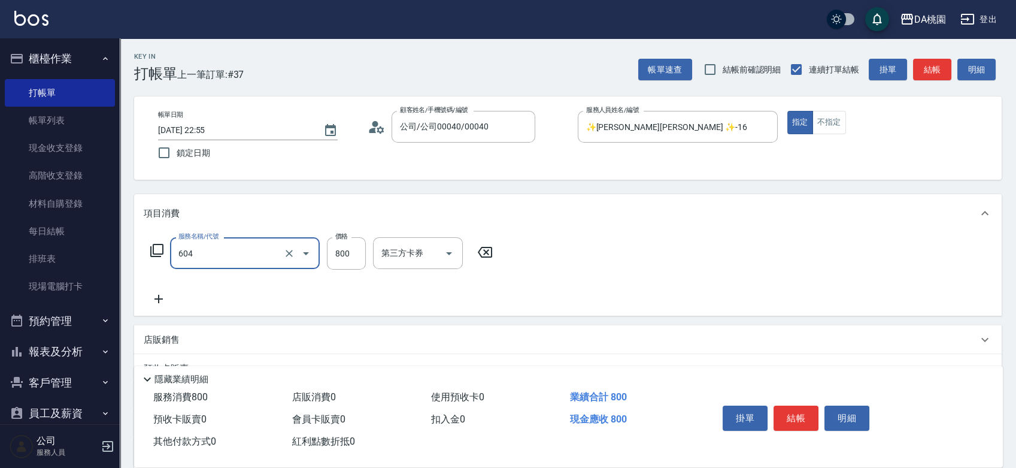
type input "炫色護髮(604)"
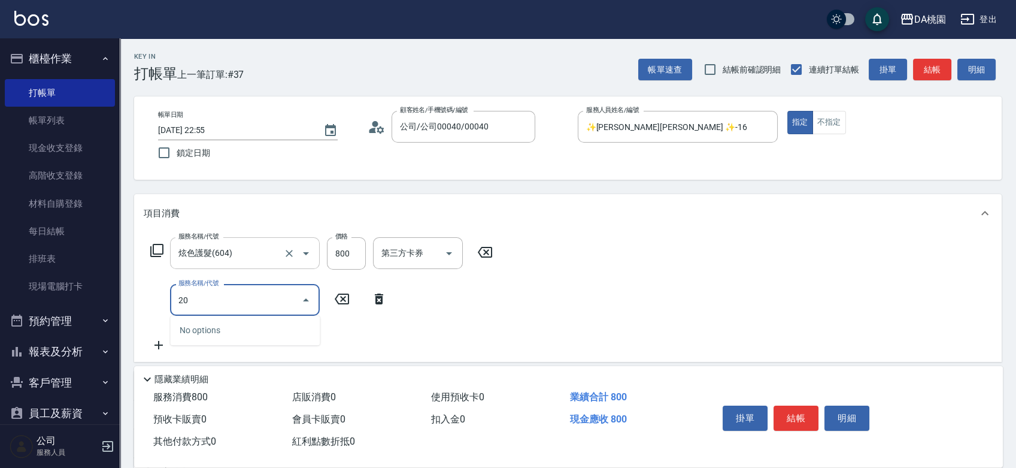
type input "201"
type input "230"
type input "離子燙-互助(201)"
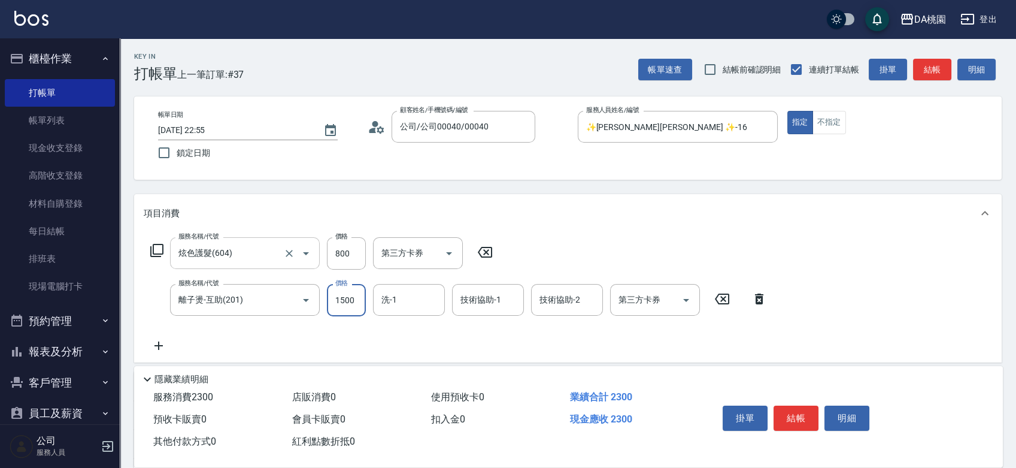
type input "4"
type input "80"
type input "420"
type input "120"
type input "4200"
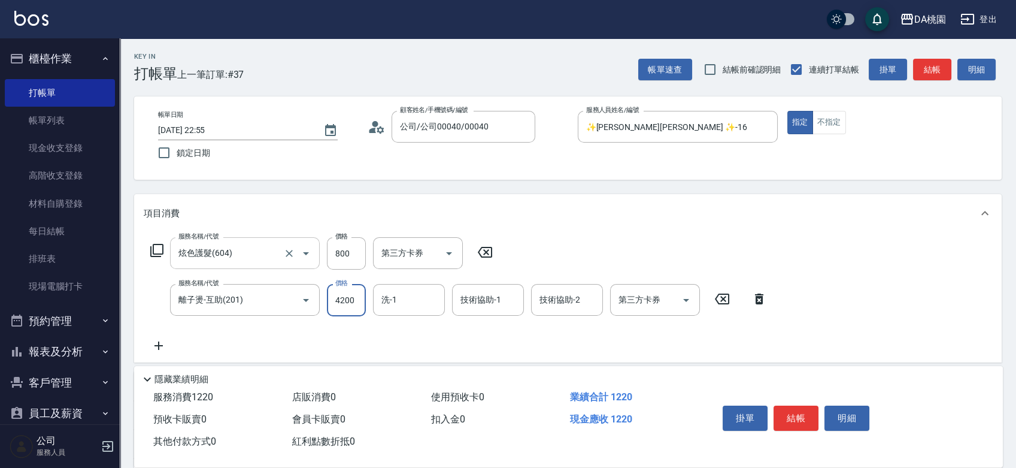
type input "500"
type input "4200"
type input "cherry-25"
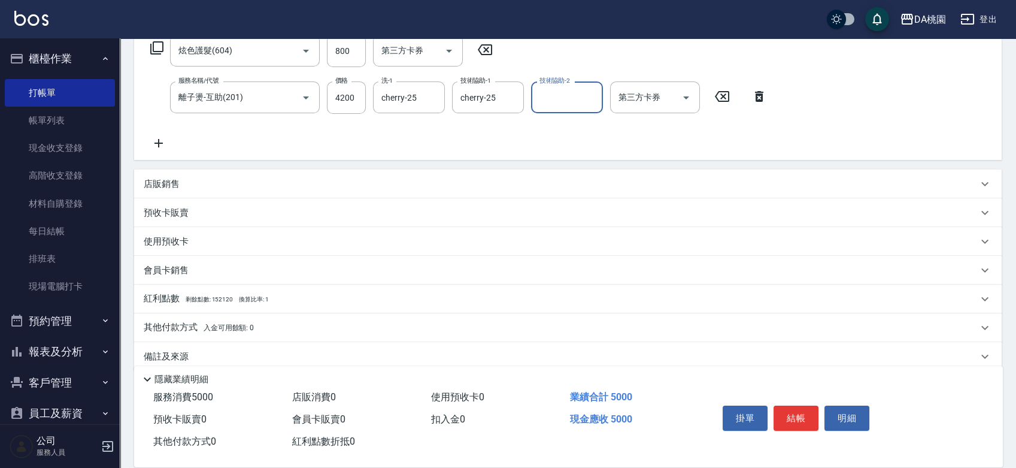
scroll to position [219, 0]
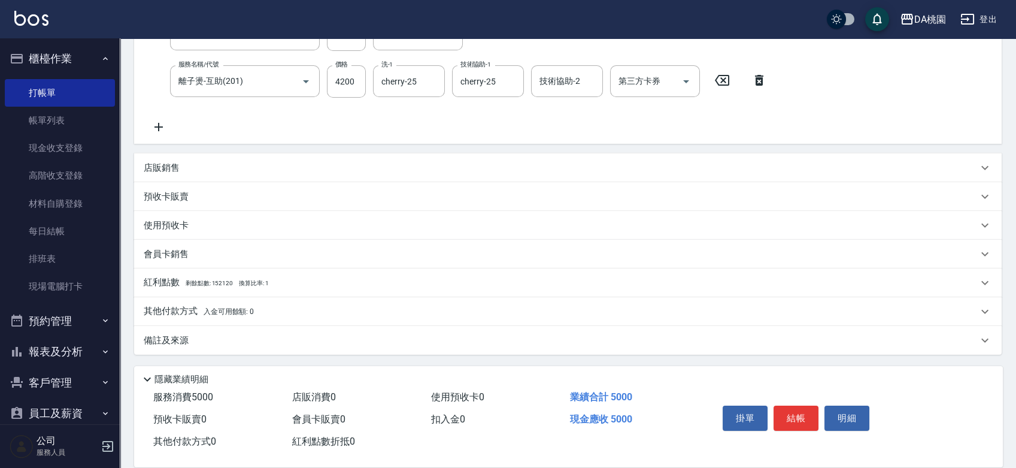
click at [279, 307] on div "其他付款方式 入金可用餘額: 0" at bounding box center [561, 311] width 834 height 13
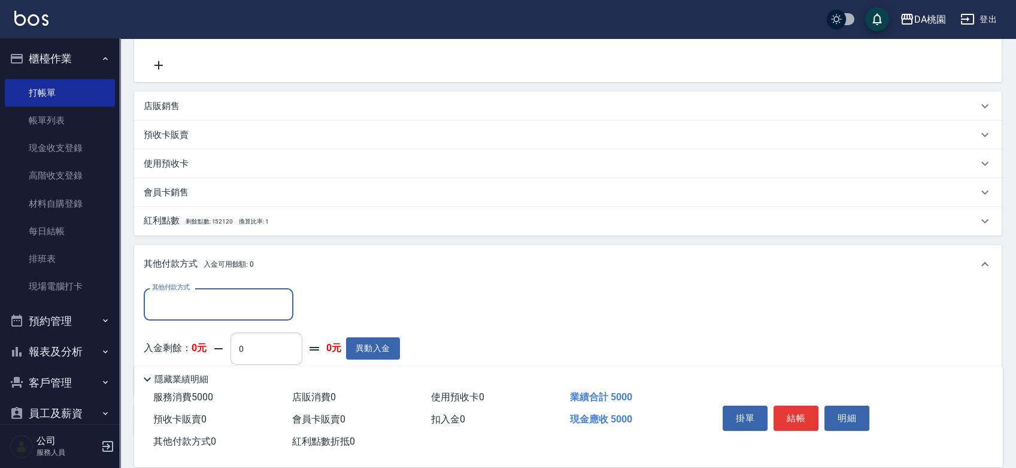
scroll to position [358, 0]
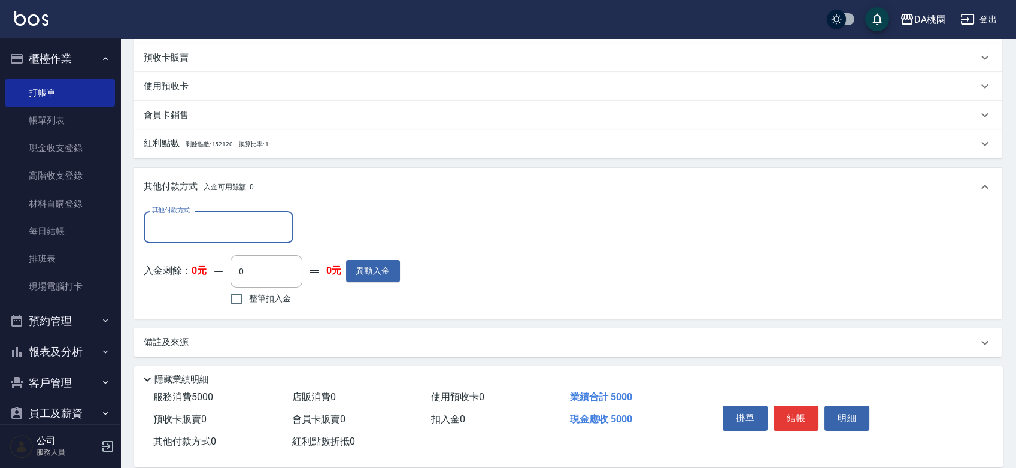
click at [218, 226] on input "其他付款方式" at bounding box center [218, 226] width 139 height 21
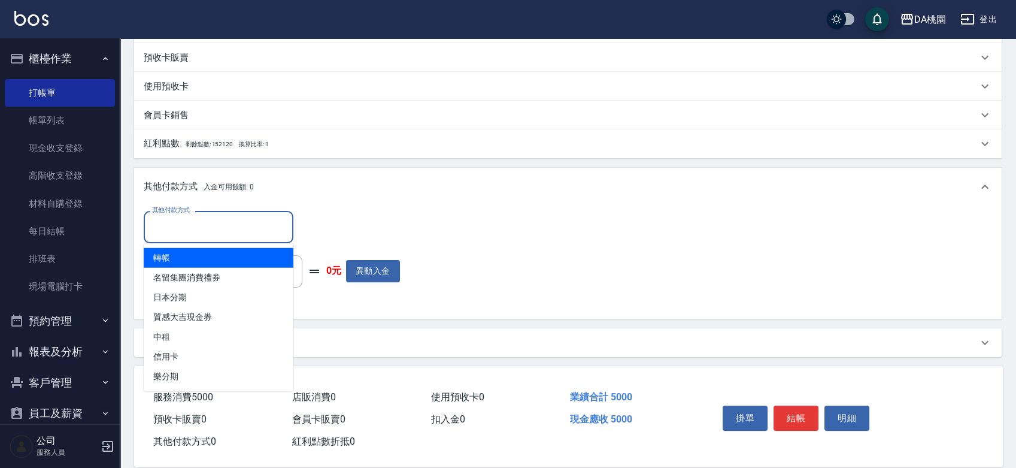
click at [202, 257] on span "轉帳" at bounding box center [219, 258] width 150 height 20
type input "轉帳"
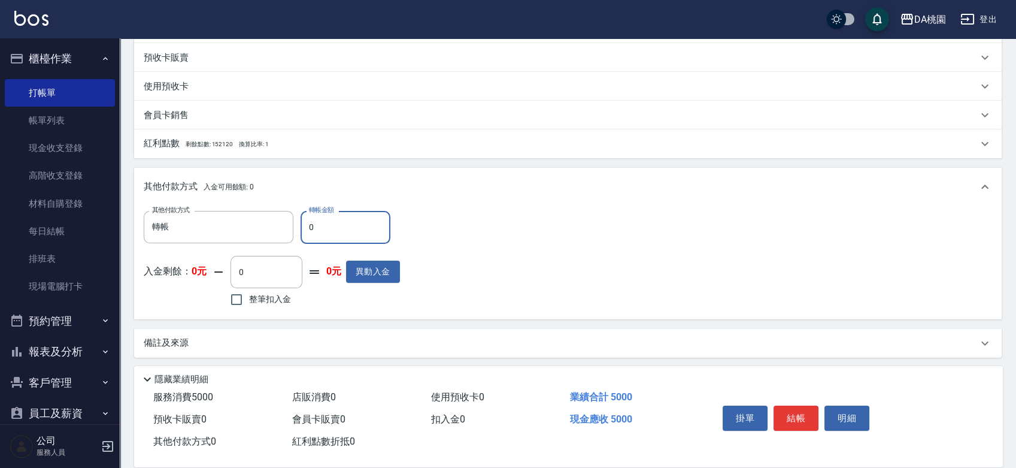
click at [308, 229] on input "0" at bounding box center [346, 227] width 90 height 32
type input "50"
type input "490"
type input "500"
type input "450"
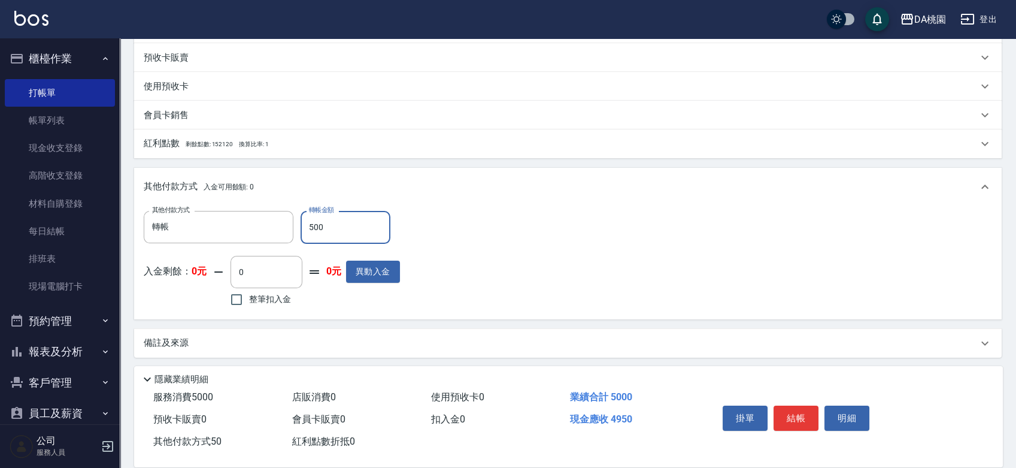
type input "5000"
type input "0"
type input "5000"
click at [792, 413] on button "結帳" at bounding box center [796, 417] width 45 height 25
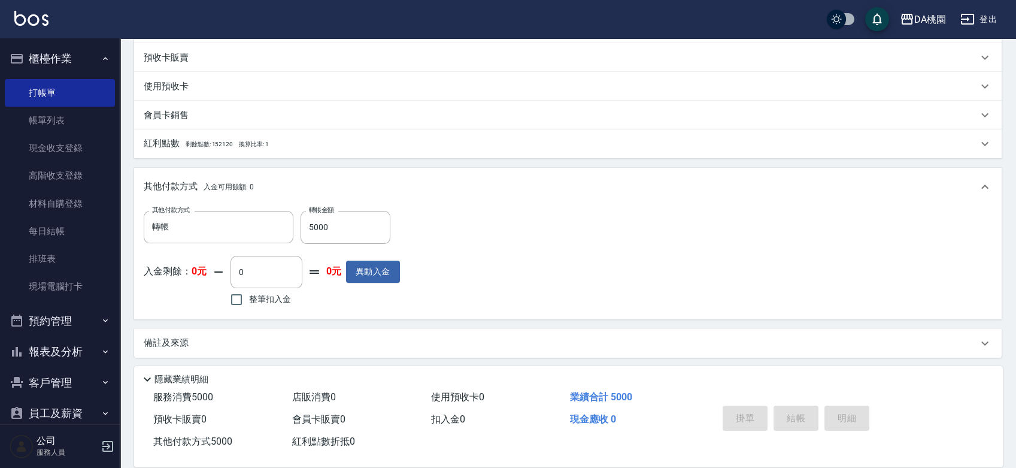
type input "2025/10/13 12:55"
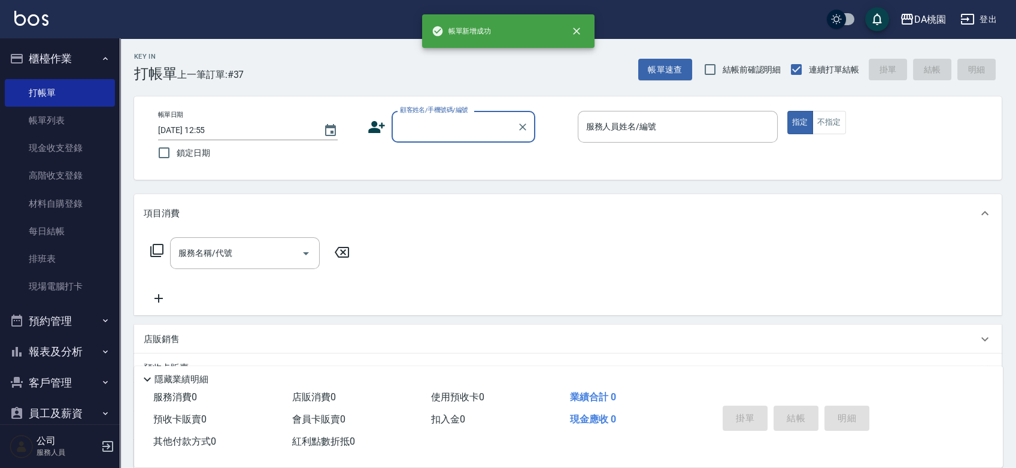
scroll to position [0, 0]
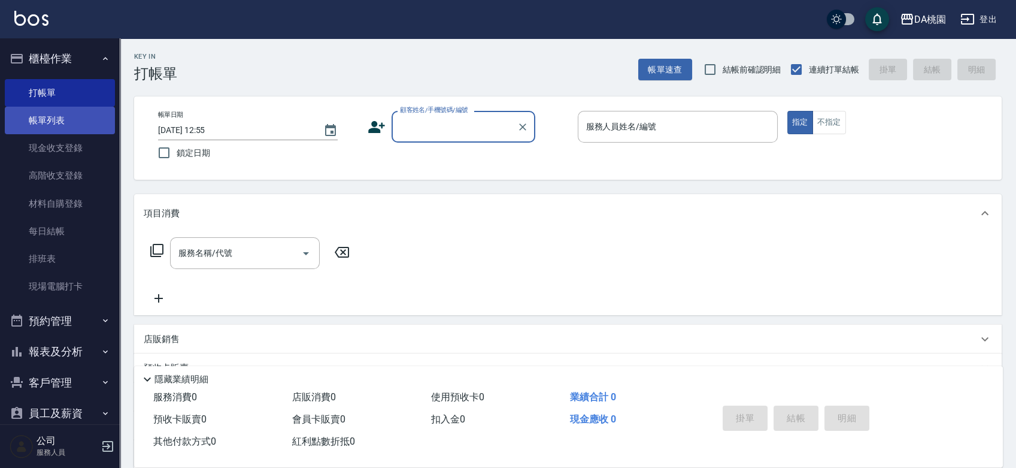
click at [77, 116] on link "帳單列表" at bounding box center [60, 121] width 110 height 28
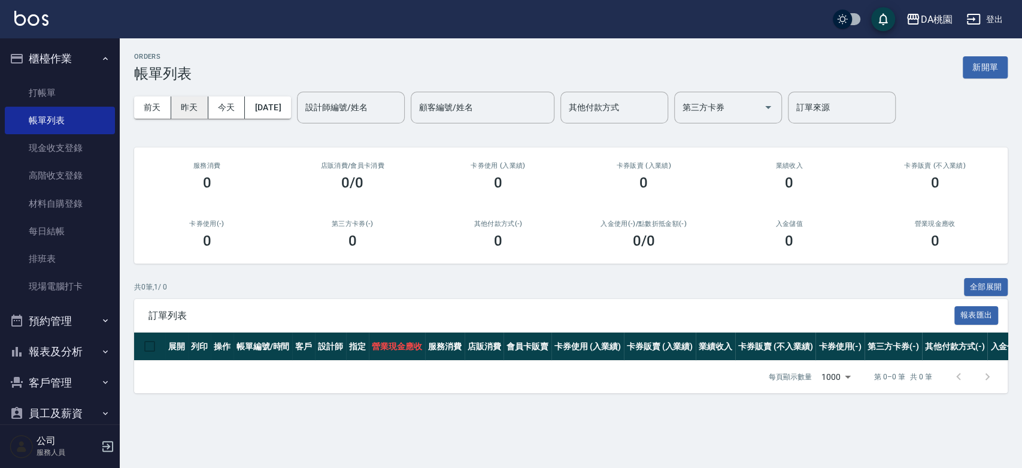
click at [198, 107] on button "昨天" at bounding box center [189, 107] width 37 height 22
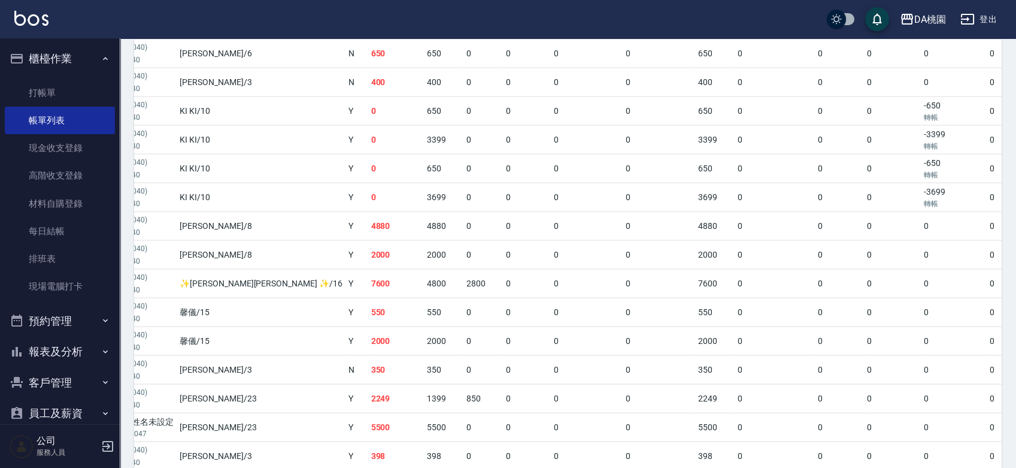
scroll to position [19, 0]
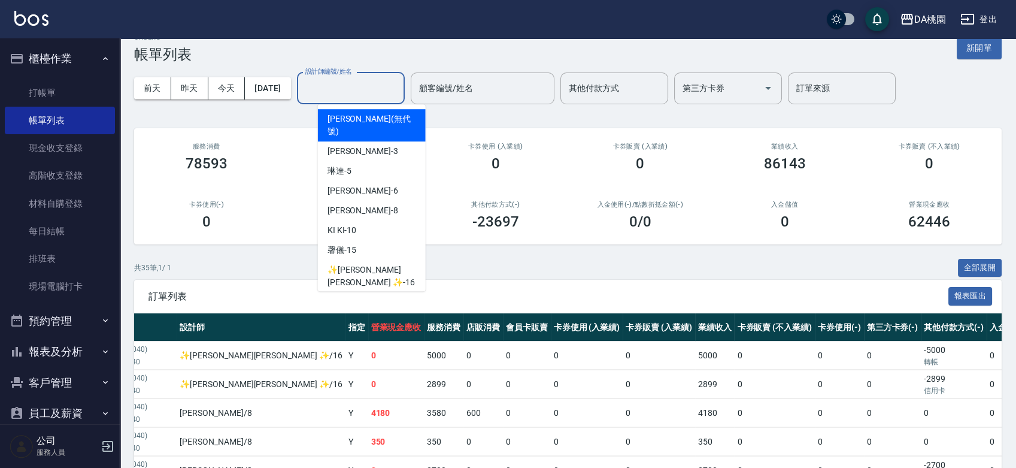
click at [388, 87] on input "設計師編號/姓名" at bounding box center [350, 88] width 97 height 21
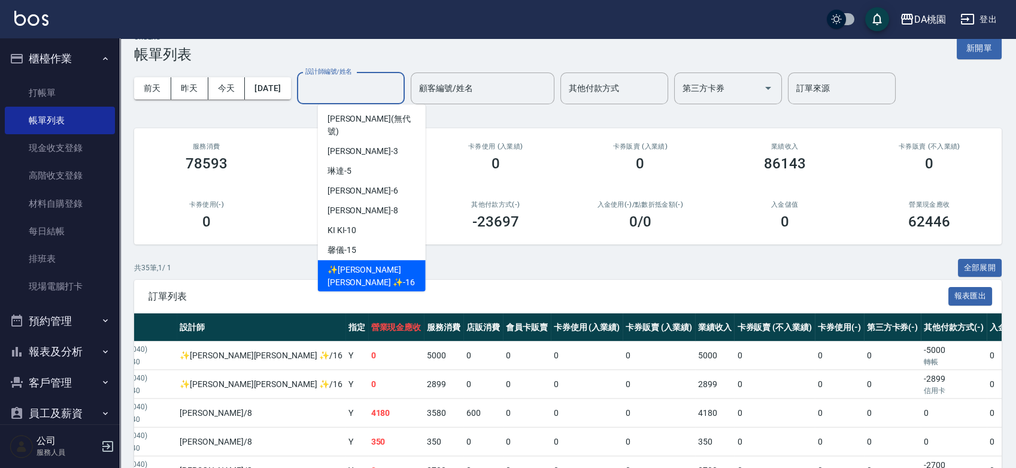
click at [368, 264] on span "✨GARY蓋瑞 ✨ -16" at bounding box center [372, 276] width 89 height 25
type input "✨GARY蓋瑞 ✨-16"
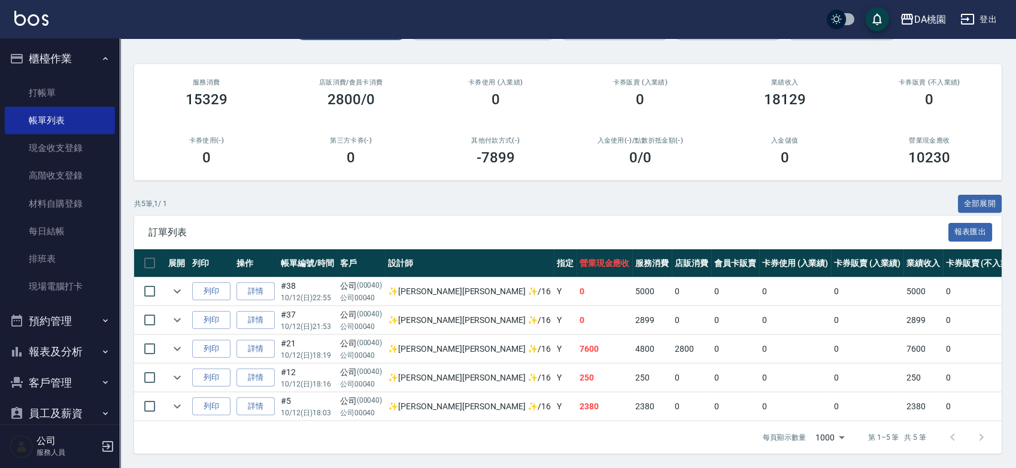
scroll to position [92, 0]
drag, startPoint x: 417, startPoint y: 410, endPoint x: 476, endPoint y: 417, distance: 59.7
click at [476, 417] on div "展開 列印 操作 帳單編號/時間 客戶 設計師 指定 營業現金應收 服務消費 店販消費 會員卡販賣 卡券使用 (入業績) 卡券販賣 (入業績) 業績收入 卡券…" at bounding box center [568, 335] width 868 height 172
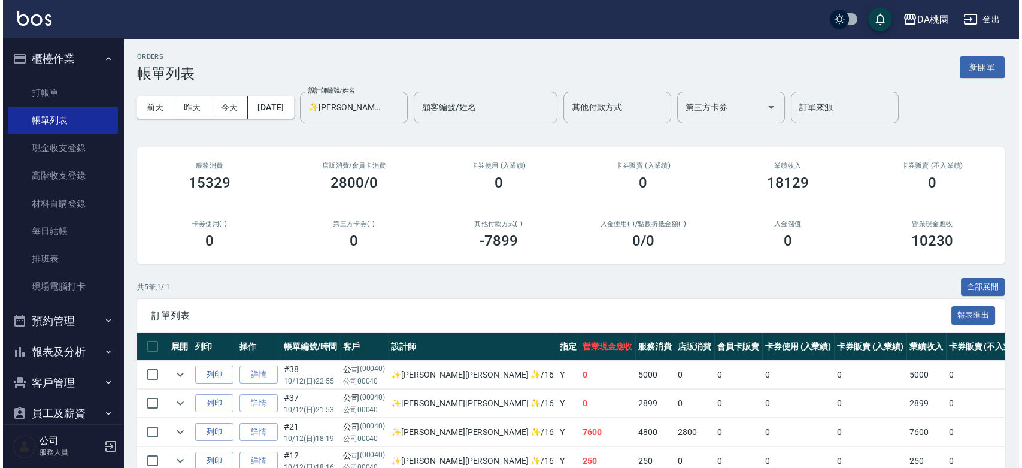
scroll to position [0, 0]
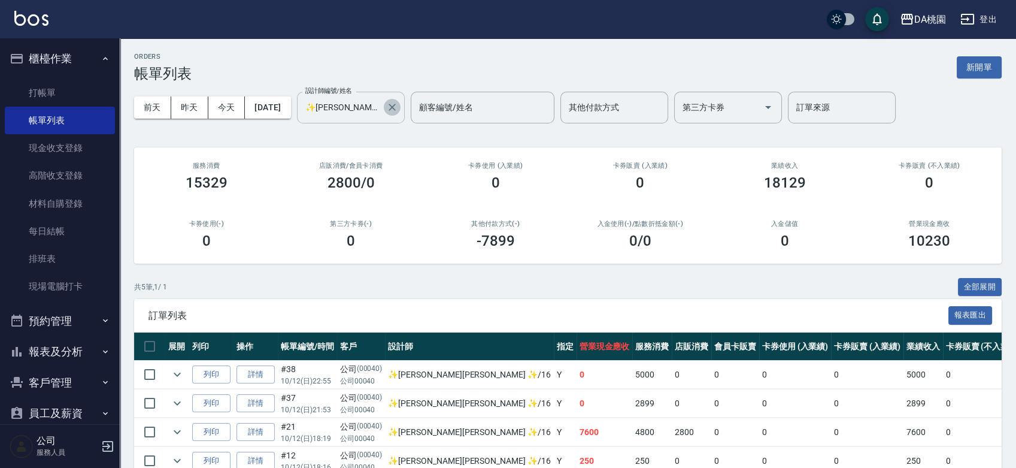
click at [398, 106] on icon "Clear" at bounding box center [392, 107] width 12 height 12
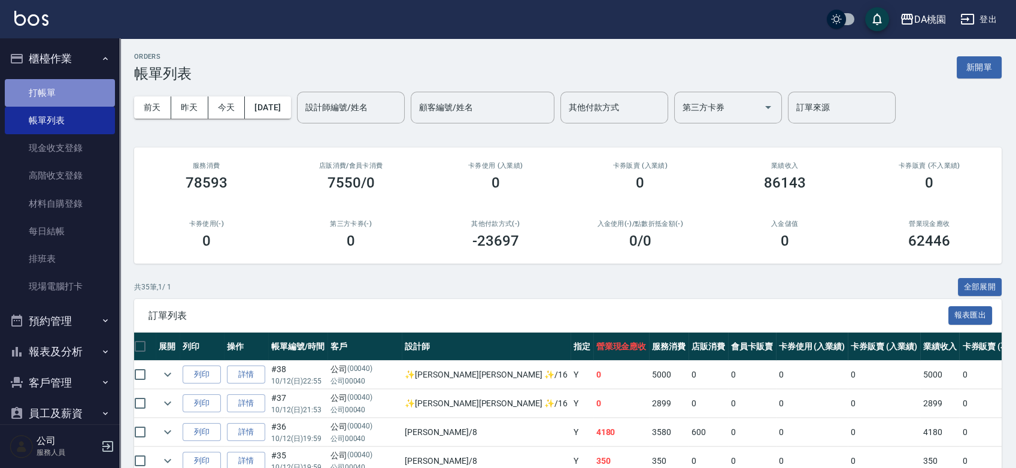
click at [60, 92] on link "打帳單" at bounding box center [60, 93] width 110 height 28
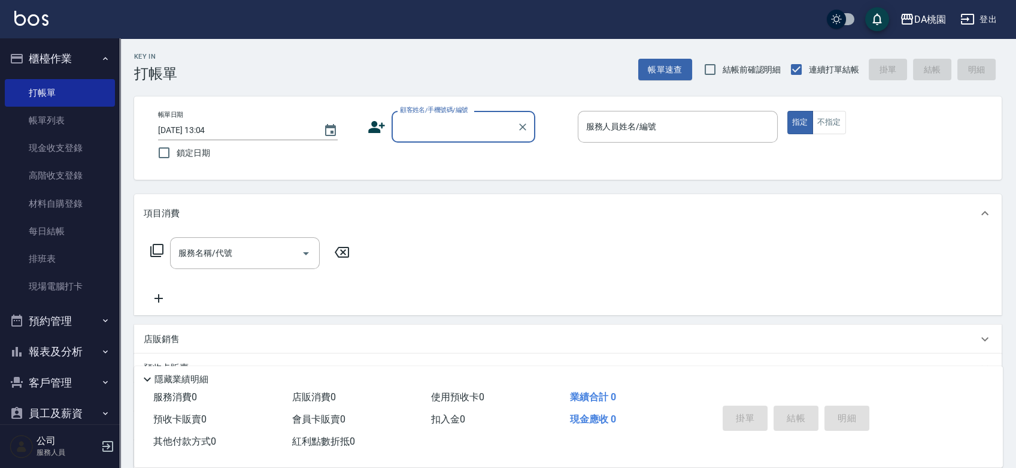
click at [463, 114] on div "顧客姓名/手機號碼/編號" at bounding box center [464, 127] width 144 height 32
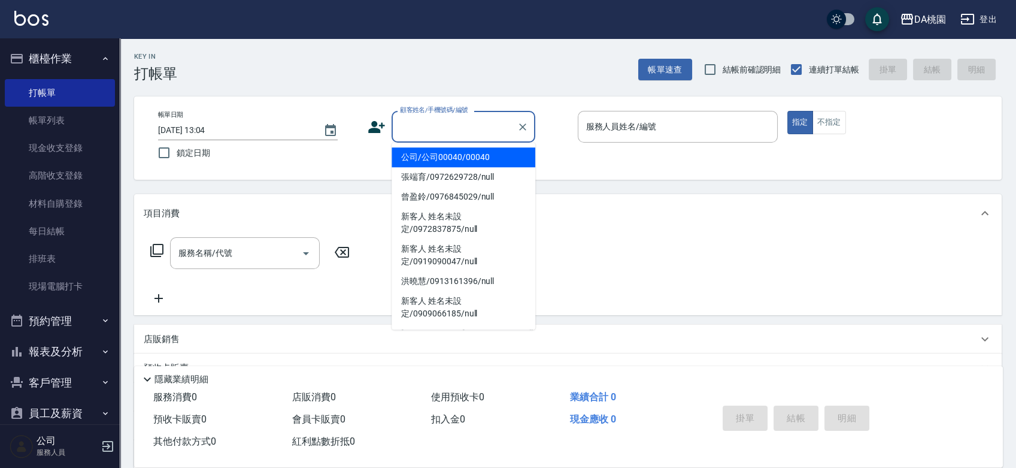
click at [460, 155] on li "公司/公司00040/00040" at bounding box center [464, 157] width 144 height 20
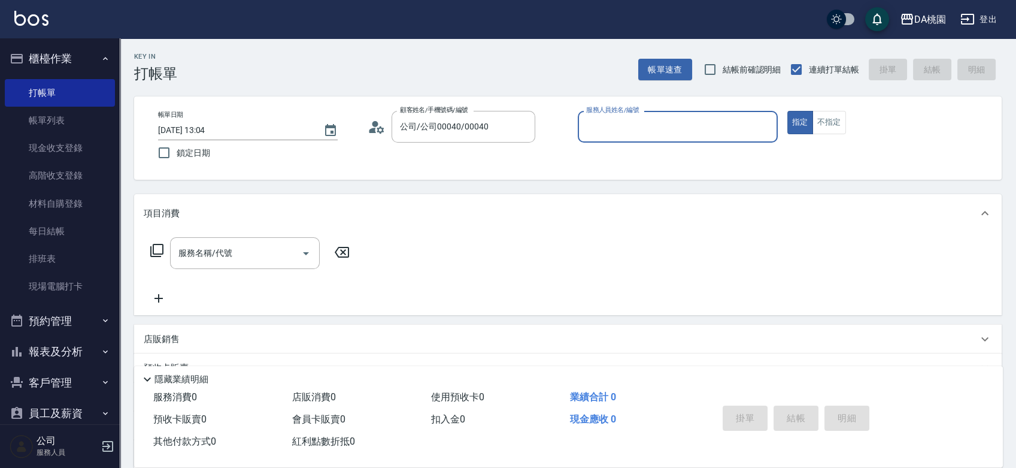
type input "公司/公司00040/00040"
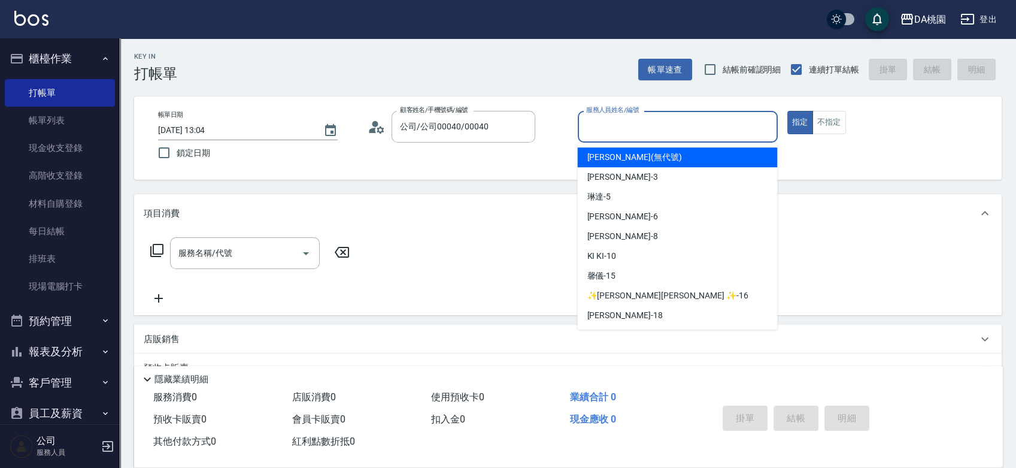
click at [638, 121] on input "服務人員姓名/編號" at bounding box center [677, 126] width 189 height 21
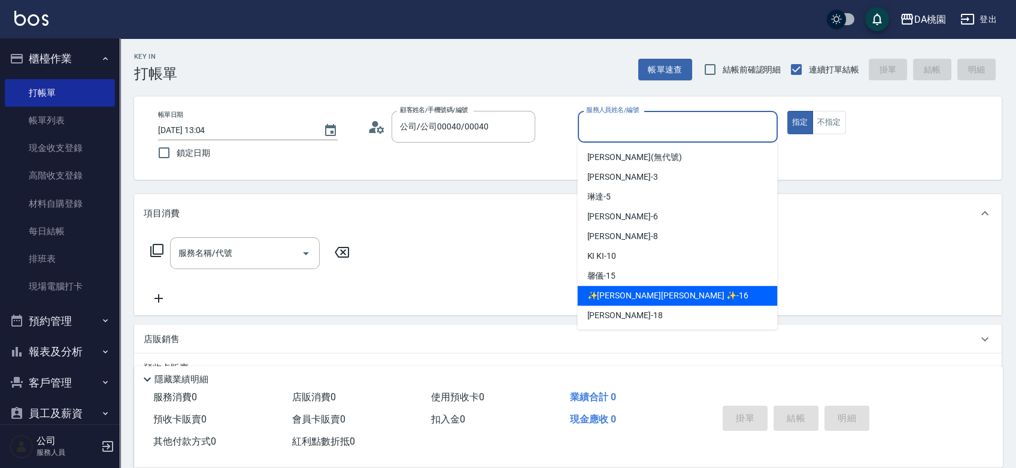
click at [641, 288] on div "✨GARY蓋瑞 ✨ -16" at bounding box center [677, 296] width 200 height 20
type input "✨GARY蓋瑞 ✨-16"
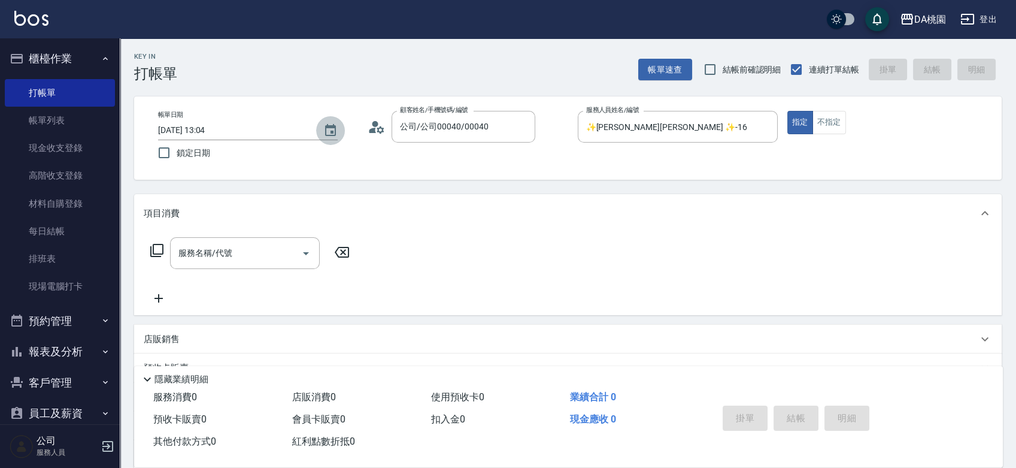
click at [332, 128] on icon "Choose date, selected date is 2025-10-13" at bounding box center [330, 130] width 14 height 14
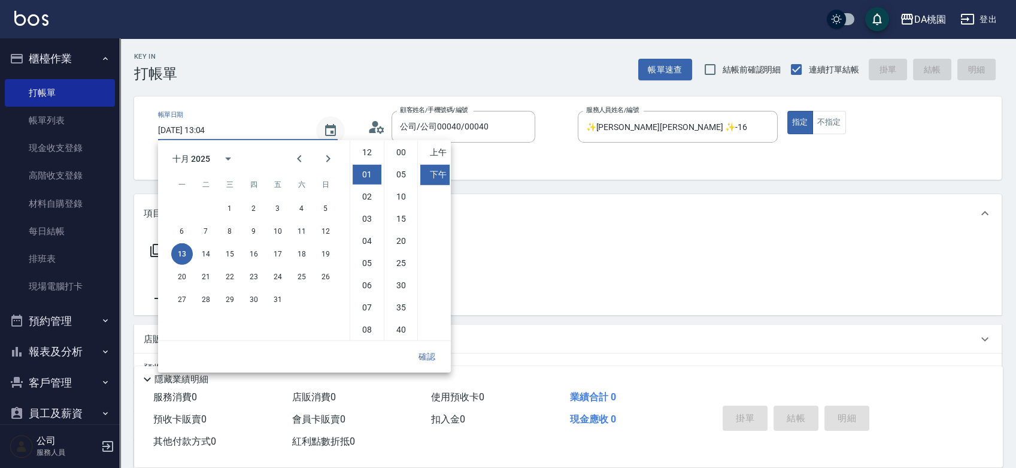
scroll to position [22, 0]
click at [326, 232] on button "12" at bounding box center [326, 231] width 22 height 22
type input "2025/10/12 13:04"
click at [520, 126] on icon "Clear" at bounding box center [523, 127] width 12 height 12
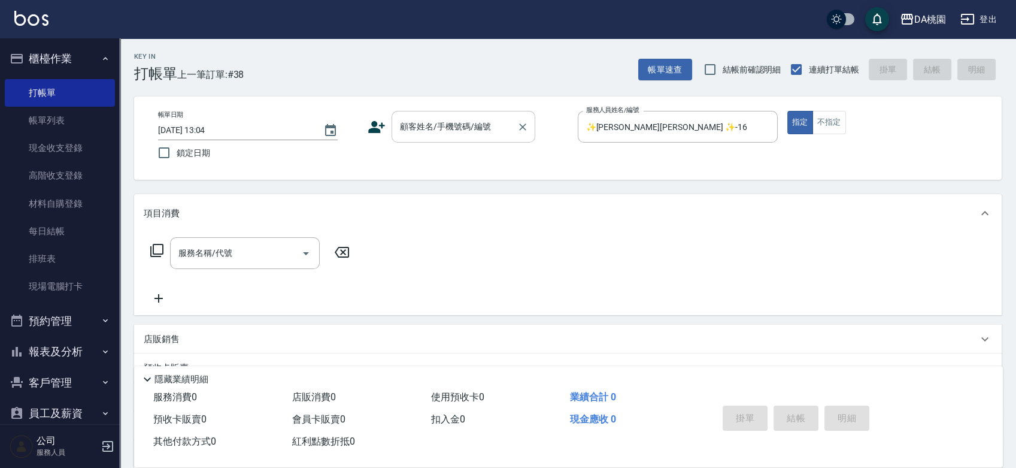
click at [470, 126] on input "顧客姓名/手機號碼/編號" at bounding box center [454, 126] width 115 height 21
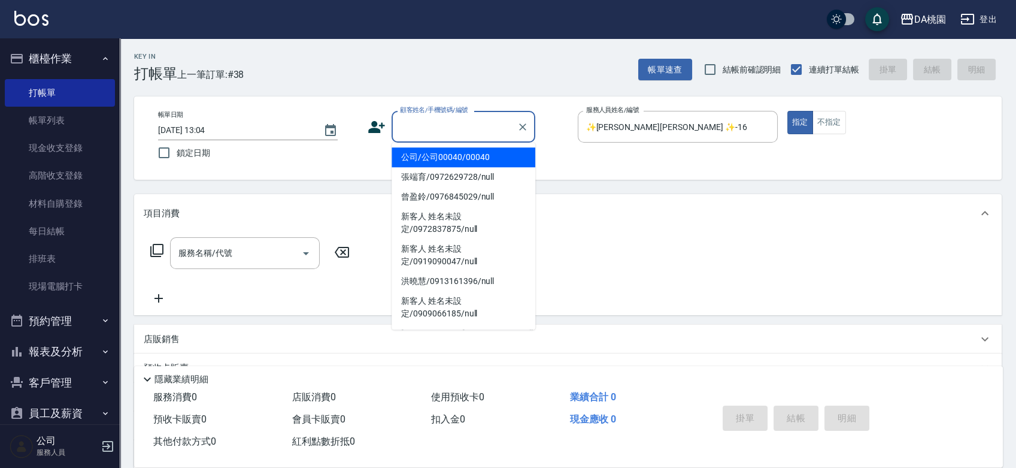
click at [474, 161] on li "公司/公司00040/00040" at bounding box center [464, 157] width 144 height 20
type input "公司/公司00040/00040"
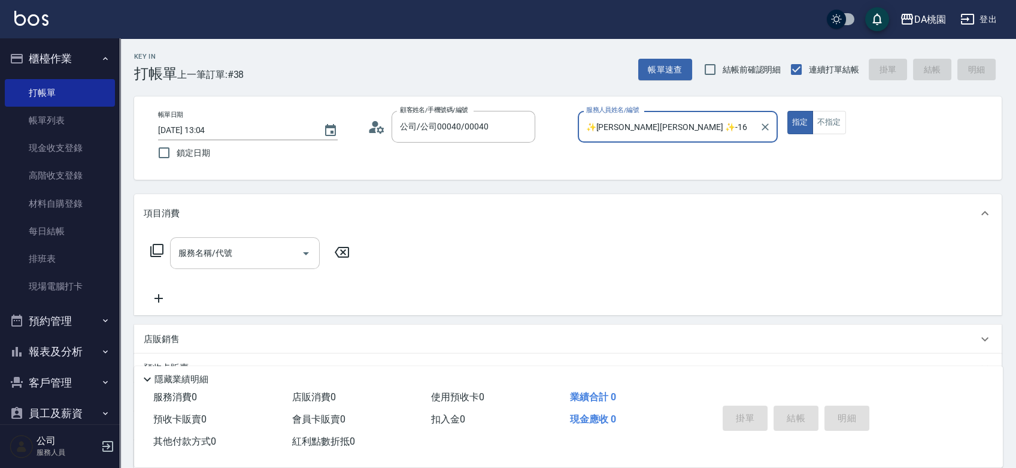
click at [249, 256] on input "服務名稱/代號" at bounding box center [235, 253] width 121 height 21
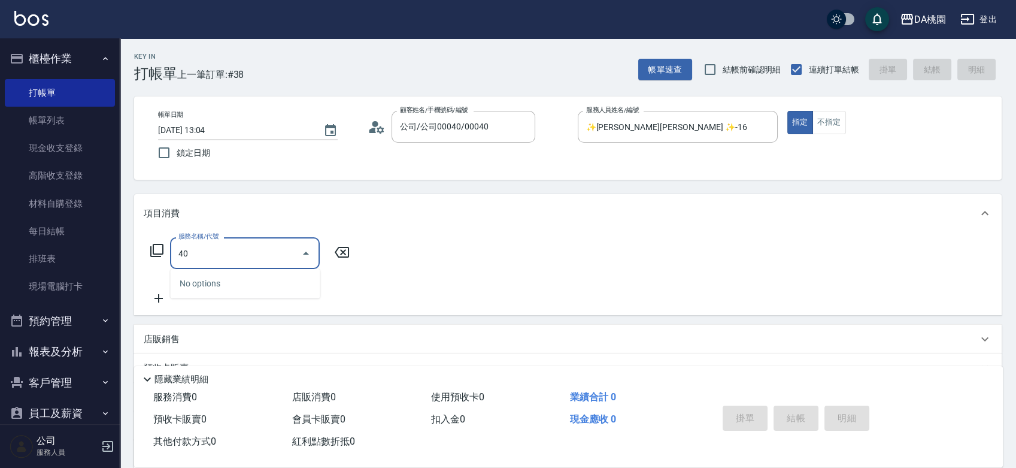
type input "401"
type input "150"
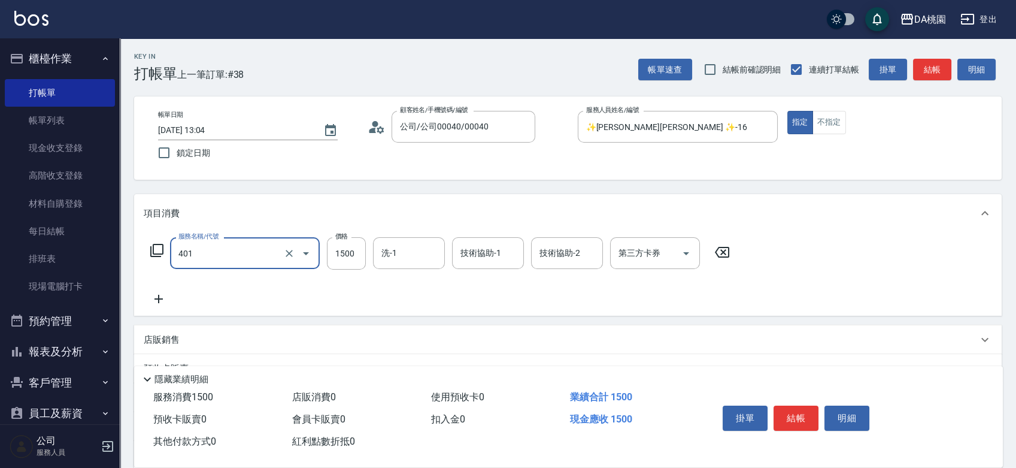
type input "染髮(互助)(401)"
type input "2"
type input "0"
type input "240"
type input "20"
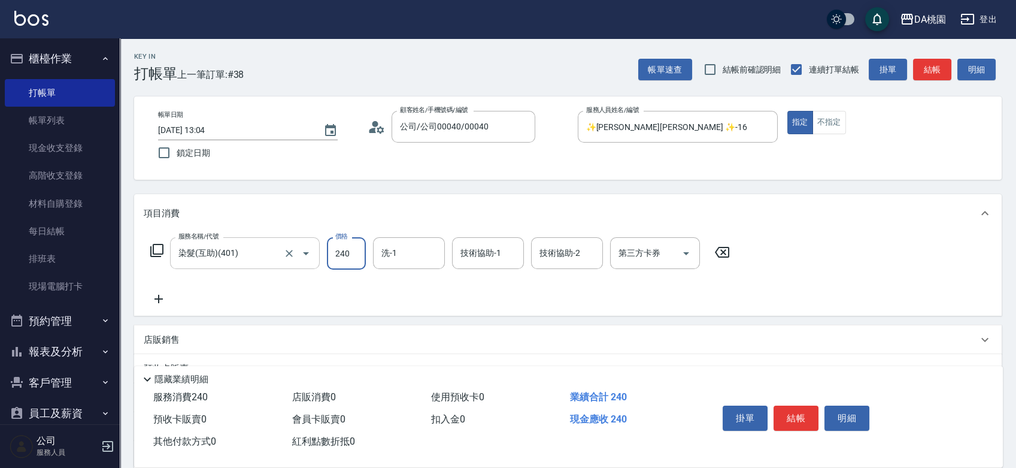
type input "2400"
type input "240"
type input "2400"
type input "亞瑟 -23"
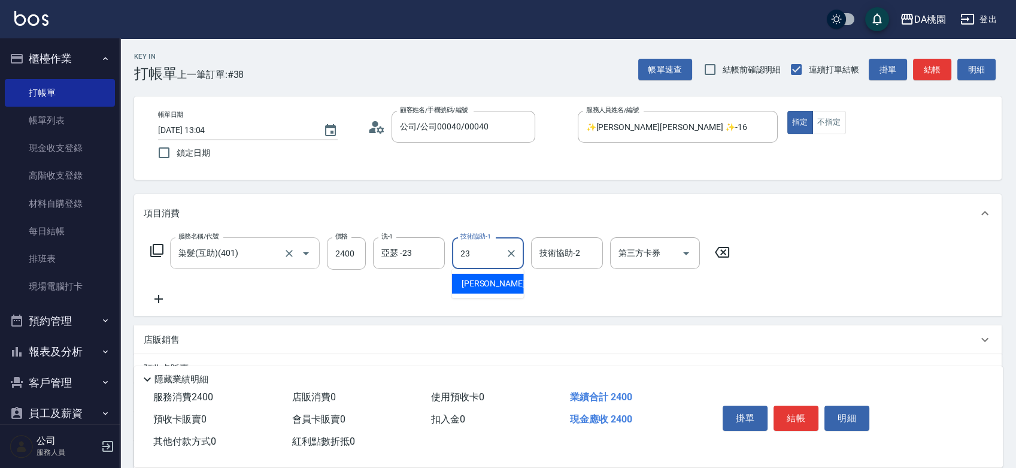
type input "亞瑟 -23"
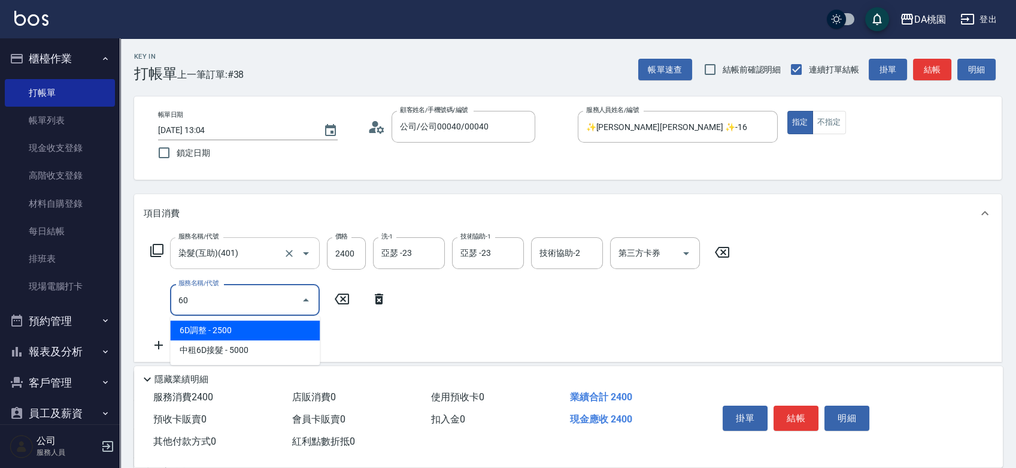
type input "609"
type input "360"
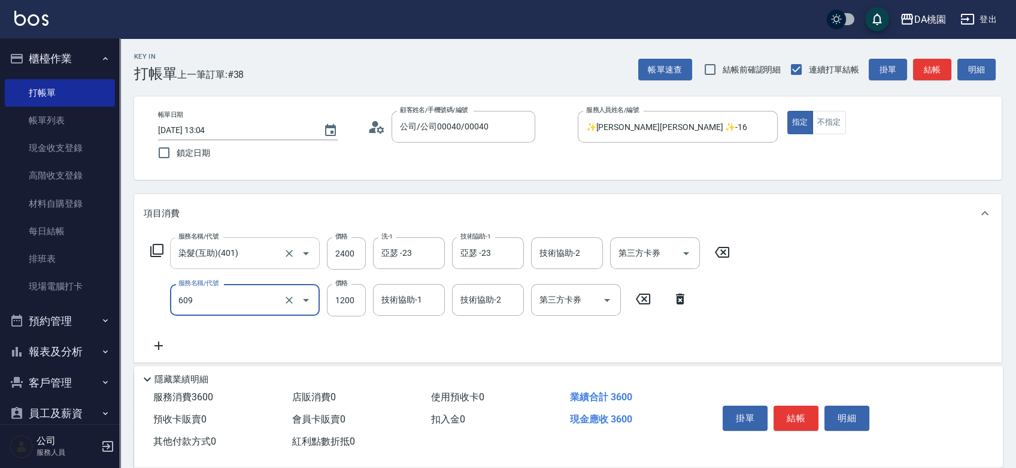
type input "鱗脂質護髮(互助)(609)"
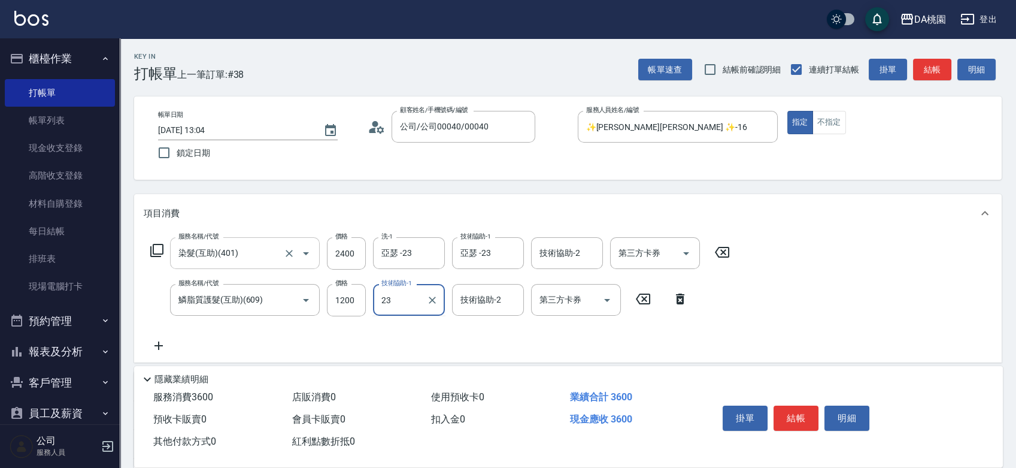
type input "亞瑟 -23"
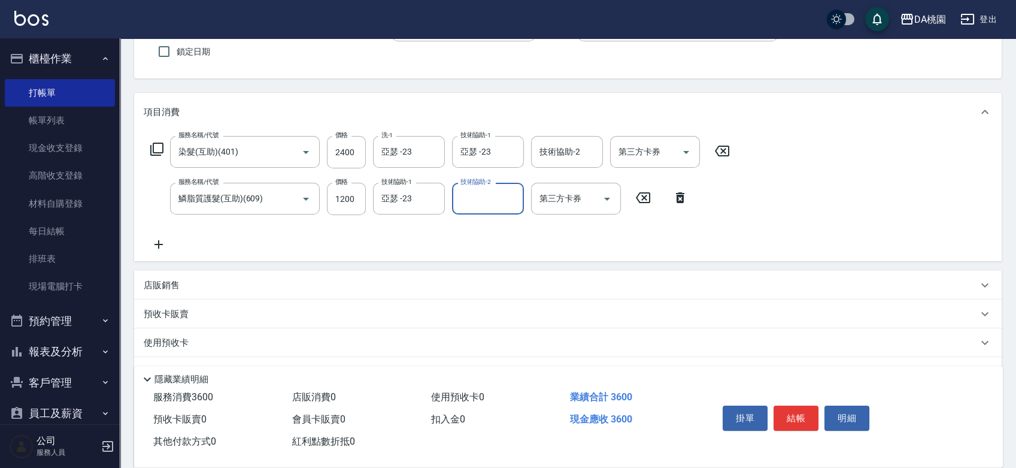
scroll to position [0, 0]
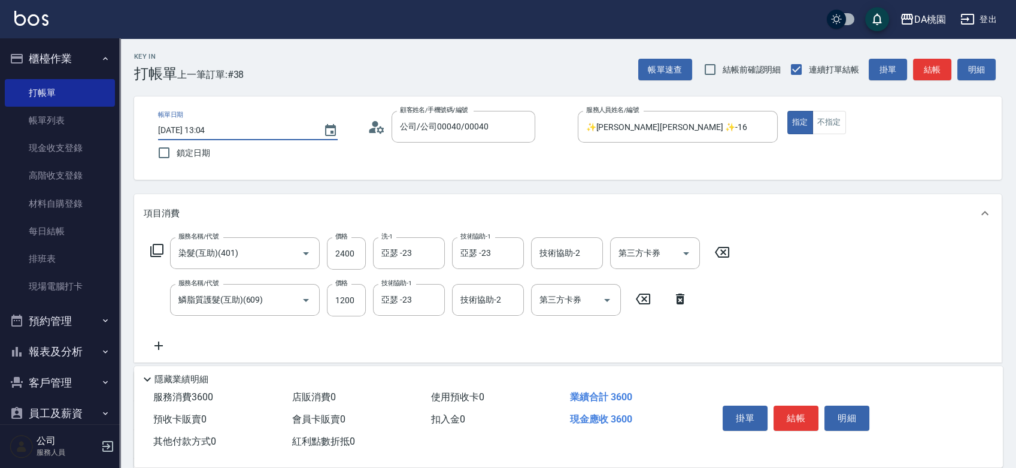
click at [294, 129] on input "2025/10/12 13:04" at bounding box center [234, 130] width 153 height 20
click at [229, 129] on input "2025/10/12 13:04" at bounding box center [234, 130] width 153 height 20
click at [216, 129] on input "2025/10/12 13:04" at bounding box center [234, 130] width 153 height 20
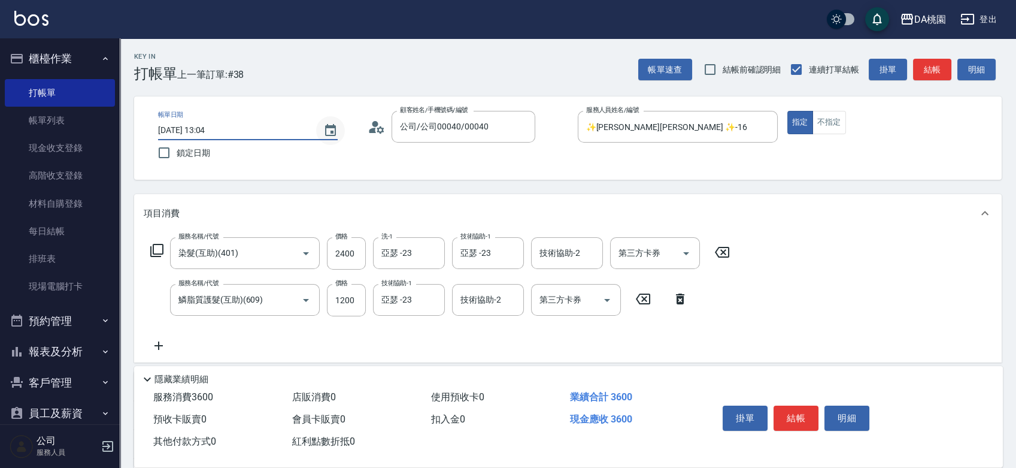
click at [334, 128] on icon "Choose date, selected date is 2025-10-12" at bounding box center [330, 130] width 14 height 14
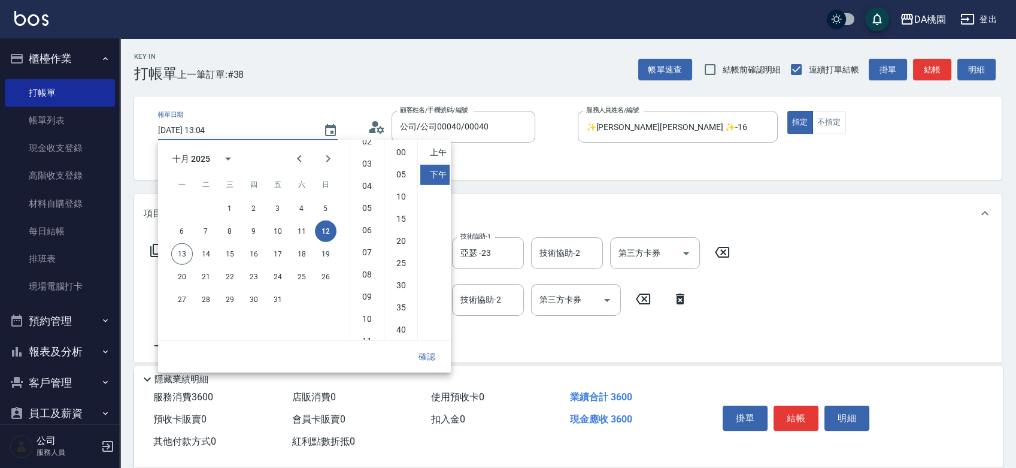
scroll to position [67, 0]
click at [367, 326] on li "11" at bounding box center [367, 329] width 29 height 20
click at [402, 179] on li "05" at bounding box center [401, 175] width 29 height 20
type input "2025/10/12 23:05"
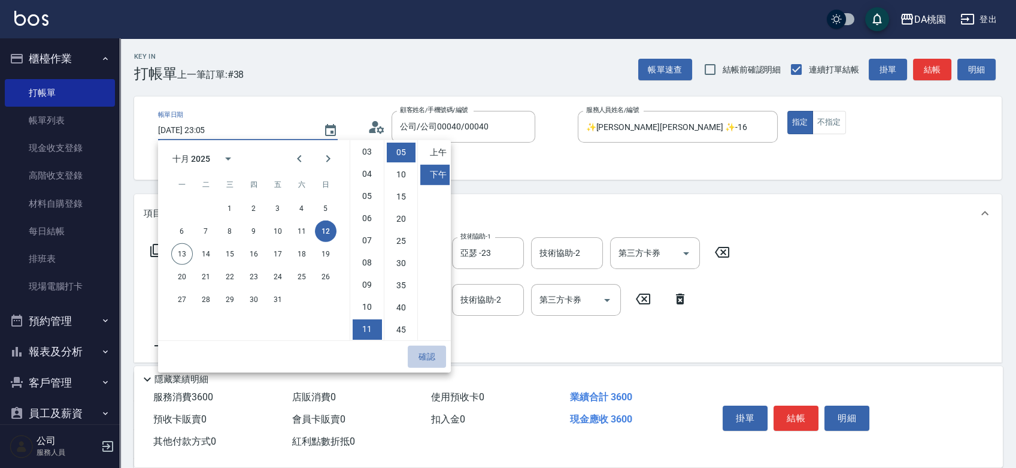
click at [426, 356] on button "確認" at bounding box center [427, 357] width 38 height 22
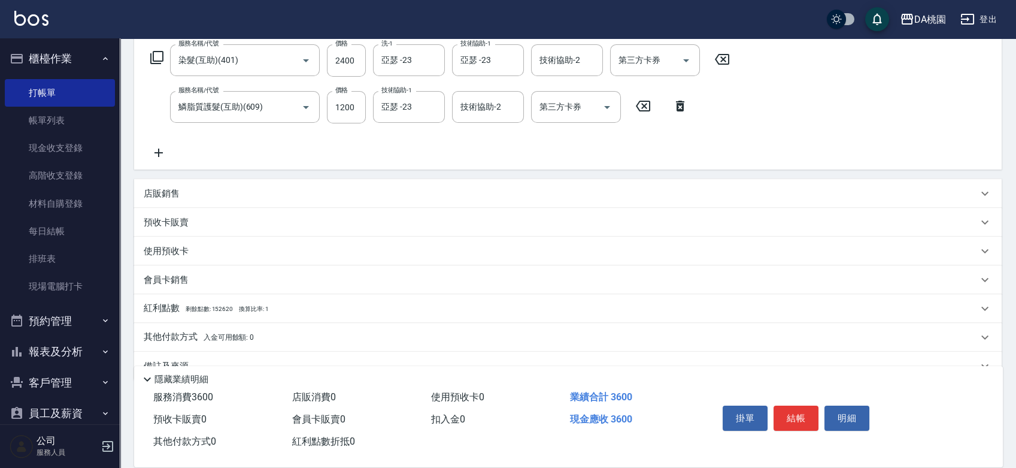
scroll to position [219, 0]
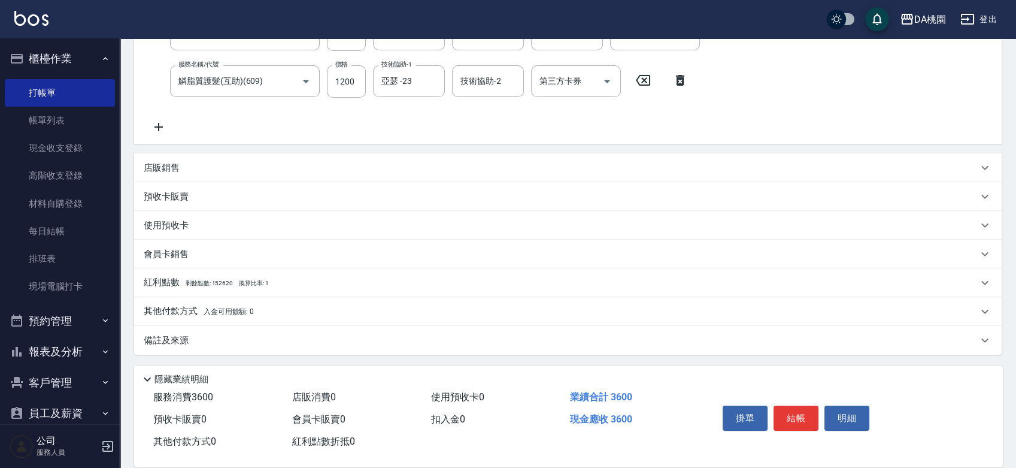
click at [360, 308] on div "其他付款方式 入金可用餘額: 0" at bounding box center [561, 311] width 834 height 13
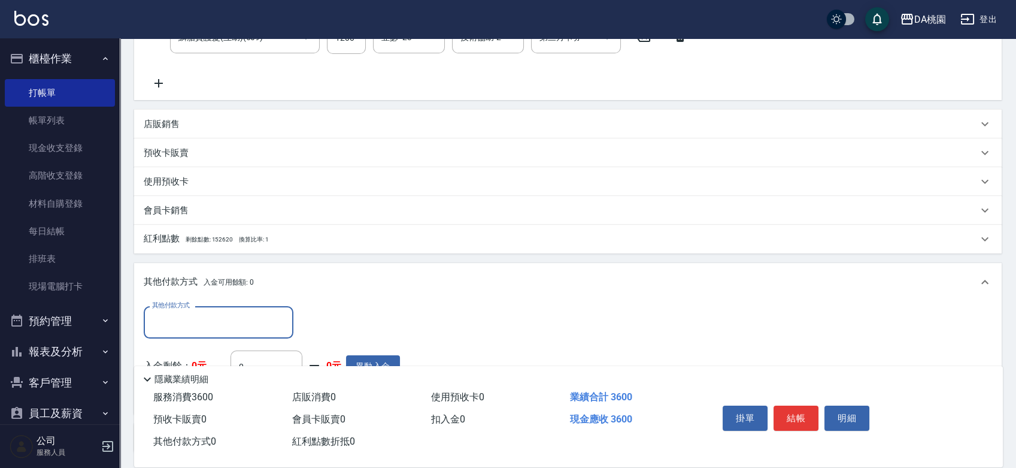
scroll to position [285, 0]
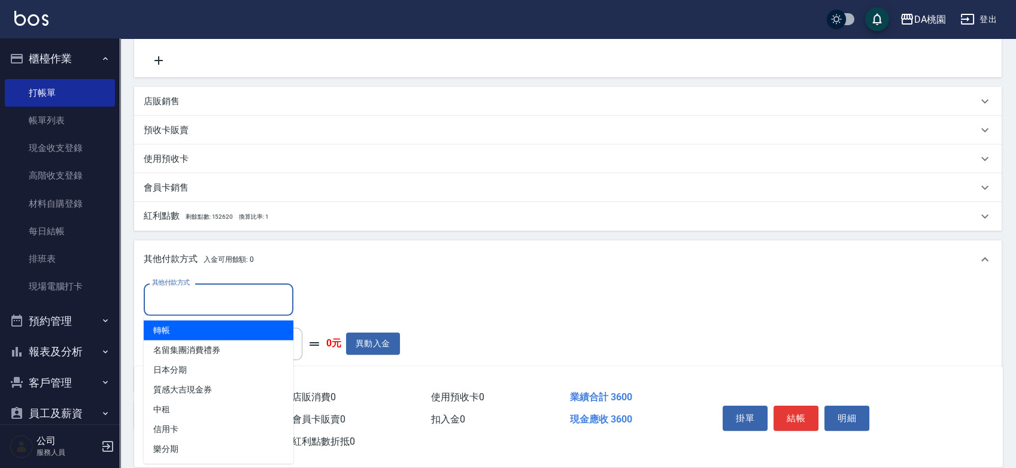
click at [274, 291] on input "其他付款方式" at bounding box center [218, 299] width 139 height 21
click at [221, 329] on span "轉帳" at bounding box center [219, 330] width 150 height 20
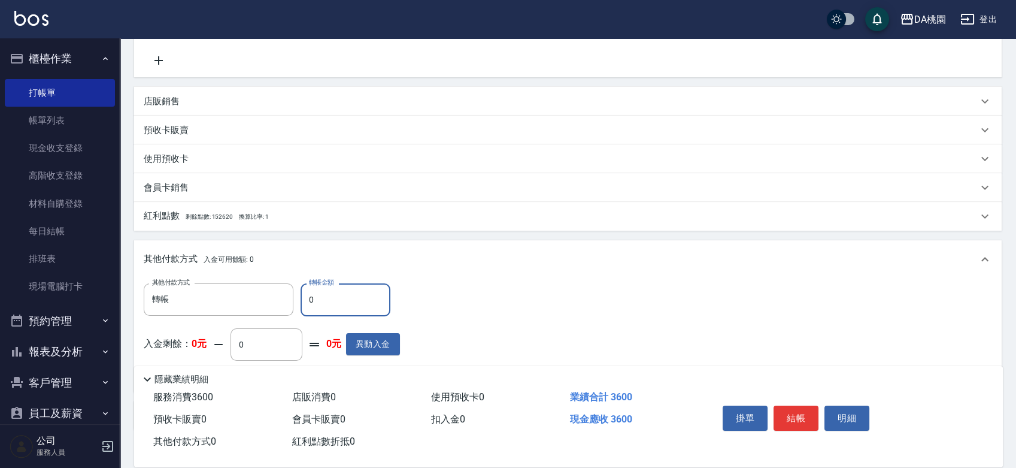
type input "轉帳"
click at [311, 302] on input "0" at bounding box center [346, 299] width 90 height 32
type input "3"
type input "350"
type input "360"
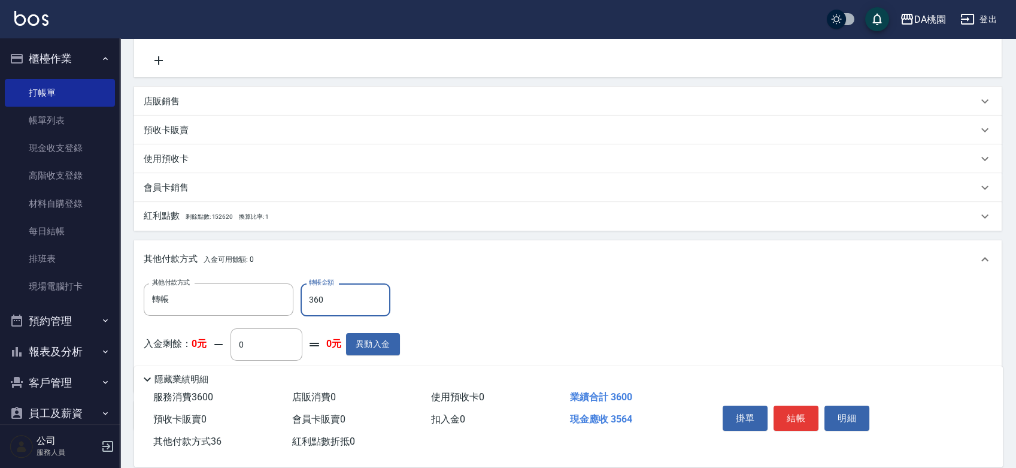
type input "320"
type input "3600"
type input "0"
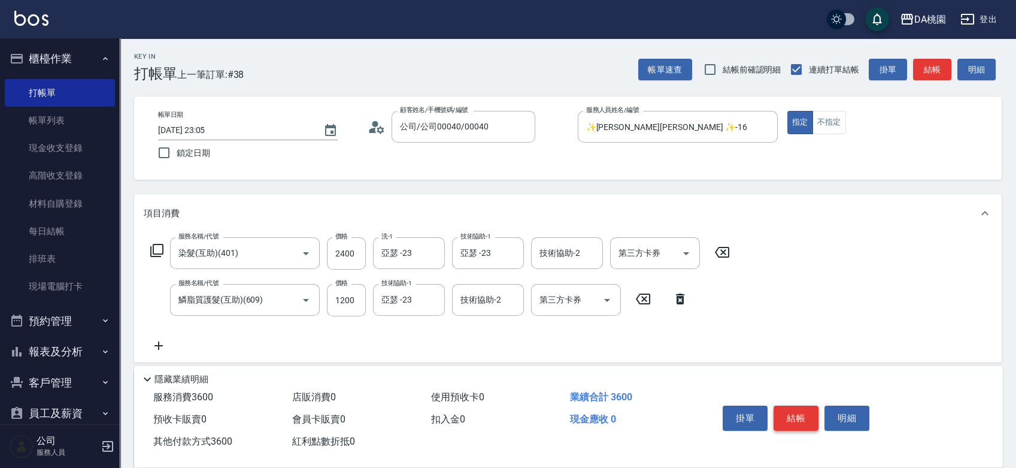
type input "3600"
click at [785, 416] on button "結帳" at bounding box center [796, 417] width 45 height 25
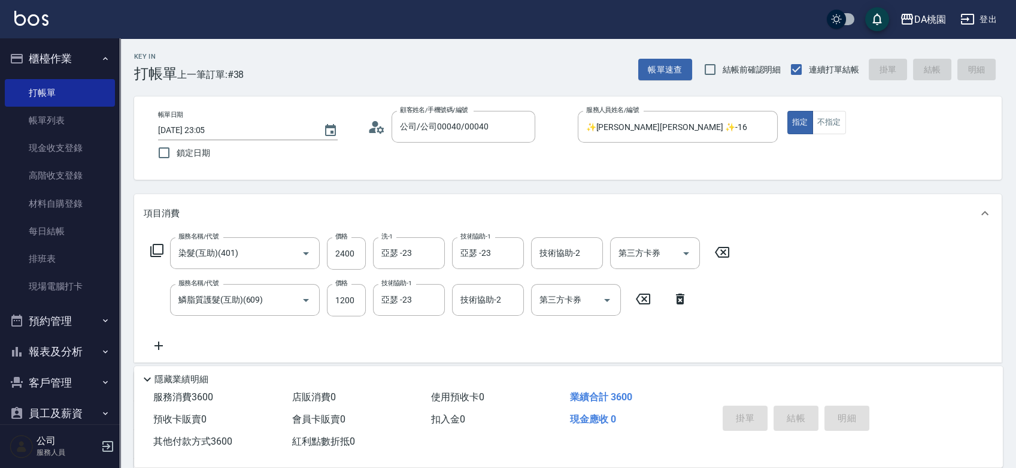
type input "2025/10/13 13:14"
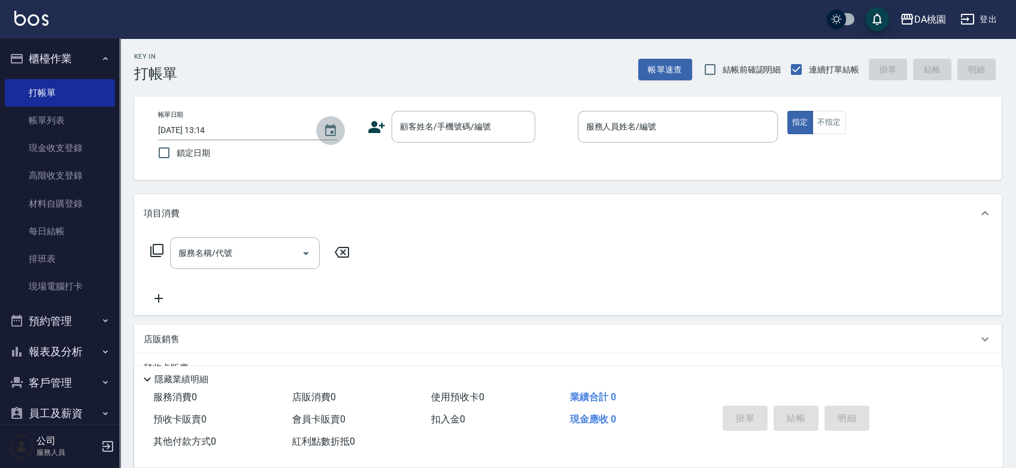
click at [331, 131] on icon "Choose date, selected date is 2025-10-13" at bounding box center [330, 130] width 11 height 12
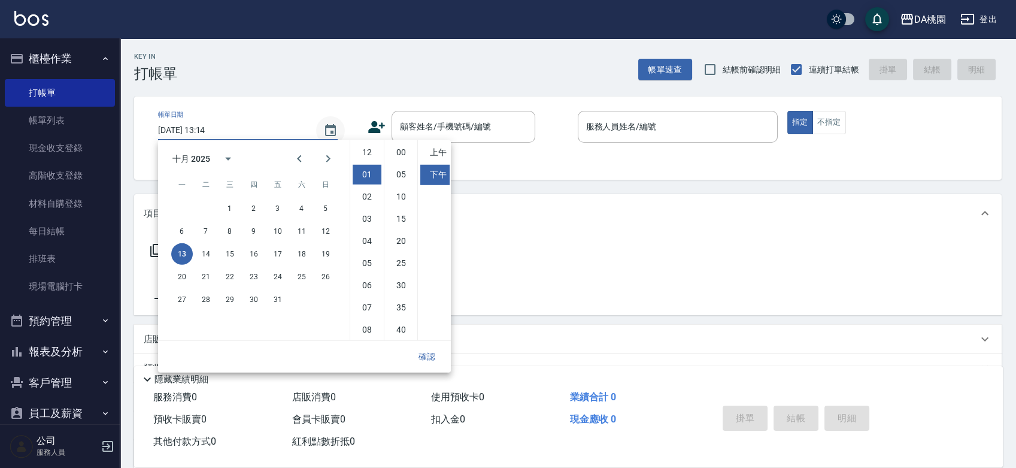
scroll to position [22, 0]
click at [326, 232] on button "12" at bounding box center [326, 231] width 22 height 22
click at [364, 328] on li "11" at bounding box center [367, 329] width 29 height 20
click at [399, 307] on li "35" at bounding box center [401, 308] width 29 height 20
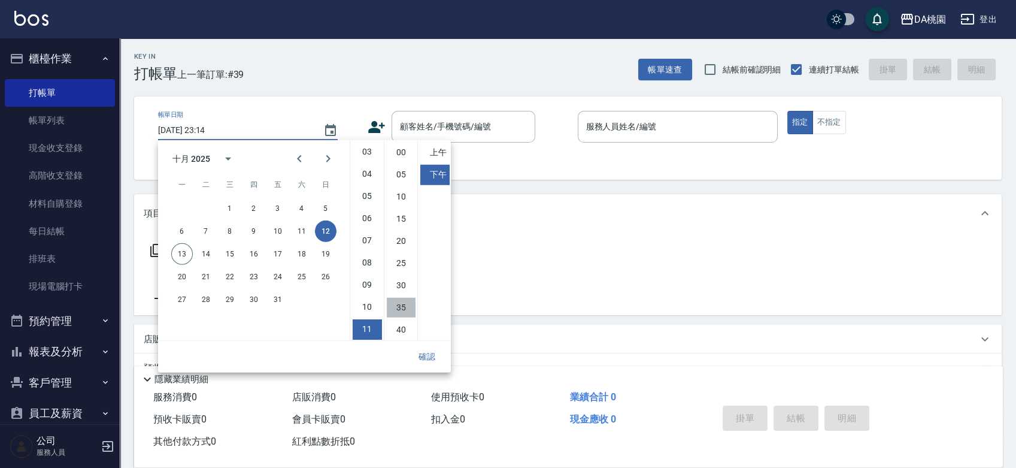
type input "2025/10/12 23:35"
click at [428, 362] on button "確認" at bounding box center [427, 357] width 38 height 22
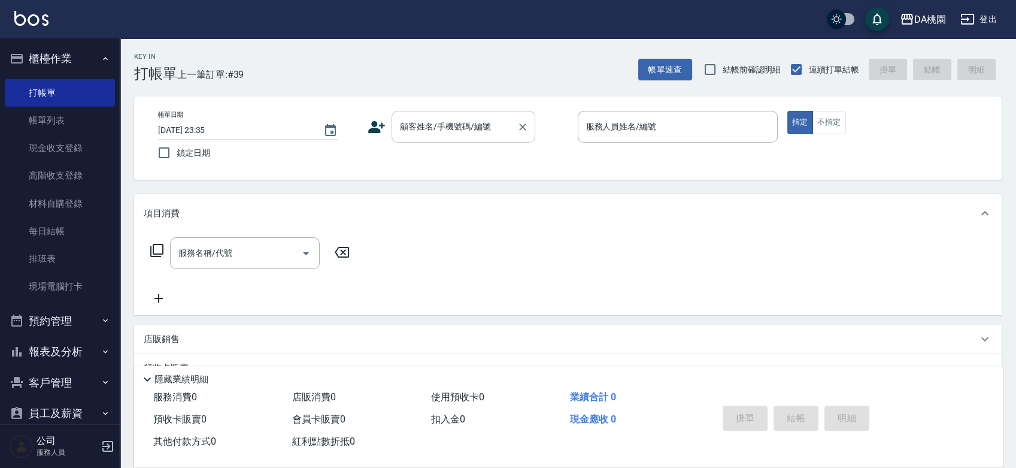
click at [457, 132] on input "顧客姓名/手機號碼/編號" at bounding box center [454, 126] width 115 height 21
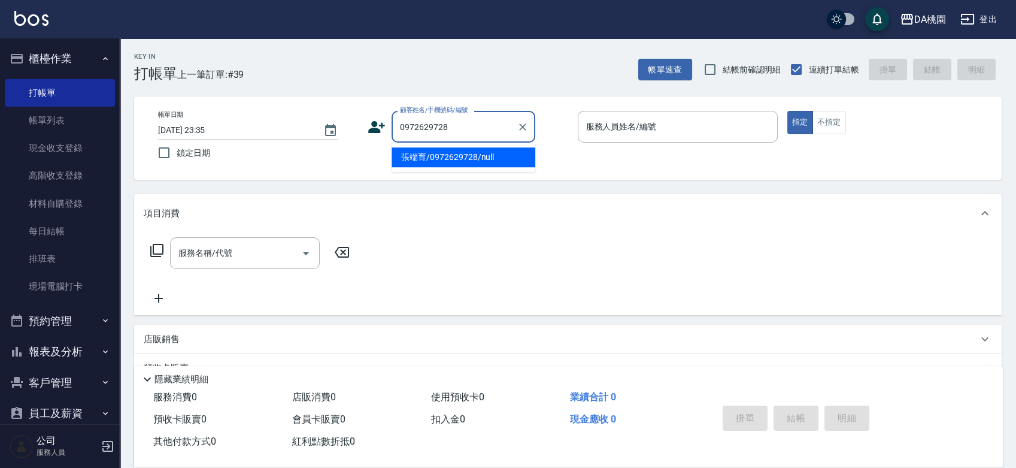
type input "張端育/0972629728/null"
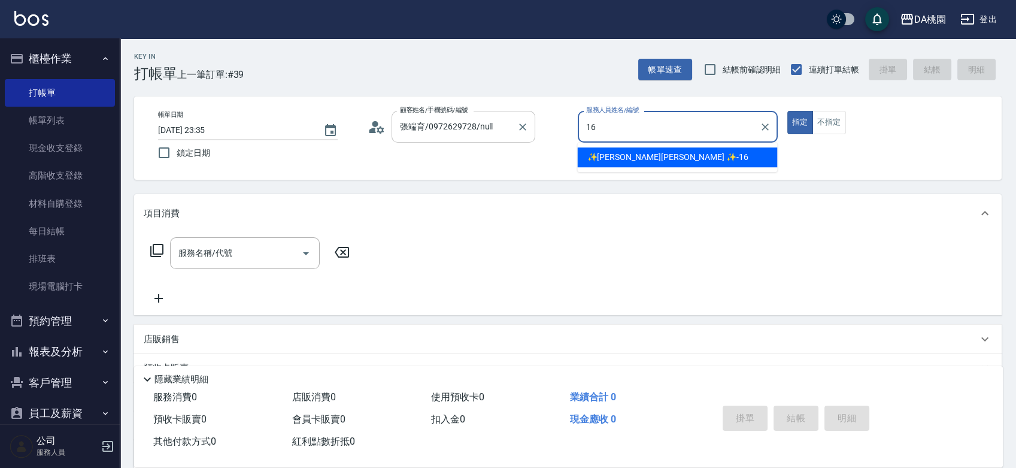
type input "✨GARY蓋瑞 ✨-16"
type button "true"
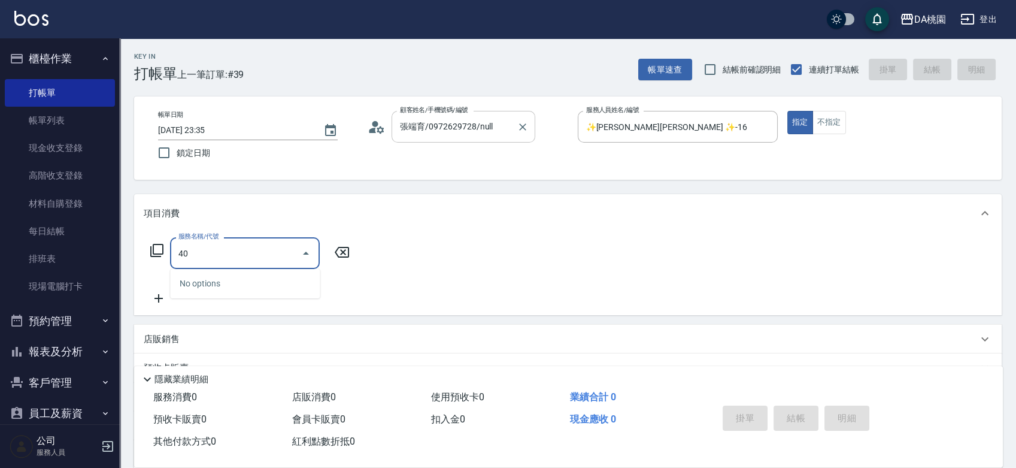
type input "401"
type input "150"
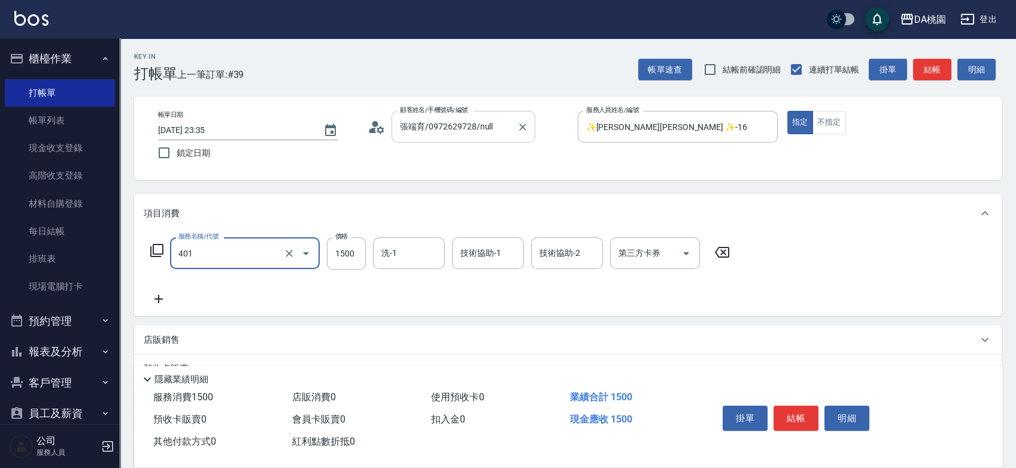
type input "染髮(互助)(401)"
type input "4"
type input "0"
type input "430"
type input "40"
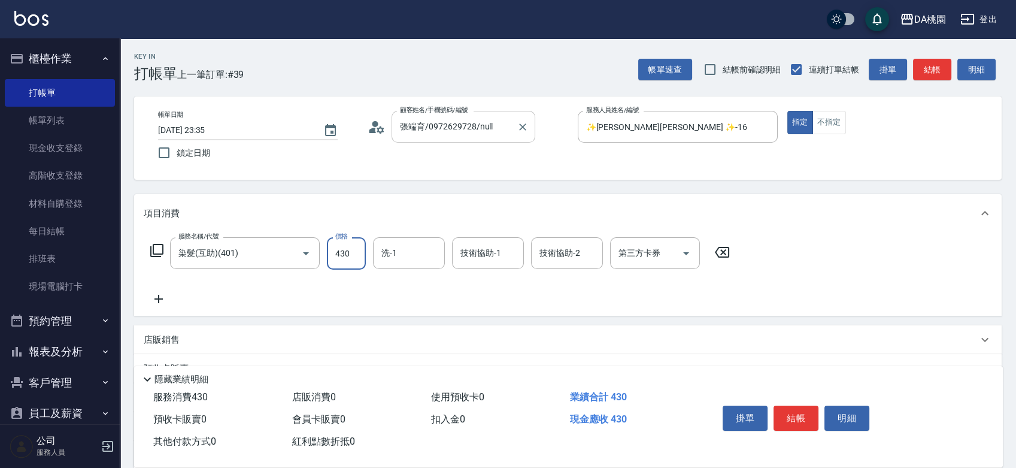
type input "4300"
type input "430"
type input "4300"
type input "cherry-25"
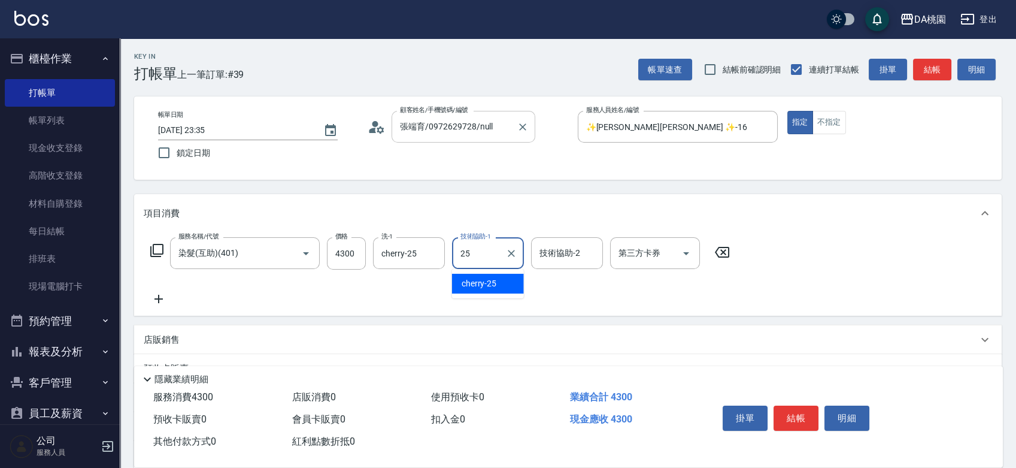
type input "cherry-25"
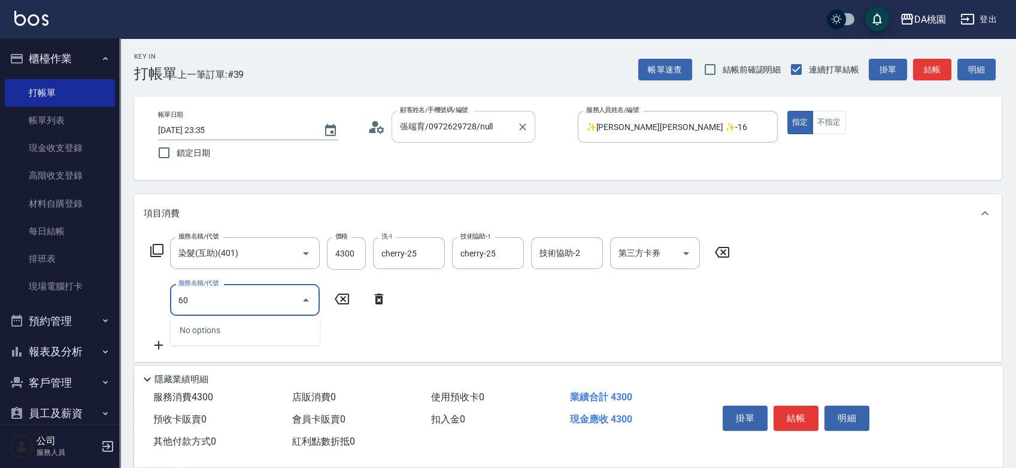
type input "609"
type input "550"
type input "鱗脂質護髮(互助)(609)"
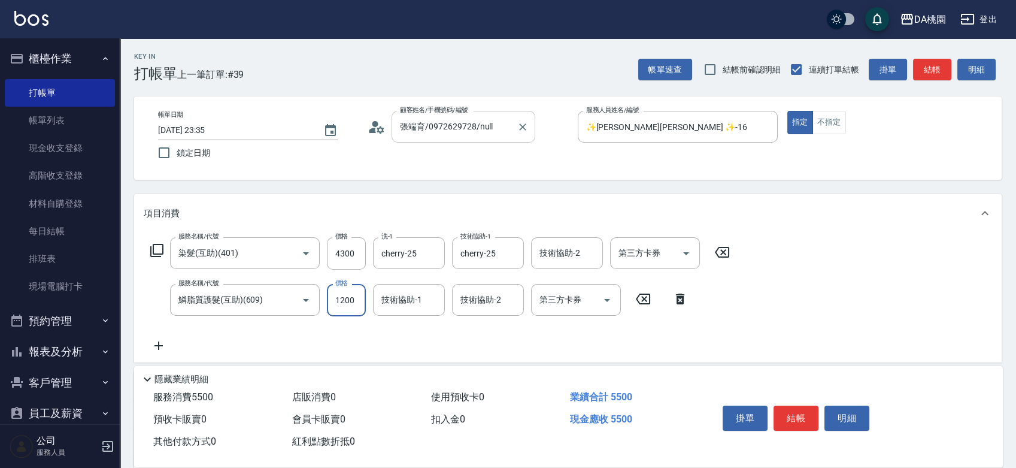
type input "2"
type input "430"
type input "250"
type input "450"
type input "2500"
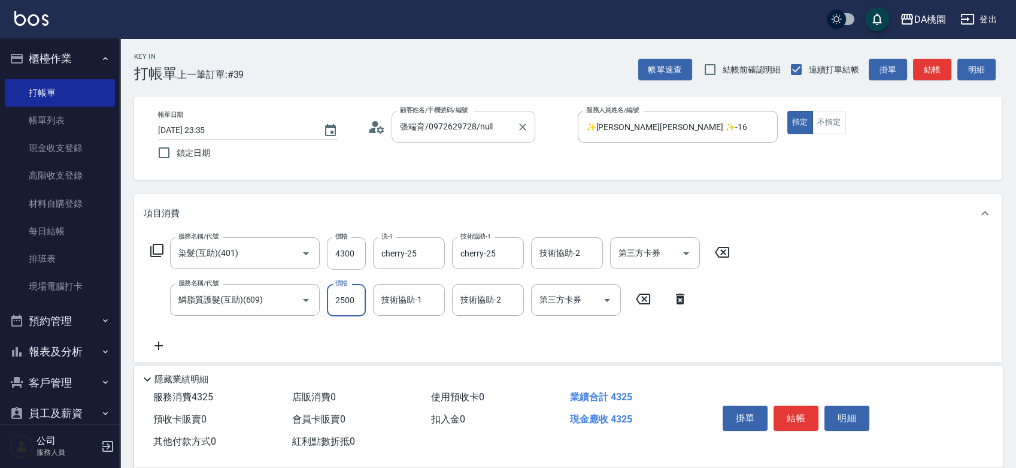
type input "680"
type input "2500"
type input "cherry-25"
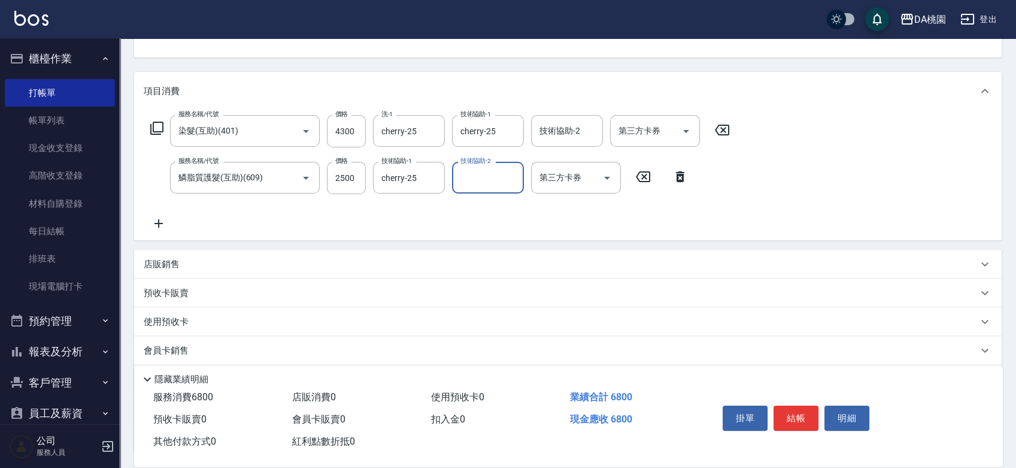
scroll to position [219, 0]
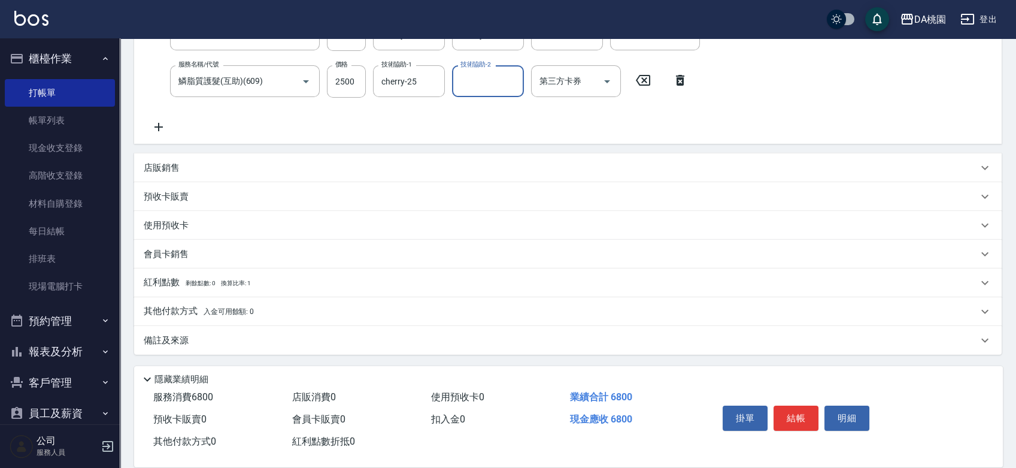
click at [314, 302] on div "其他付款方式 入金可用餘額: 0" at bounding box center [568, 311] width 868 height 29
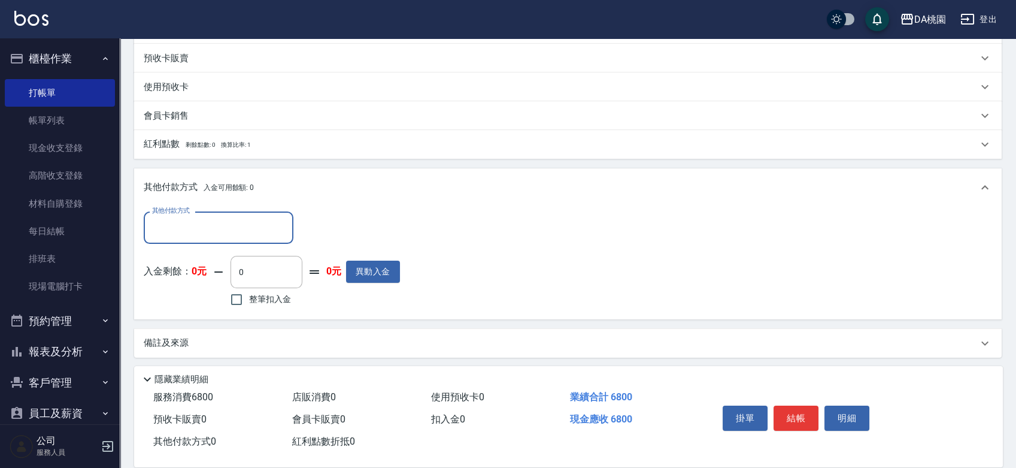
scroll to position [358, 0]
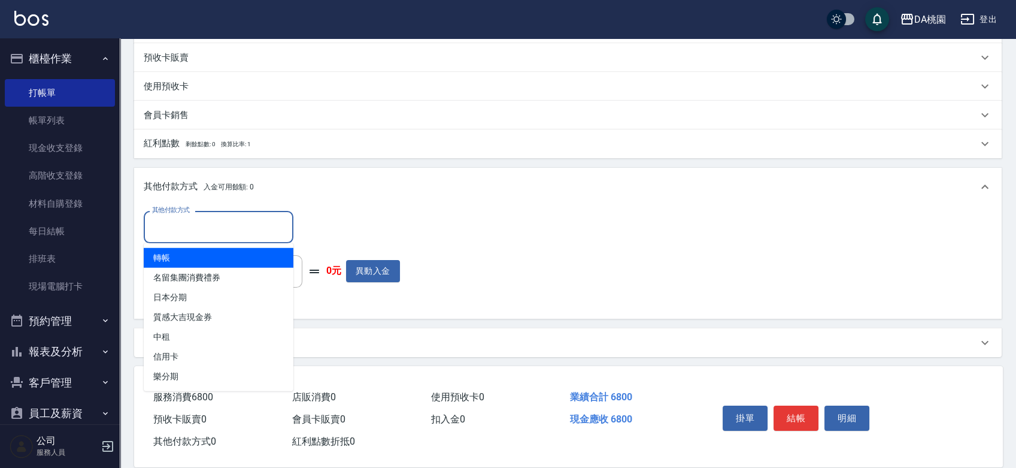
click at [213, 226] on input "其他付款方式" at bounding box center [218, 226] width 139 height 21
click at [198, 261] on span "轉帳" at bounding box center [219, 258] width 150 height 20
type input "轉帳"
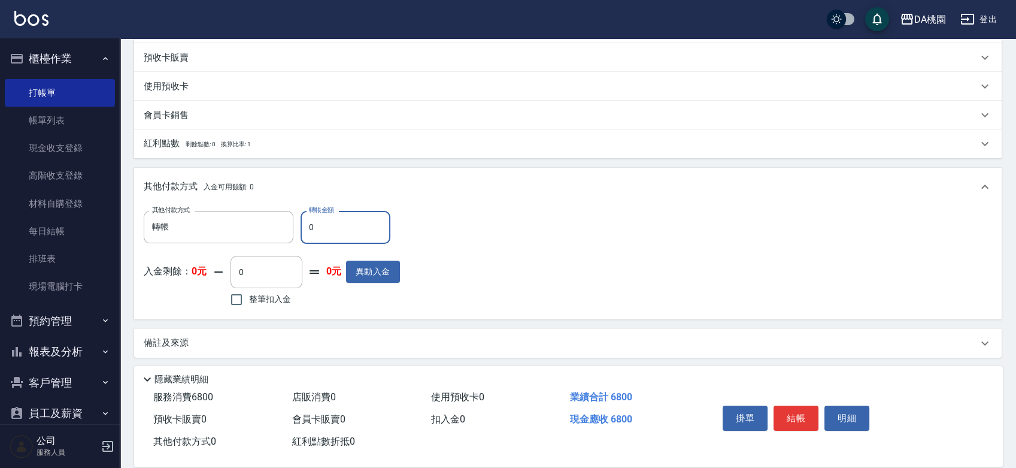
click at [308, 230] on input "0" at bounding box center [346, 227] width 90 height 32
type input "60"
type input "670"
type input "680"
type input "610"
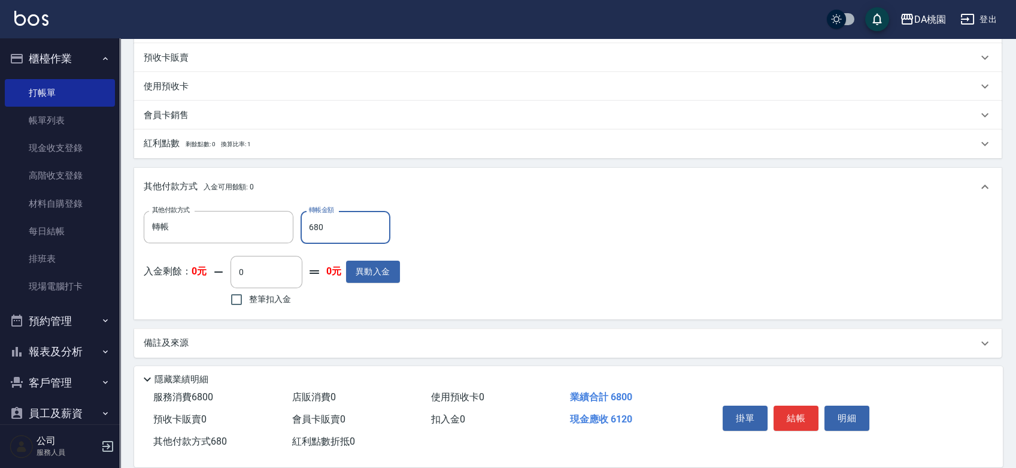
type input "6800"
type input "0"
type input "6800"
click at [794, 411] on button "結帳" at bounding box center [796, 417] width 45 height 25
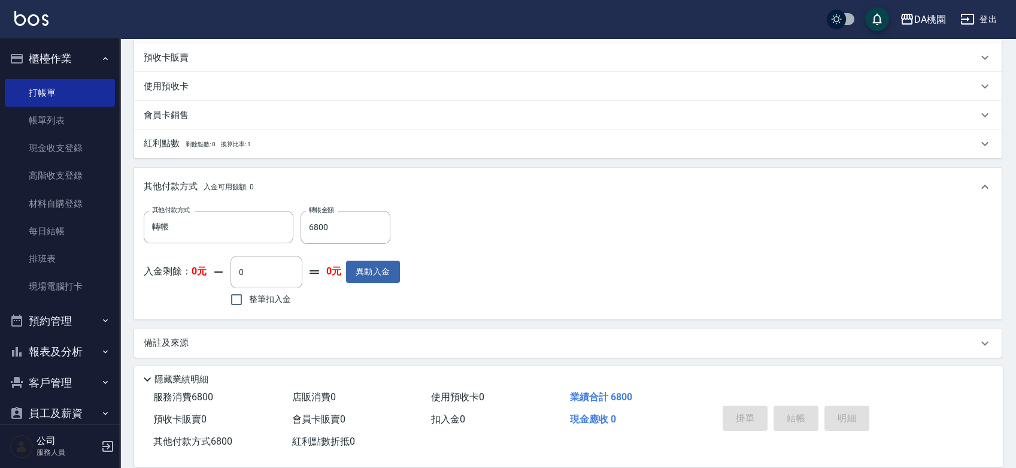
type input "2025/10/13 13:15"
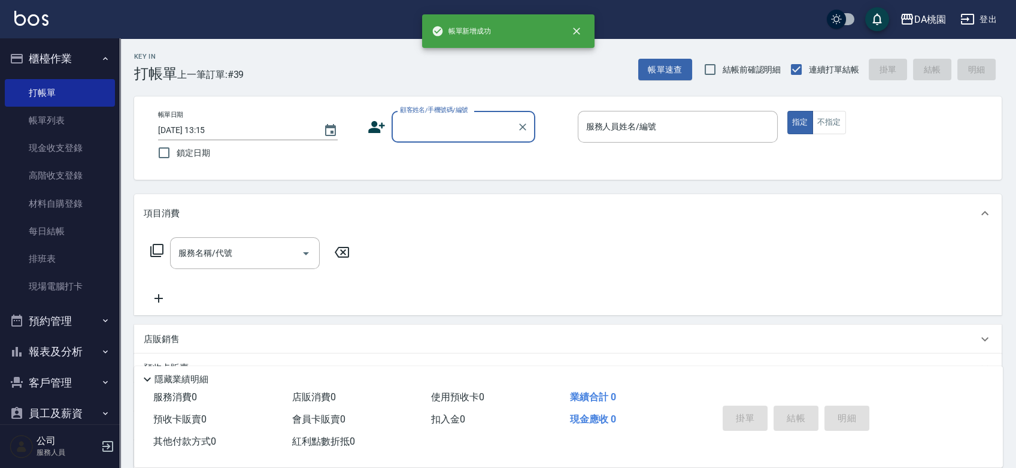
scroll to position [0, 0]
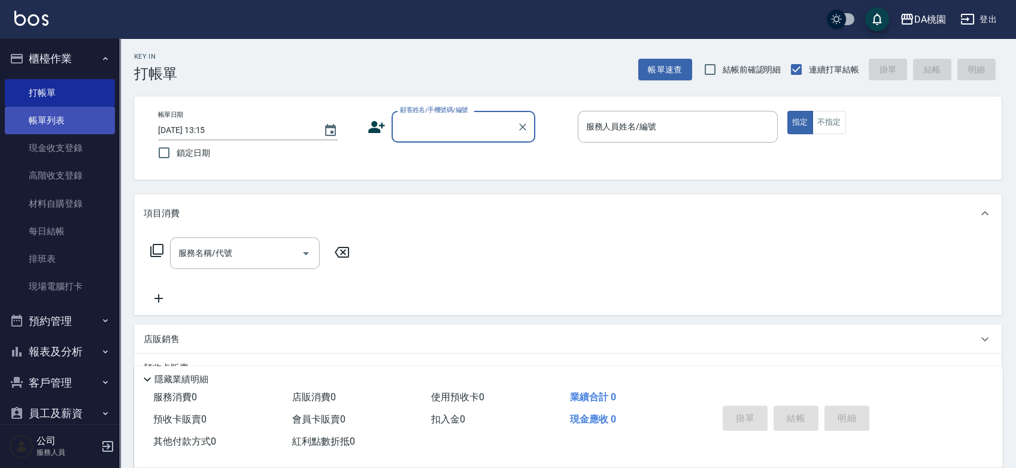
click at [59, 122] on link "帳單列表" at bounding box center [60, 121] width 110 height 28
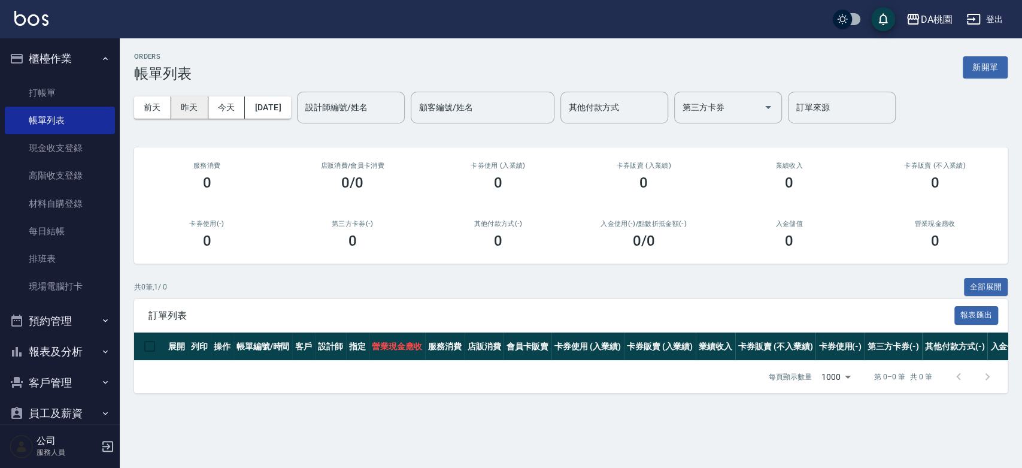
click at [191, 110] on button "昨天" at bounding box center [189, 107] width 37 height 22
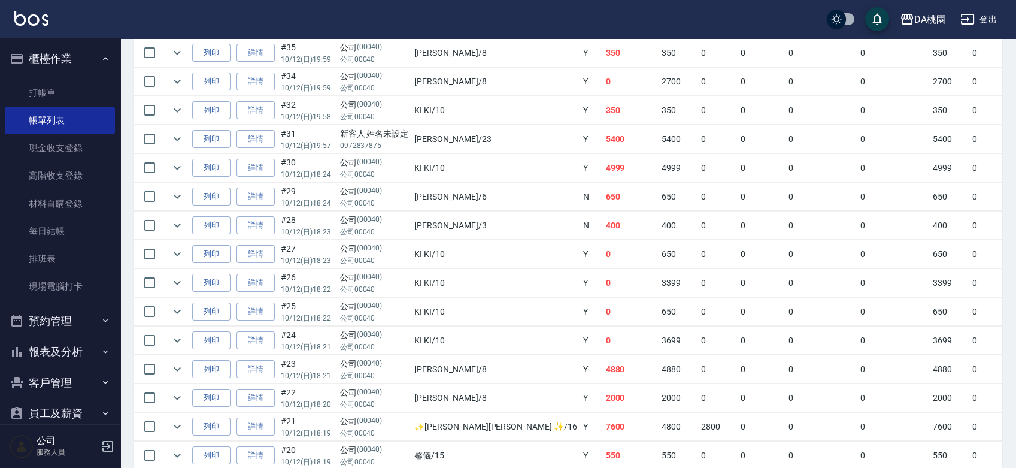
scroll to position [732, 0]
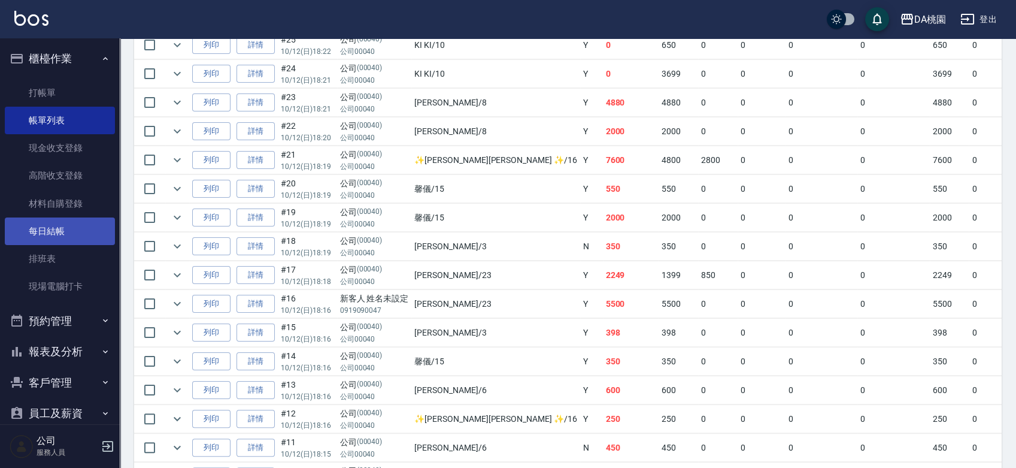
click at [77, 237] on link "每日結帳" at bounding box center [60, 231] width 110 height 28
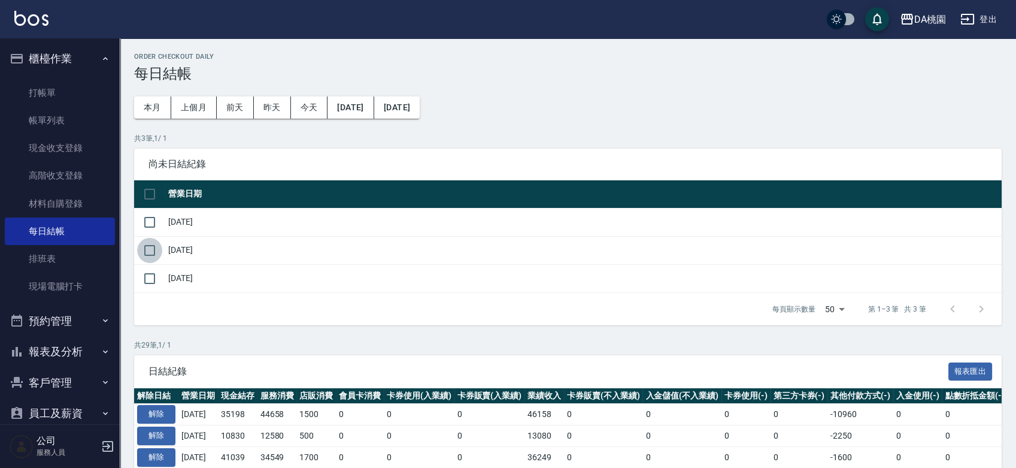
click at [146, 243] on input "checkbox" at bounding box center [149, 250] width 25 height 25
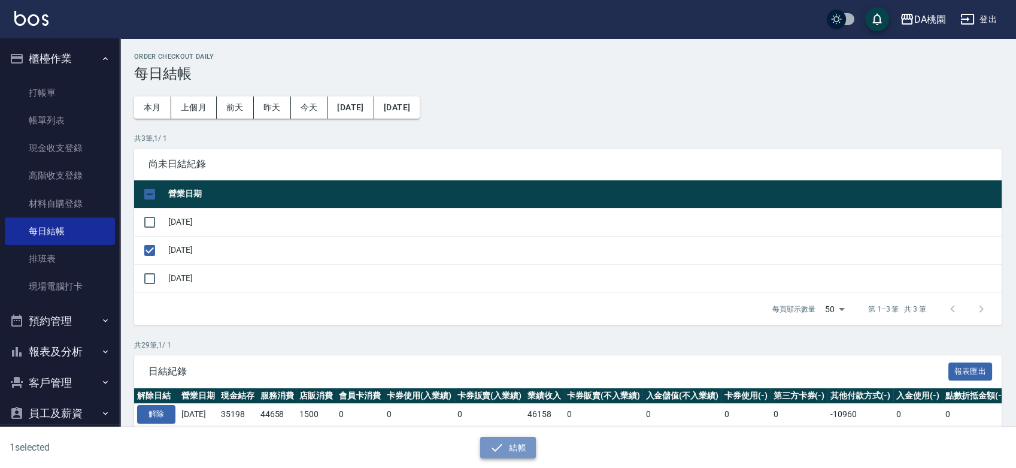
click at [523, 448] on button "結帳" at bounding box center [508, 448] width 56 height 22
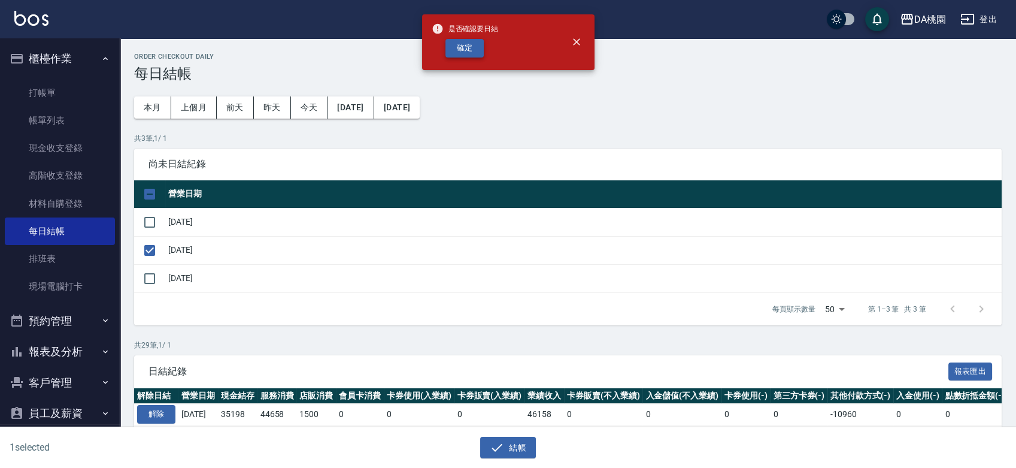
click at [463, 53] on button "確定" at bounding box center [465, 48] width 38 height 19
checkbox input "false"
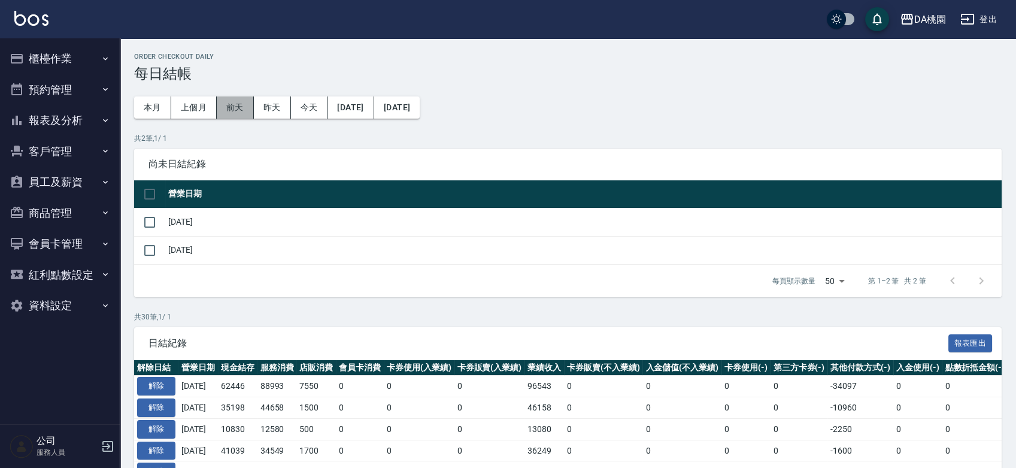
click at [238, 110] on button "前天" at bounding box center [235, 107] width 37 height 22
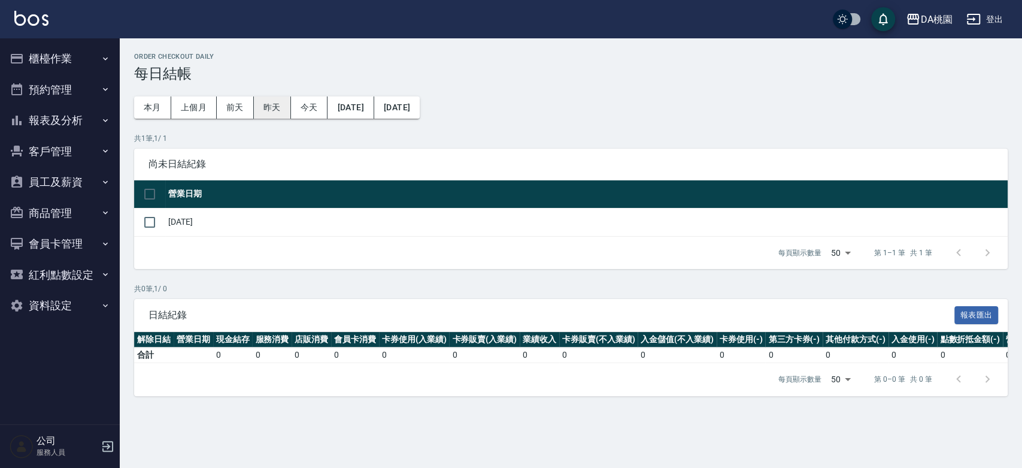
click at [280, 106] on button "昨天" at bounding box center [272, 107] width 37 height 22
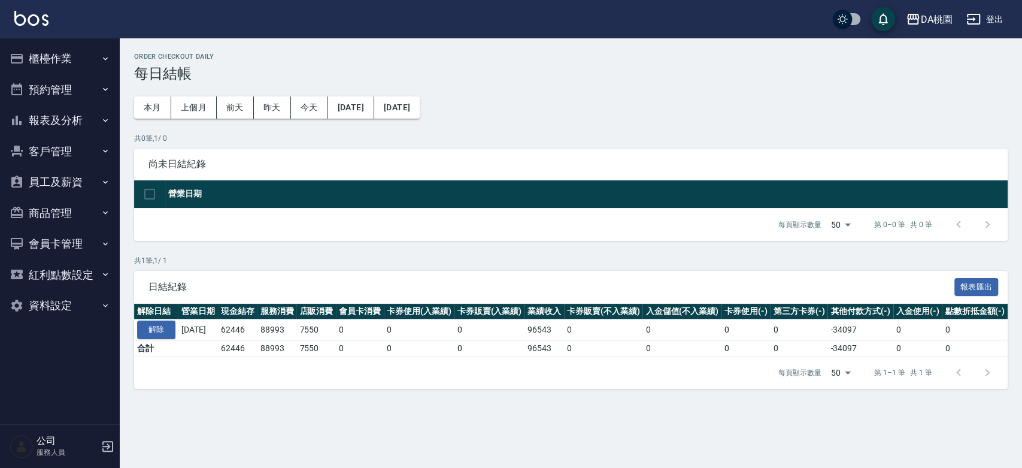
click at [57, 55] on button "櫃檯作業" at bounding box center [60, 58] width 110 height 31
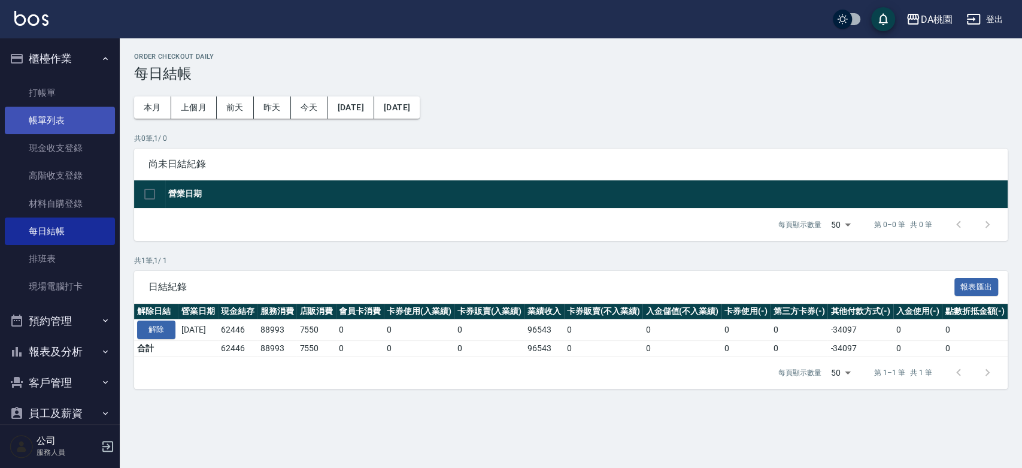
click at [59, 116] on link "帳單列表" at bounding box center [60, 121] width 110 height 28
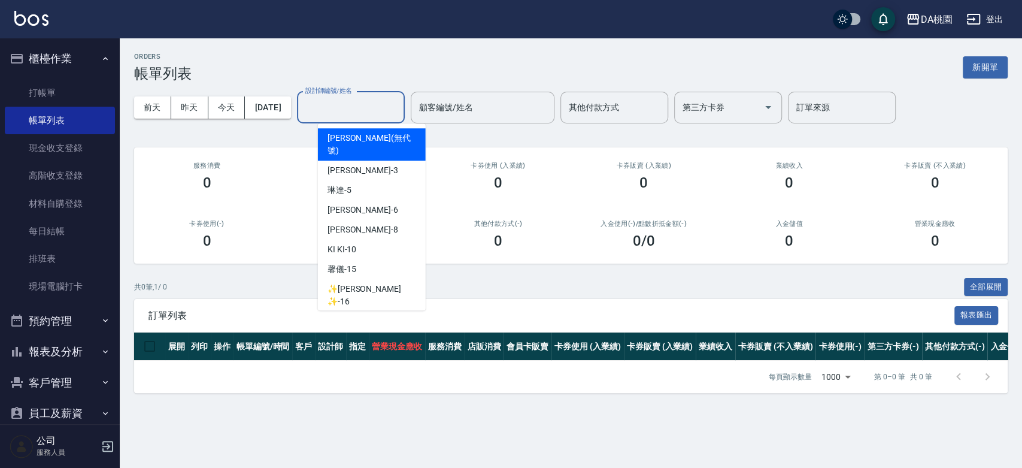
click at [358, 105] on input "設計師編號/姓名" at bounding box center [350, 107] width 97 height 21
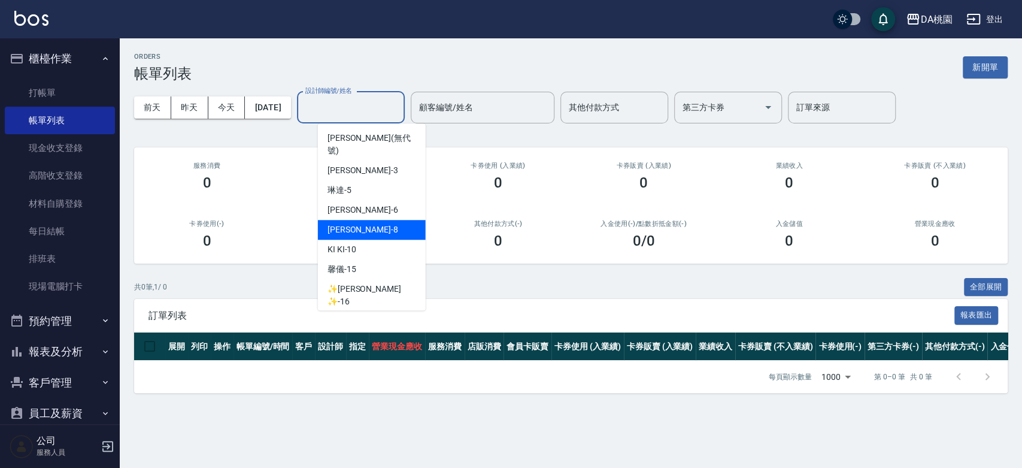
click at [371, 220] on div "[PERSON_NAME] -8" at bounding box center [372, 230] width 108 height 20
type input "[PERSON_NAME]-8"
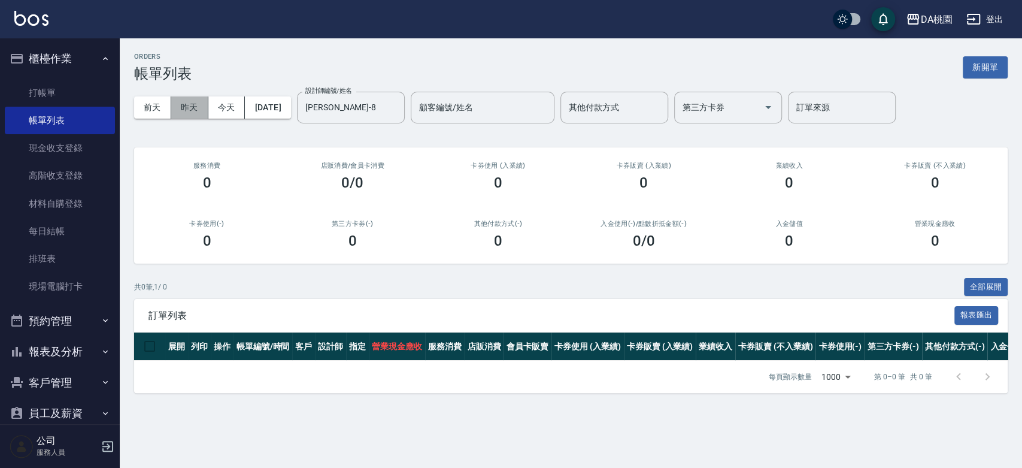
click at [195, 105] on button "昨天" at bounding box center [189, 107] width 37 height 22
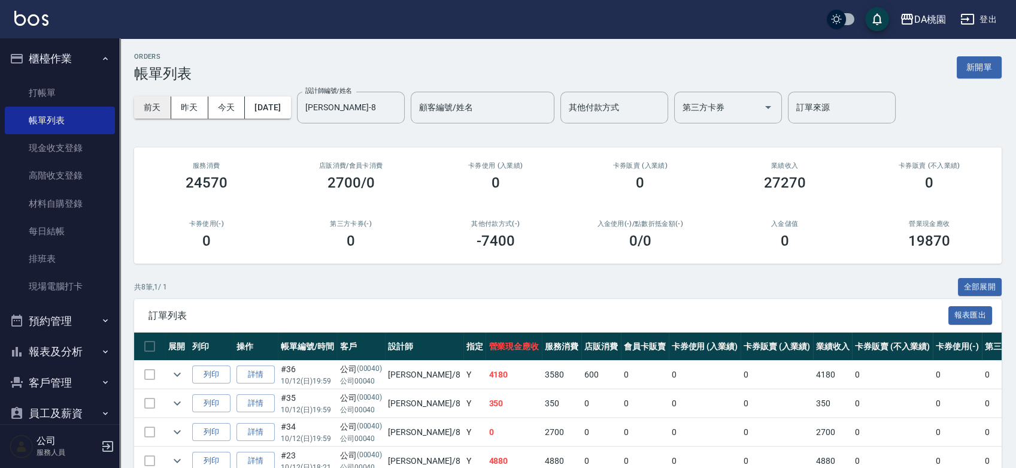
click at [153, 105] on button "前天" at bounding box center [152, 107] width 37 height 22
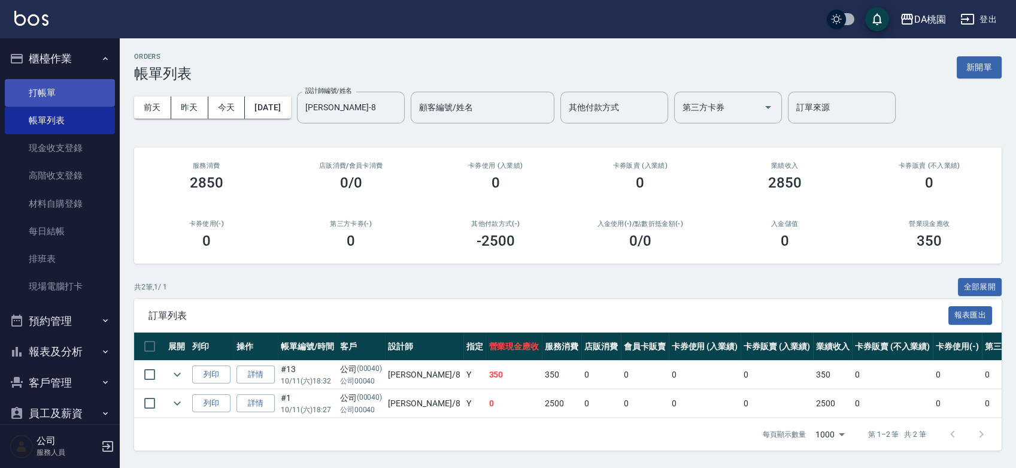
click at [63, 90] on link "打帳單" at bounding box center [60, 93] width 110 height 28
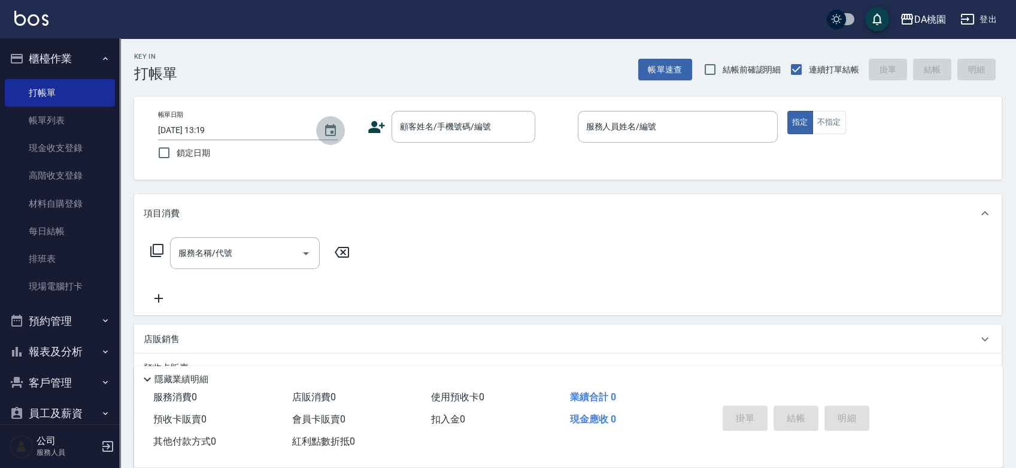
click at [328, 127] on icon "Choose date, selected date is 2025-10-13" at bounding box center [330, 130] width 11 height 12
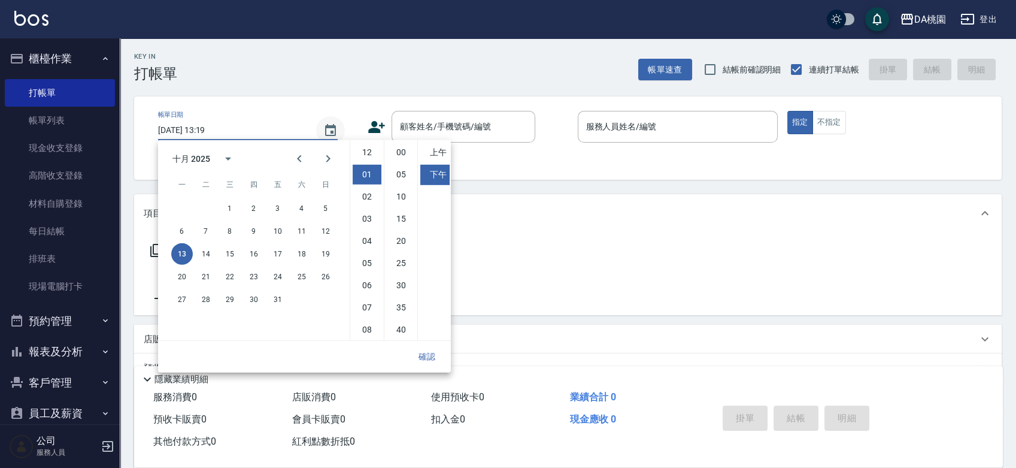
scroll to position [22, 0]
click at [302, 229] on button "11" at bounding box center [302, 231] width 22 height 22
click at [442, 151] on li "上午" at bounding box center [434, 153] width 29 height 20
type input "[DATE] 01:19"
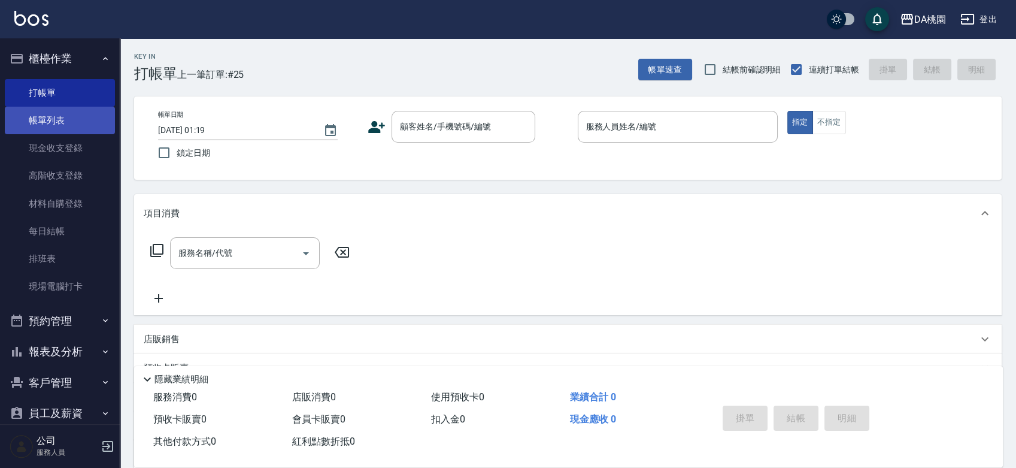
click at [72, 123] on link "帳單列表" at bounding box center [60, 121] width 110 height 28
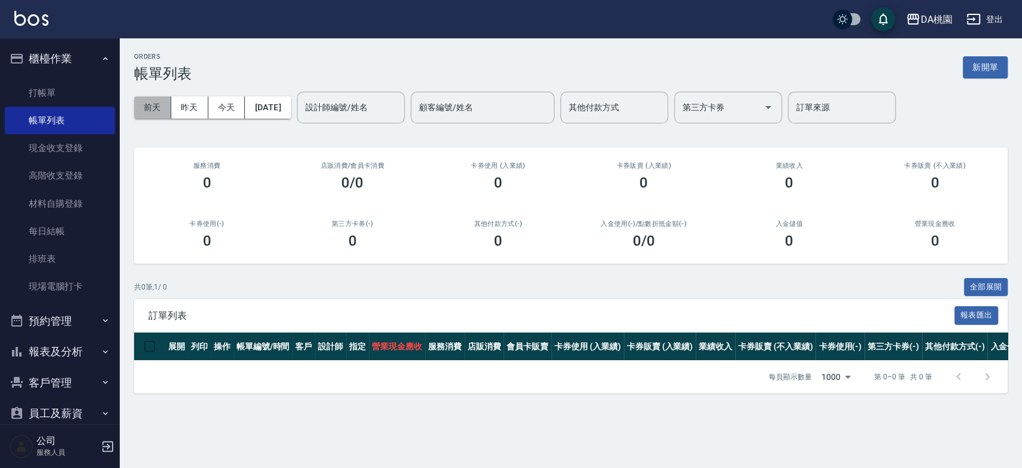
click at [157, 104] on button "前天" at bounding box center [152, 107] width 37 height 22
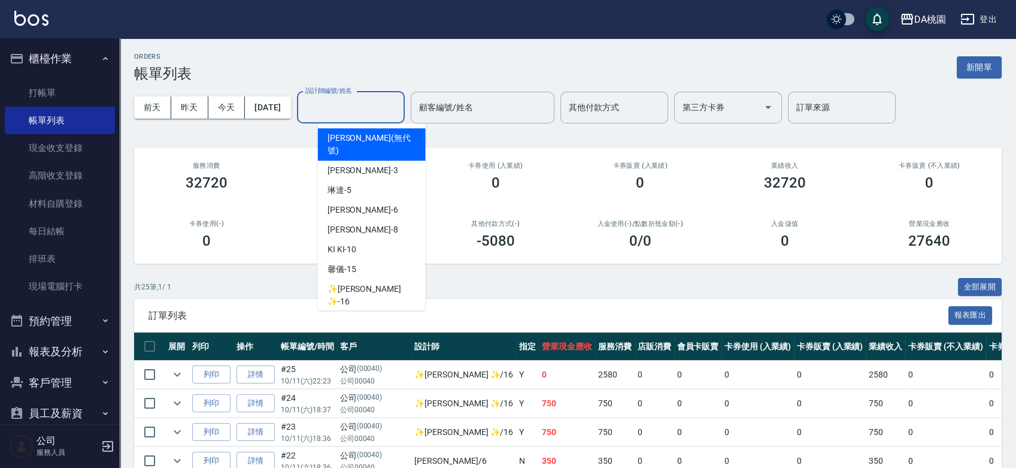
click at [379, 106] on input "設計師編號/姓名" at bounding box center [350, 107] width 97 height 21
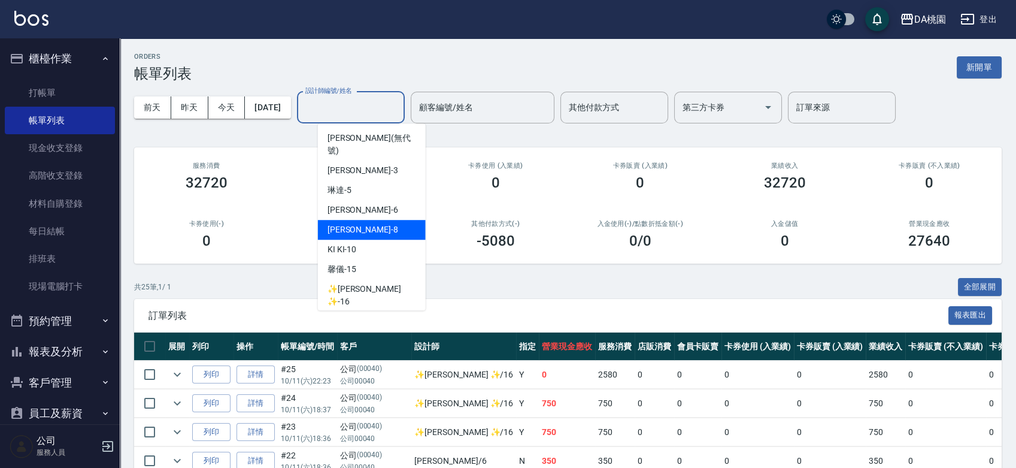
click at [380, 220] on div "[PERSON_NAME] -8" at bounding box center [372, 230] width 108 height 20
type input "[PERSON_NAME]-8"
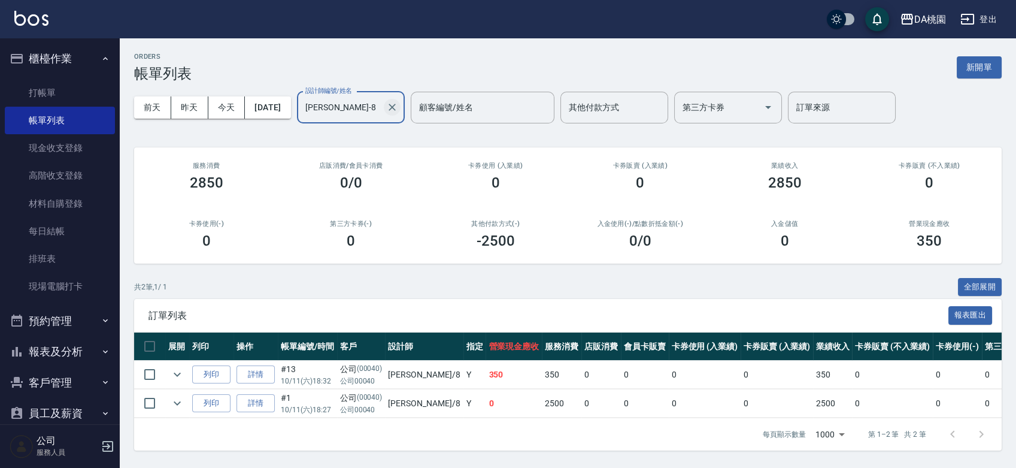
click at [398, 105] on icon "Clear" at bounding box center [392, 107] width 12 height 12
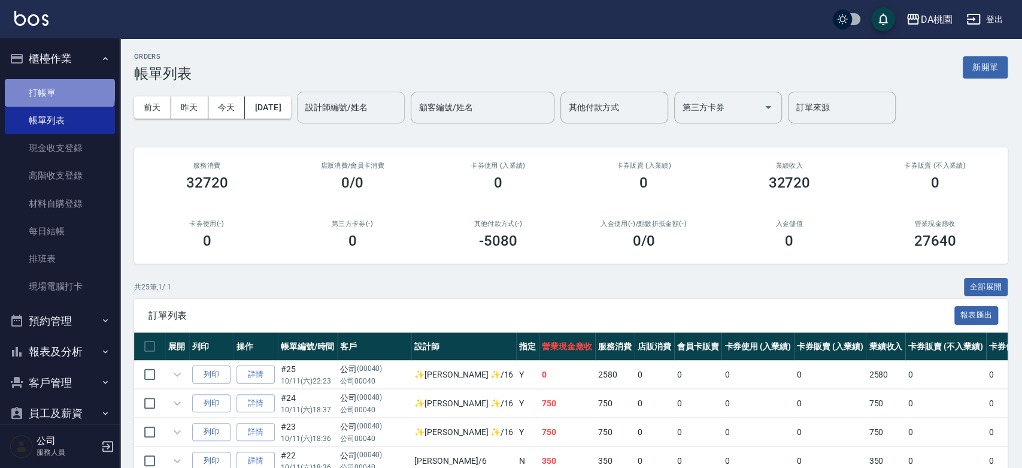
click at [59, 90] on link "打帳單" at bounding box center [60, 93] width 110 height 28
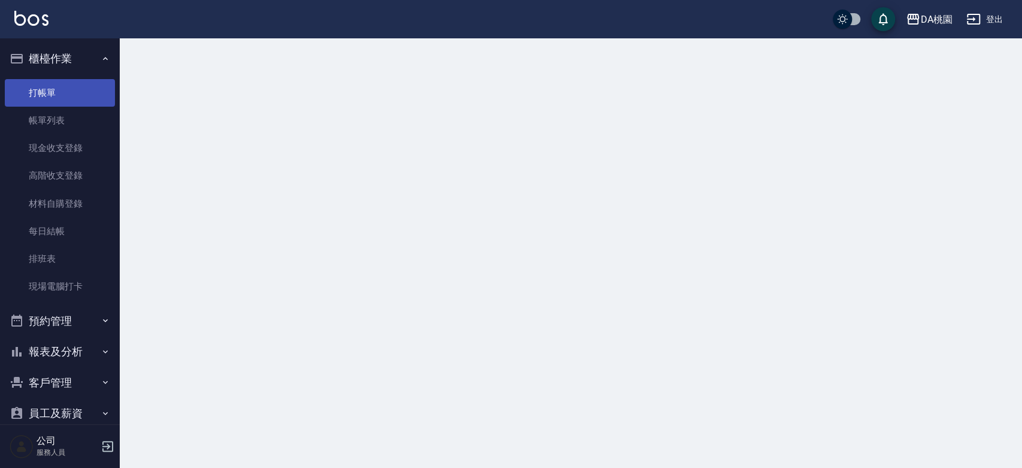
click at [60, 90] on link "打帳單" at bounding box center [60, 93] width 110 height 28
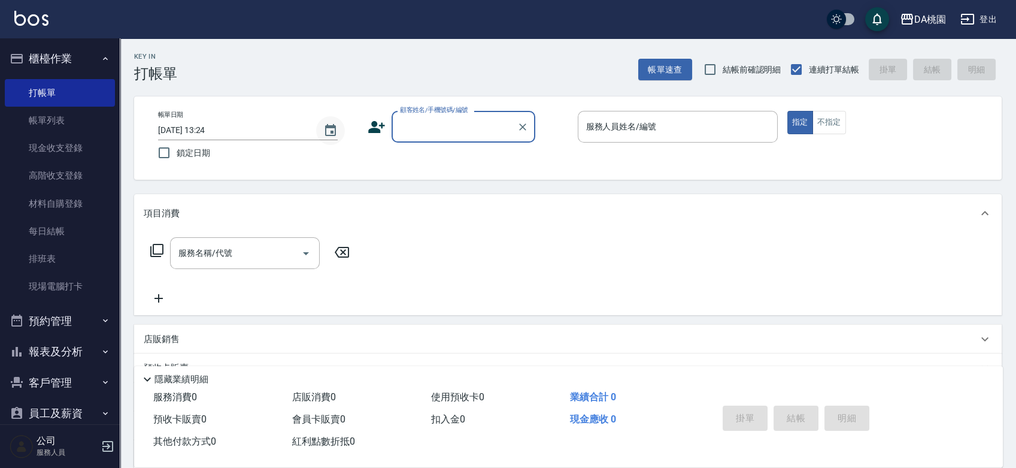
click at [334, 131] on icon "Choose date, selected date is 2025-10-13" at bounding box center [330, 130] width 14 height 14
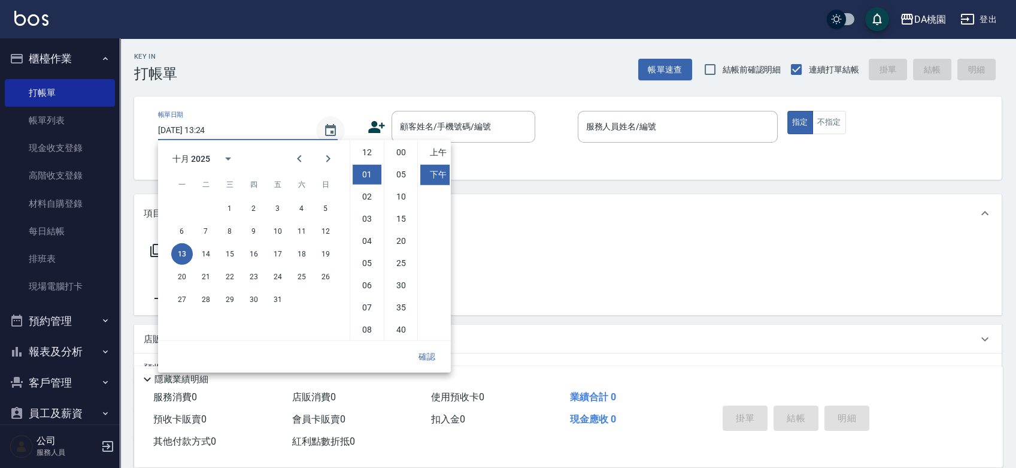
scroll to position [22, 0]
click at [300, 230] on button "11" at bounding box center [302, 231] width 22 height 22
click at [367, 325] on li "09" at bounding box center [367, 330] width 29 height 20
type input "[DATE] 21:24"
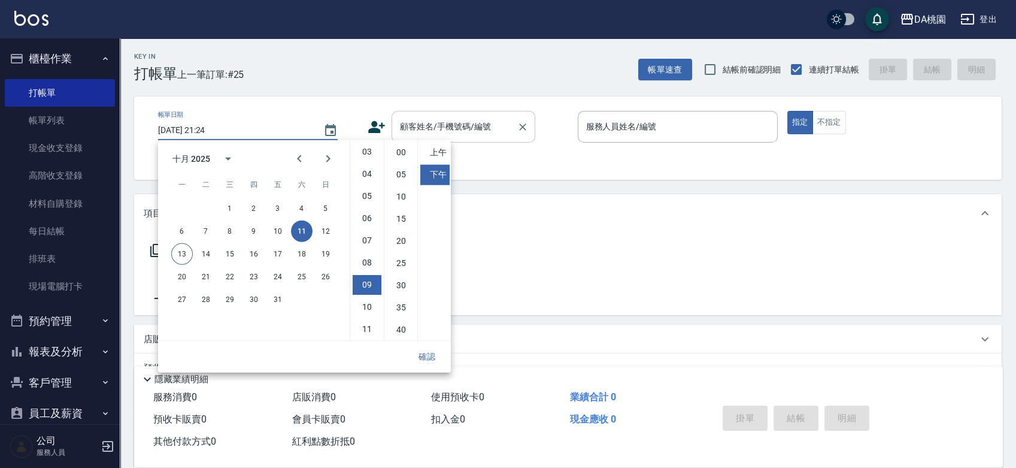
click at [489, 129] on input "顧客姓名/手機號碼/編號" at bounding box center [454, 126] width 115 height 21
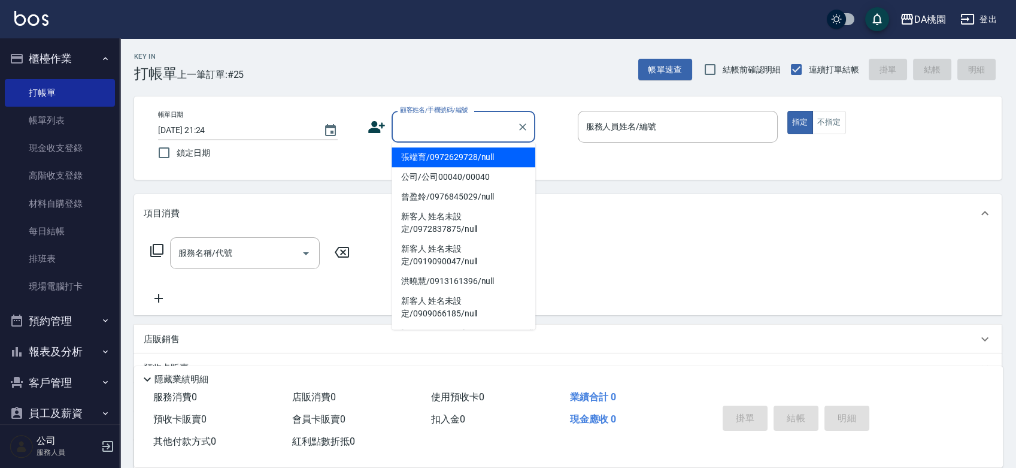
click at [425, 136] on input "顧客姓名/手機號碼/編號" at bounding box center [454, 126] width 115 height 21
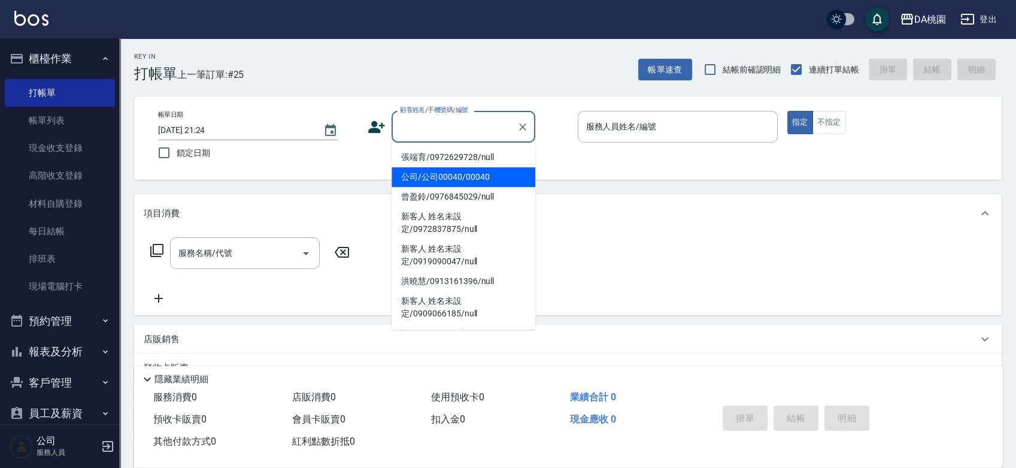
click at [443, 172] on li "公司/公司00040/00040" at bounding box center [464, 177] width 144 height 20
type input "公司/公司00040/00040"
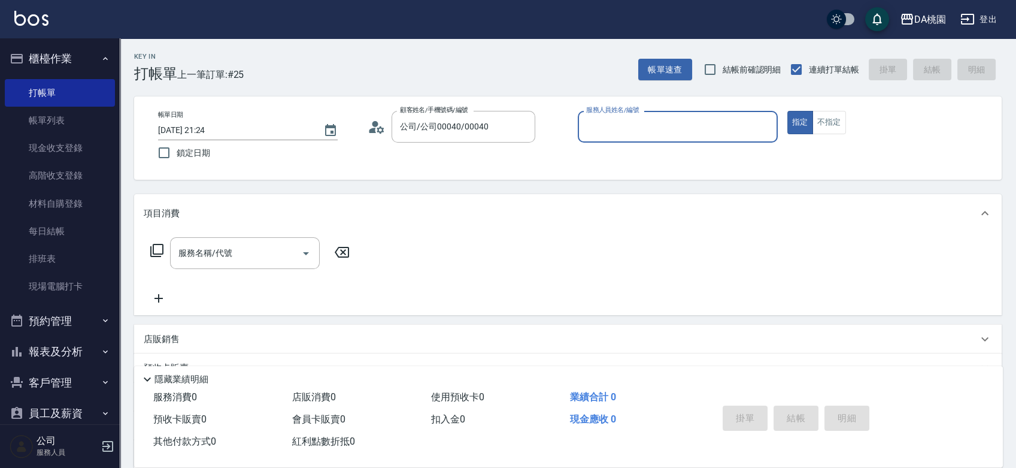
click at [612, 128] on input "服務人員姓名/編號" at bounding box center [677, 126] width 189 height 21
type input "[PERSON_NAME]-8"
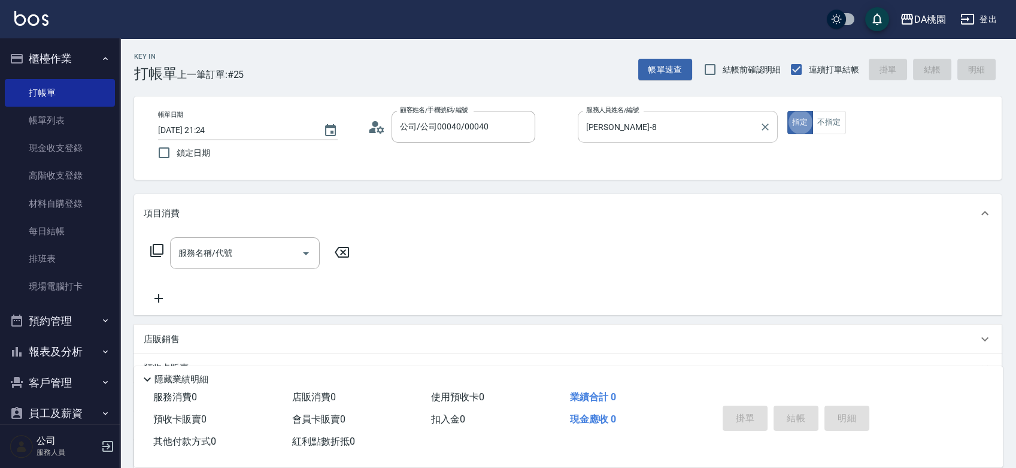
type button "true"
type input "401"
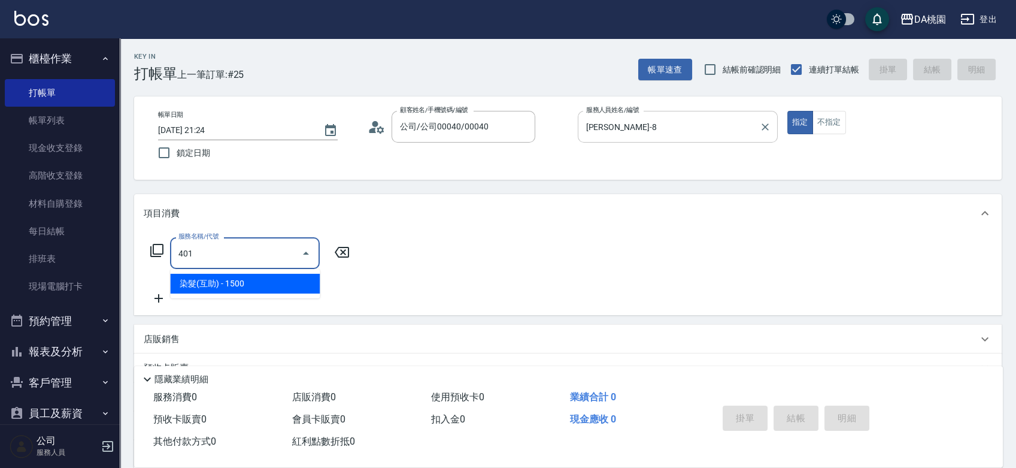
type input "150"
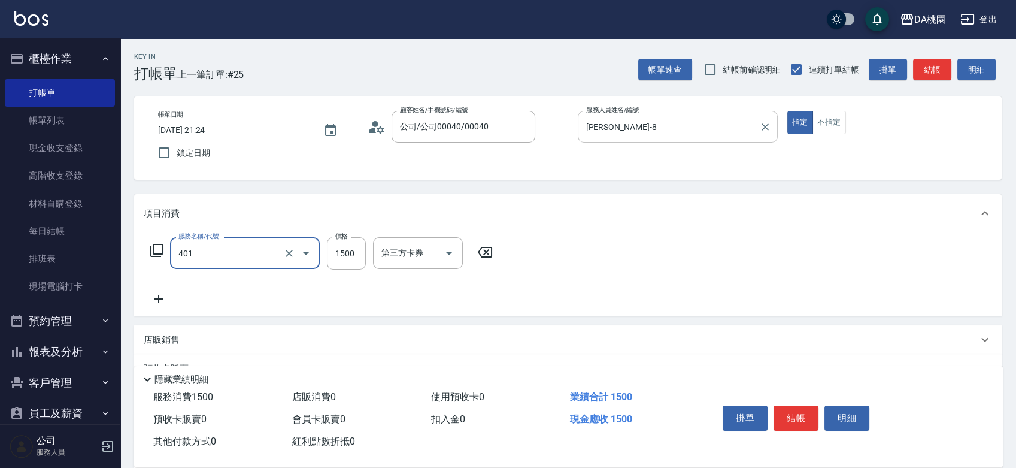
type input "染髮(互助)(401)"
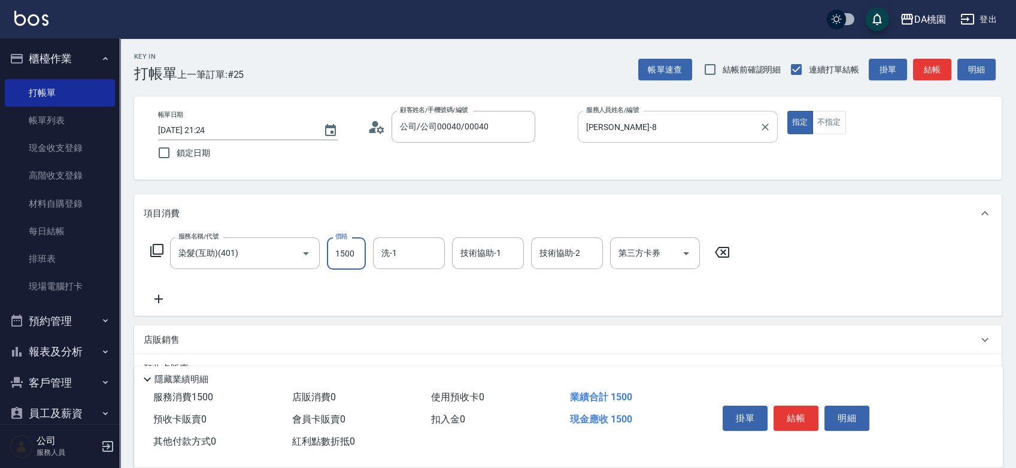
type input "0"
type input "280"
type input "20"
type input "2800"
type input "280"
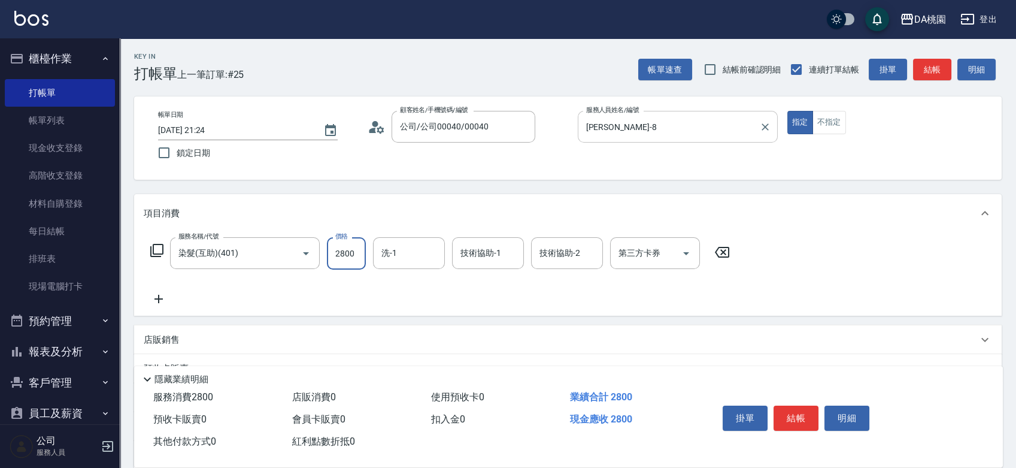
type input "2800"
type input "C C-29"
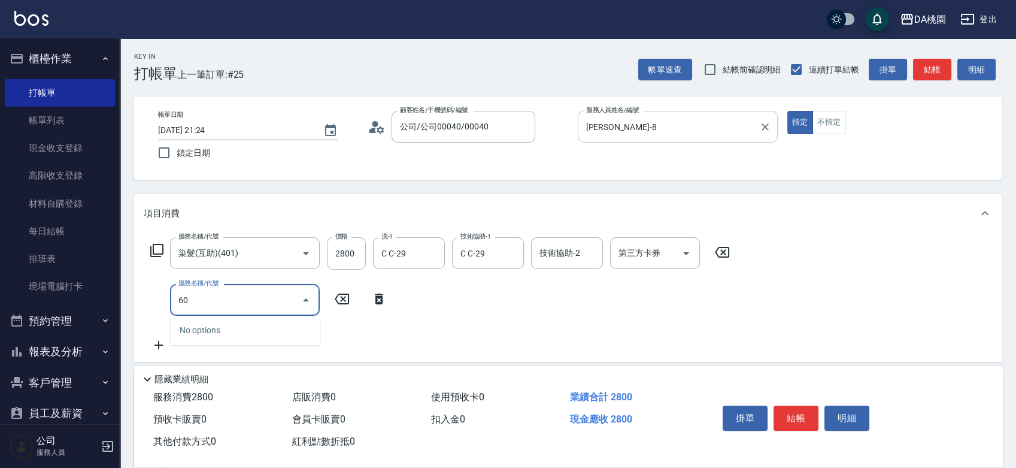
type input "607"
type input "380"
type input "小麥護髮(互助)(607)"
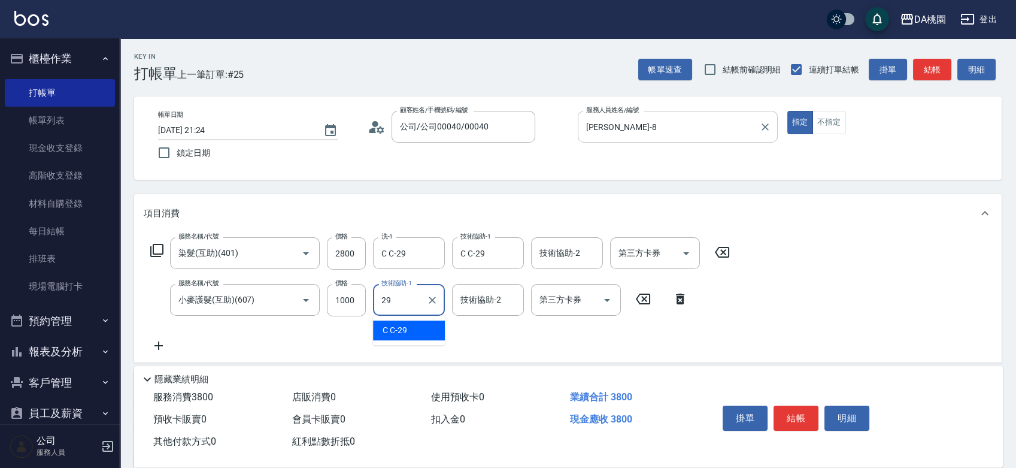
type input "C C-29"
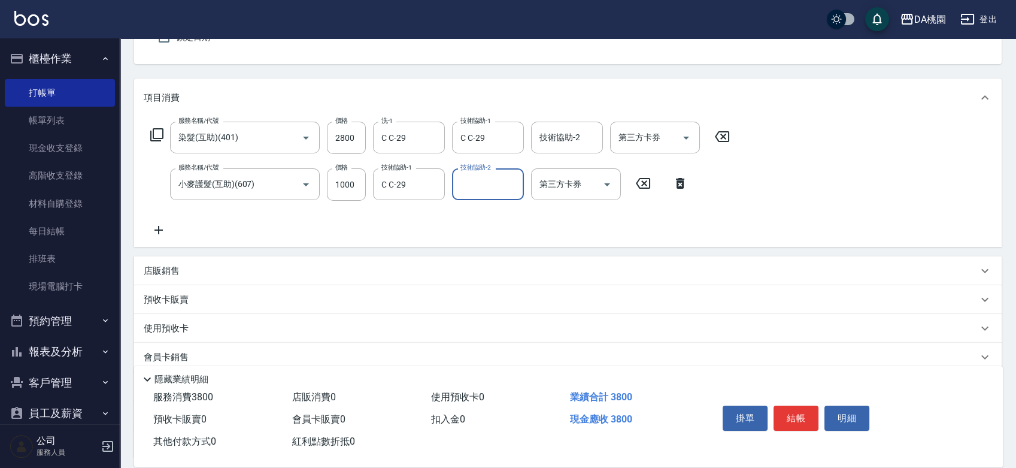
scroll to position [219, 0]
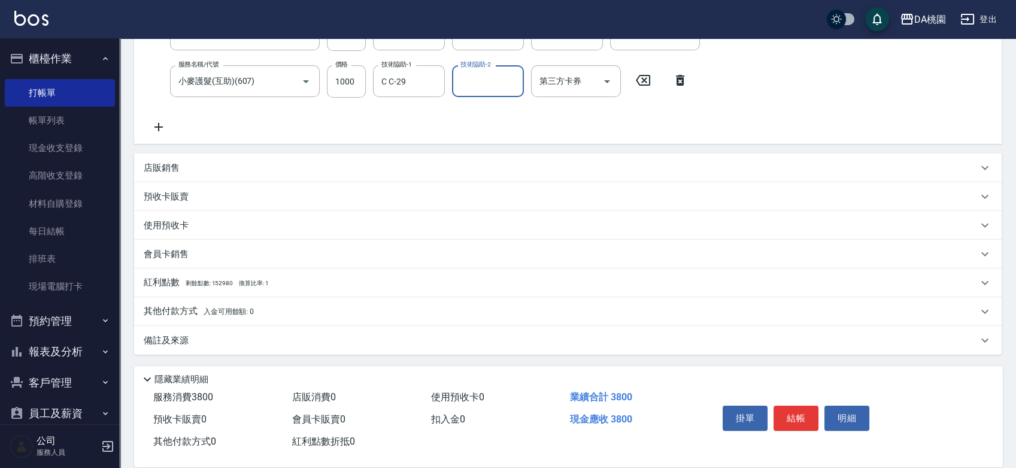
drag, startPoint x: 332, startPoint y: 307, endPoint x: 338, endPoint y: 256, distance: 51.3
click at [331, 306] on div "其他付款方式 入金可用餘額: 0" at bounding box center [561, 311] width 834 height 13
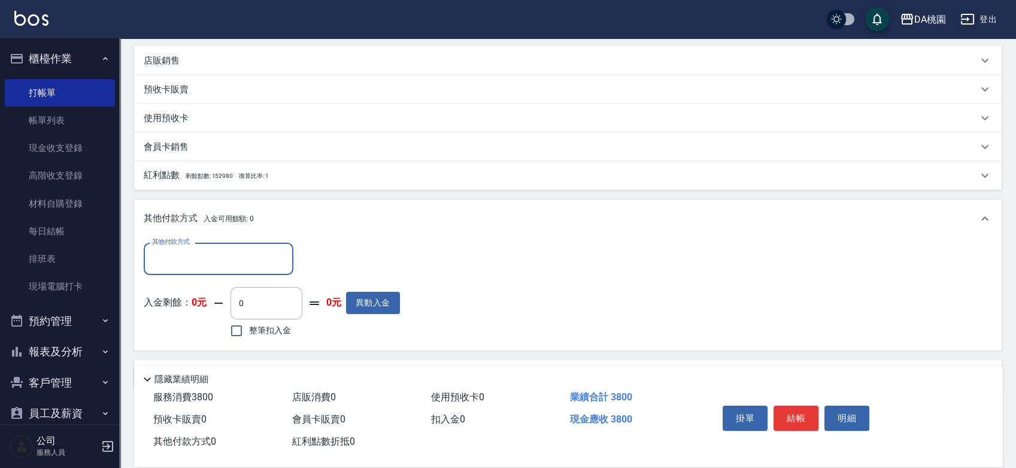
scroll to position [352, 0]
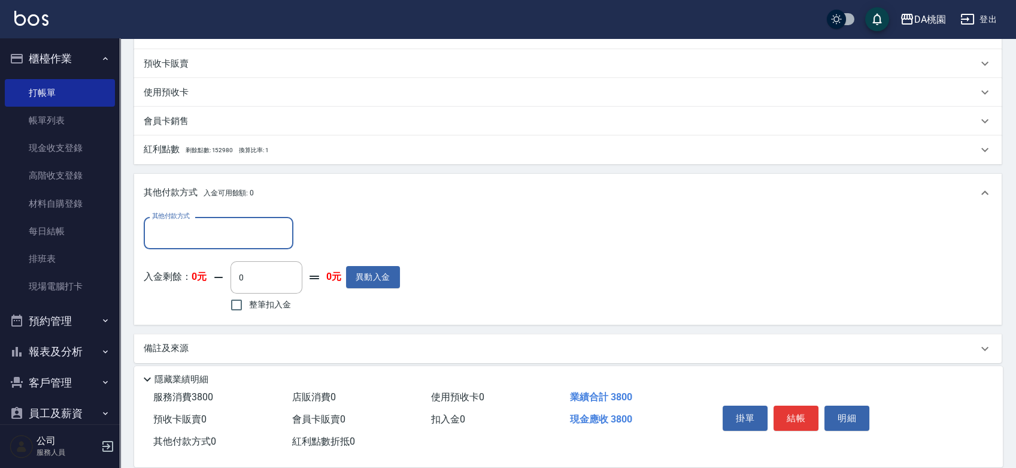
click at [223, 229] on input "其他付款方式" at bounding box center [218, 232] width 139 height 21
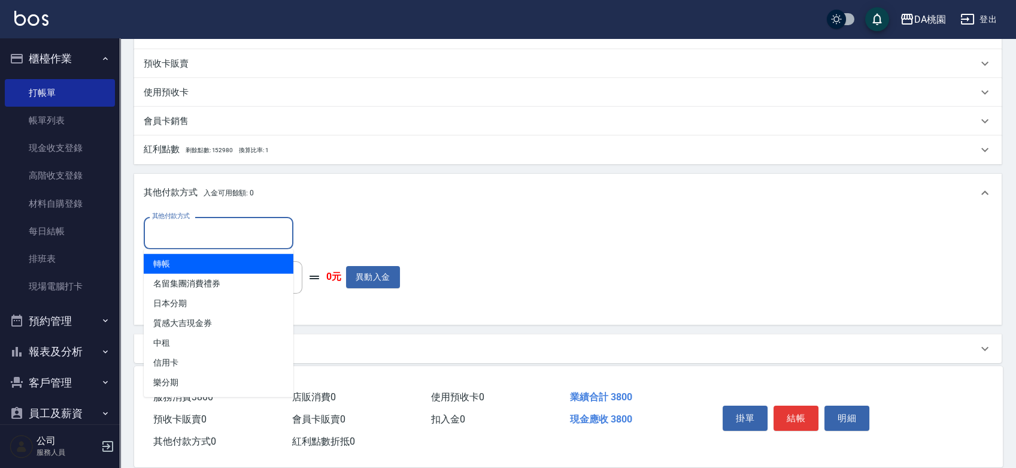
click at [202, 265] on span "轉帳" at bounding box center [219, 264] width 150 height 20
type input "轉帳"
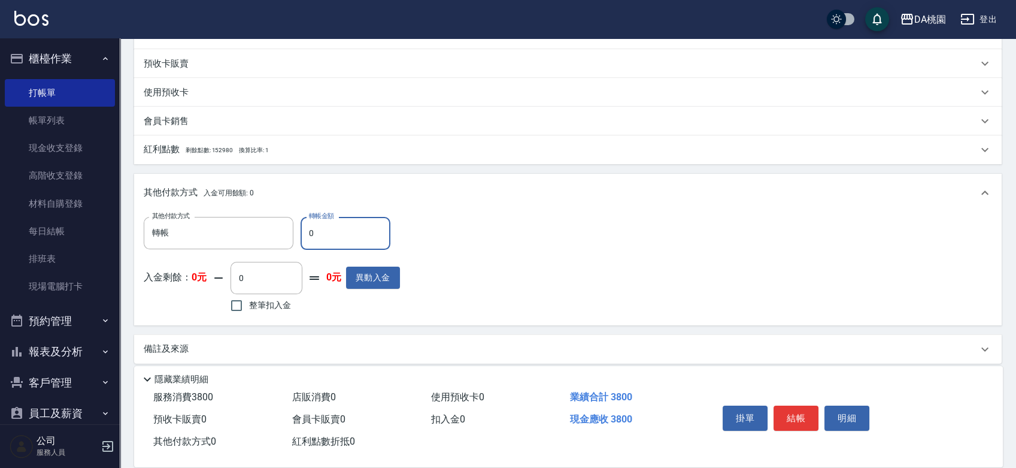
click at [307, 235] on input "0" at bounding box center [346, 233] width 90 height 32
type input "30"
type input "370"
type input "380"
type input "340"
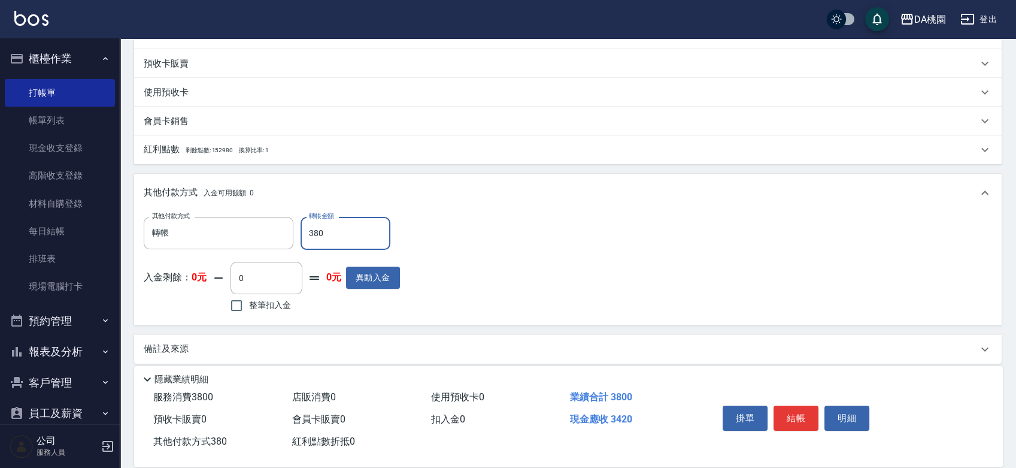
type input "3800"
type input "0"
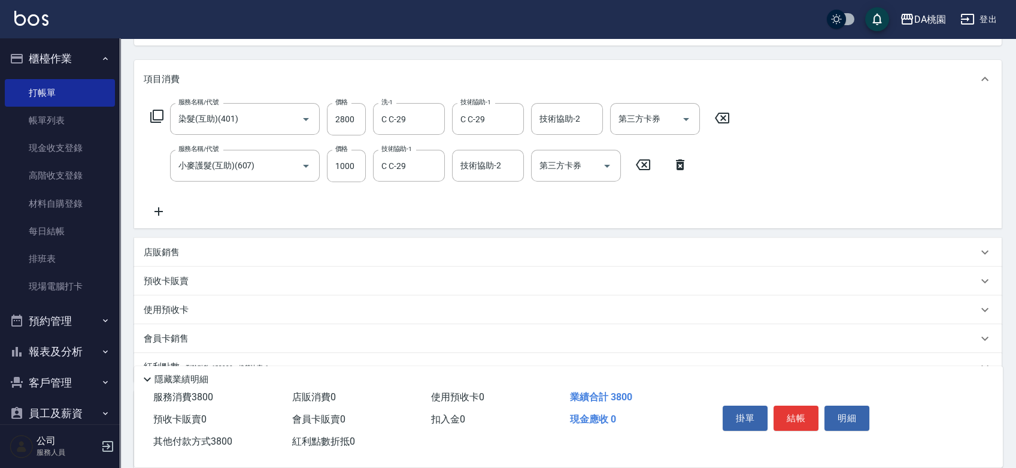
scroll to position [0, 0]
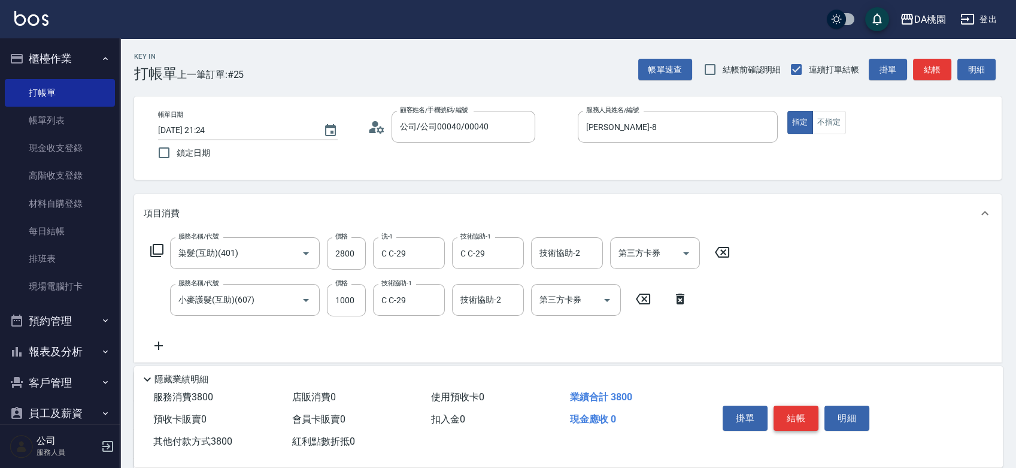
type input "3800"
click at [797, 425] on button "結帳" at bounding box center [796, 417] width 45 height 25
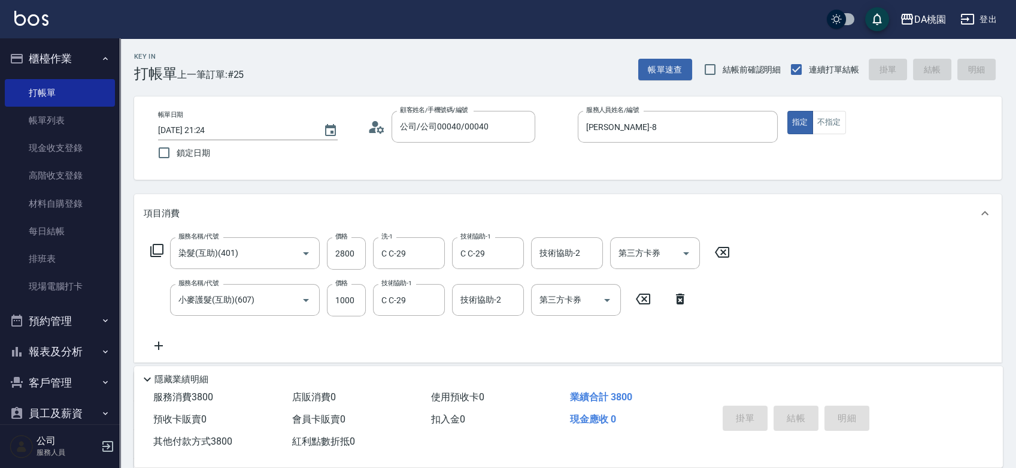
type input "[DATE] 13:24"
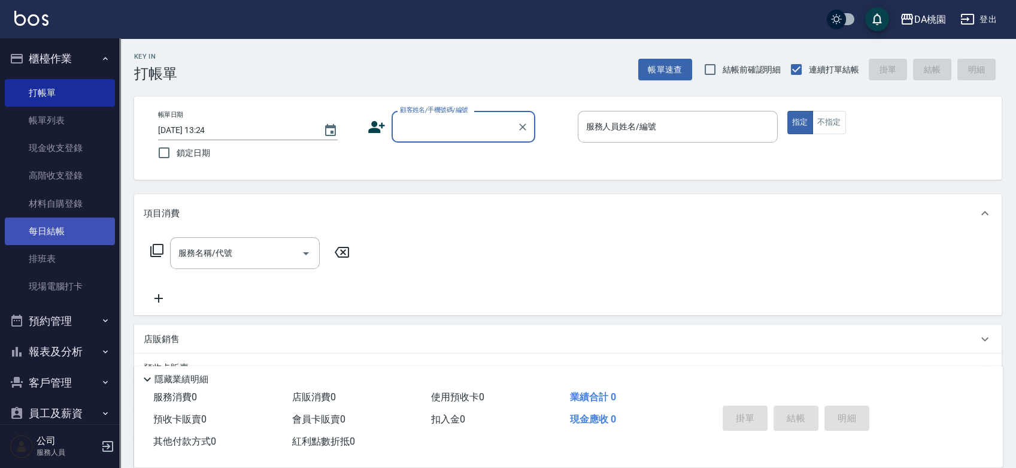
click at [83, 237] on link "每日結帳" at bounding box center [60, 231] width 110 height 28
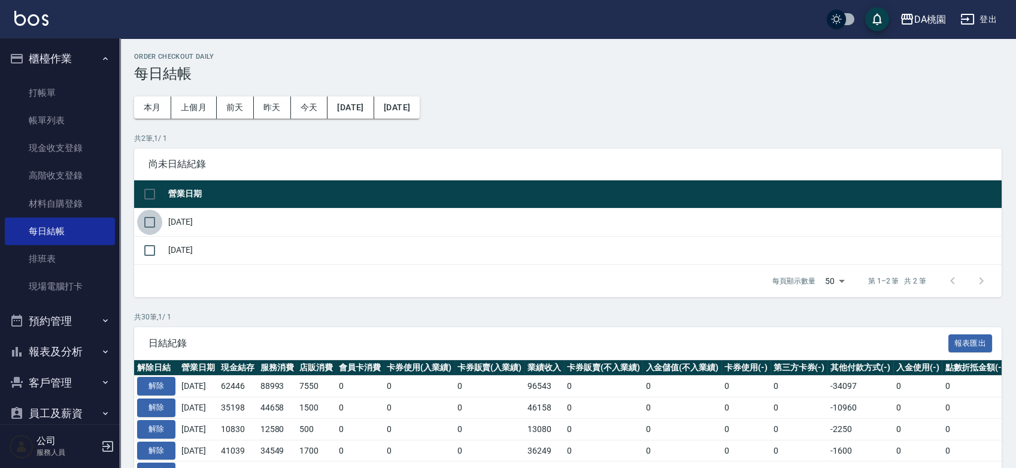
click at [144, 225] on input "checkbox" at bounding box center [149, 222] width 25 height 25
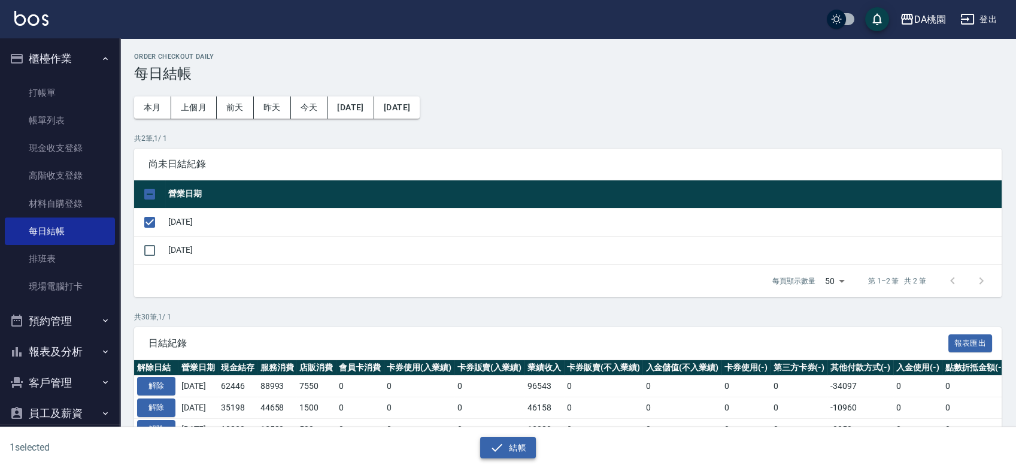
click at [527, 447] on button "結帳" at bounding box center [508, 448] width 56 height 22
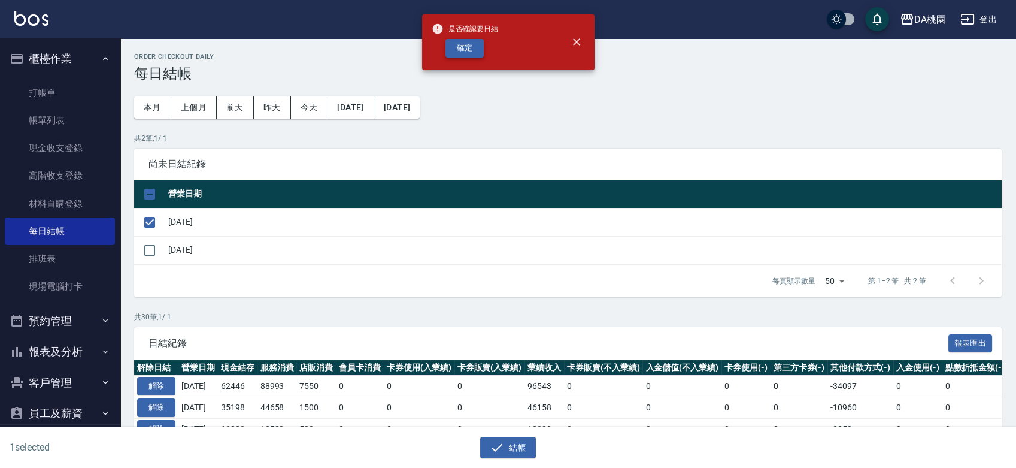
click at [482, 52] on button "確定" at bounding box center [465, 48] width 38 height 19
checkbox input "false"
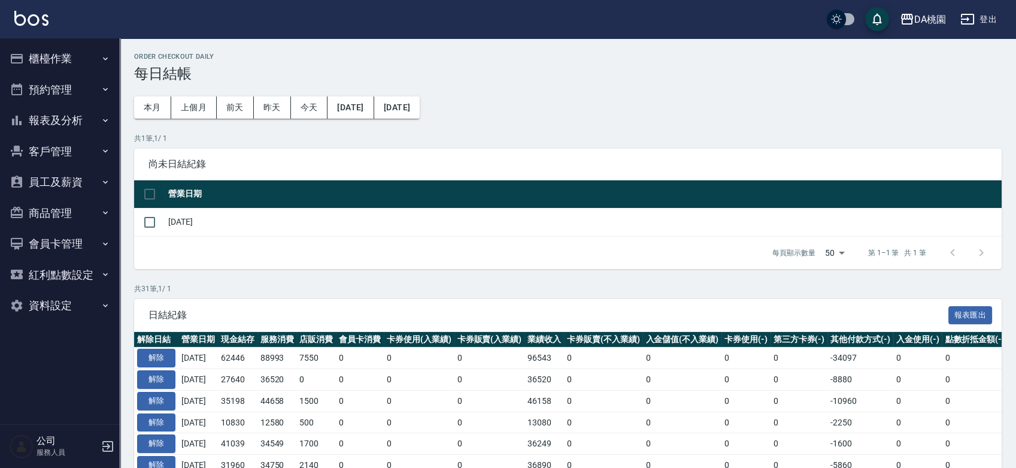
click at [71, 125] on button "報表及分析" at bounding box center [60, 120] width 110 height 31
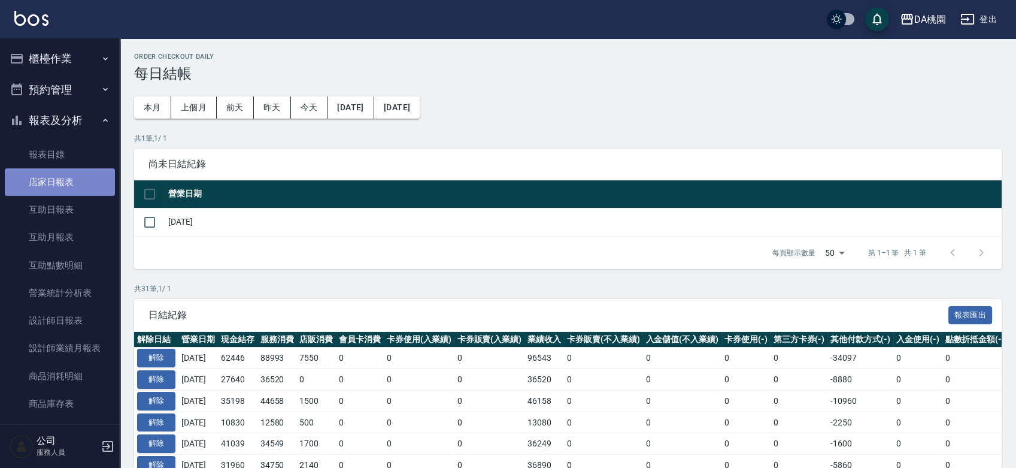
click at [60, 180] on link "店家日報表" at bounding box center [60, 182] width 110 height 28
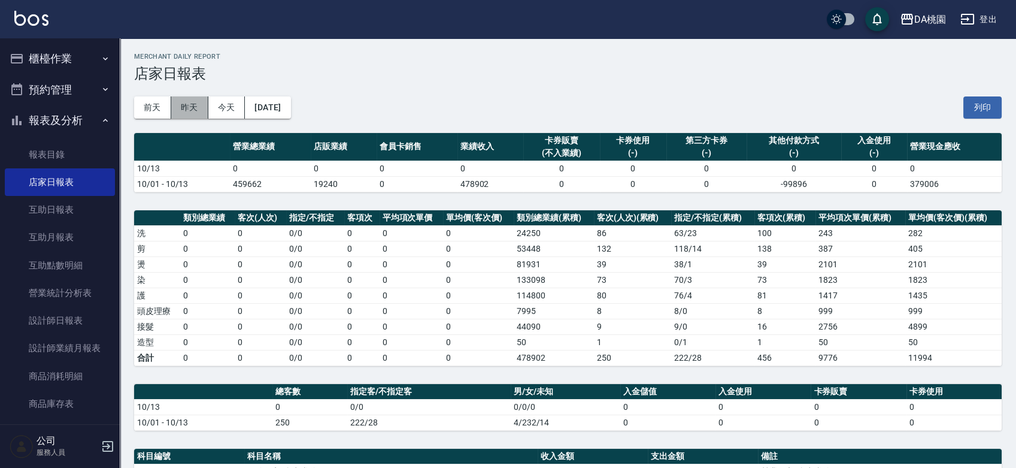
click at [195, 107] on button "昨天" at bounding box center [189, 107] width 37 height 22
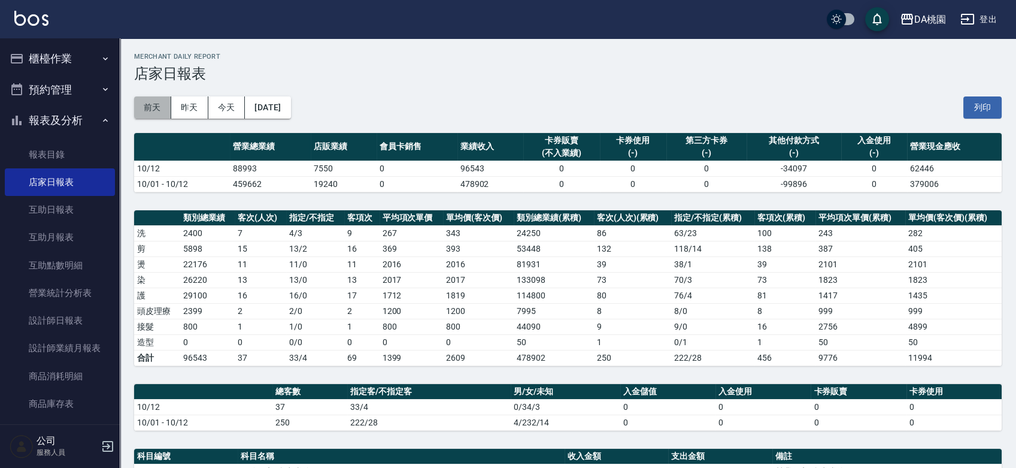
click at [152, 104] on button "前天" at bounding box center [152, 107] width 37 height 22
click at [268, 105] on button "[DATE]" at bounding box center [268, 107] width 46 height 22
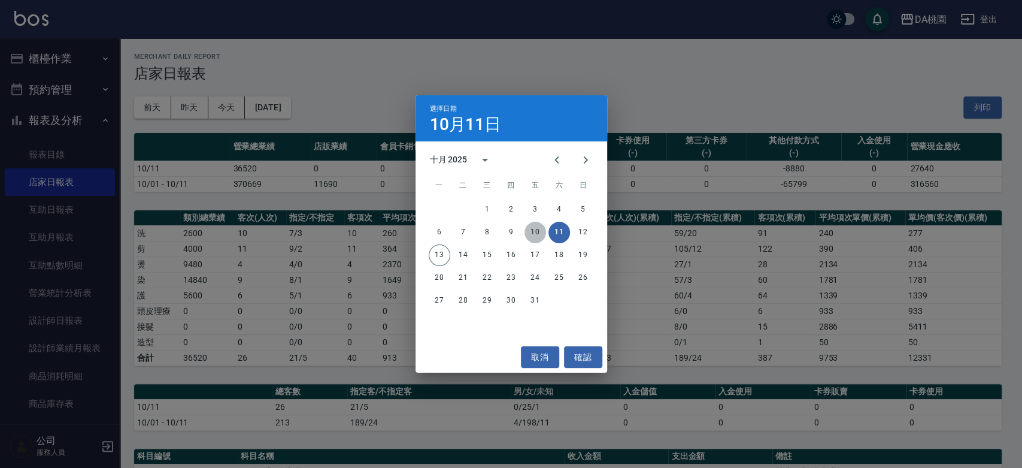
click at [532, 235] on button "10" at bounding box center [536, 233] width 22 height 22
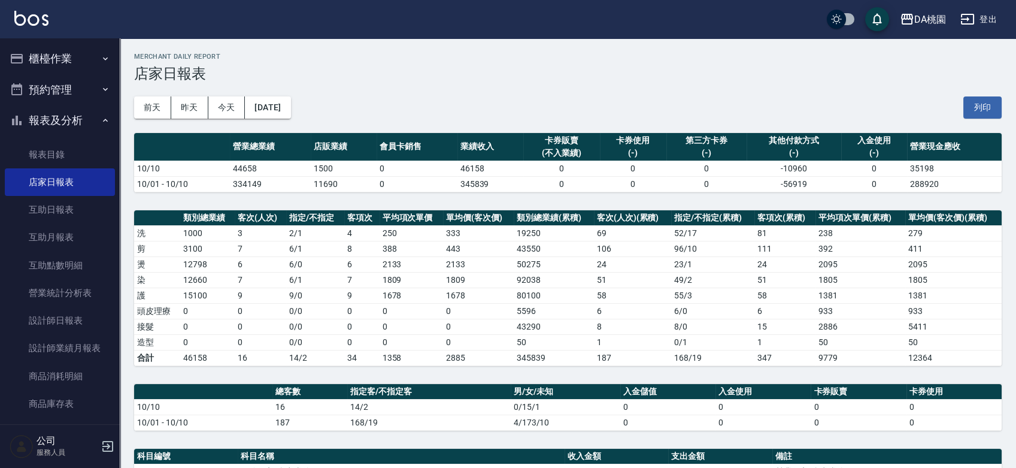
click at [66, 64] on button "櫃檯作業" at bounding box center [60, 58] width 110 height 31
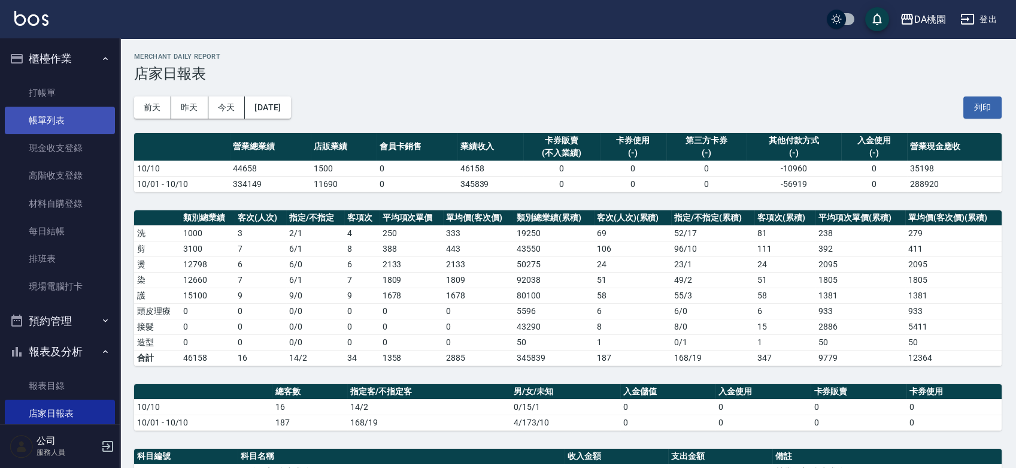
click at [59, 120] on link "帳單列表" at bounding box center [60, 121] width 110 height 28
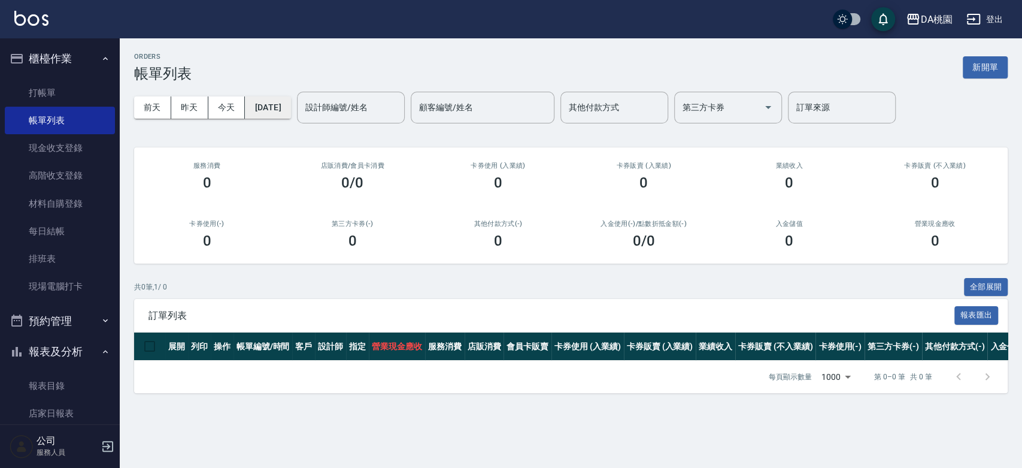
click at [274, 112] on button "[DATE]" at bounding box center [268, 107] width 46 height 22
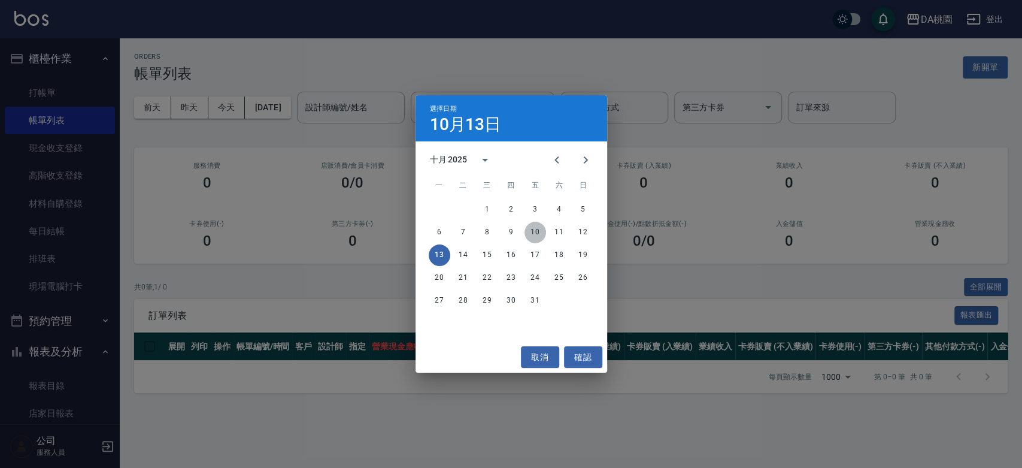
click at [540, 236] on button "10" at bounding box center [536, 233] width 22 height 22
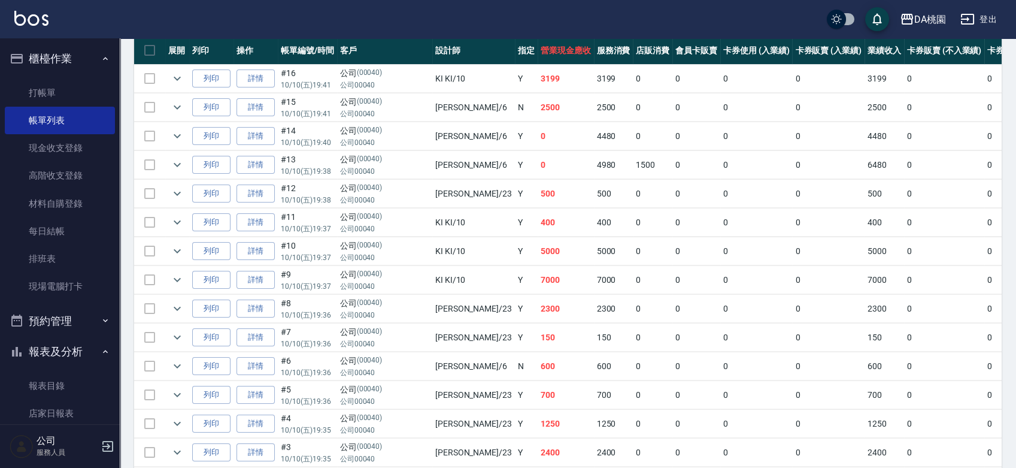
scroll to position [274, 0]
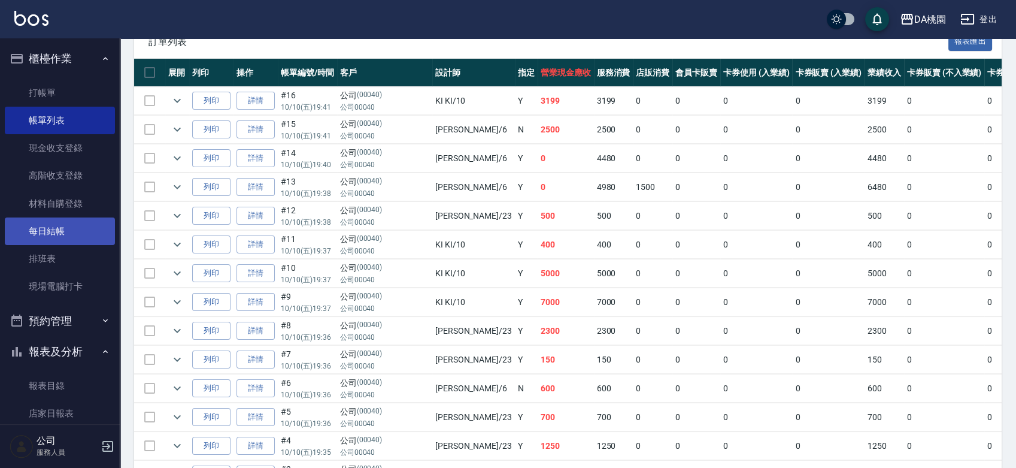
click at [71, 233] on link "每日結帳" at bounding box center [60, 231] width 110 height 28
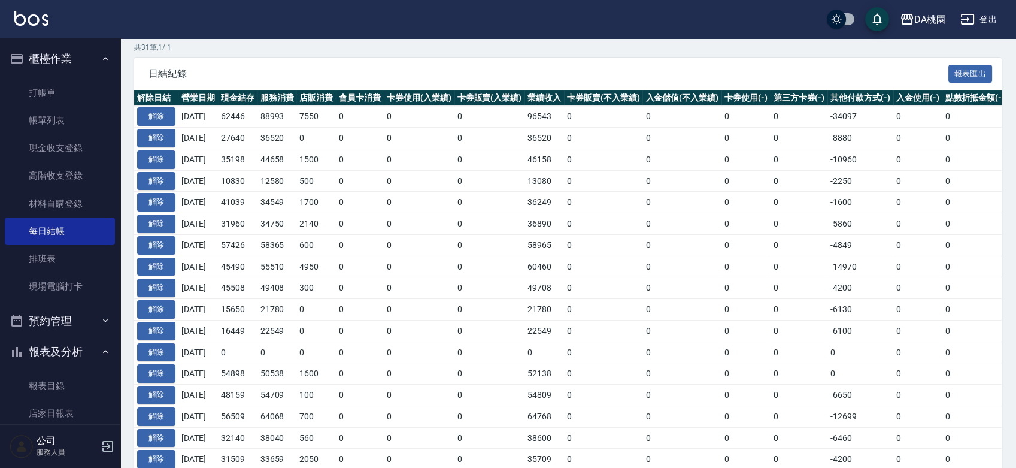
scroll to position [266, 0]
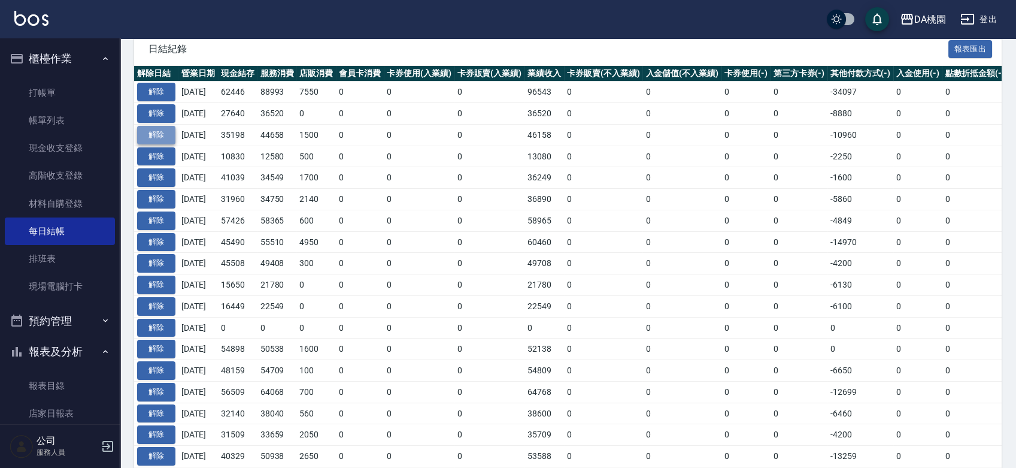
click at [155, 129] on button "解除" at bounding box center [156, 135] width 38 height 19
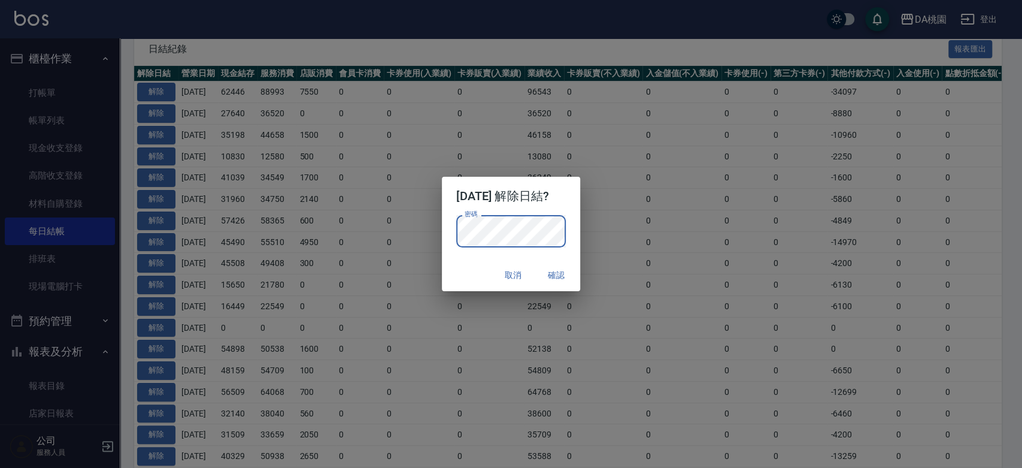
click at [562, 280] on button "確認" at bounding box center [556, 275] width 38 height 22
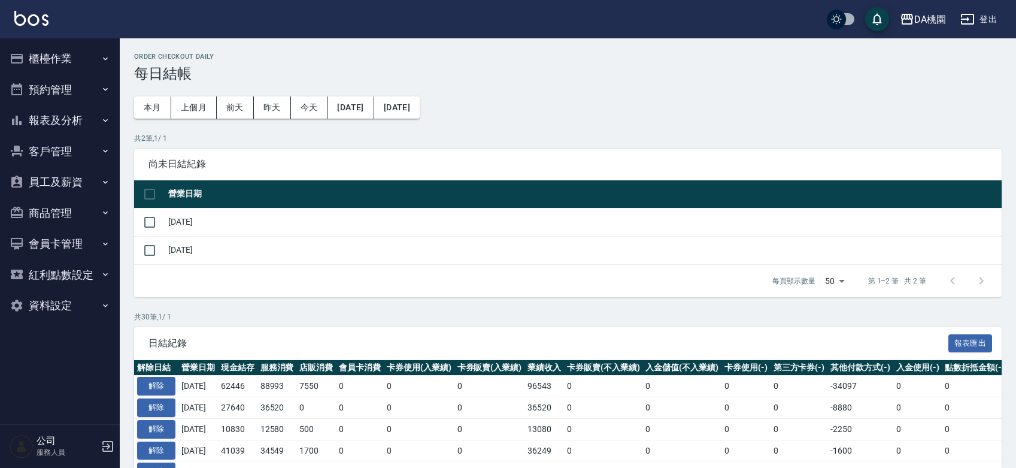
scroll to position [266, 0]
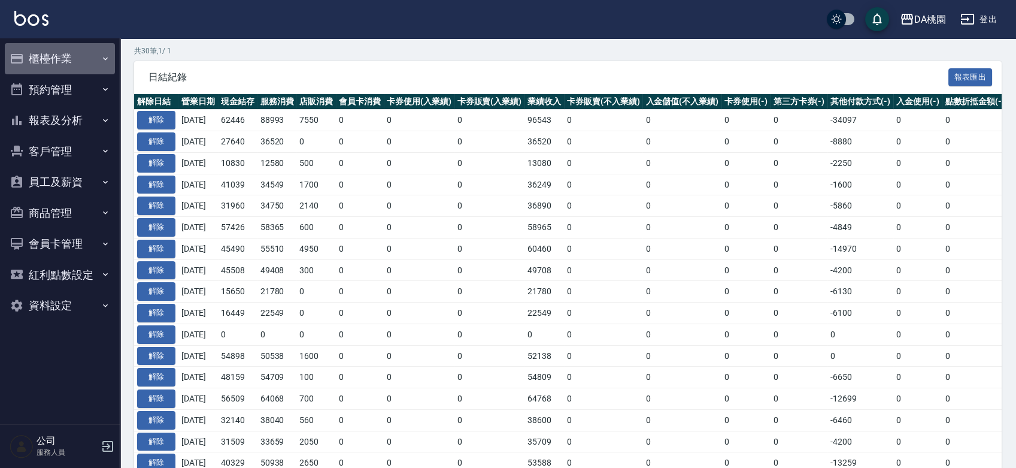
click at [62, 52] on button "櫃檯作業" at bounding box center [60, 58] width 110 height 31
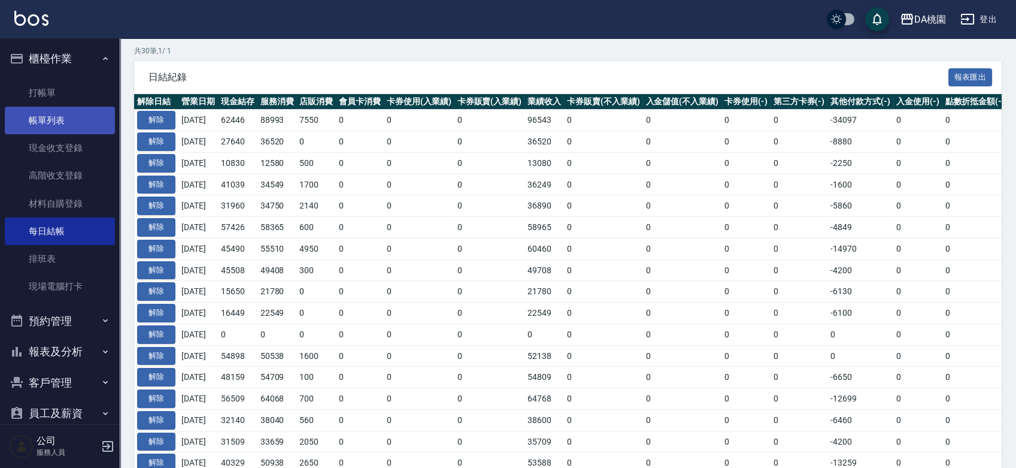
click at [50, 128] on link "帳單列表" at bounding box center [60, 121] width 110 height 28
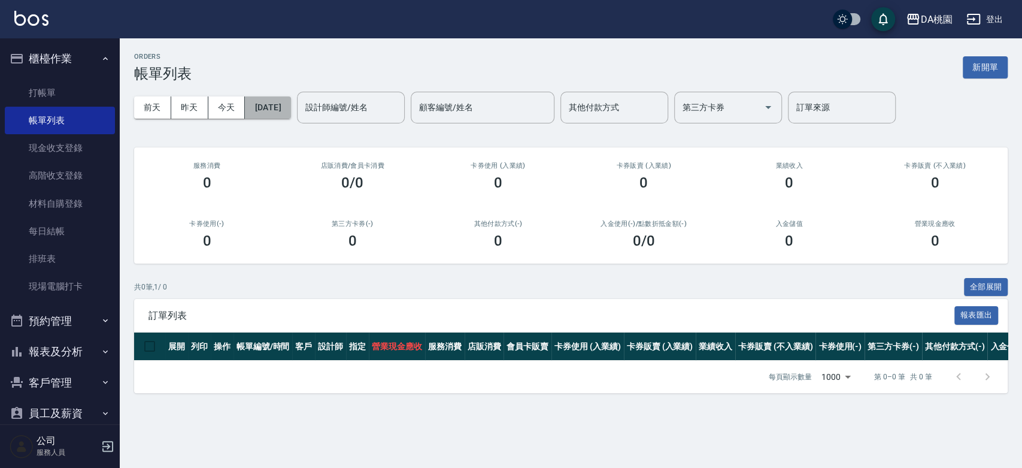
click at [270, 111] on button "[DATE]" at bounding box center [268, 107] width 46 height 22
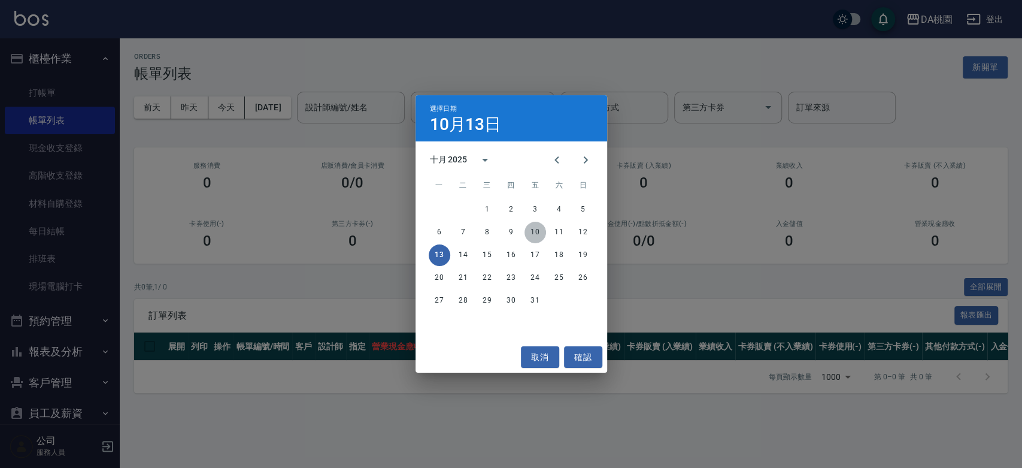
click at [531, 231] on button "10" at bounding box center [536, 233] width 22 height 22
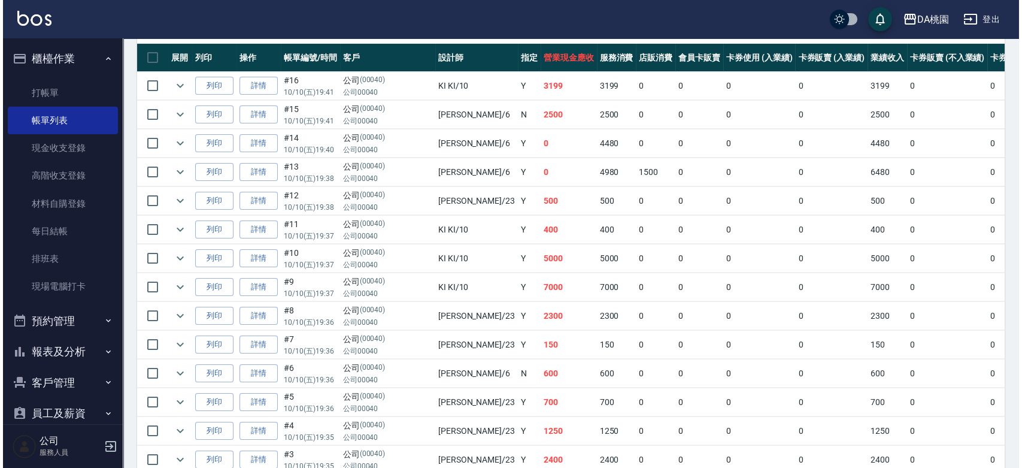
scroll to position [266, 0]
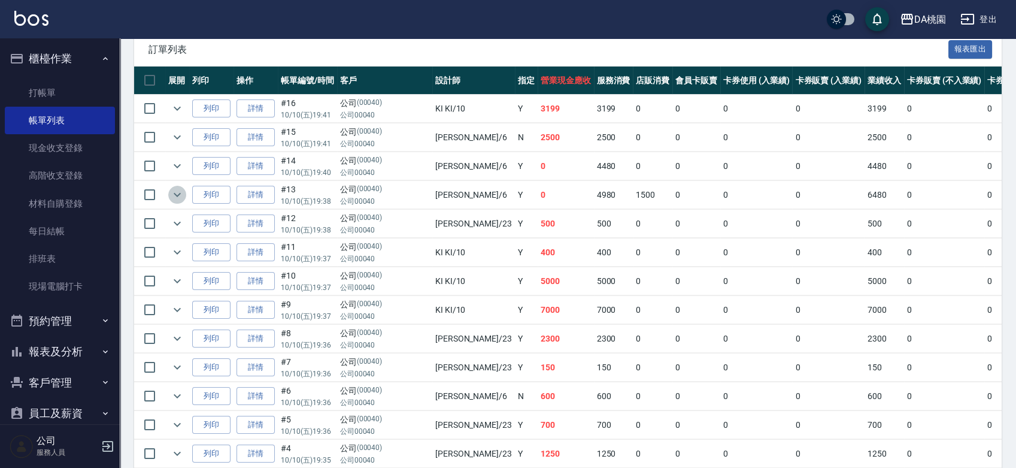
click at [183, 195] on icon "expand row" at bounding box center [177, 194] width 14 height 14
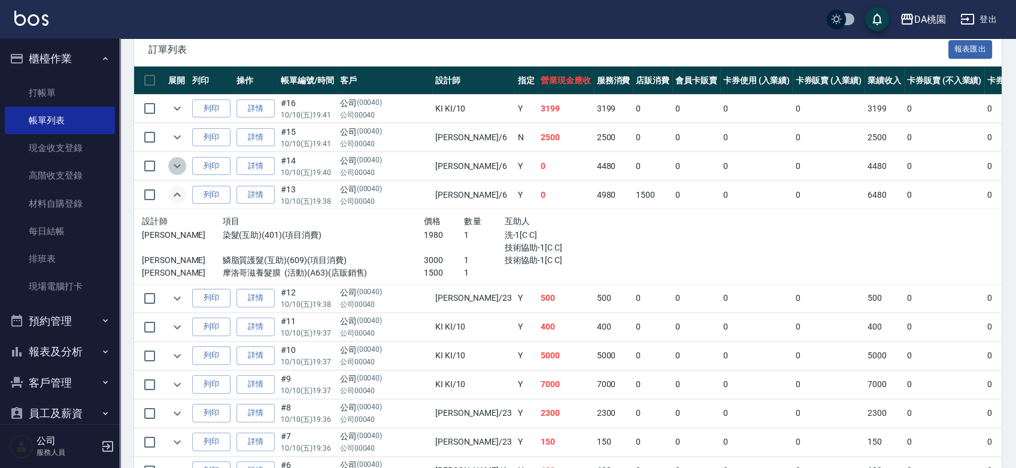
click at [175, 166] on icon "expand row" at bounding box center [177, 166] width 14 height 14
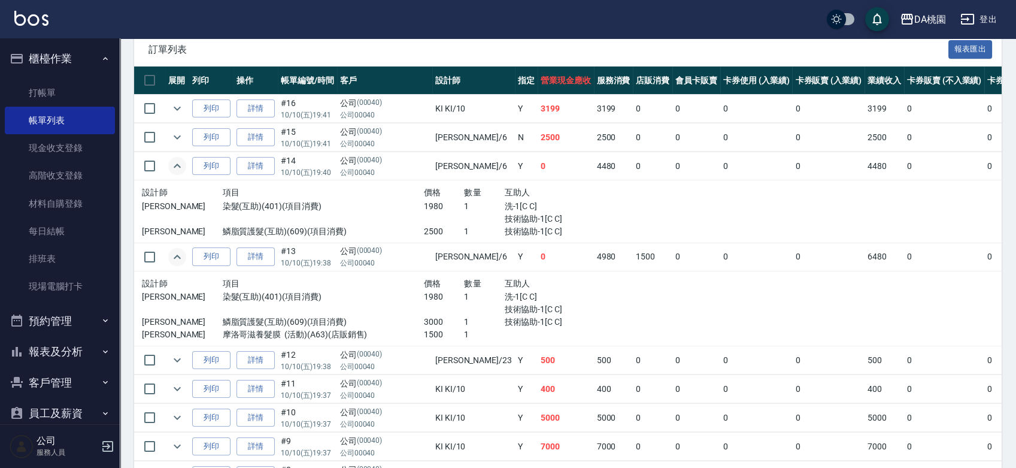
click at [175, 166] on icon "expand row" at bounding box center [177, 166] width 14 height 14
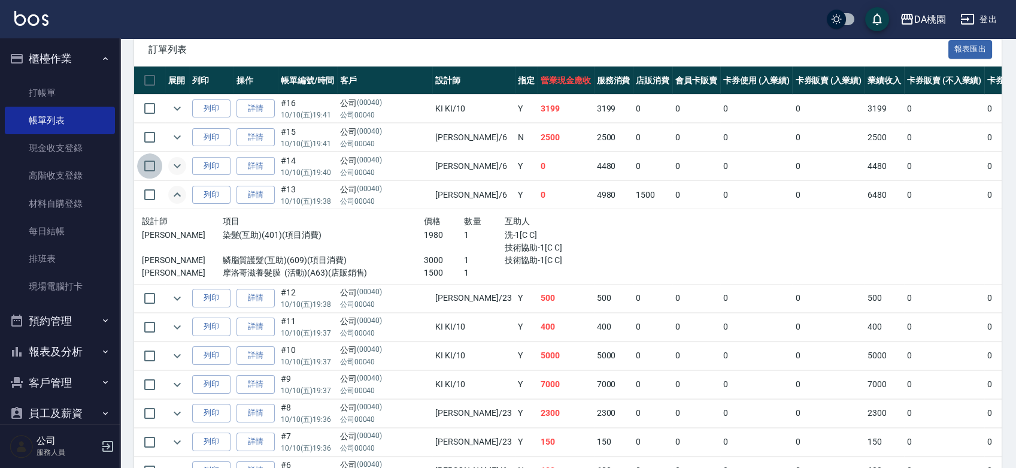
click at [147, 161] on input "checkbox" at bounding box center [149, 165] width 25 height 25
checkbox input "true"
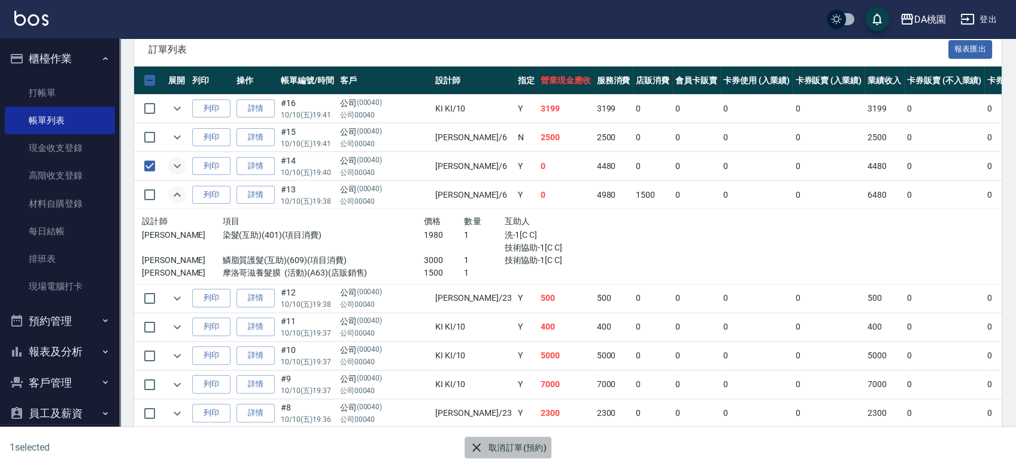
click at [511, 458] on button "取消訂單(預約)" at bounding box center [508, 448] width 87 height 22
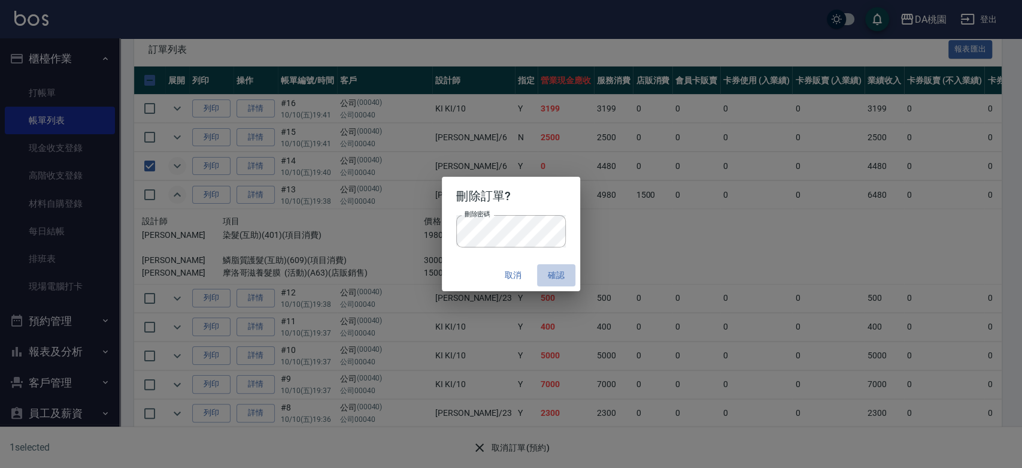
click at [549, 277] on button "確認" at bounding box center [556, 275] width 38 height 22
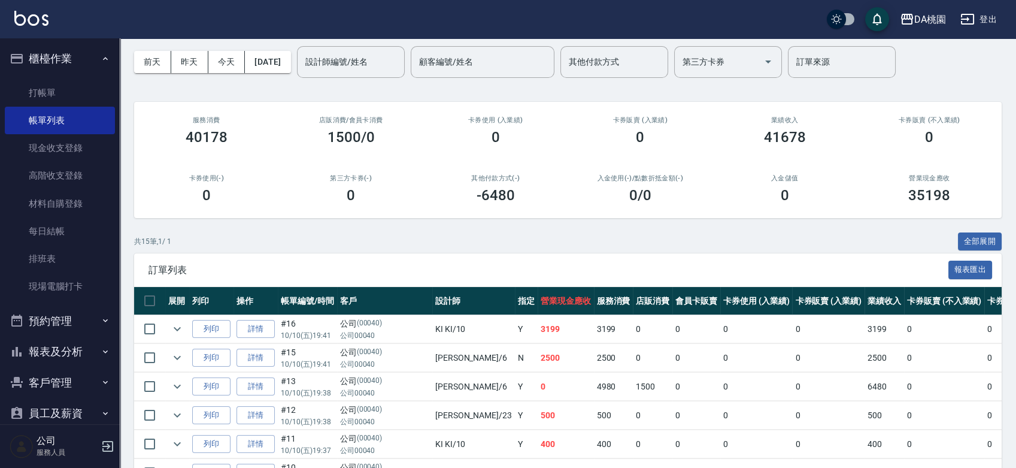
scroll to position [66, 0]
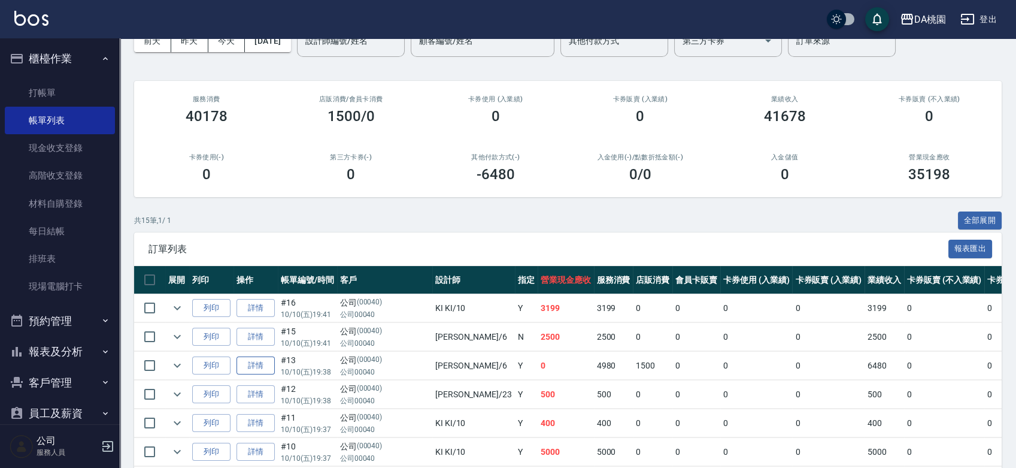
click at [253, 358] on link "詳情" at bounding box center [256, 365] width 38 height 19
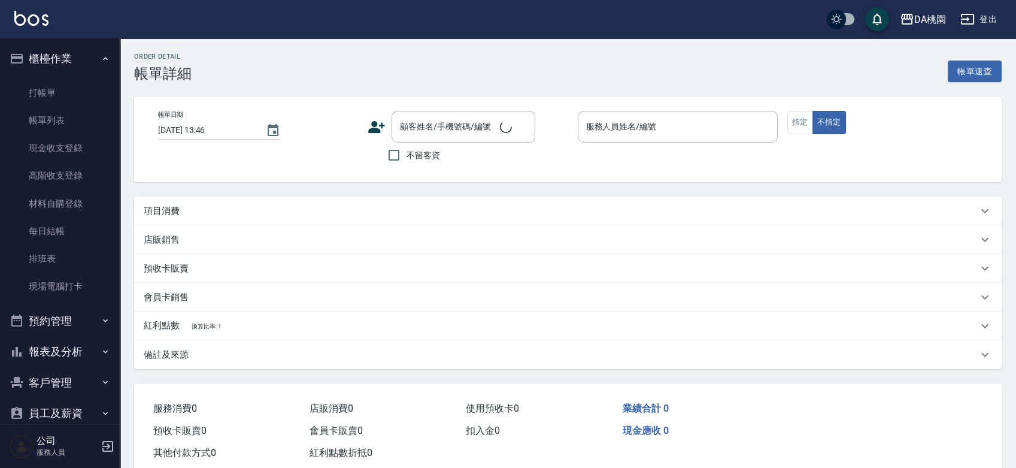
type input "[DATE] 19:38"
type input "[PERSON_NAME]-6"
type input "0"
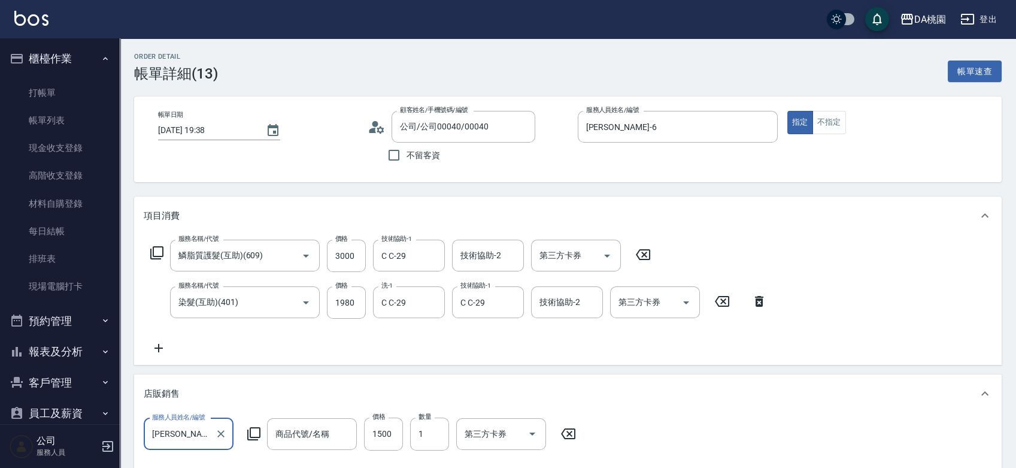
type input "公司/公司00040/00040"
type input "鱗脂質護髮(互助)(609)"
type input "染髮(互助)(401)"
type input "摩洛哥滋養髮膜 (活動)"
click at [165, 345] on icon at bounding box center [159, 348] width 30 height 14
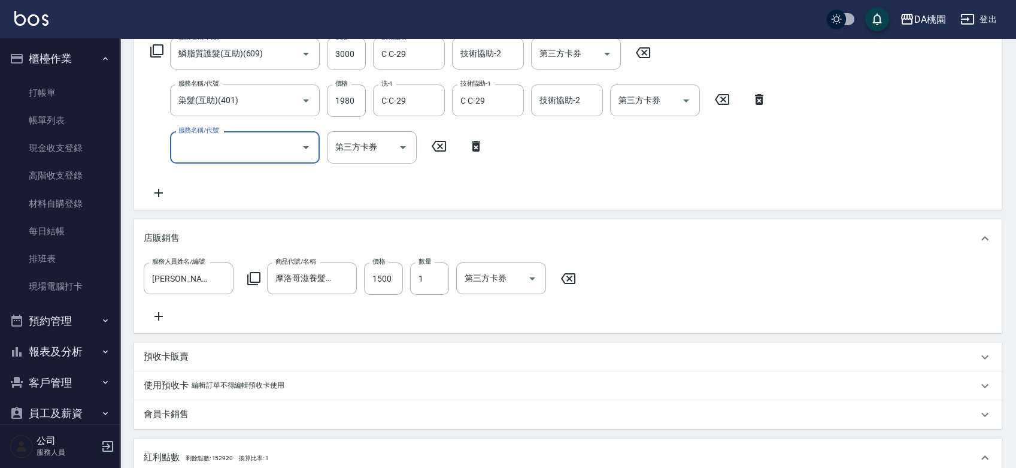
scroll to position [179, 0]
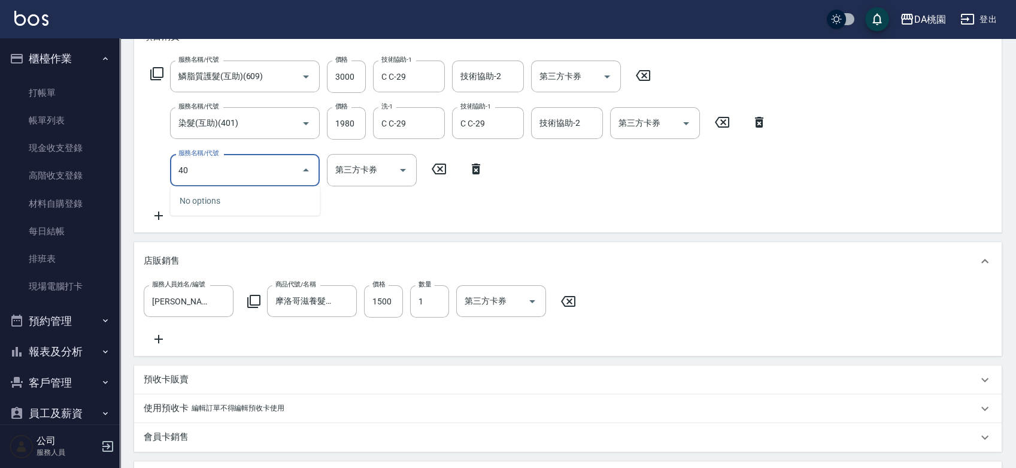
type input "401"
type input "150"
type input "染髮(互助)(401)"
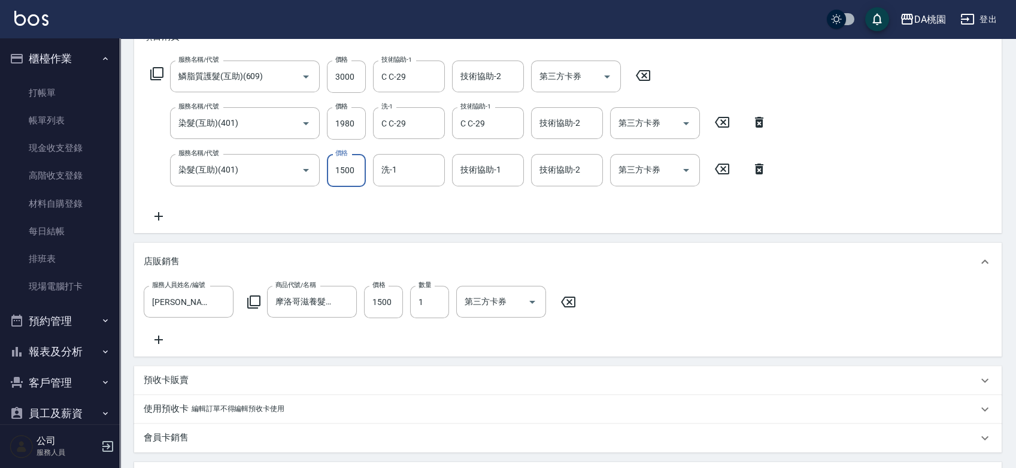
type input "1"
type input "0"
type input "198"
type input "10"
type input "1980"
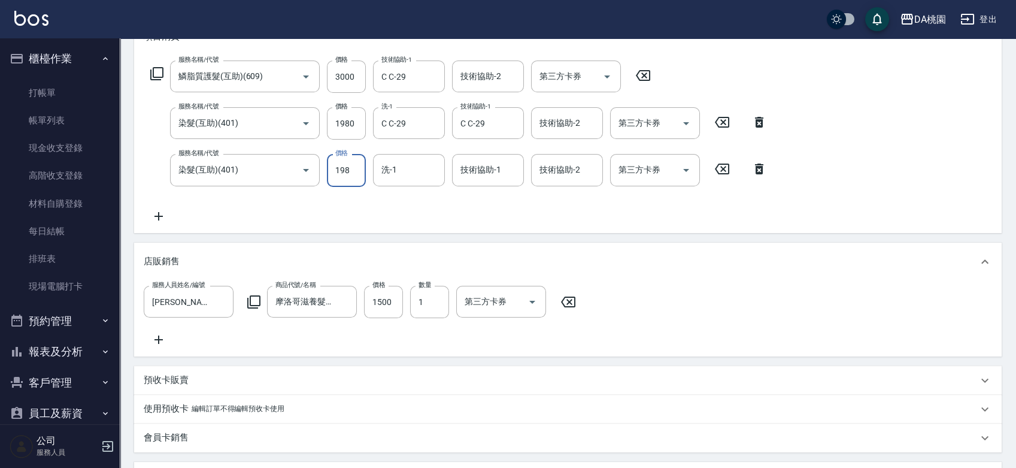
type input "190"
type input "1980"
type input "C C-29"
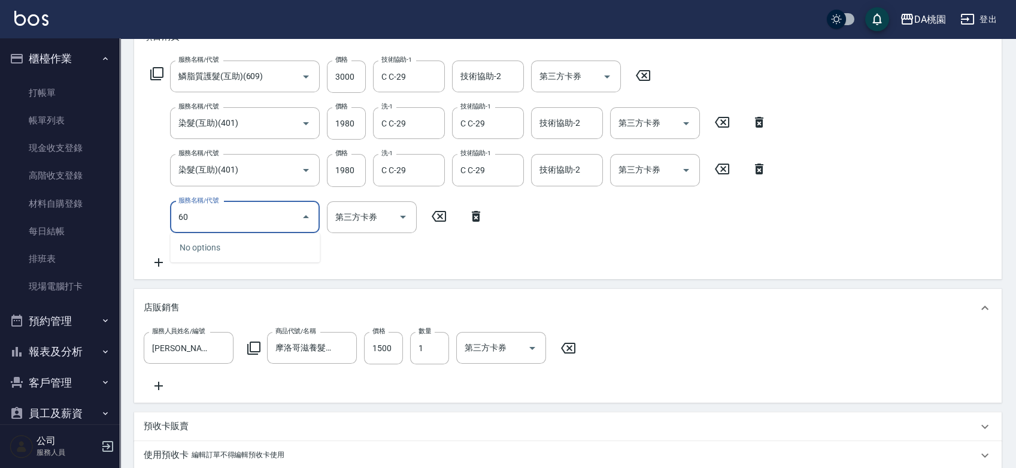
type input "609"
type input "310"
type input "鱗脂質護髮(互助)(609)"
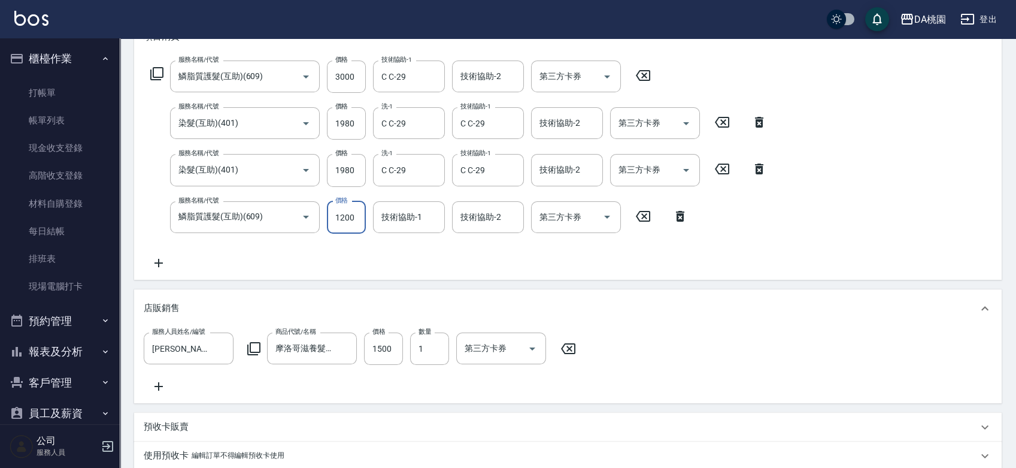
type input "2"
type input "190"
type input "25"
type input "200"
type input "250"
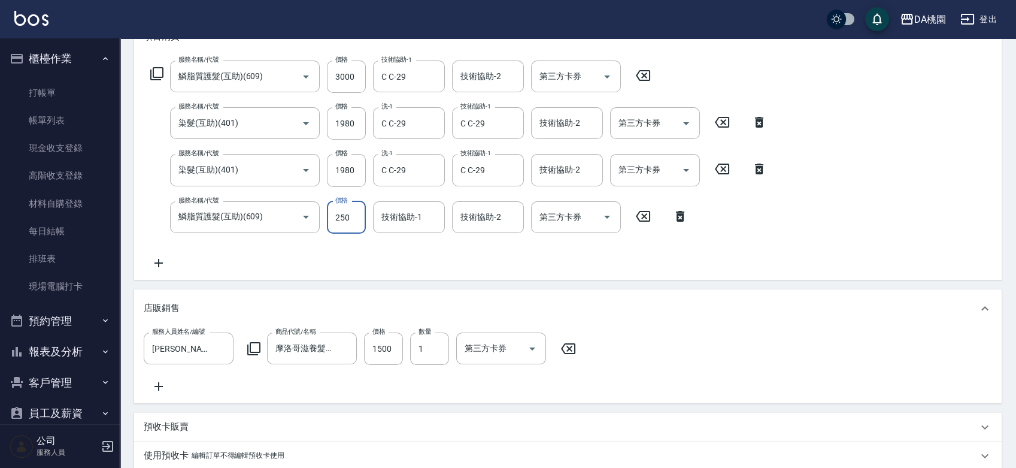
type input "220"
type input "2500"
type input "440"
type input "2500"
type input "C C-29"
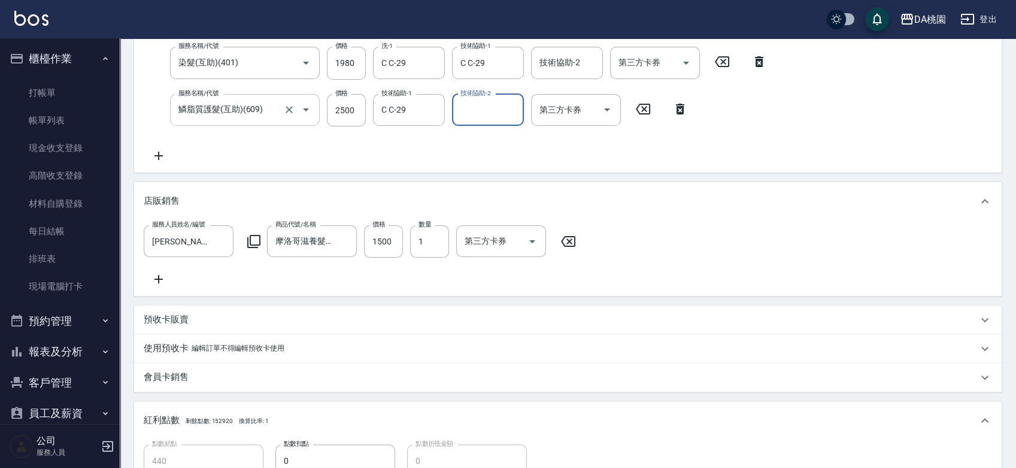
scroll to position [379, 0]
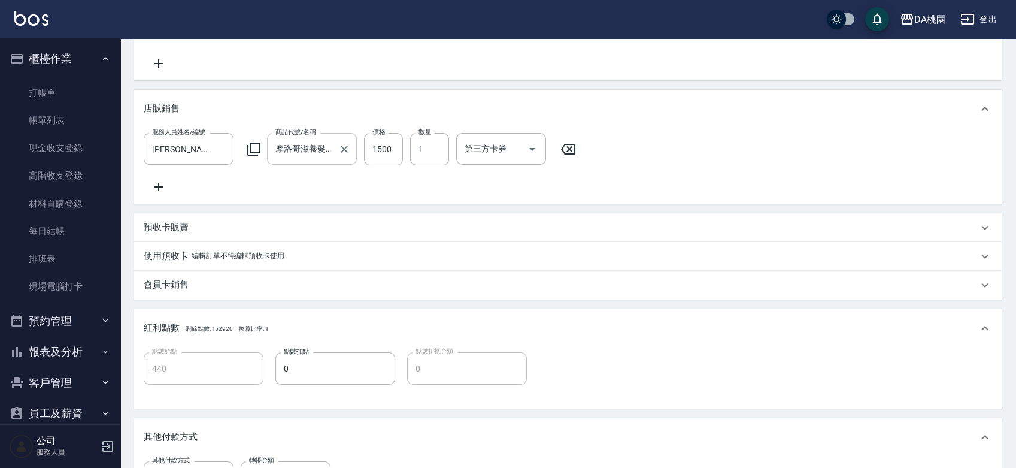
click at [305, 153] on input "摩洛哥滋養髮膜 (活動)" at bounding box center [303, 148] width 61 height 21
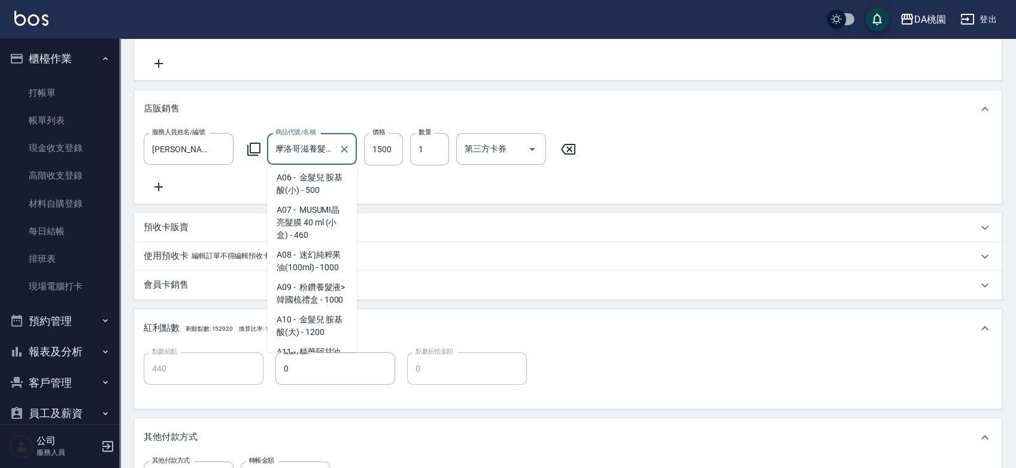
scroll to position [84, 0]
click at [255, 147] on icon at bounding box center [254, 149] width 14 height 14
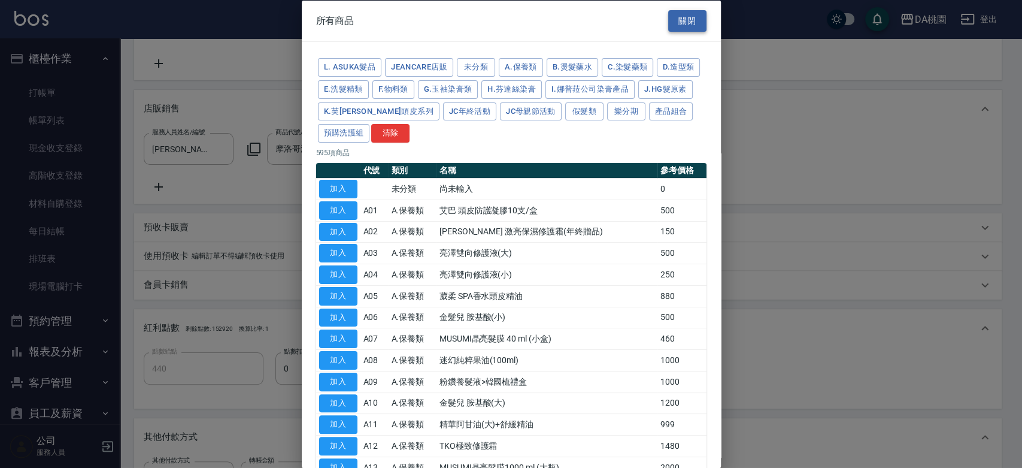
click at [672, 26] on button "關閉" at bounding box center [687, 21] width 38 height 22
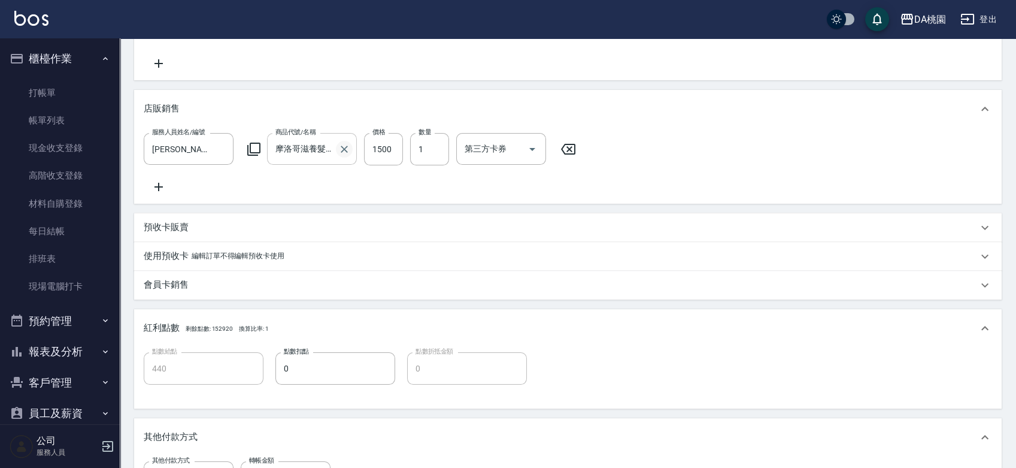
click at [344, 143] on icon "Clear" at bounding box center [344, 149] width 12 height 12
type input "290"
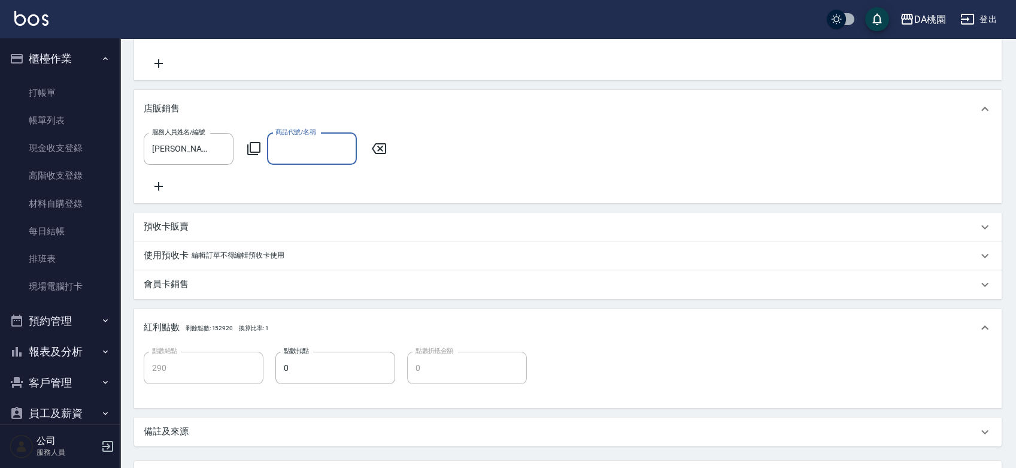
type input "z"
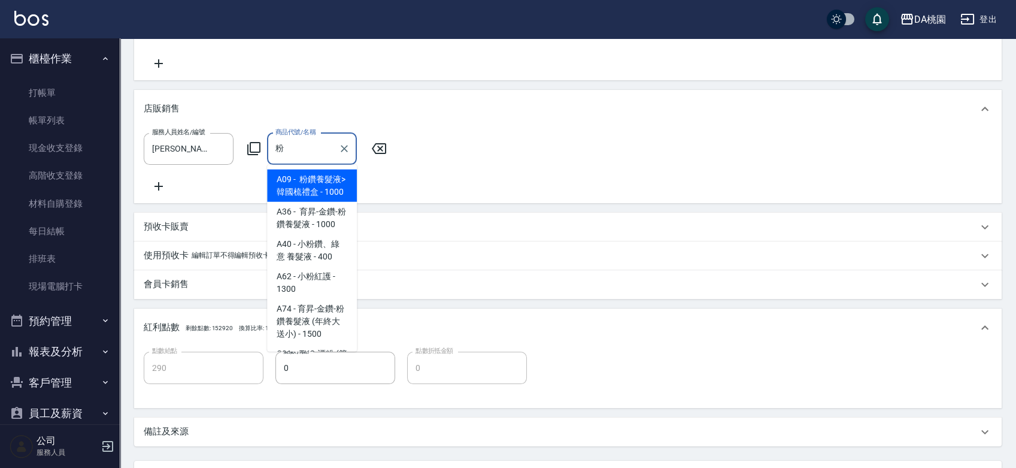
type input "粉鑽養髮液>韓國梳禮盒"
type input "390"
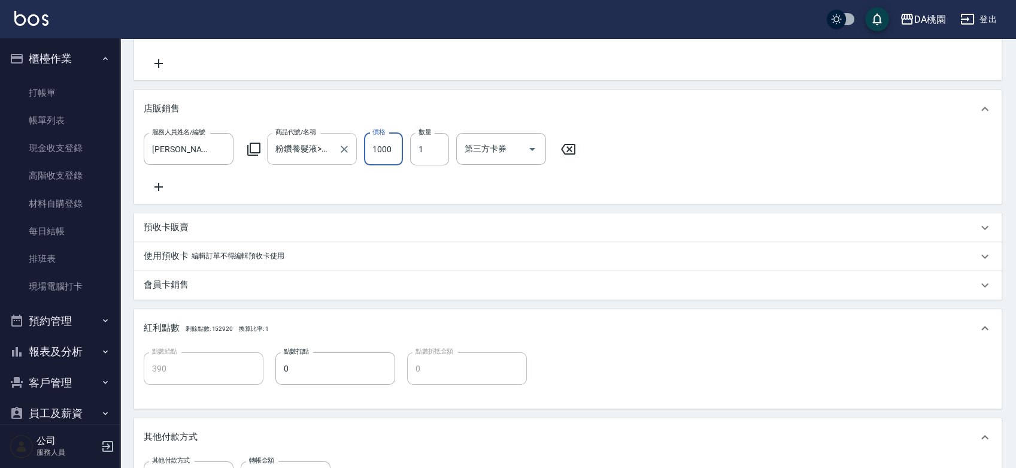
type input "1"
type input "290"
type input "150"
type input "310"
type input "1500"
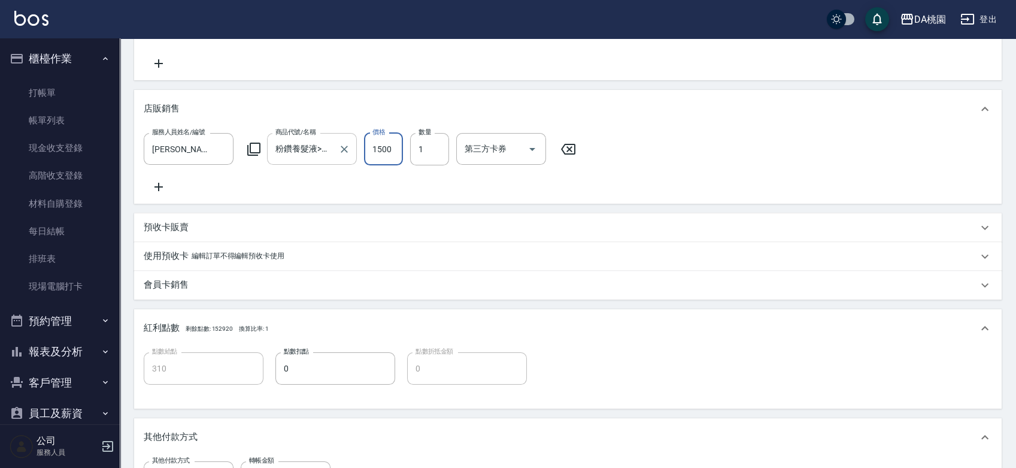
type input "440"
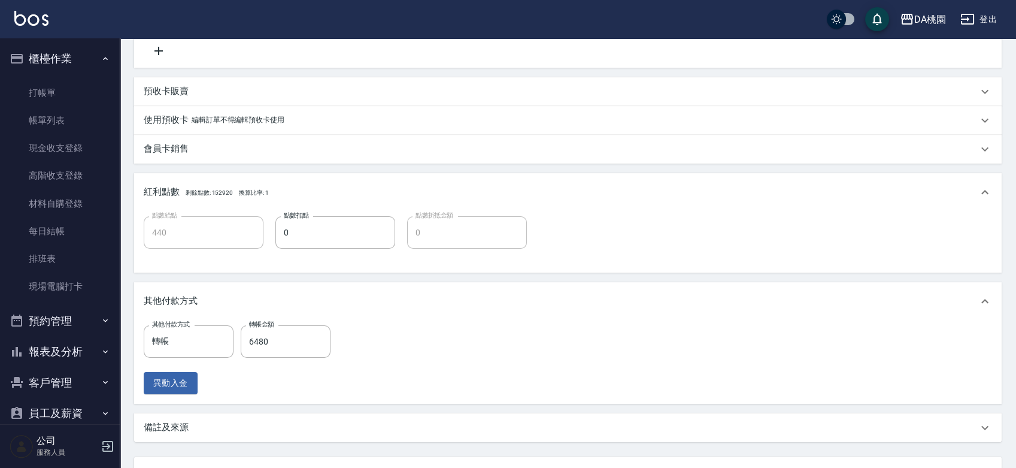
scroll to position [626, 0]
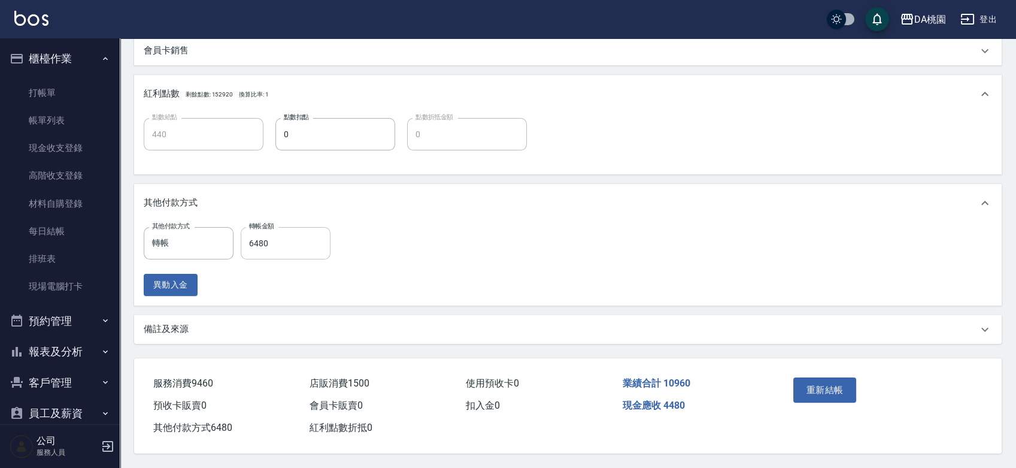
type input "1500"
click at [281, 242] on input "6480" at bounding box center [286, 243] width 90 height 32
type input "0"
type input "1090"
type input "109"
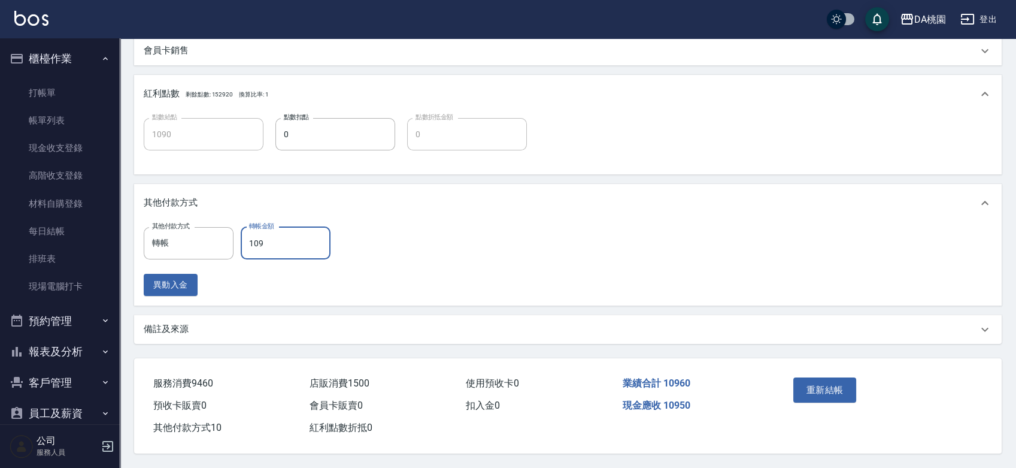
type input "1080"
type input "1096"
type input "980"
type input "10960"
type input "0"
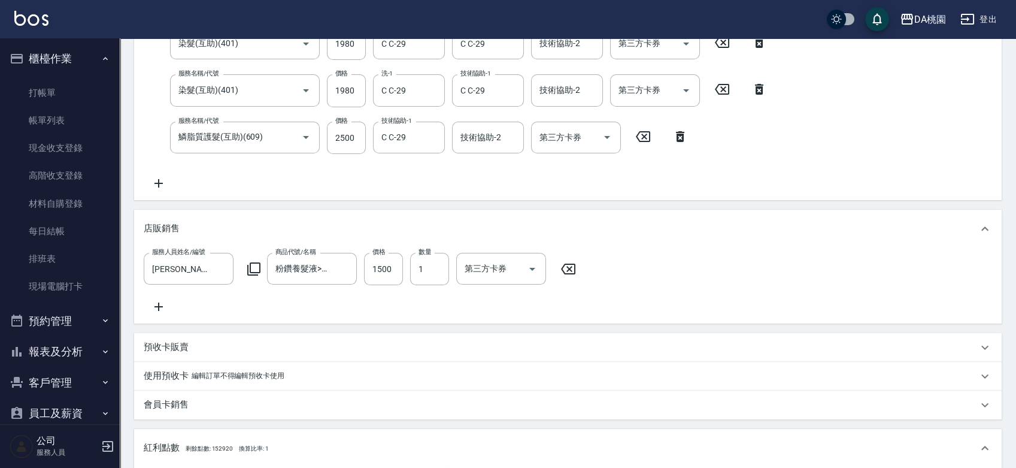
scroll to position [599, 0]
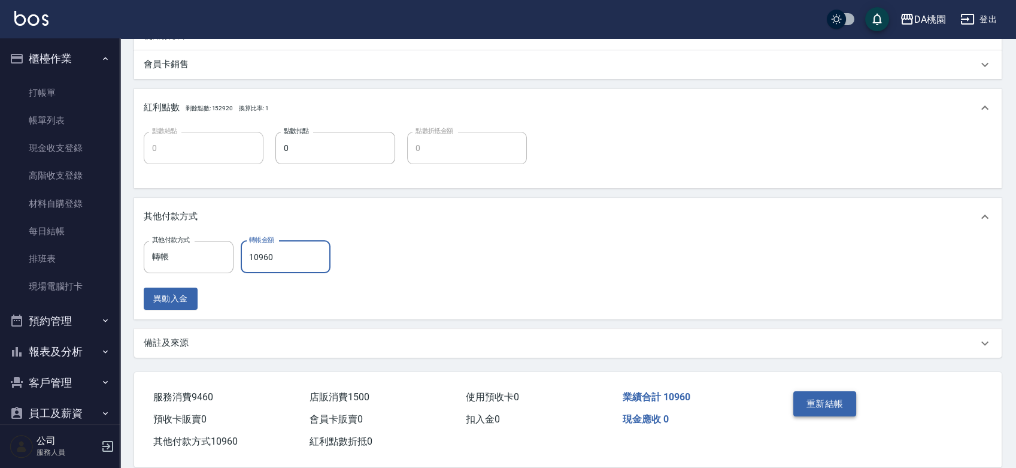
type input "10960"
click at [840, 413] on button "重新結帳" at bounding box center [825, 403] width 63 height 25
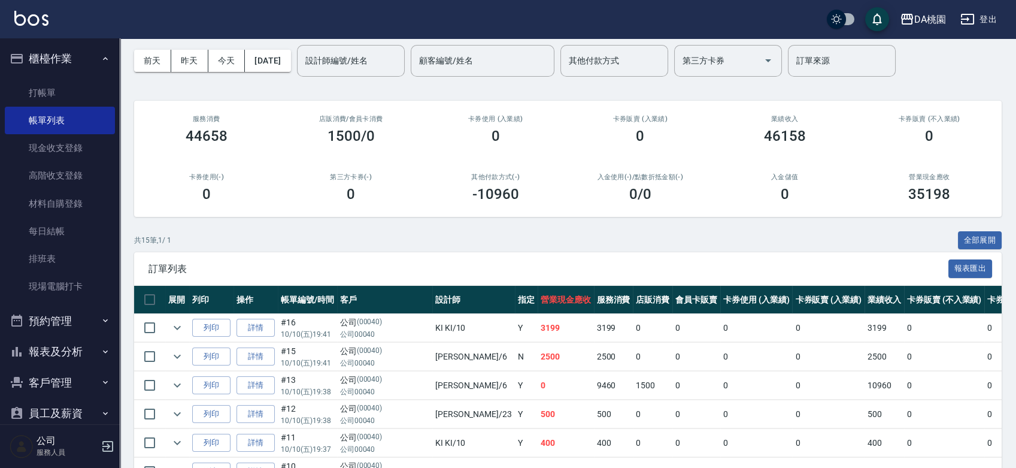
scroll to position [66, 0]
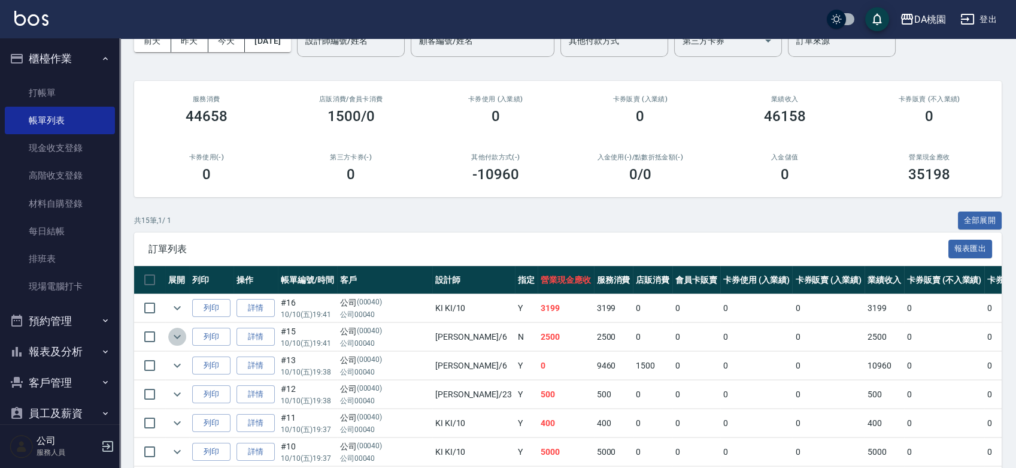
click at [170, 335] on icon "expand row" at bounding box center [177, 336] width 14 height 14
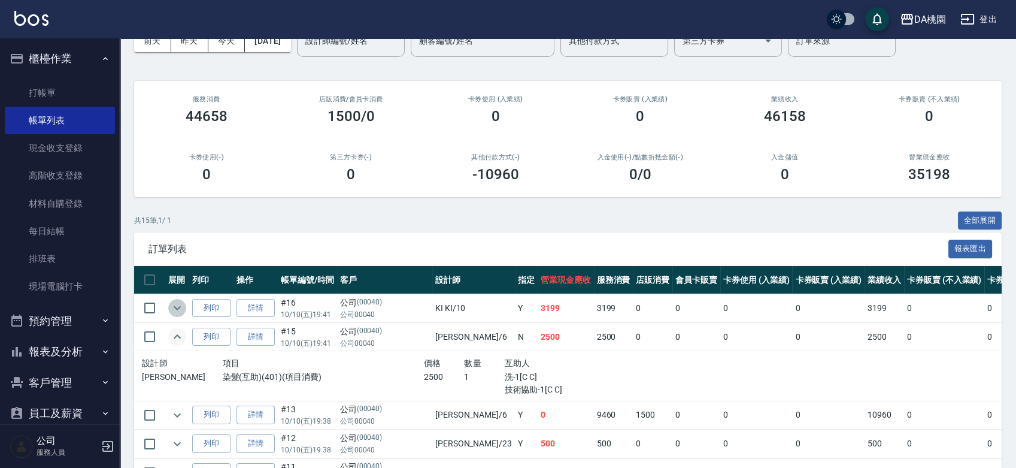
click at [177, 307] on icon "expand row" at bounding box center [177, 308] width 14 height 14
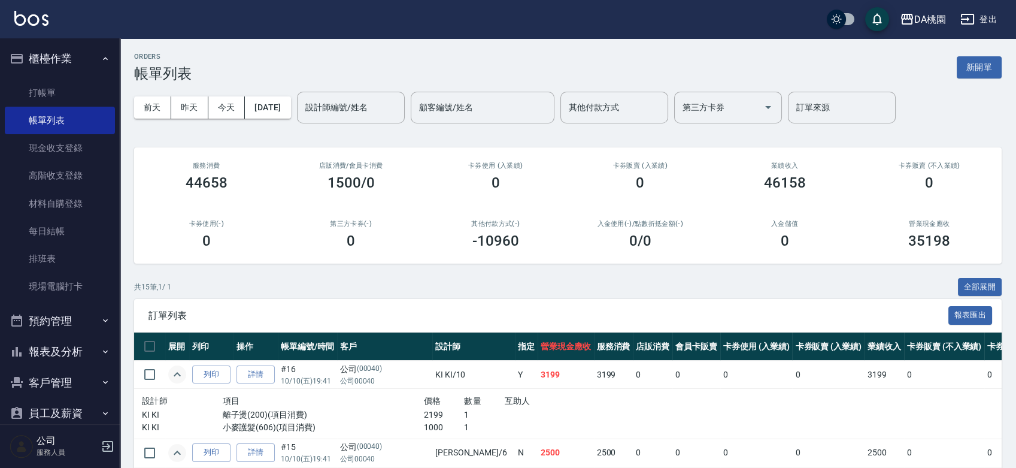
scroll to position [0, 0]
click at [156, 107] on button "前天" at bounding box center [152, 107] width 37 height 22
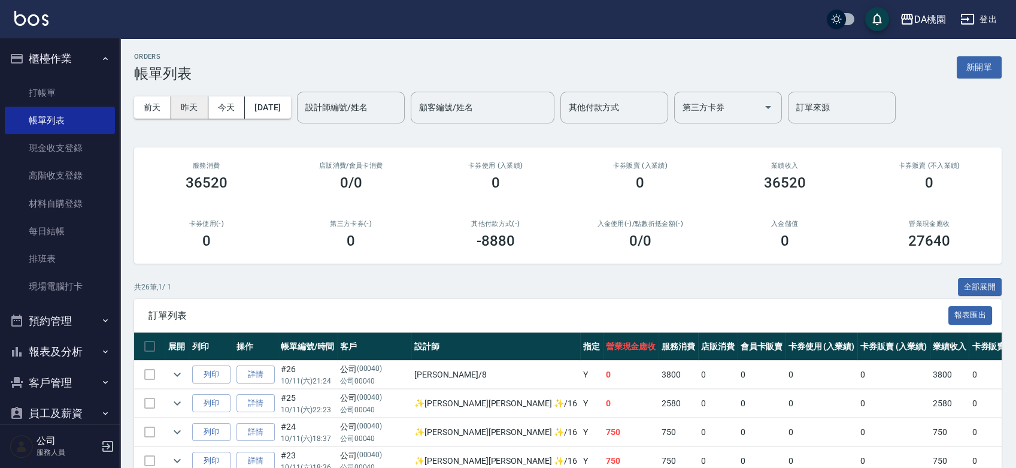
click at [201, 105] on button "昨天" at bounding box center [189, 107] width 37 height 22
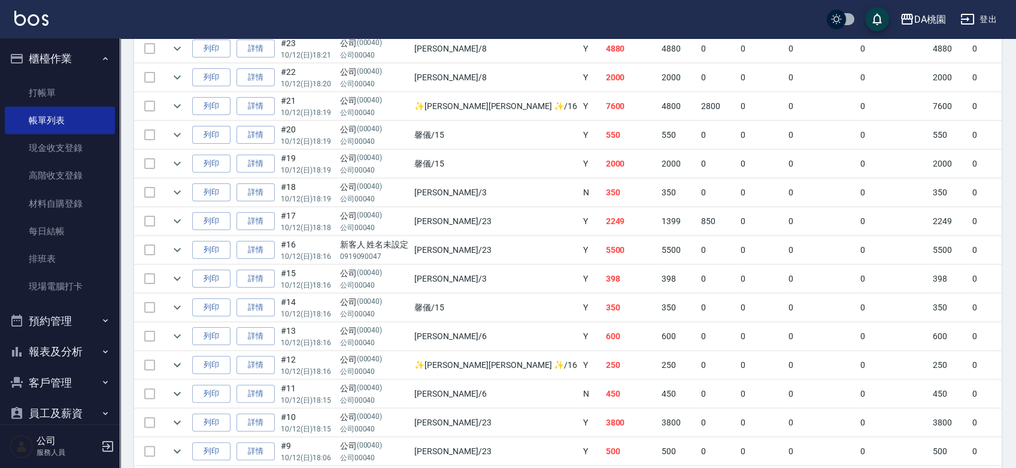
scroll to position [1008, 0]
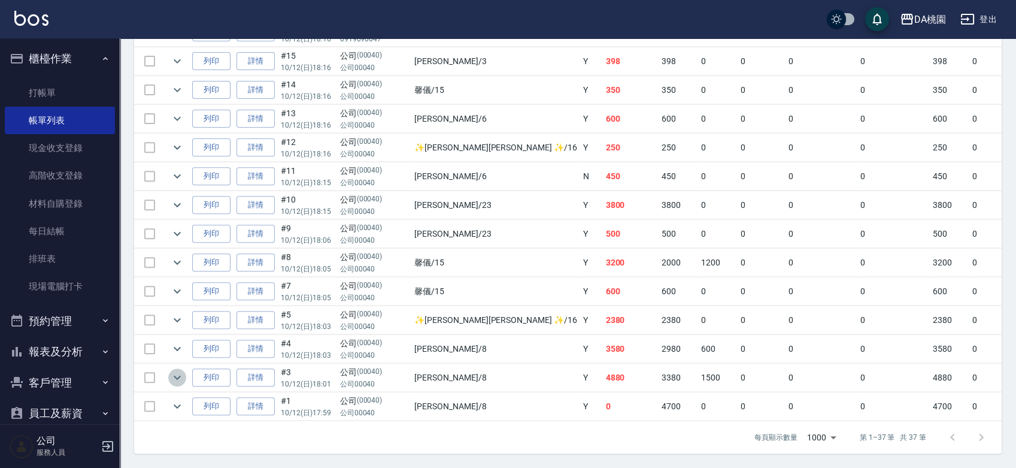
click at [177, 370] on icon "expand row" at bounding box center [177, 377] width 14 height 14
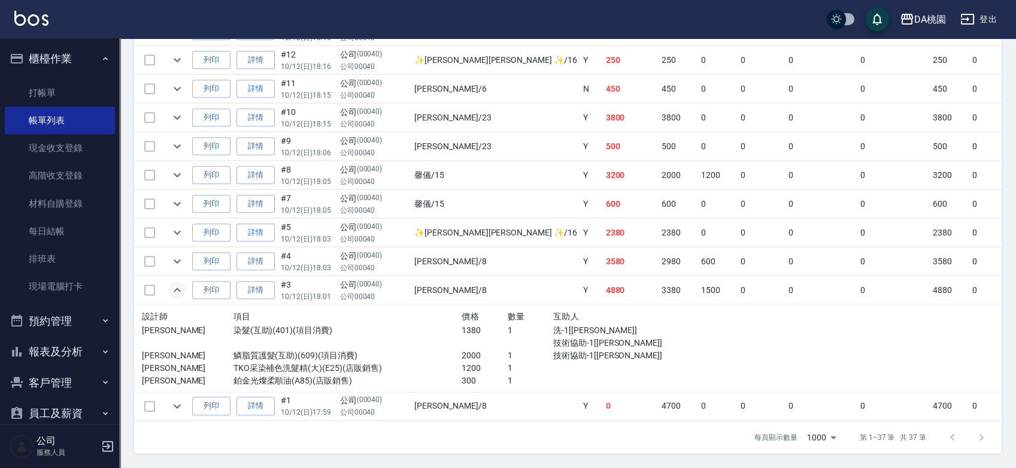
scroll to position [1095, 0]
click at [170, 254] on icon "expand row" at bounding box center [177, 261] width 14 height 14
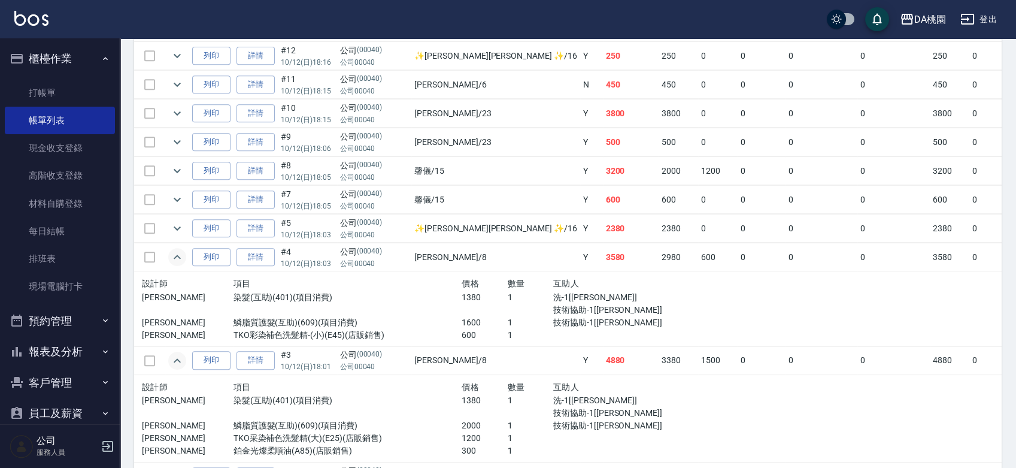
click at [170, 252] on icon "expand row" at bounding box center [177, 257] width 14 height 14
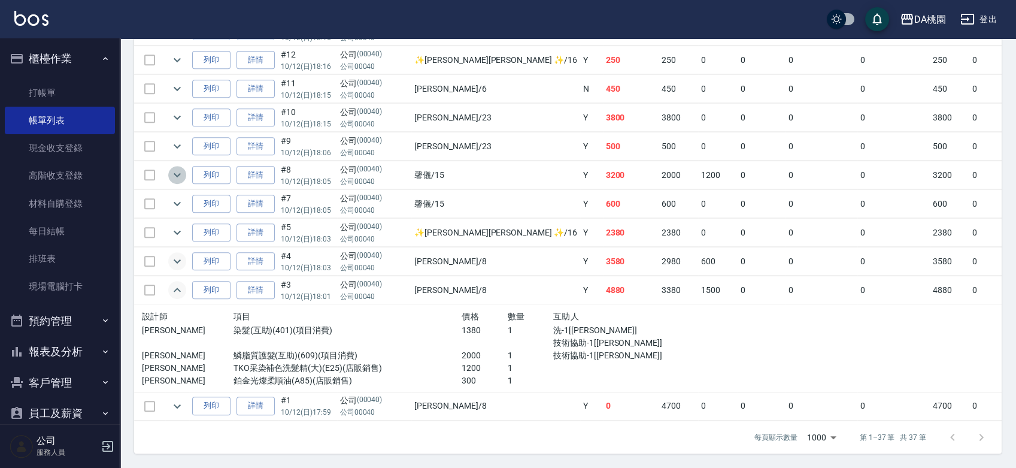
click at [174, 168] on icon "expand row" at bounding box center [177, 175] width 14 height 14
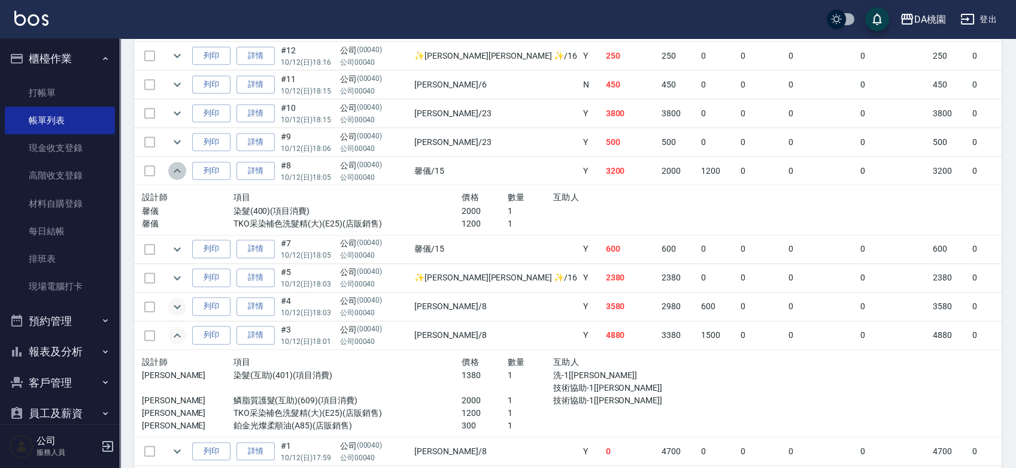
click at [174, 164] on icon "expand row" at bounding box center [177, 171] width 14 height 14
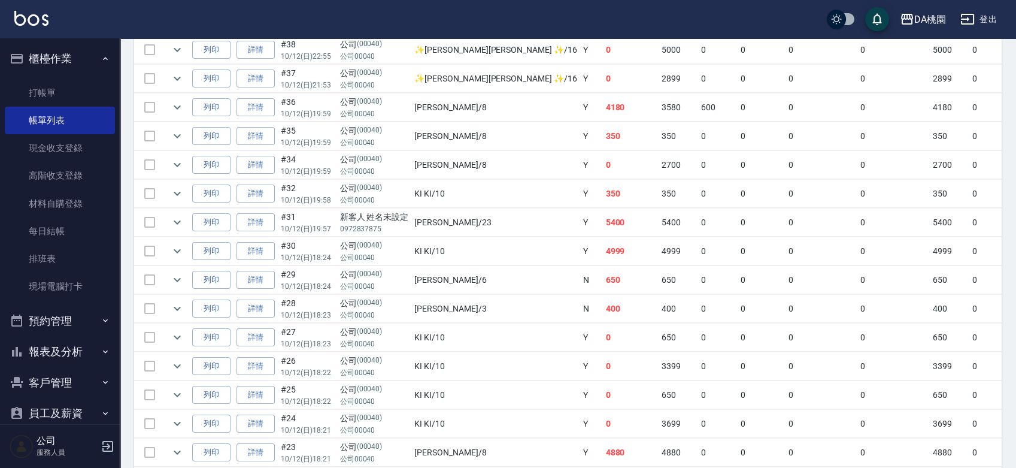
scroll to position [363, 0]
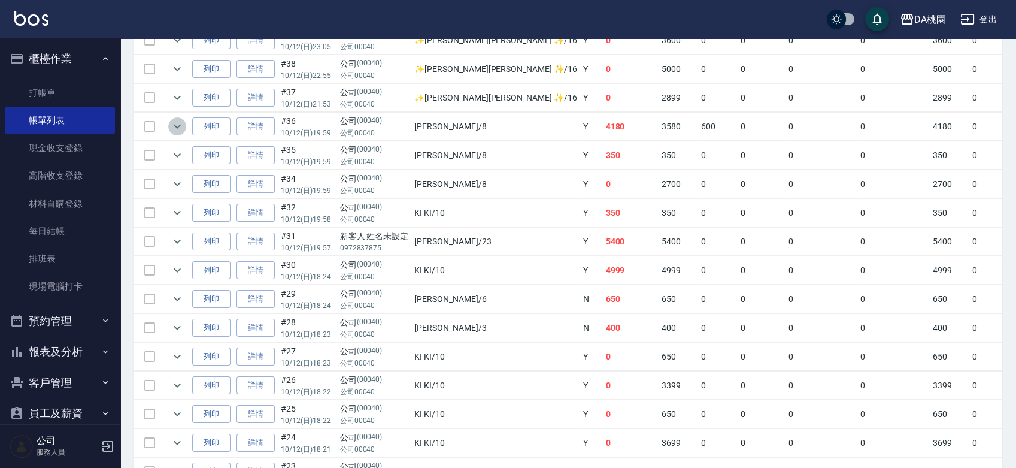
click at [175, 128] on icon "expand row" at bounding box center [177, 126] width 14 height 14
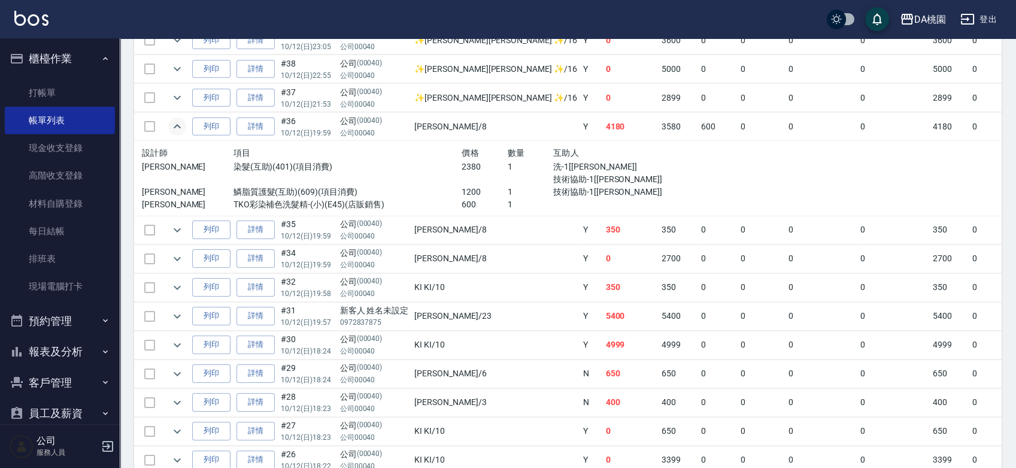
click at [175, 128] on icon "expand row" at bounding box center [177, 126] width 14 height 14
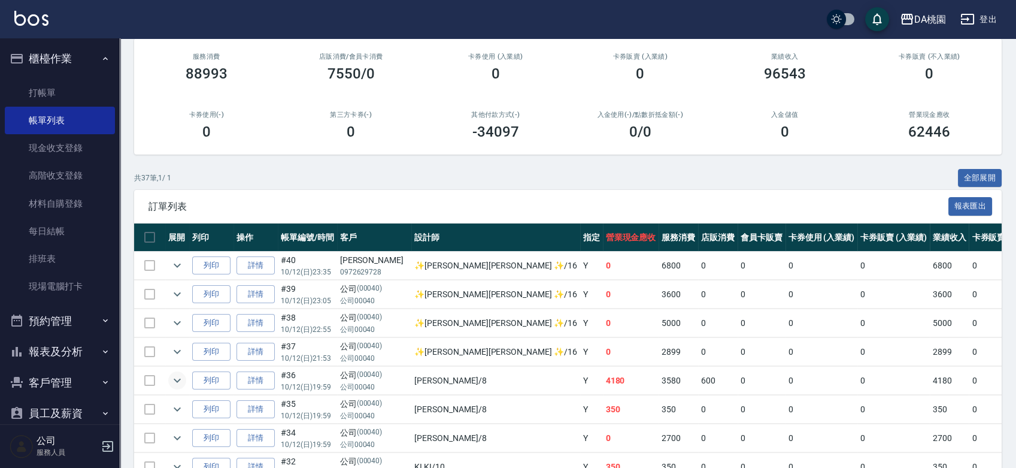
scroll to position [0, 0]
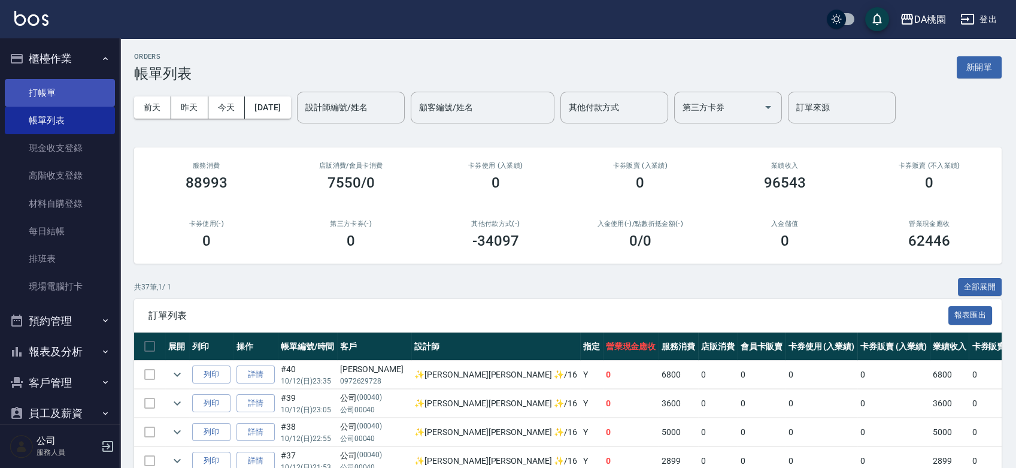
click at [68, 93] on link "打帳單" at bounding box center [60, 93] width 110 height 28
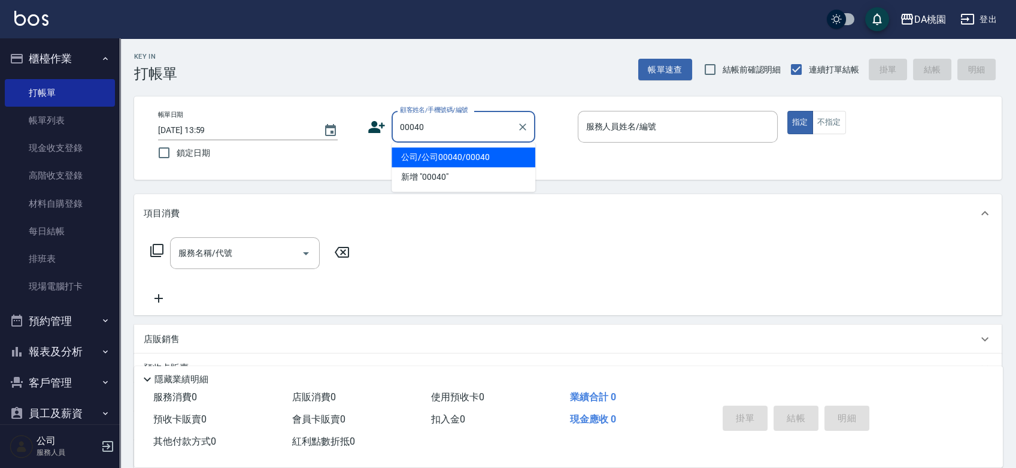
type input "公司/公司00040/00040"
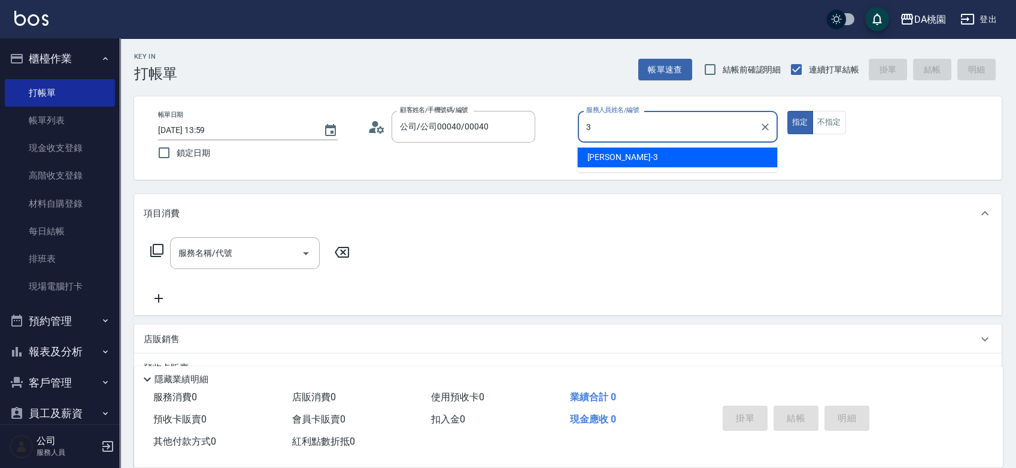
type input "[PERSON_NAME]-3"
type button "true"
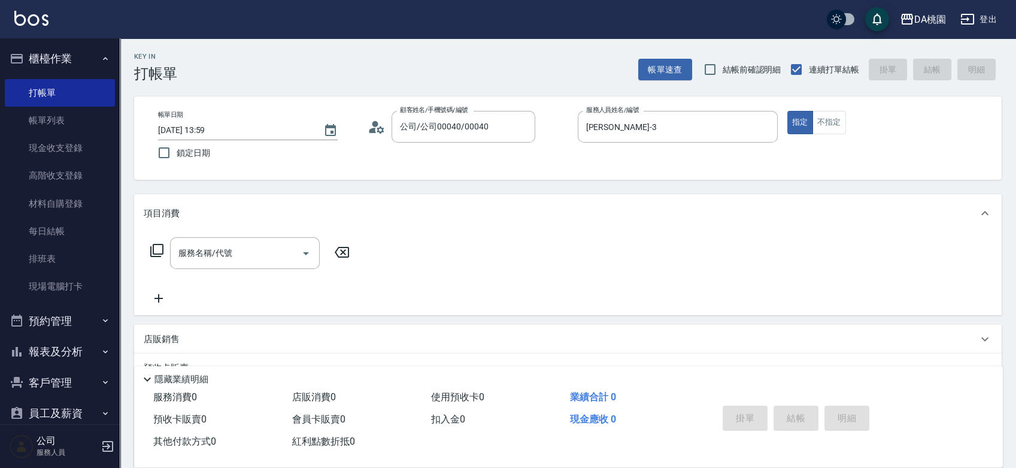
click at [154, 250] on icon at bounding box center [157, 250] width 14 height 14
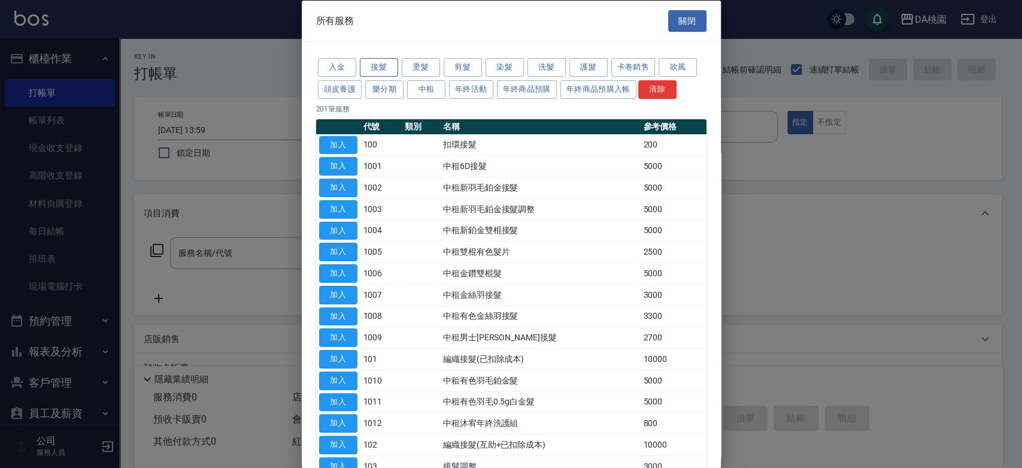
click at [388, 66] on button "接髮" at bounding box center [379, 67] width 38 height 19
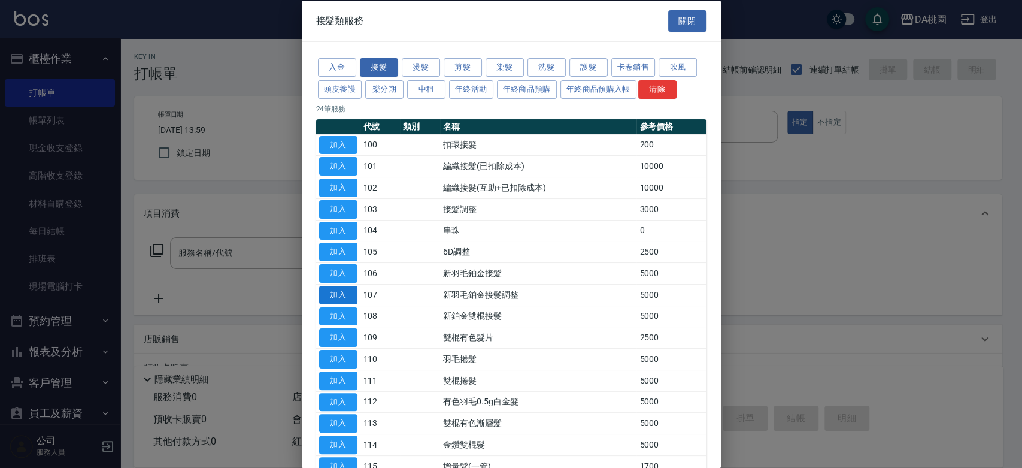
click at [351, 296] on button "加入" at bounding box center [338, 294] width 38 height 19
type input "新羽毛鉑金接髮調整(107)"
type input "500"
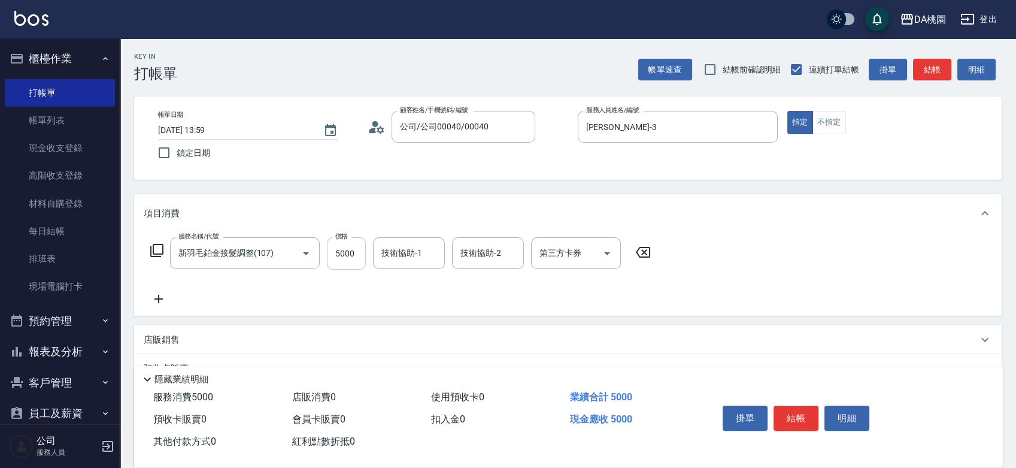
click at [356, 253] on input "5000" at bounding box center [346, 253] width 39 height 32
type input "1"
type input "0"
type input "100"
type input "10"
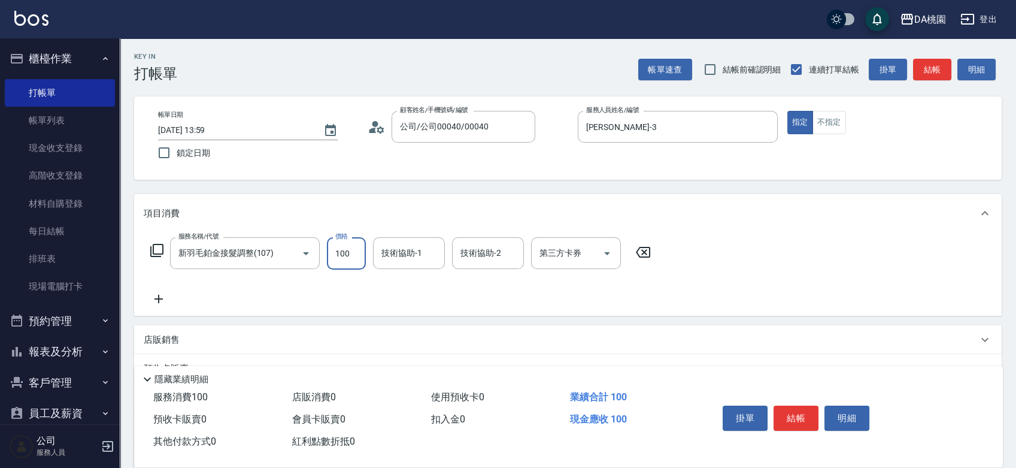
type input "1000"
type input "100"
type input "1000"
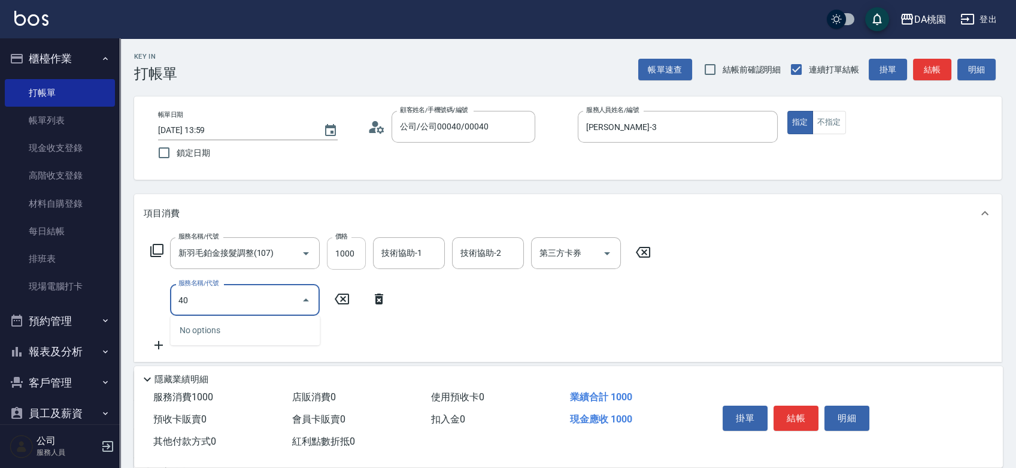
type input "400"
type input "250"
type input "染髮(400)"
type input "2"
type input "100"
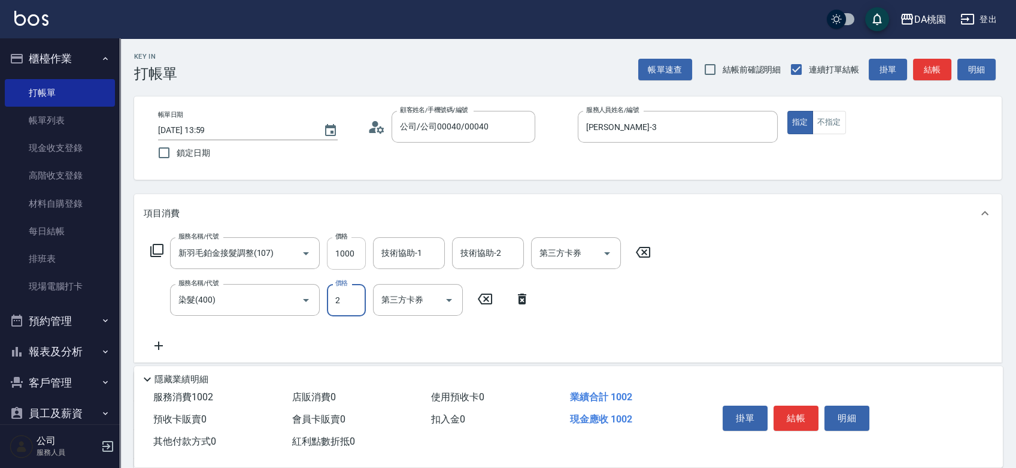
type input "20"
type input "120"
type input "2000"
type input "300"
type input "2000"
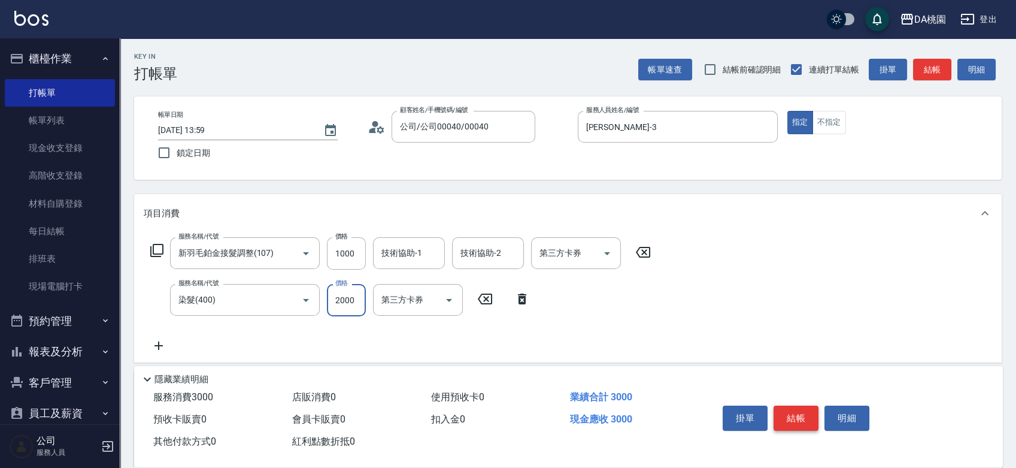
click at [792, 410] on button "結帳" at bounding box center [796, 417] width 45 height 25
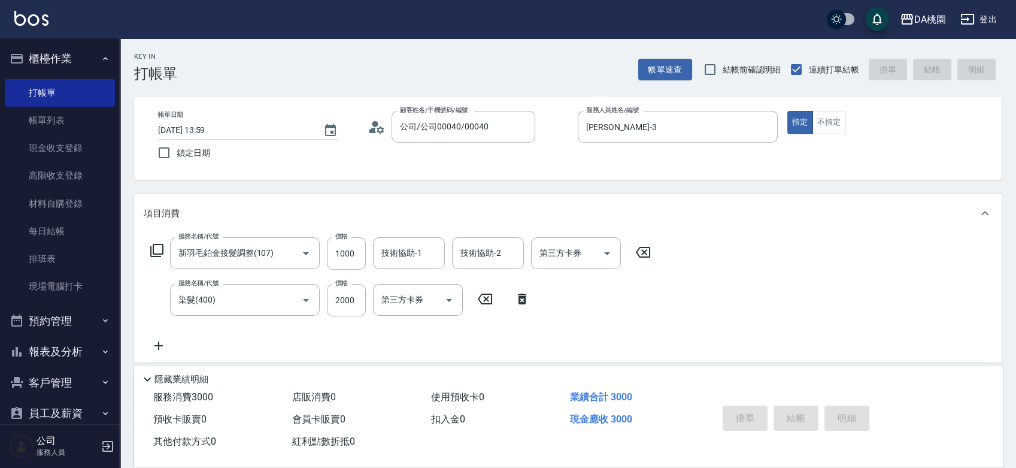
type input "0"
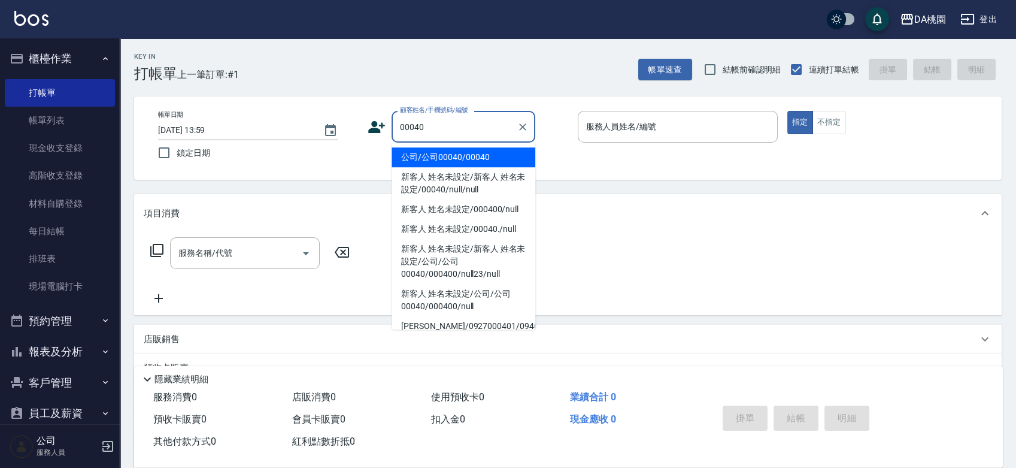
type input "公司/公司00040/00040"
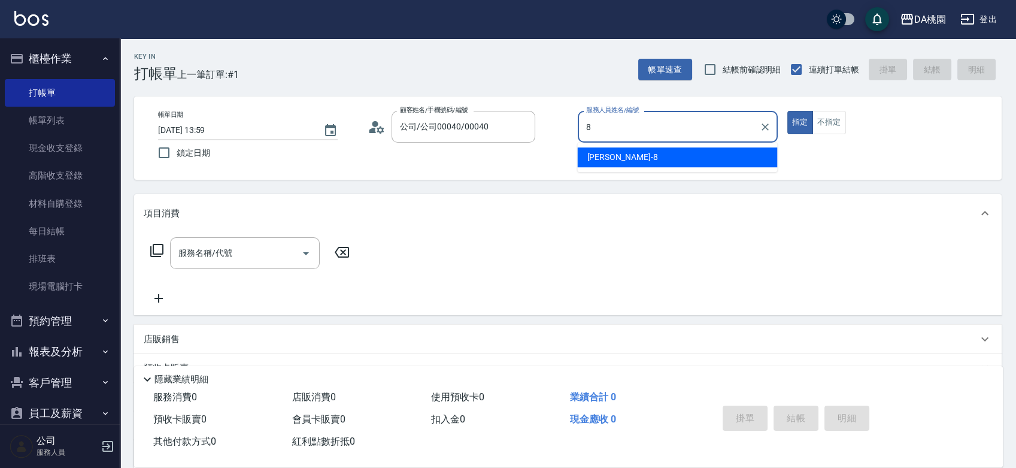
type input "[PERSON_NAME]-8"
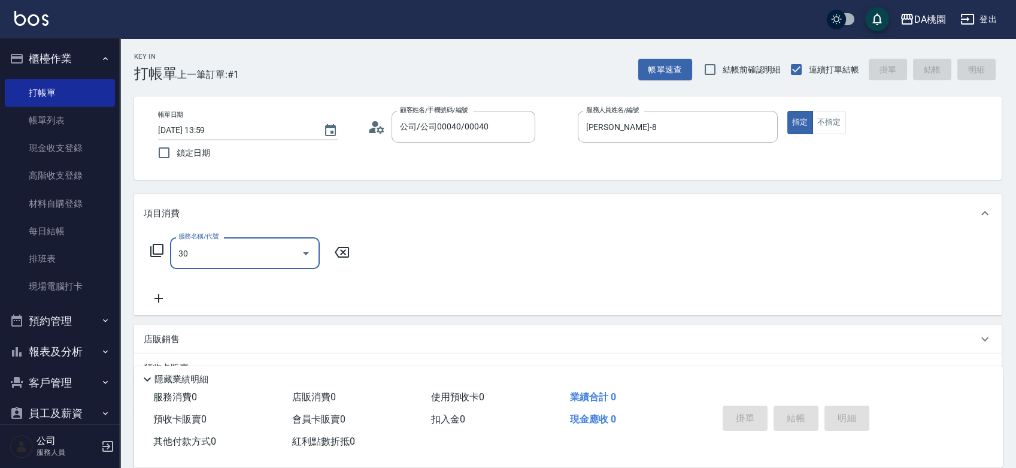
type input "303"
type input "30"
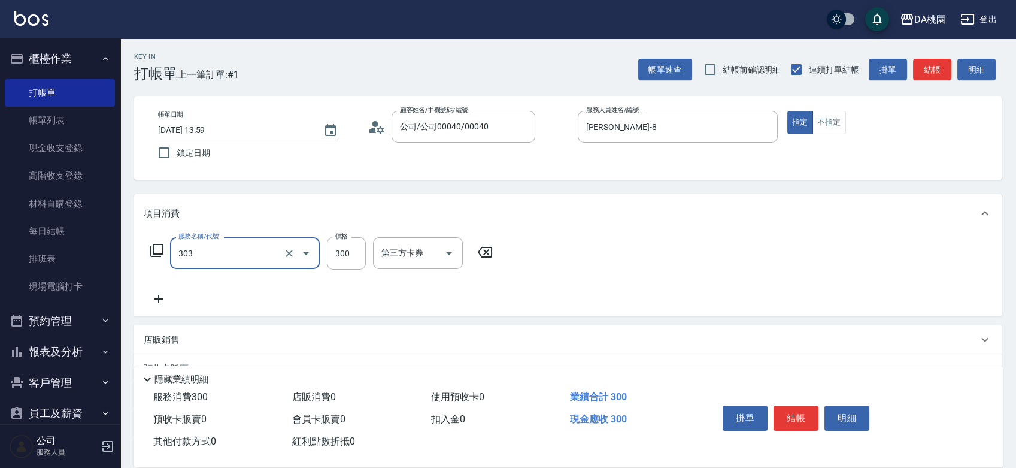
type input "A級剪髮(303)"
click at [812, 411] on button "結帳" at bounding box center [796, 417] width 45 height 25
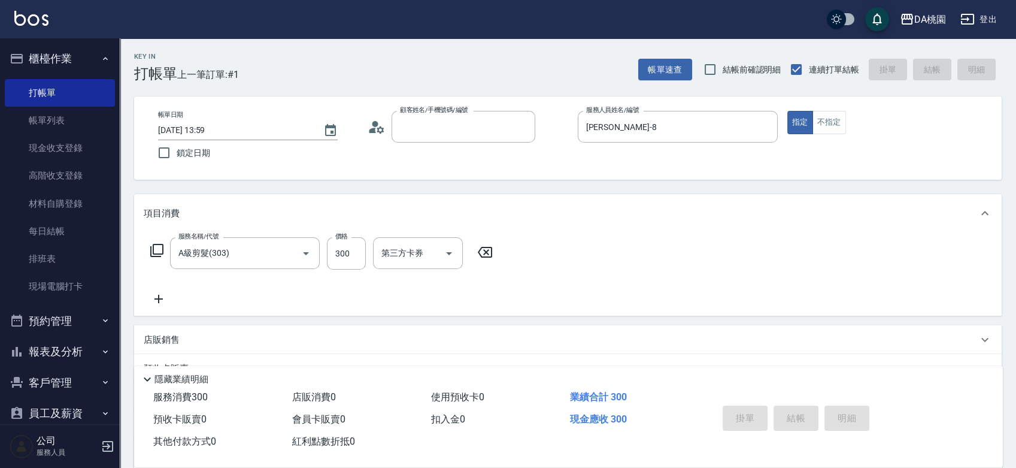
type input "0"
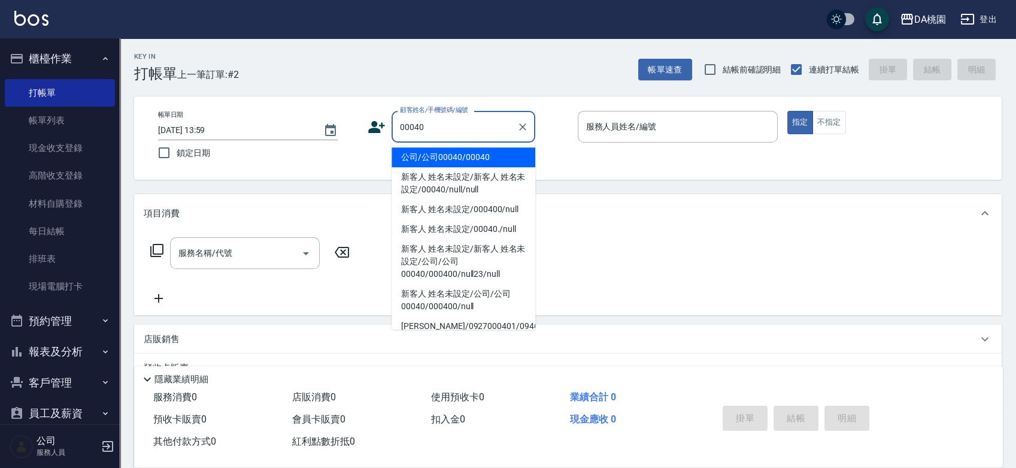
type input "00040"
type input "1"
type input "公司/公司00040/00040"
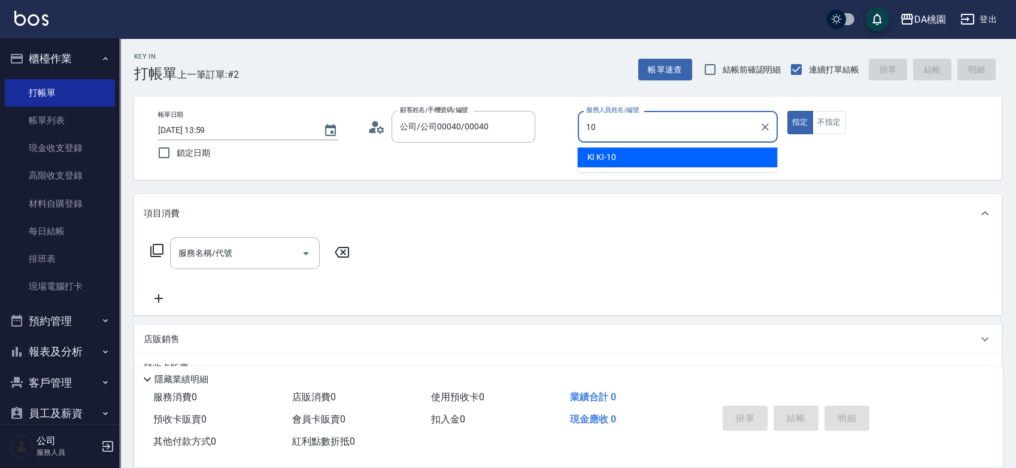
type input "KI KI -10"
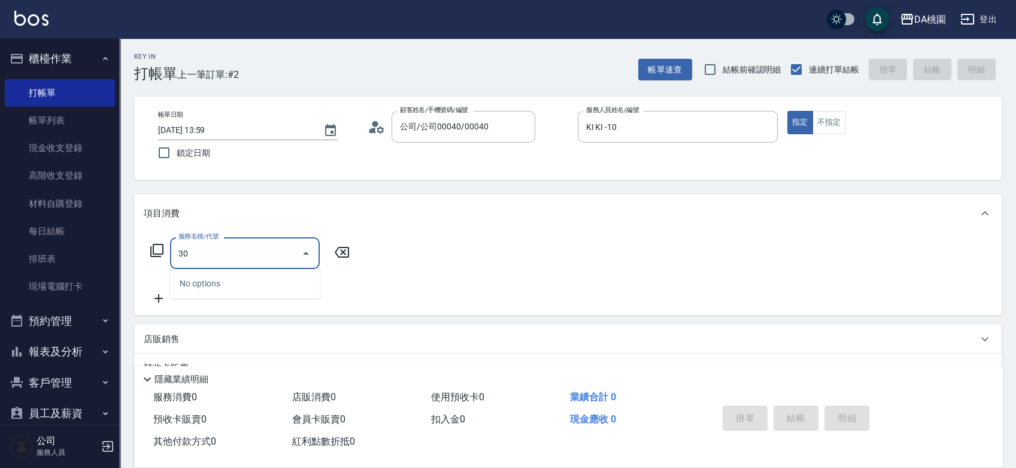
type input "302"
type input "20"
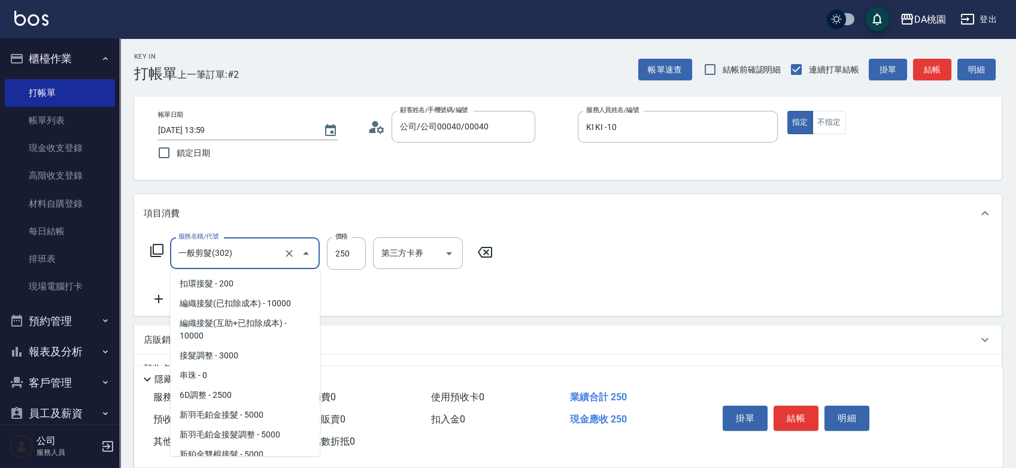
click at [232, 250] on input "一般剪髮(302)" at bounding box center [227, 253] width 105 height 21
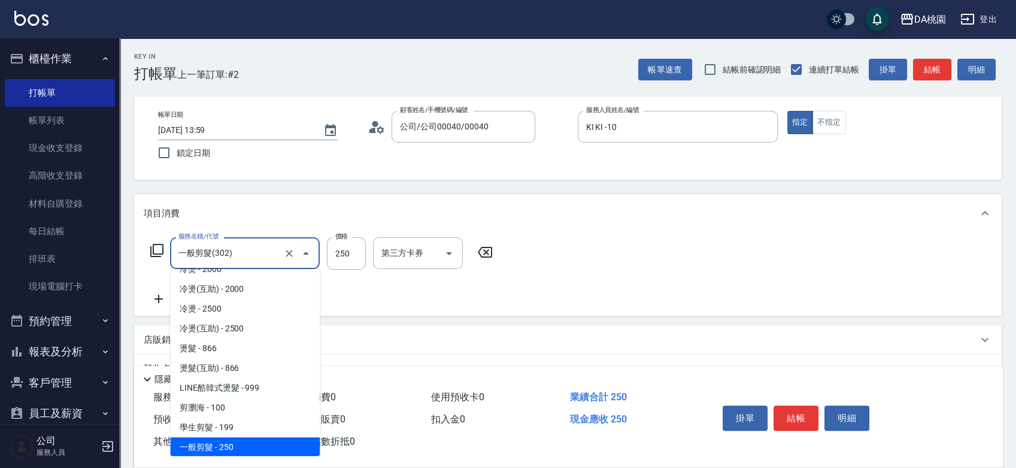
type input "3"
type input "0"
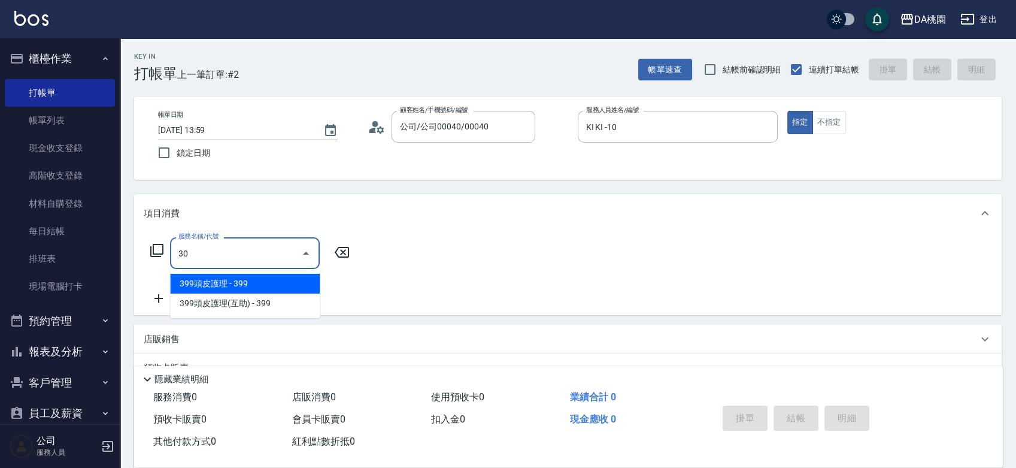
scroll to position [0, 0]
type input "303"
type input "30"
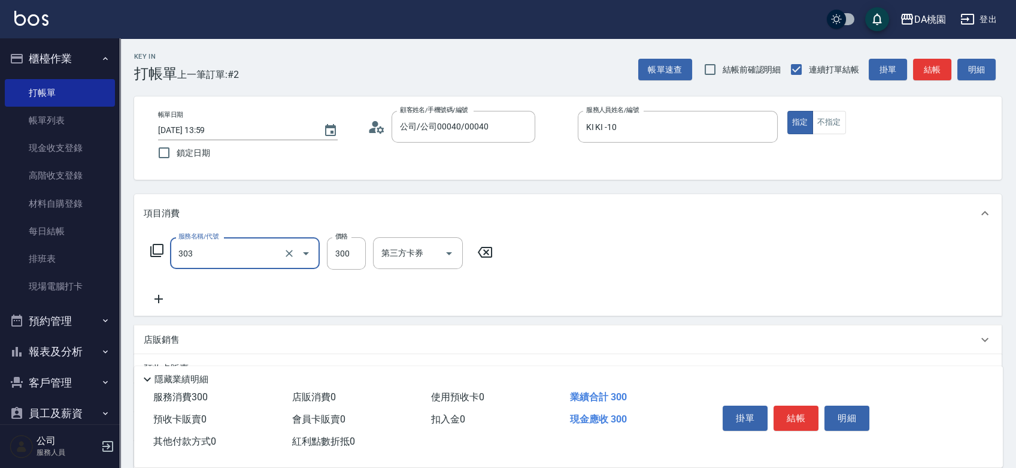
type input "A級剪髮(303)"
type input "0"
type input "350"
type input "30"
type input "350"
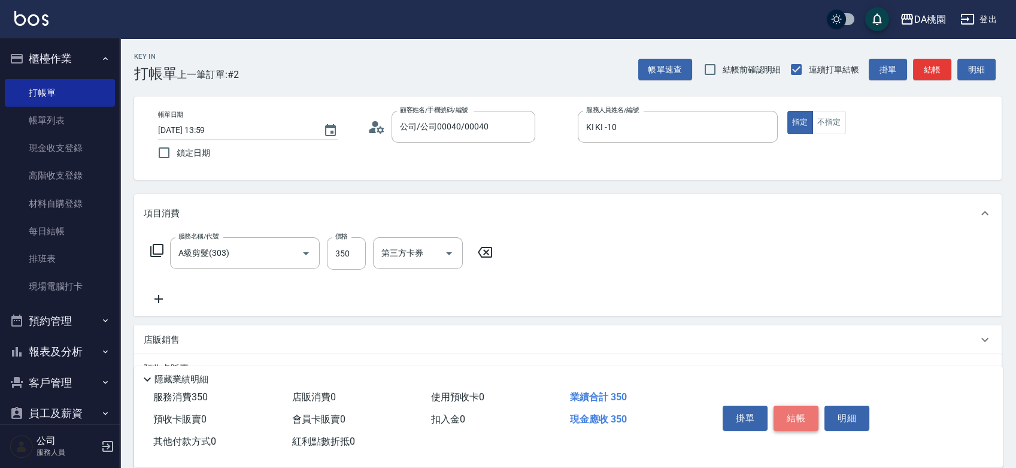
click at [798, 413] on button "結帳" at bounding box center [796, 417] width 45 height 25
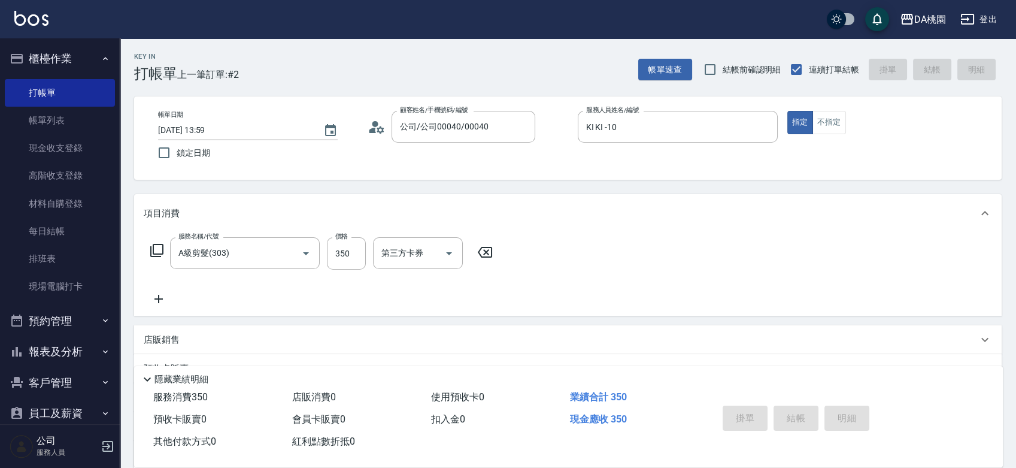
type input "0"
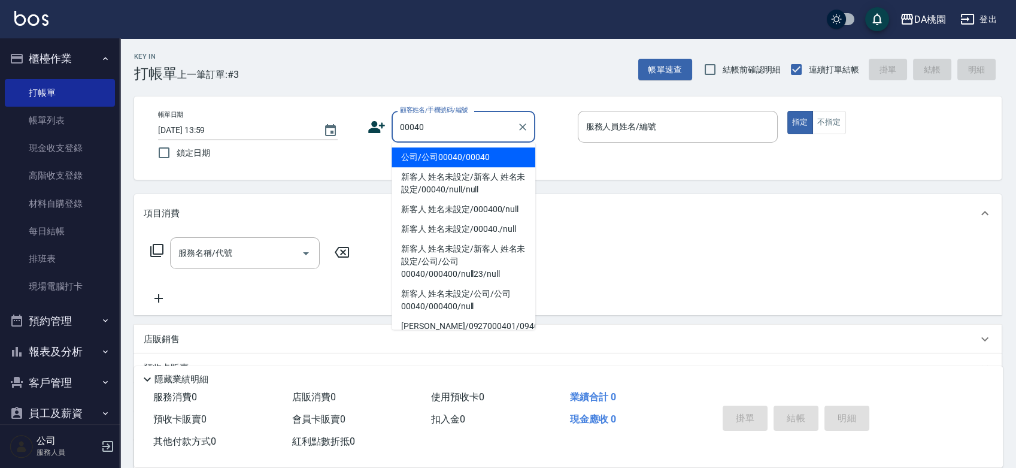
type input "公司/公司00040/00040"
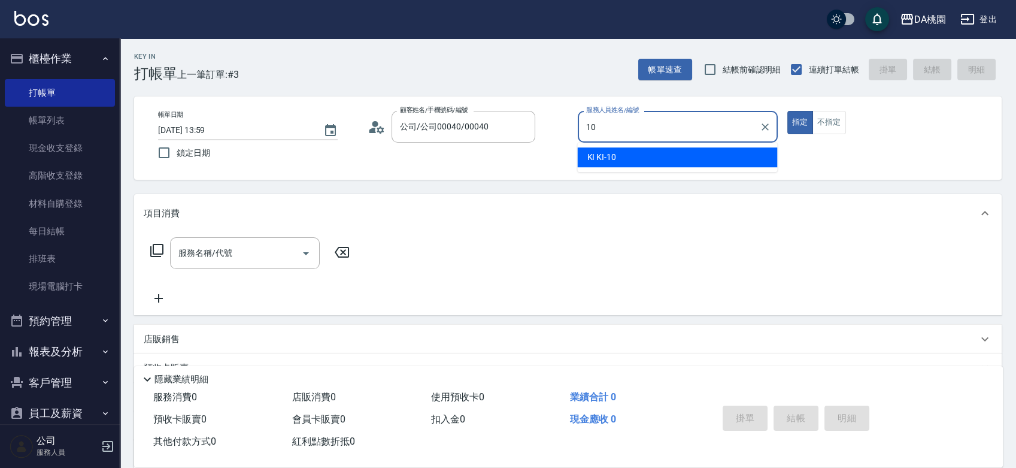
type input "KI KI -10"
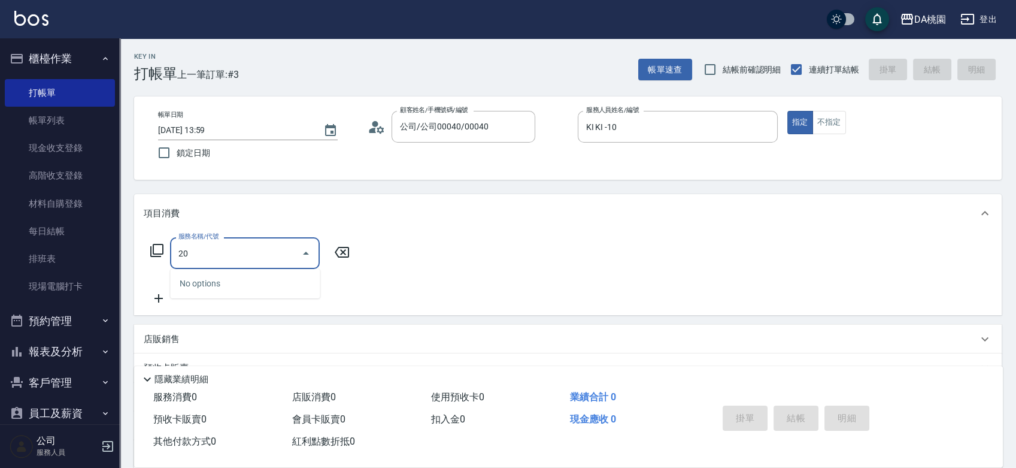
type input "200"
type input "150"
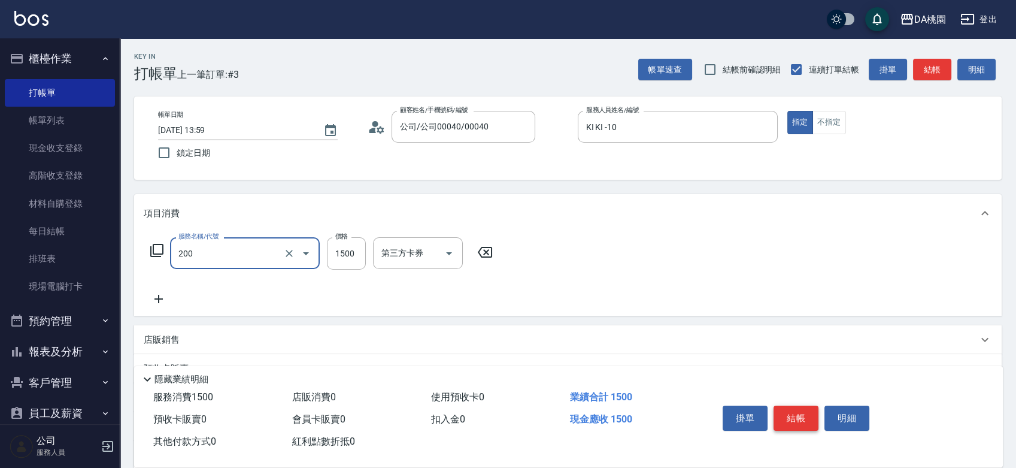
type input "離子燙(200)"
click at [798, 413] on button "結帳" at bounding box center [796, 417] width 45 height 25
type input "0"
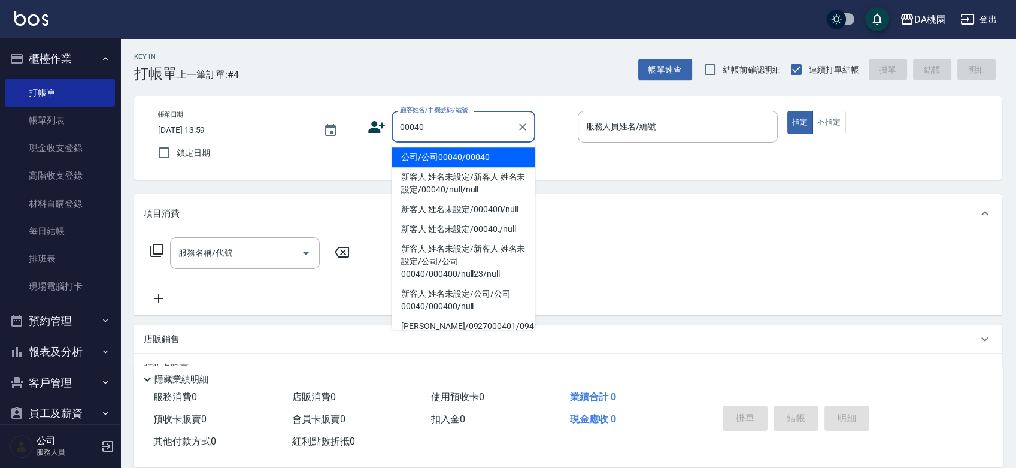
type input "公司/公司00040/00040"
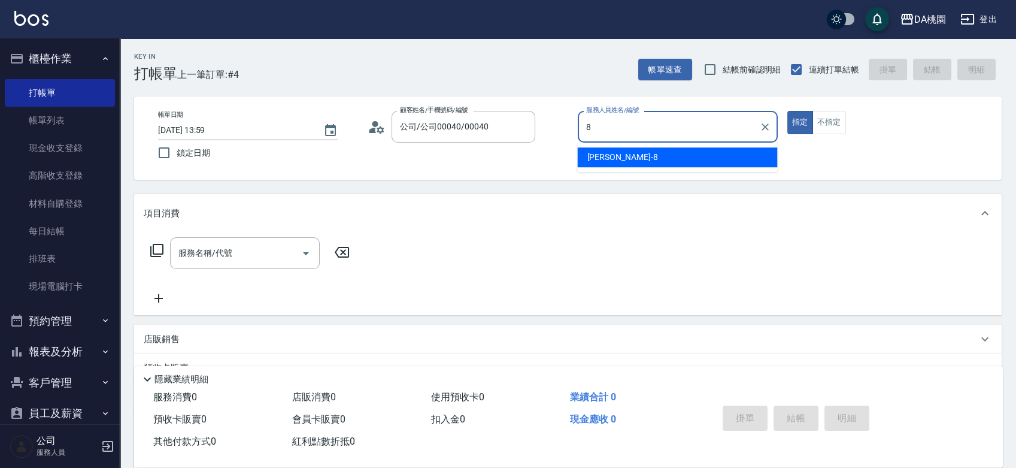
type input "[PERSON_NAME]-8"
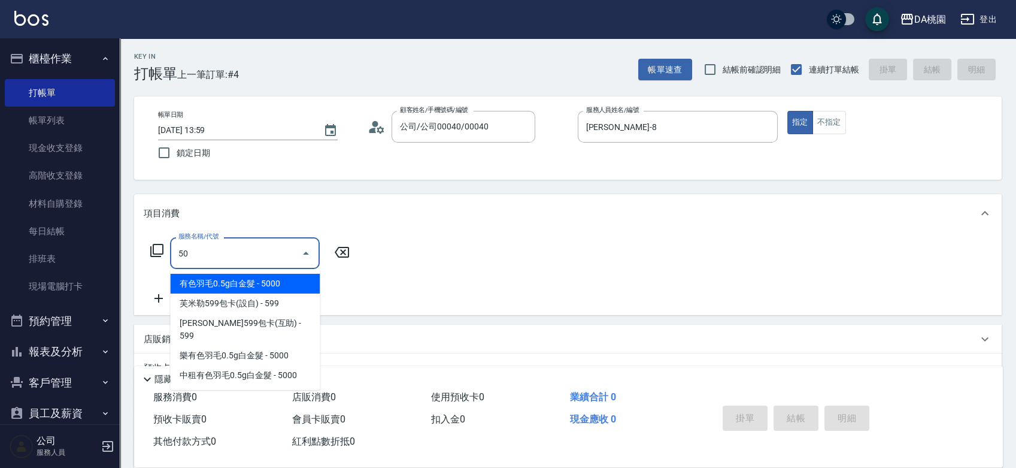
type input "501"
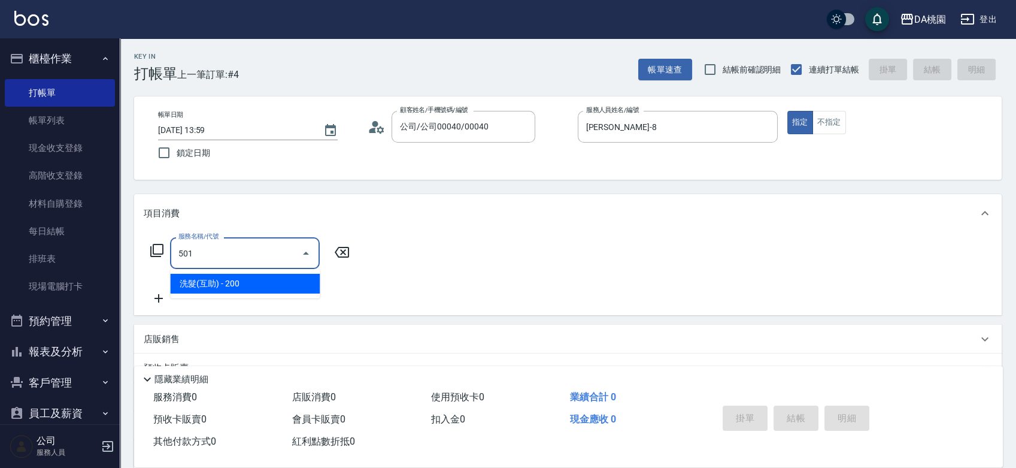
type input "20"
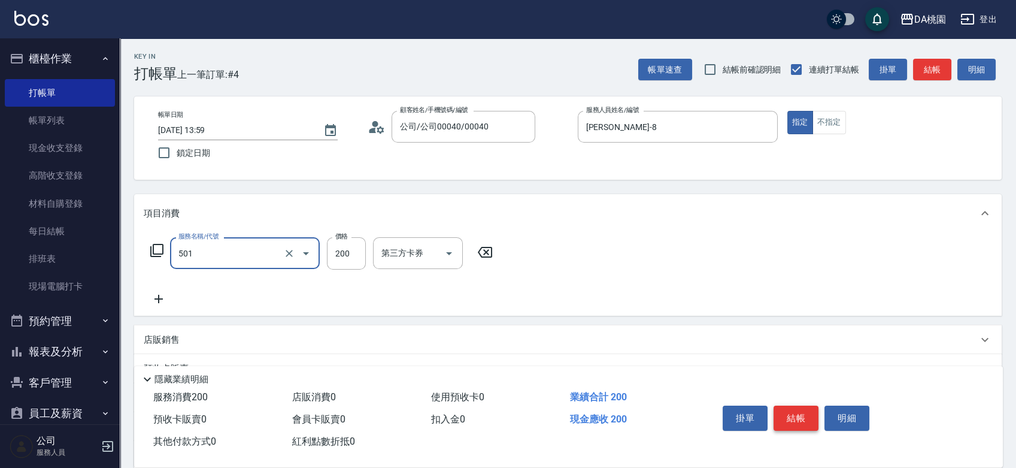
type input "洗髮(互助)(501)"
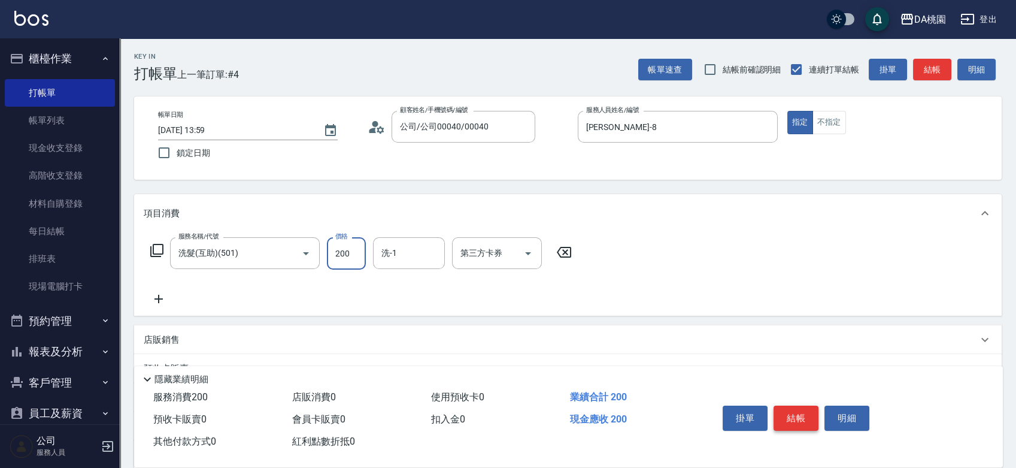
type input "0"
type input "250"
type input "20"
type input "250"
type input "C C-29"
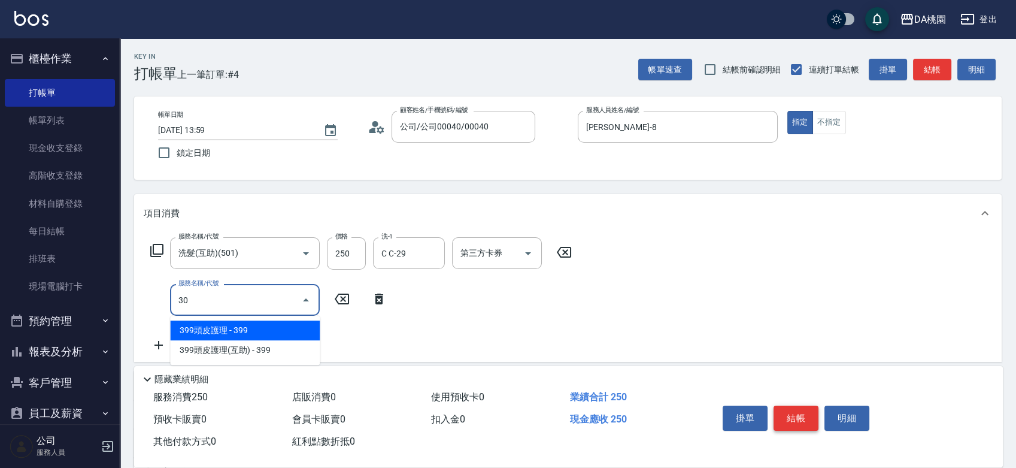
type input "303"
type input "50"
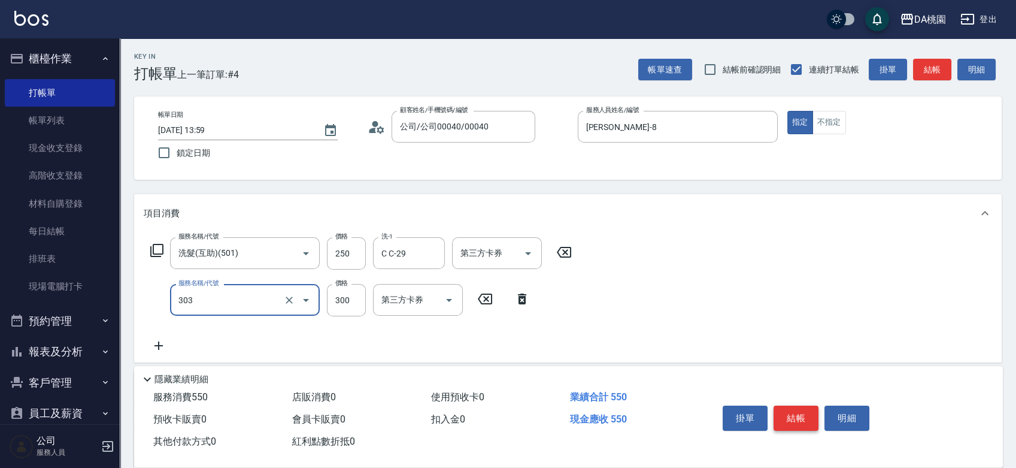
type input "A級剪髮(303)"
type input "3"
type input "20"
type input "350"
type input "60"
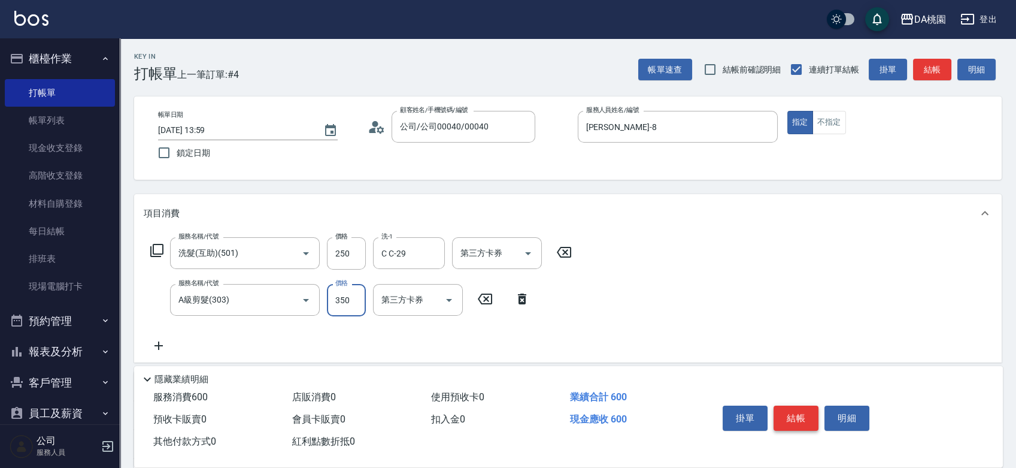
type input "350"
click at [798, 413] on button "結帳" at bounding box center [796, 417] width 45 height 25
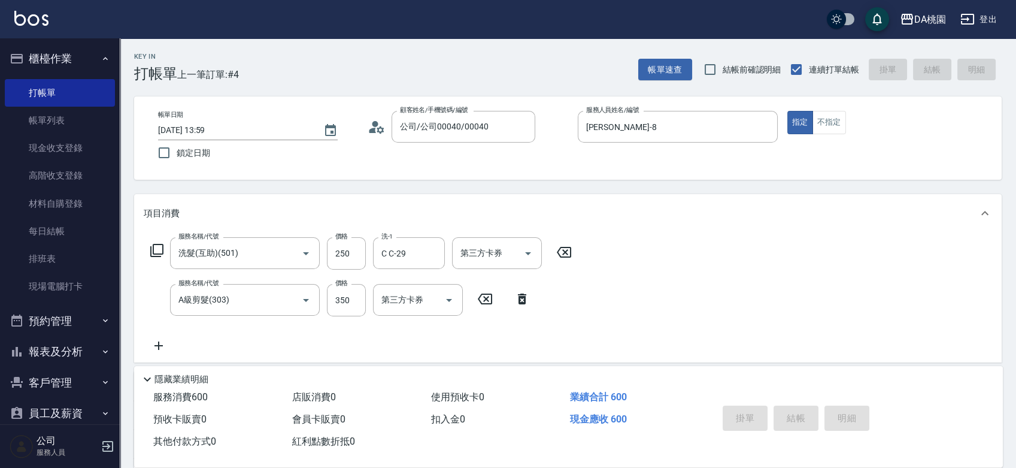
type input "[DATE] 14:00"
type input "0"
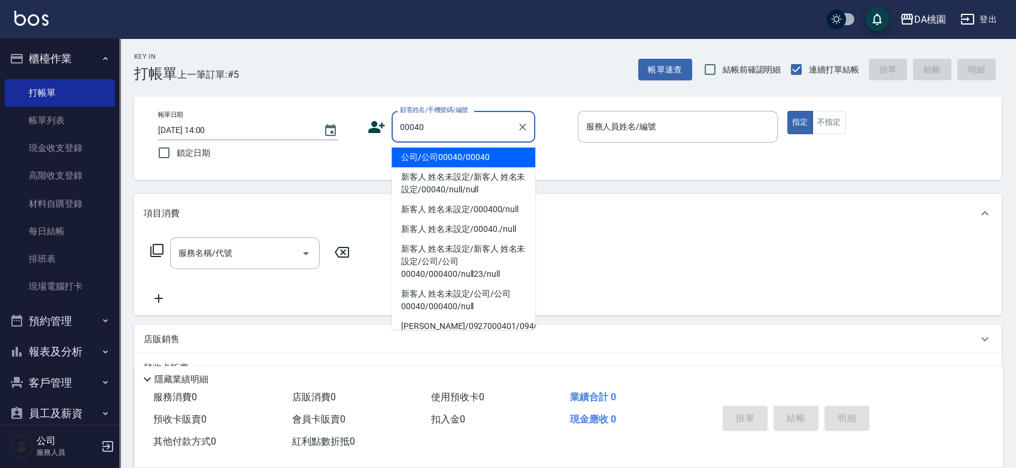
type input "公司/公司00040/00040"
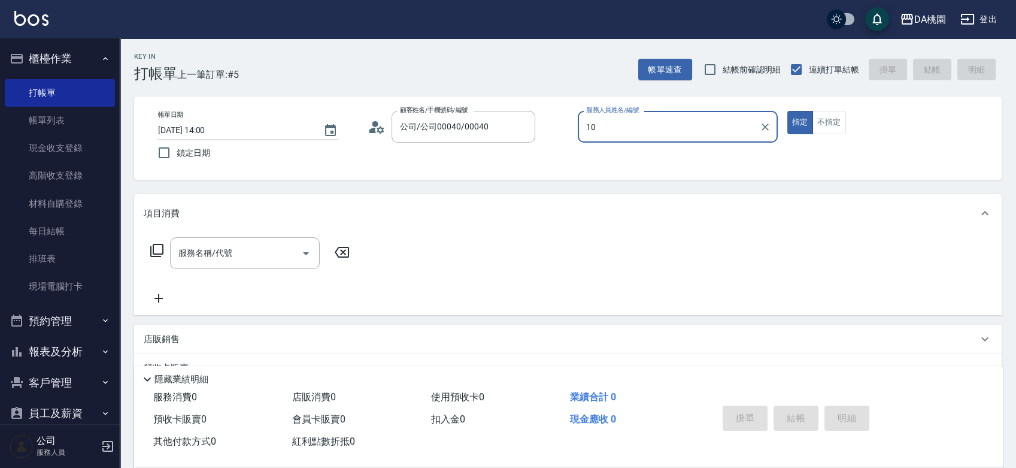
type input "KI KI -10"
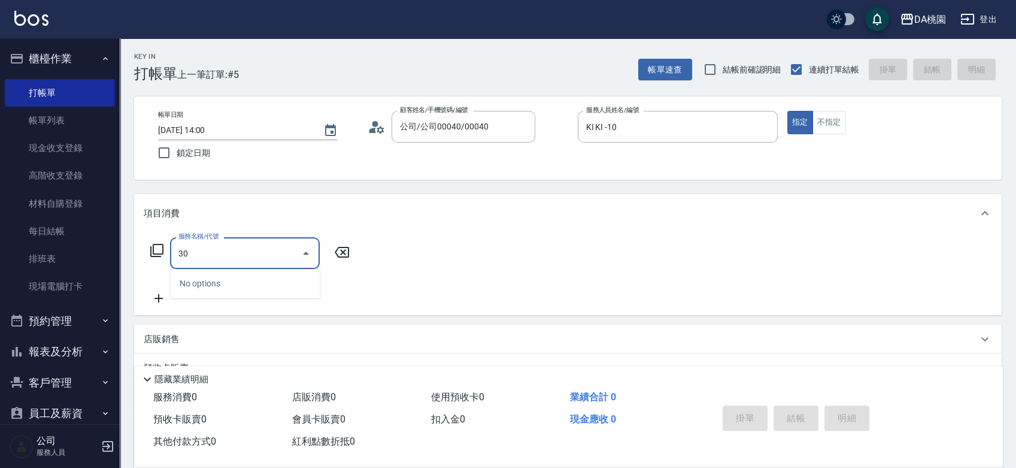
type input "303"
type input "30"
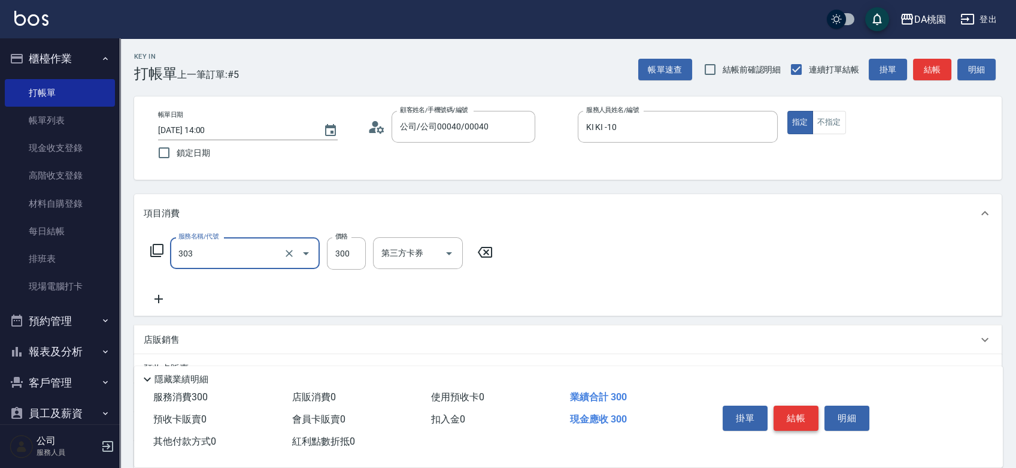
type input "A級剪髮(303)"
type input "4"
type input "0"
type input "40"
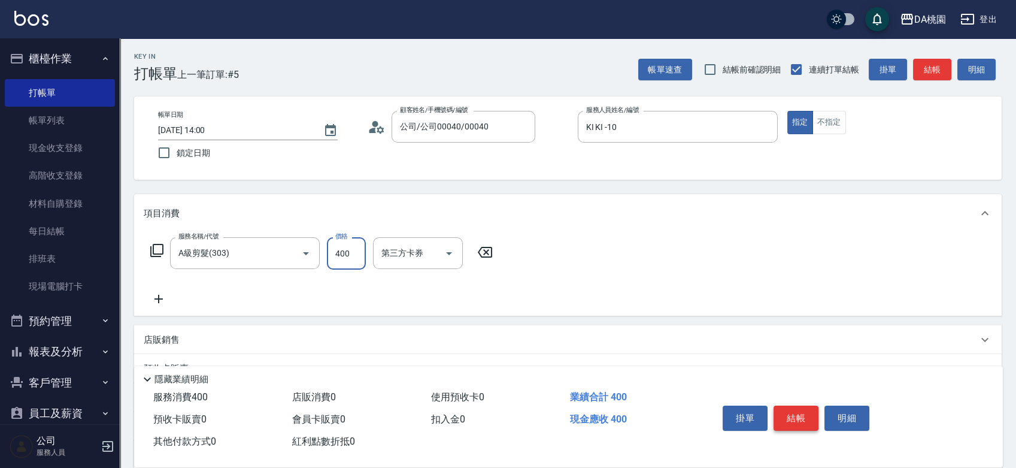
type input "400"
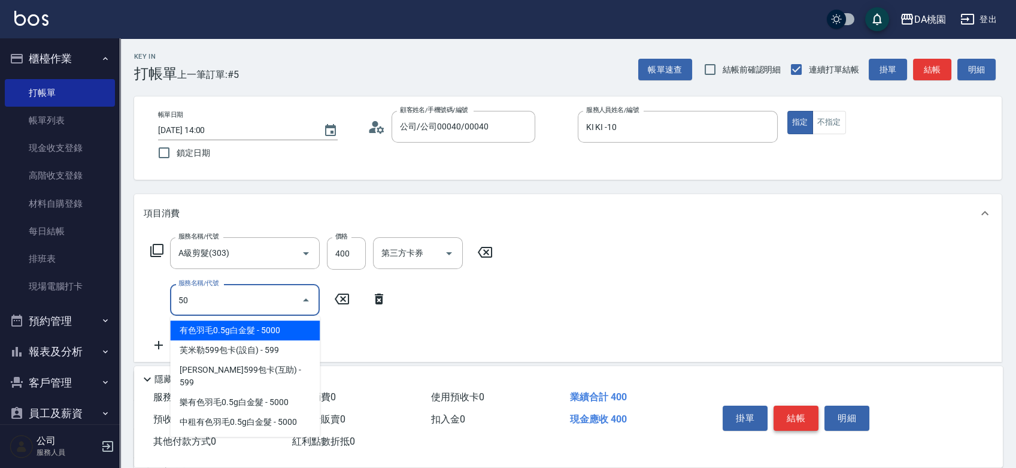
type input "500"
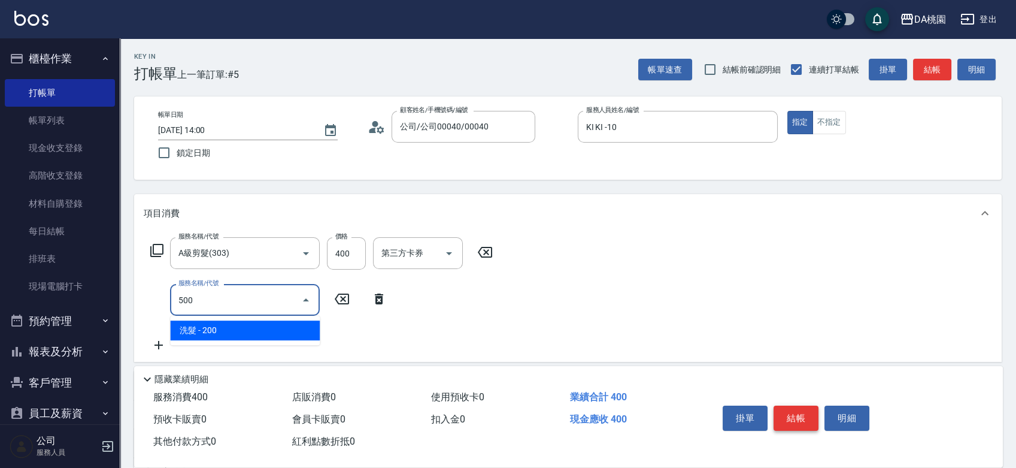
type input "60"
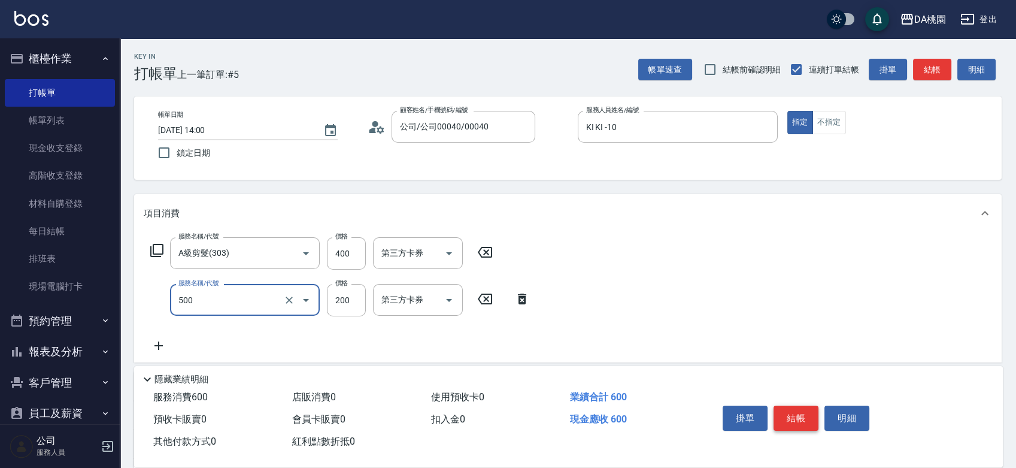
type input "洗髮(500)"
type input "2"
type input "40"
type input "250"
type input "60"
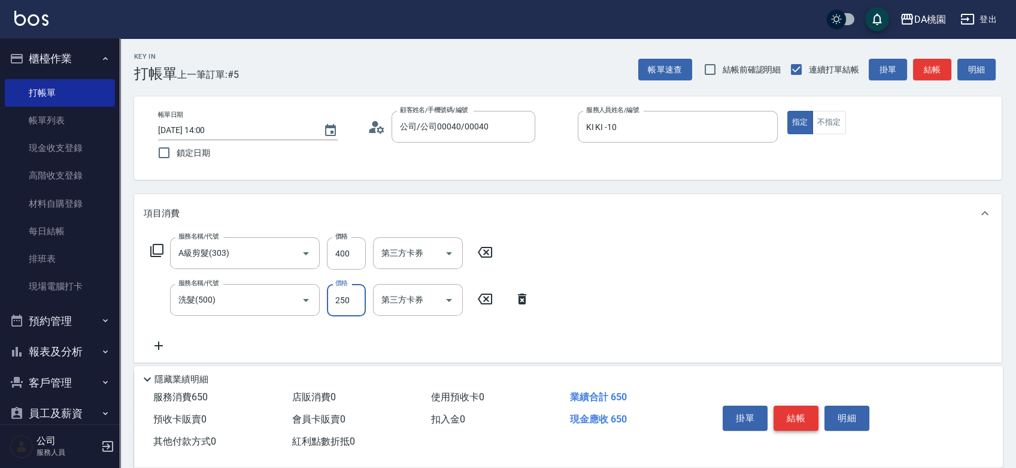
type input "250"
type input "303"
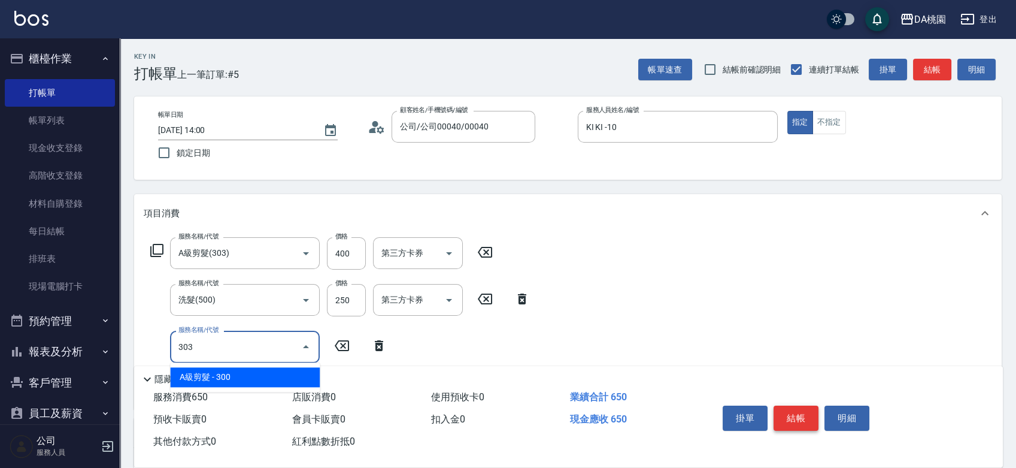
type input "90"
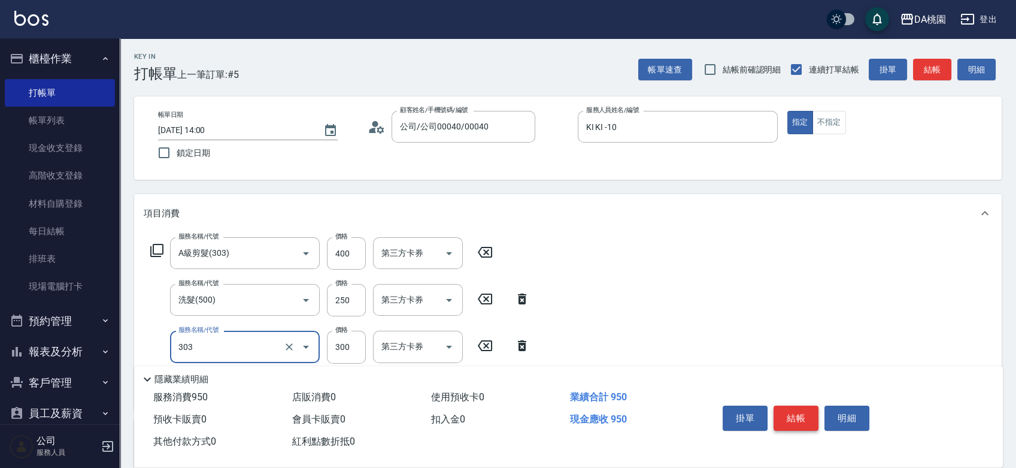
type input "A級剪髮(303)"
type input "4"
type input "60"
type input "400"
type input "100"
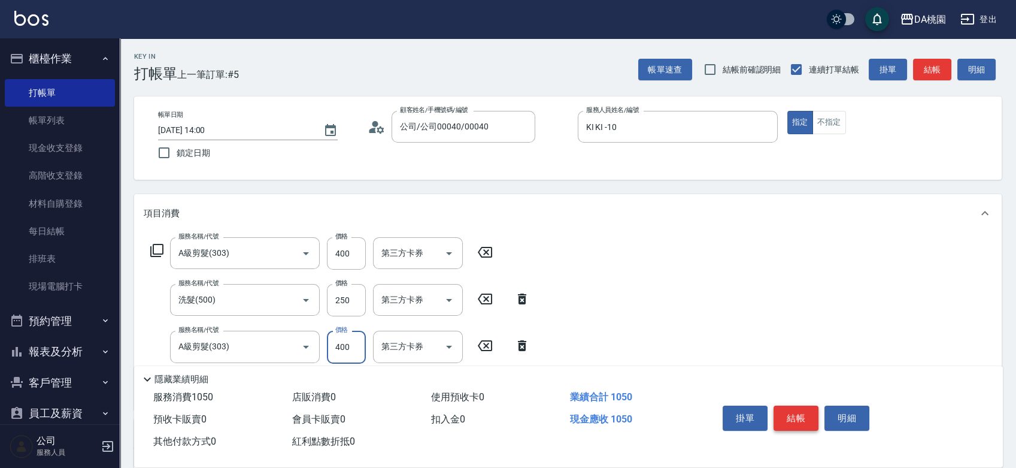
type input "400"
click at [798, 413] on button "結帳" at bounding box center [796, 417] width 45 height 25
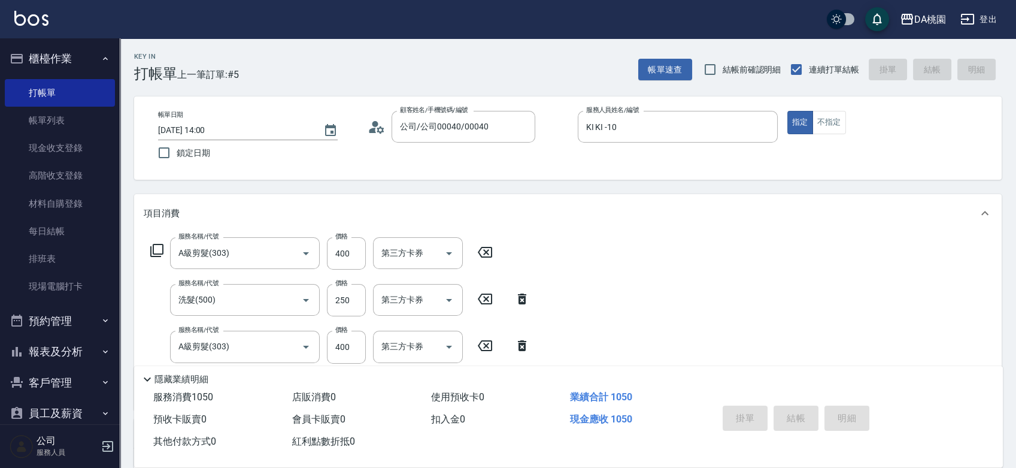
type input "0"
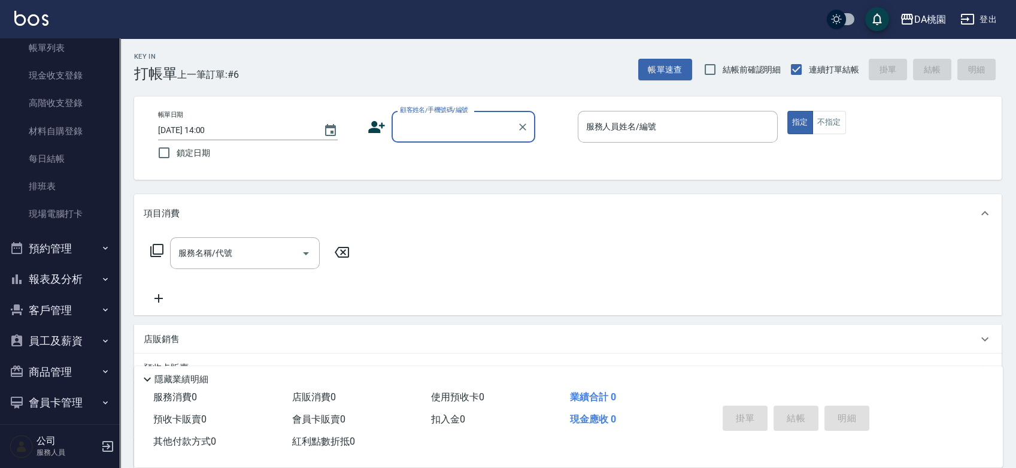
scroll to position [142, 0]
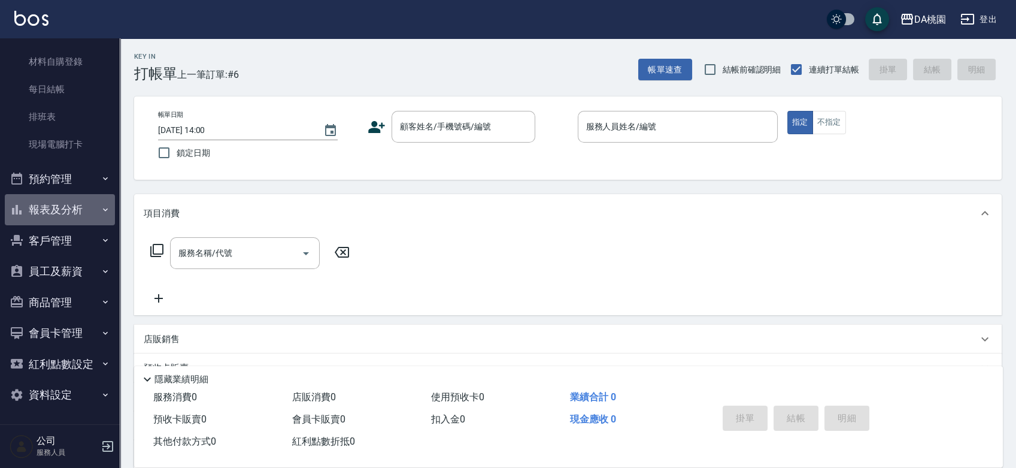
click at [80, 209] on button "報表及分析" at bounding box center [60, 209] width 110 height 31
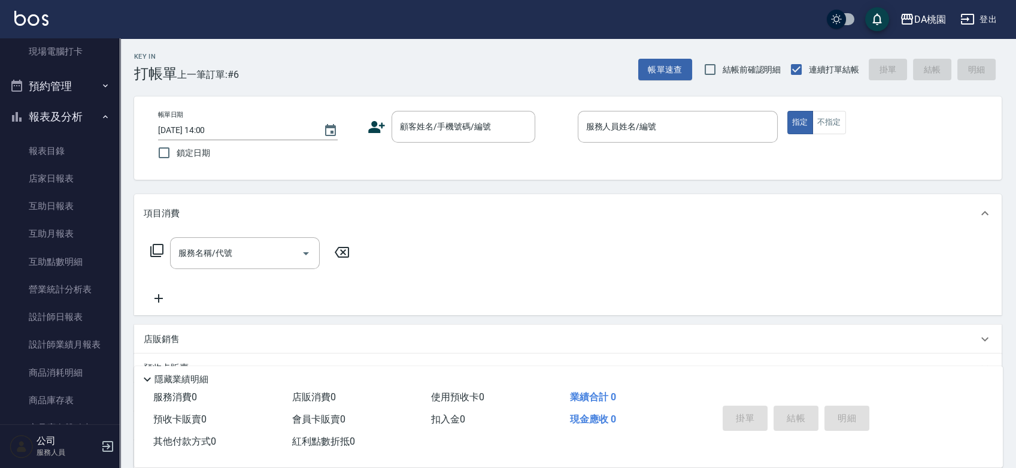
scroll to position [408, 0]
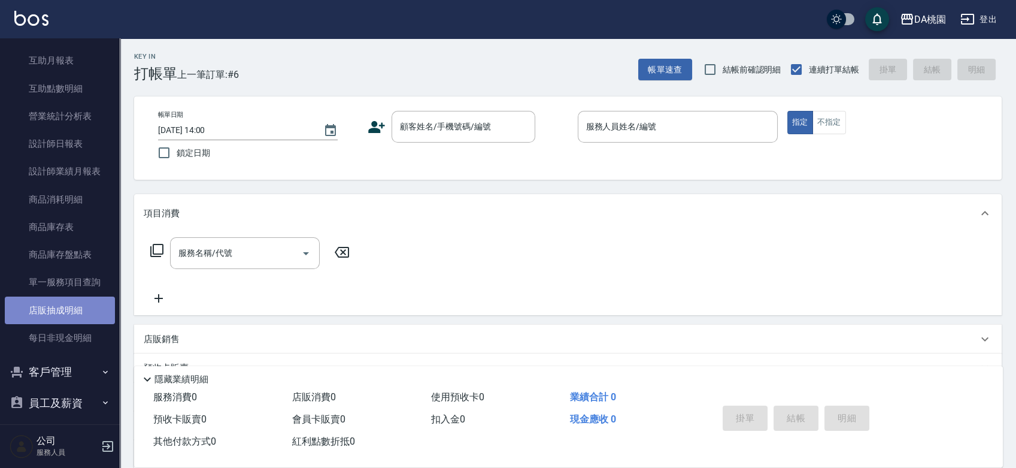
click at [72, 305] on link "店販抽成明細" at bounding box center [60, 310] width 110 height 28
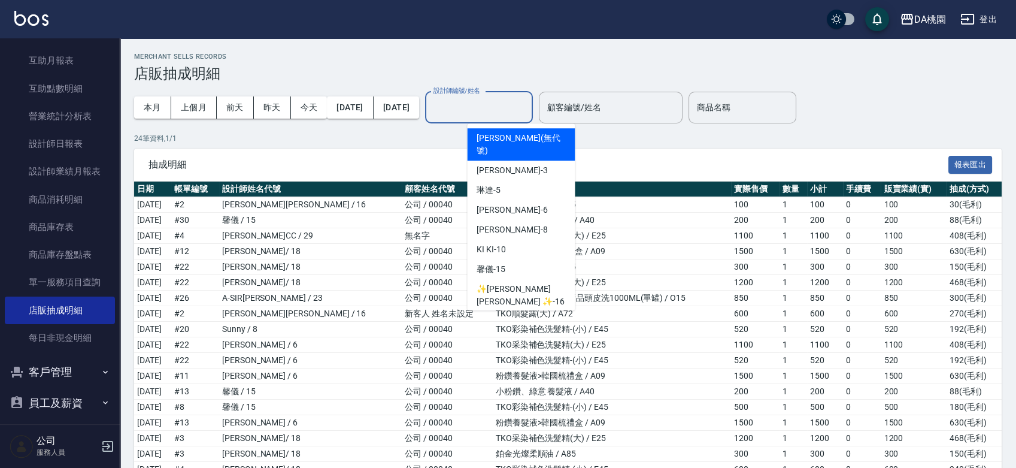
click at [502, 106] on input "設計師編號/姓名" at bounding box center [479, 107] width 97 height 21
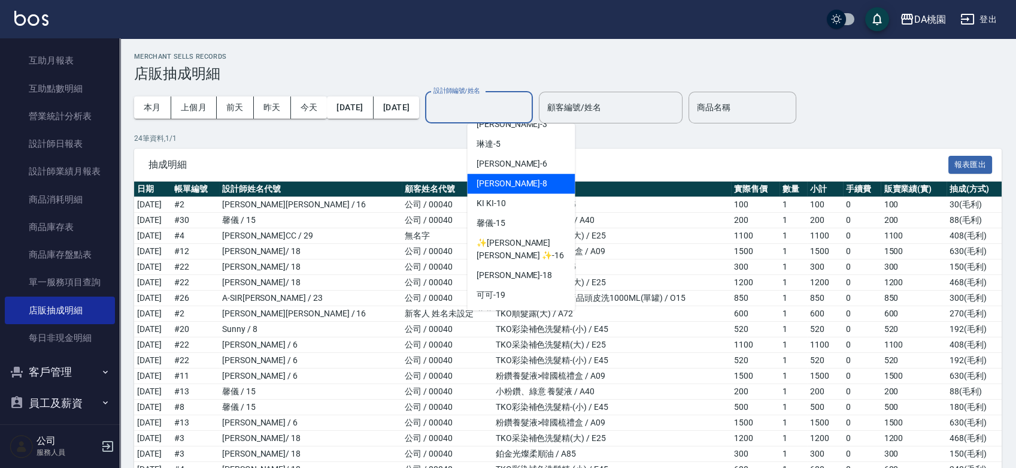
scroll to position [99, 0]
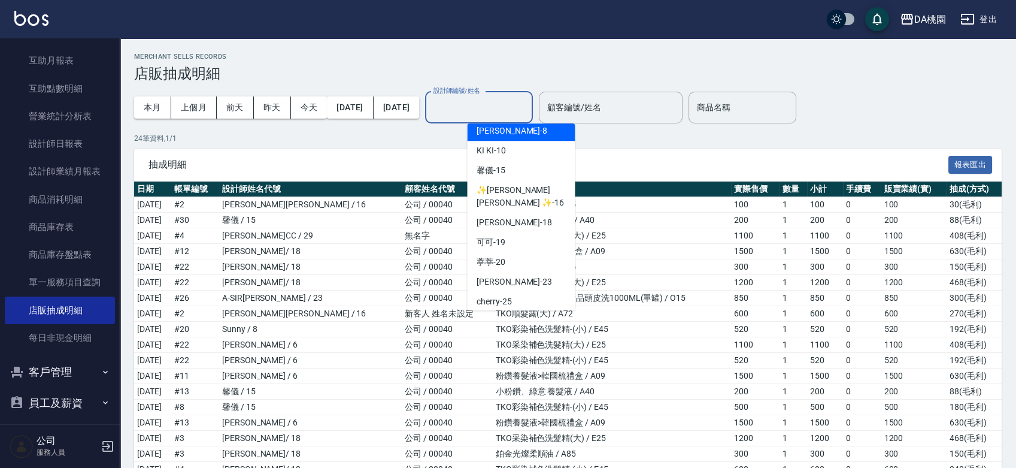
click at [510, 213] on div "[PERSON_NAME] -18" at bounding box center [521, 223] width 108 height 20
type input "[PERSON_NAME]-18"
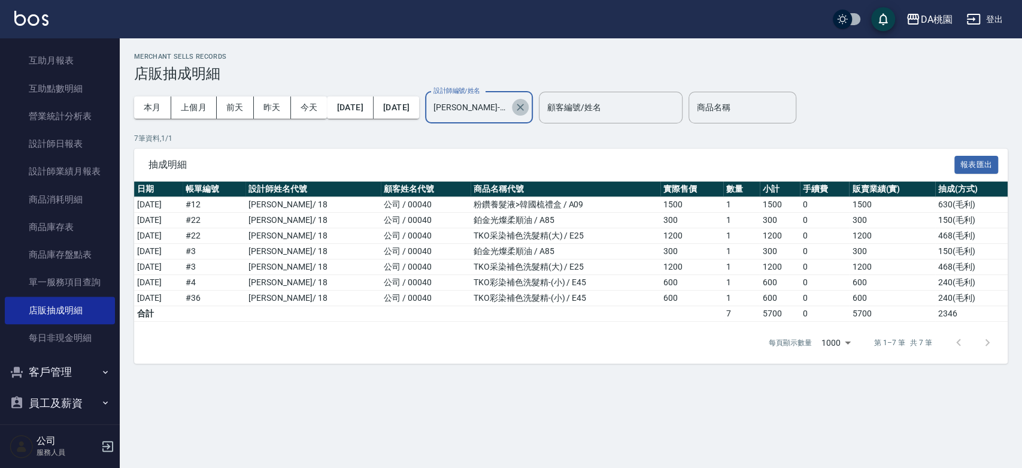
click at [526, 105] on icon "Clear" at bounding box center [520, 107] width 12 height 12
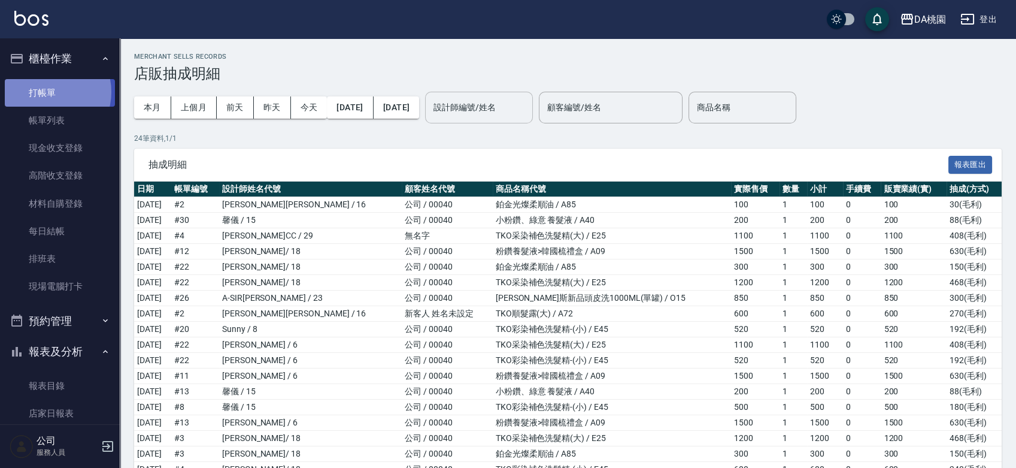
click at [49, 92] on link "打帳單" at bounding box center [60, 93] width 110 height 28
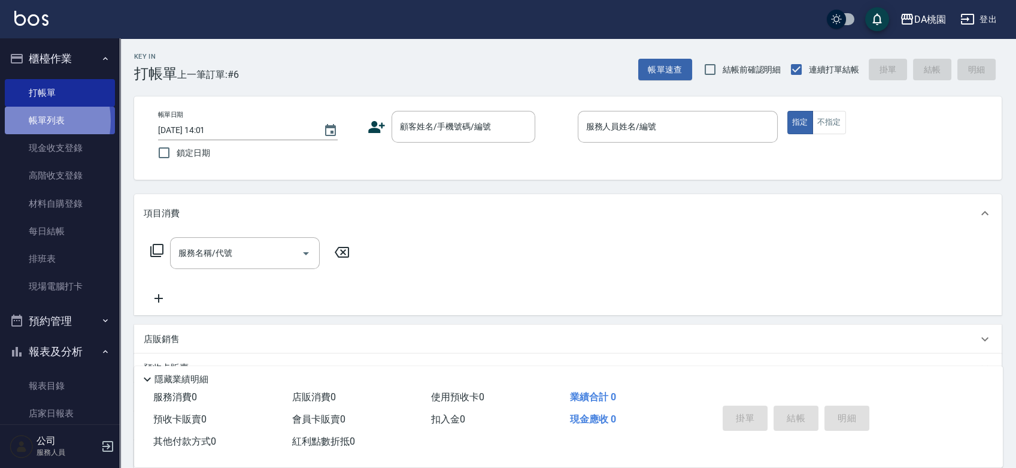
click at [32, 121] on link "帳單列表" at bounding box center [60, 121] width 110 height 28
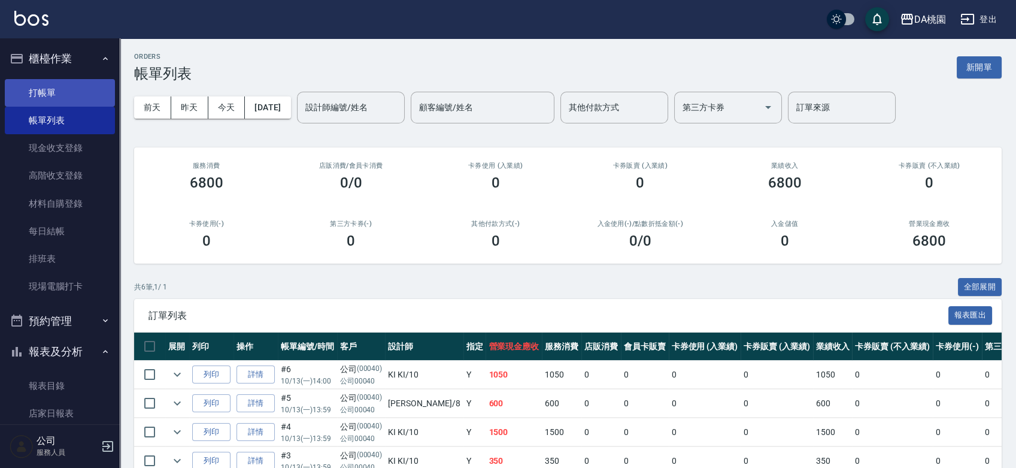
click at [48, 86] on link "打帳單" at bounding box center [60, 93] width 110 height 28
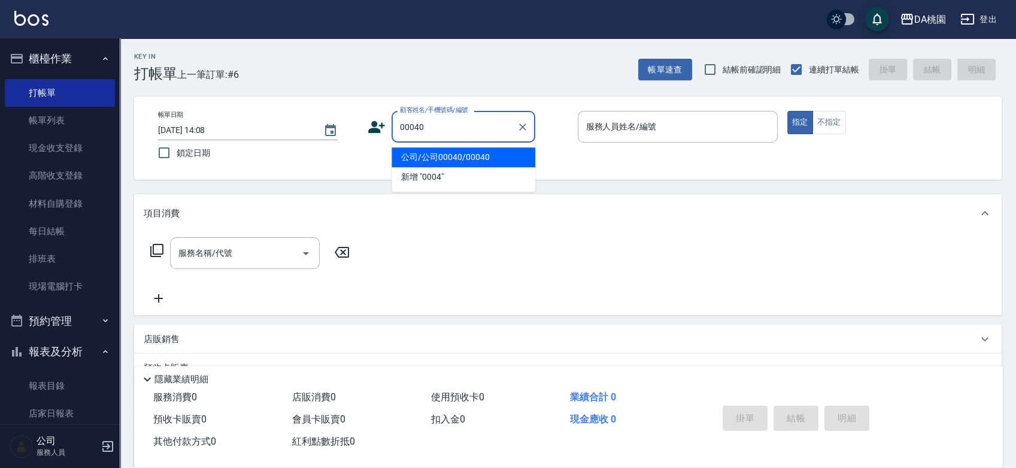
type input "00040"
type input "1"
type input "公司/公司00040/00040"
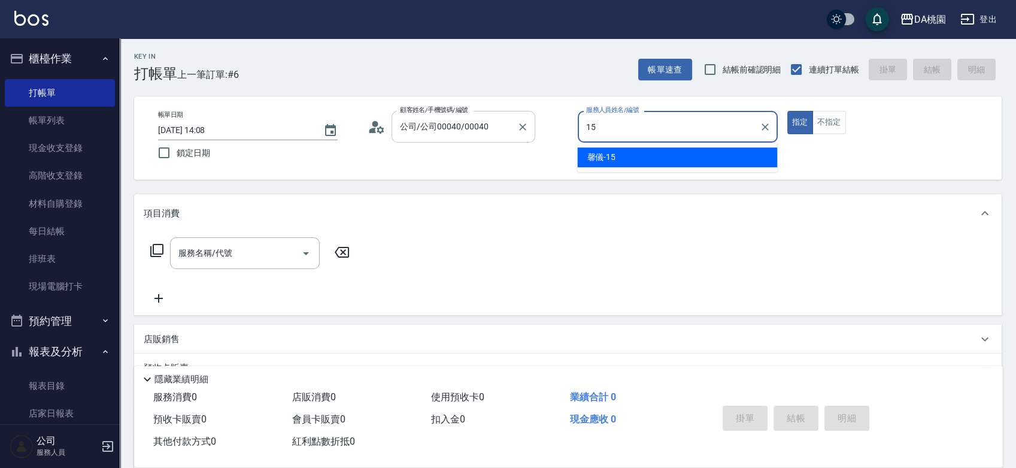
type input "15"
type button "true"
type input "馨儀-15"
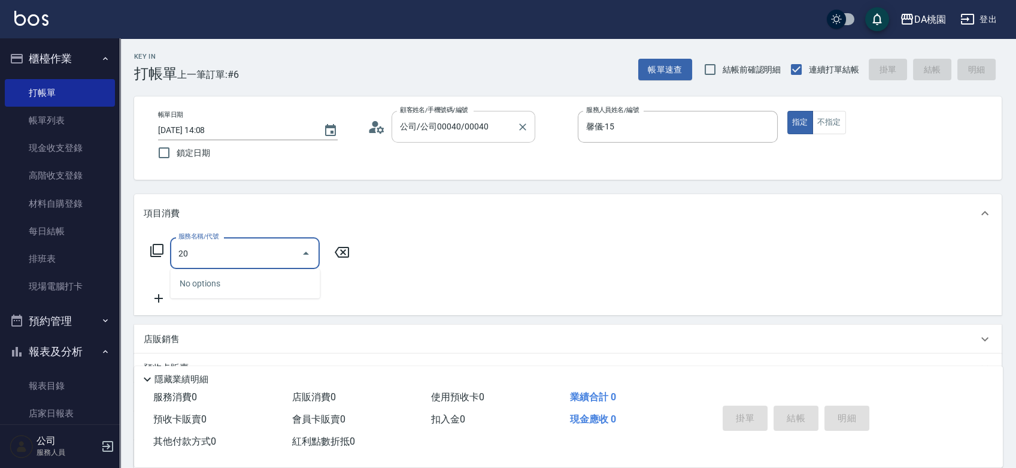
type input "200"
type input "150"
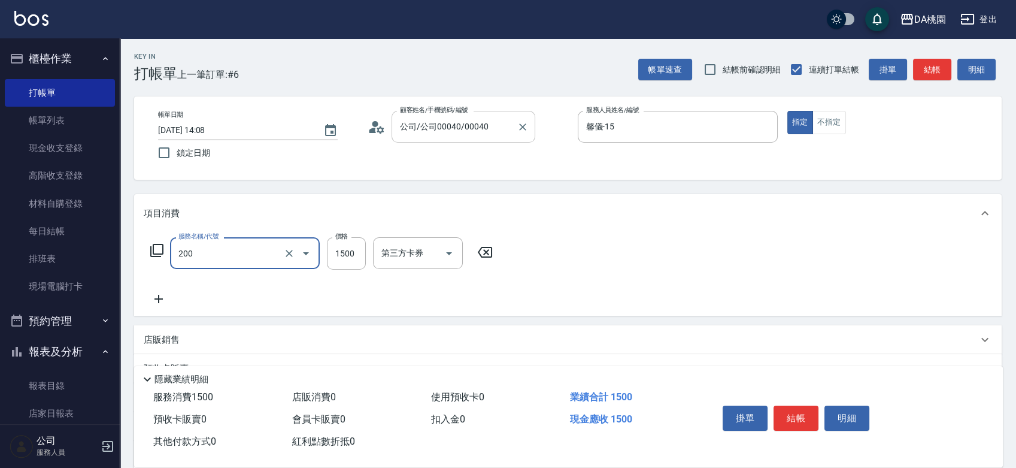
type input "離子燙(200)"
type input "0"
type input "26"
type input "20"
type input "260"
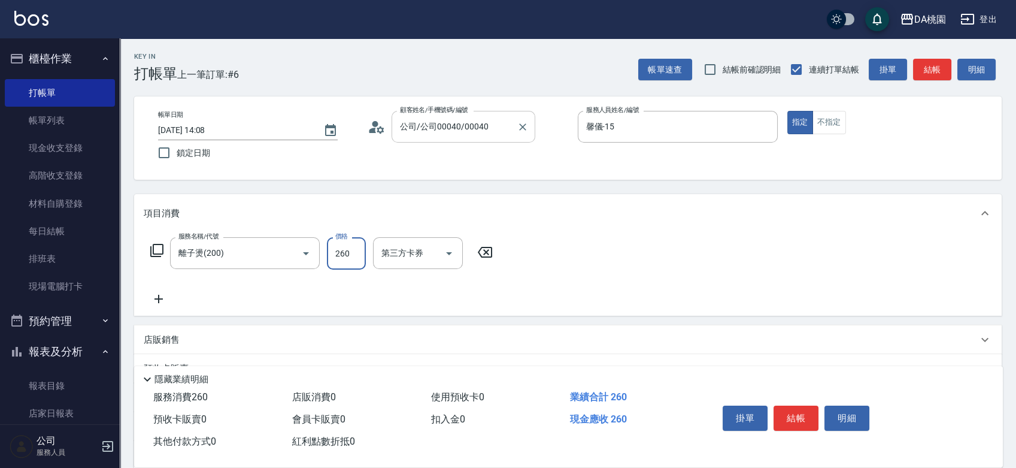
type input "260"
type input "2600"
click at [805, 412] on button "結帳" at bounding box center [796, 417] width 45 height 25
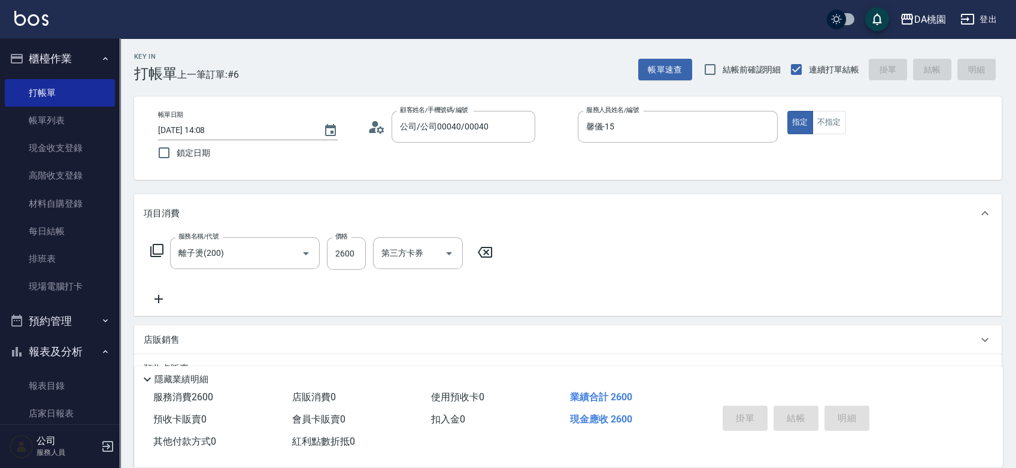
type input "[DATE] 14:21"
type input "0"
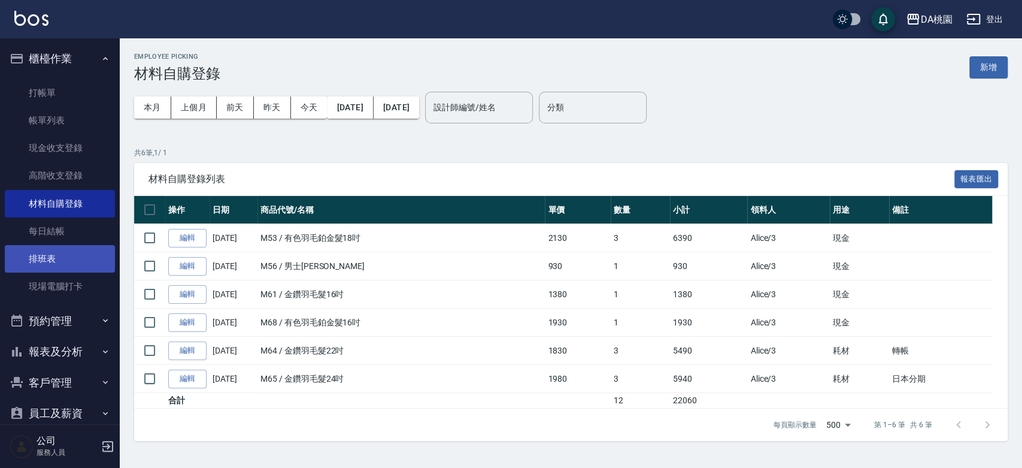
click at [44, 262] on link "排班表" at bounding box center [60, 259] width 110 height 28
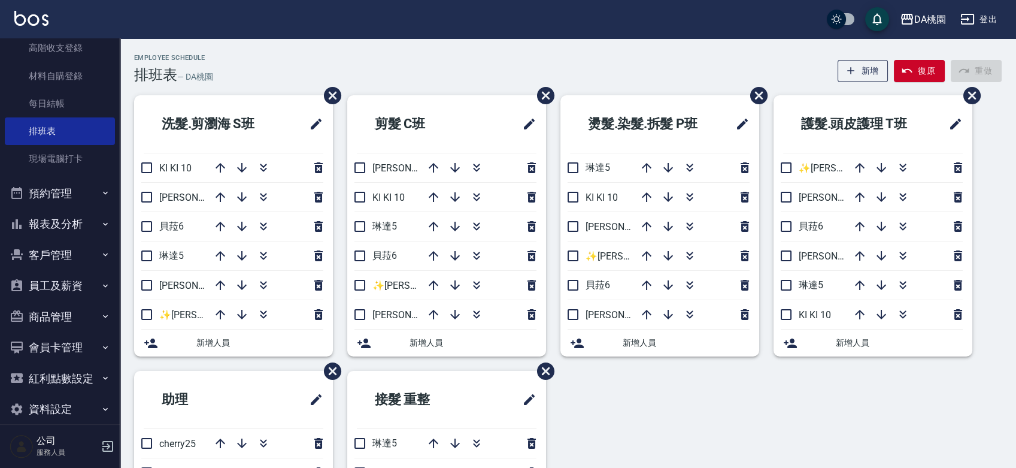
scroll to position [133, 0]
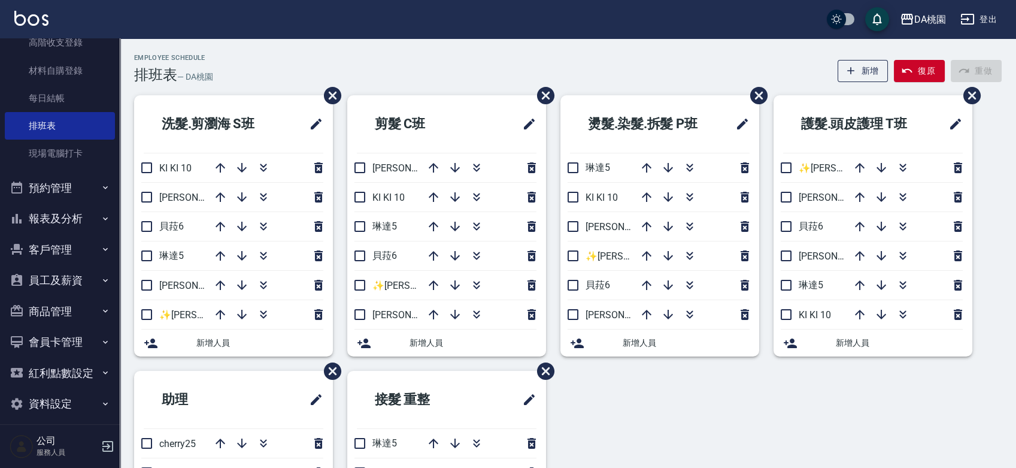
click at [46, 217] on button "報表及分析" at bounding box center [60, 218] width 110 height 31
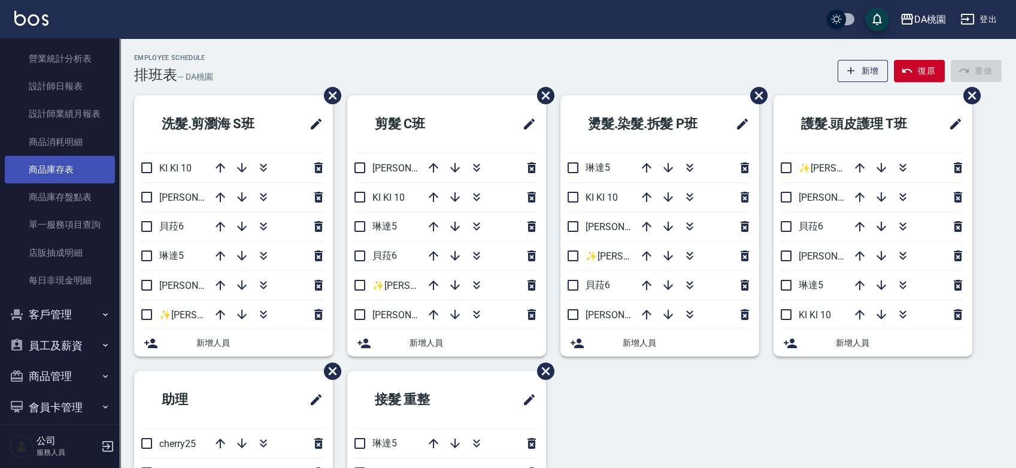
scroll to position [199, 0]
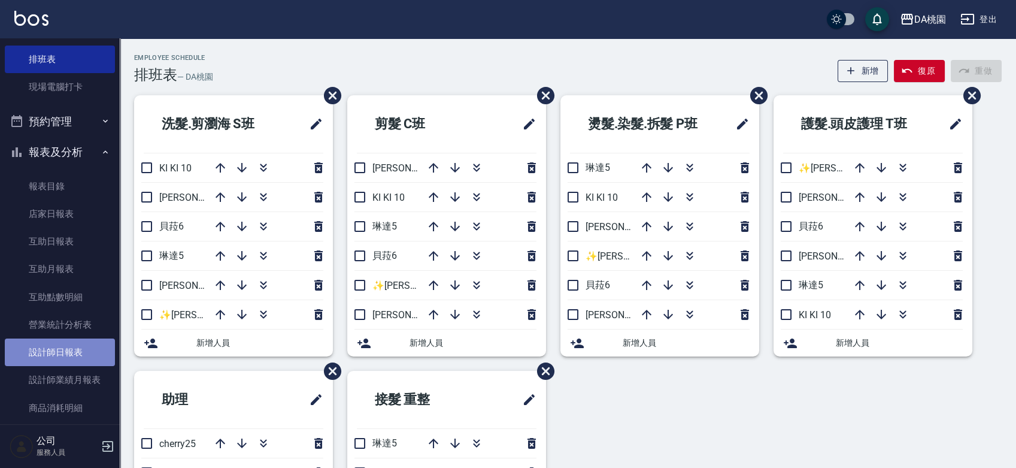
click at [61, 350] on link "設計師日報表" at bounding box center [60, 352] width 110 height 28
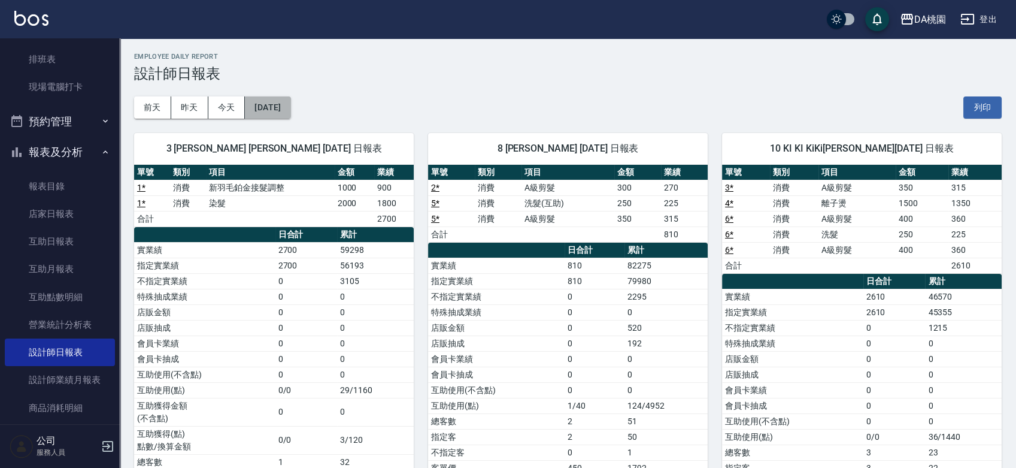
click at [290, 111] on button "[DATE]" at bounding box center [268, 107] width 46 height 22
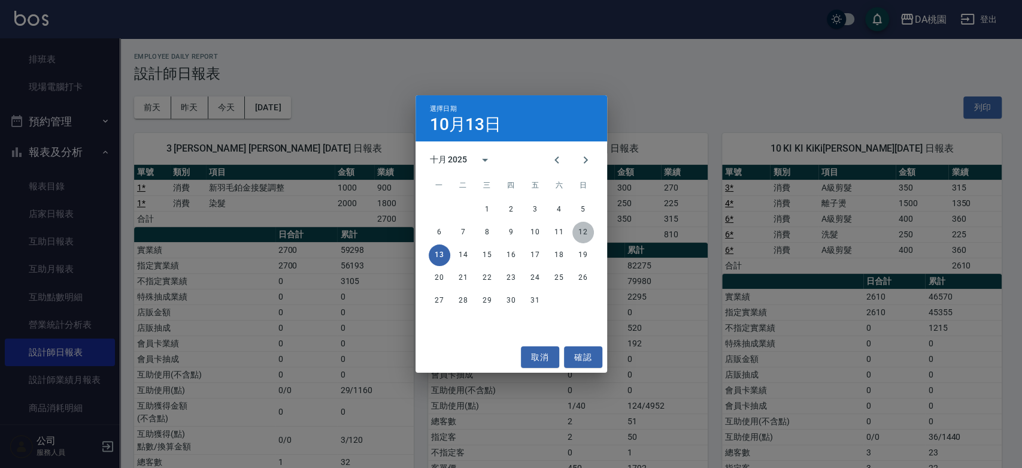
click at [582, 228] on button "12" at bounding box center [584, 233] width 22 height 22
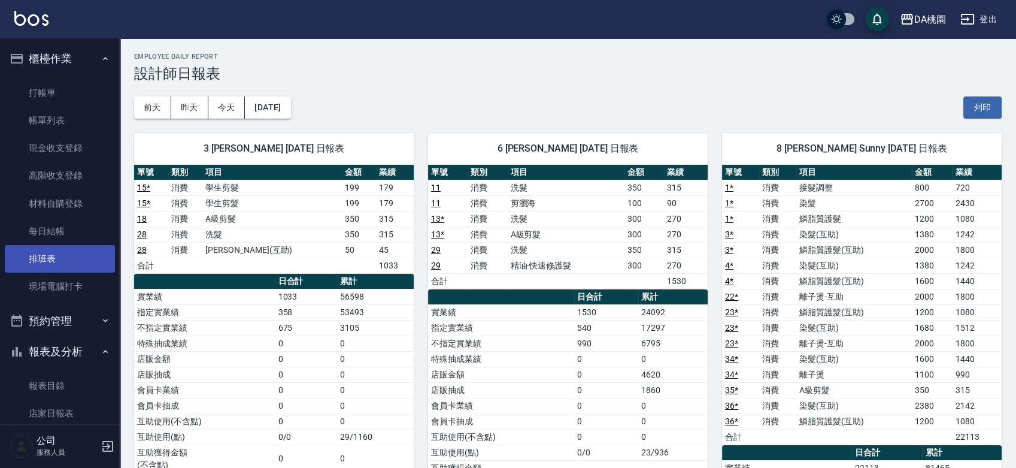
click at [48, 257] on link "排班表" at bounding box center [60, 259] width 110 height 28
